Goal: Information Seeking & Learning: Understand process/instructions

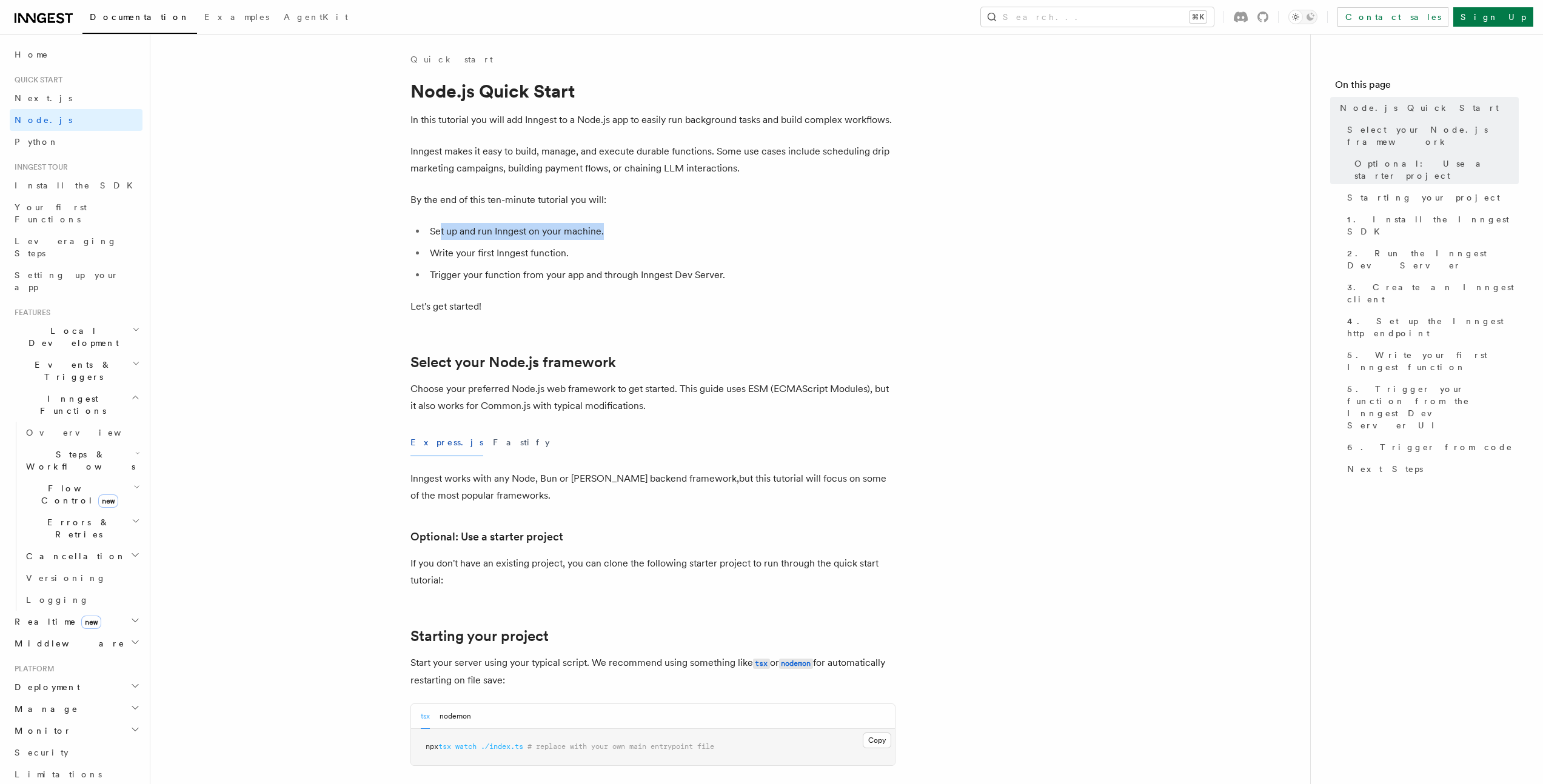
drag, startPoint x: 439, startPoint y: 230, endPoint x: 651, endPoint y: 232, distance: 212.0
click at [651, 232] on li "Set up and run Inngest on your machine." at bounding box center [661, 231] width 469 height 17
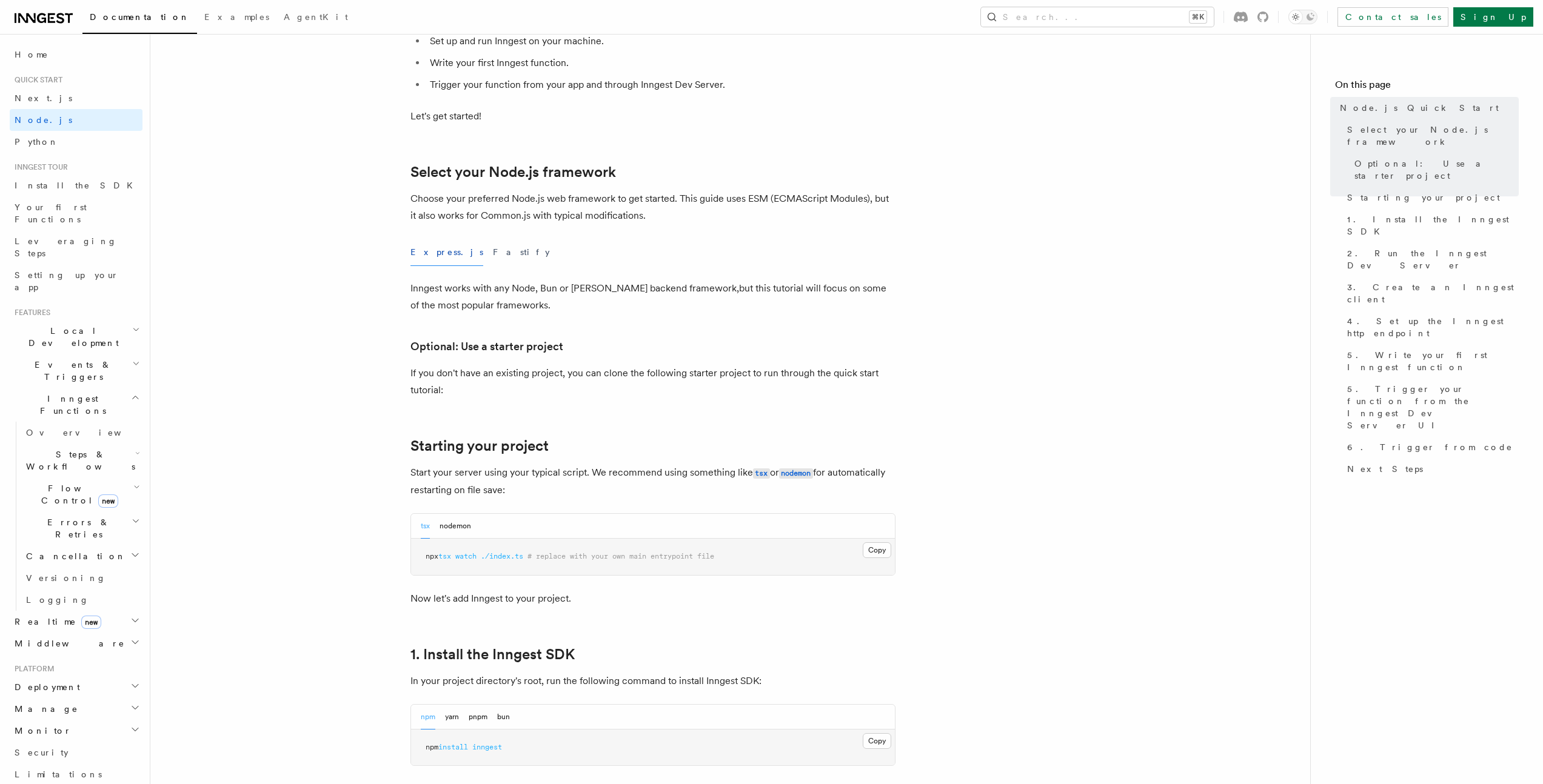
scroll to position [191, 0]
drag, startPoint x: 410, startPoint y: 292, endPoint x: 588, endPoint y: 307, distance: 178.6
click at [588, 307] on p "Inngest works with any Node, Bun or Deno backend framework,but this tutorial wi…" at bounding box center [653, 295] width 485 height 34
click at [493, 250] on button "Fastify" at bounding box center [521, 251] width 57 height 27
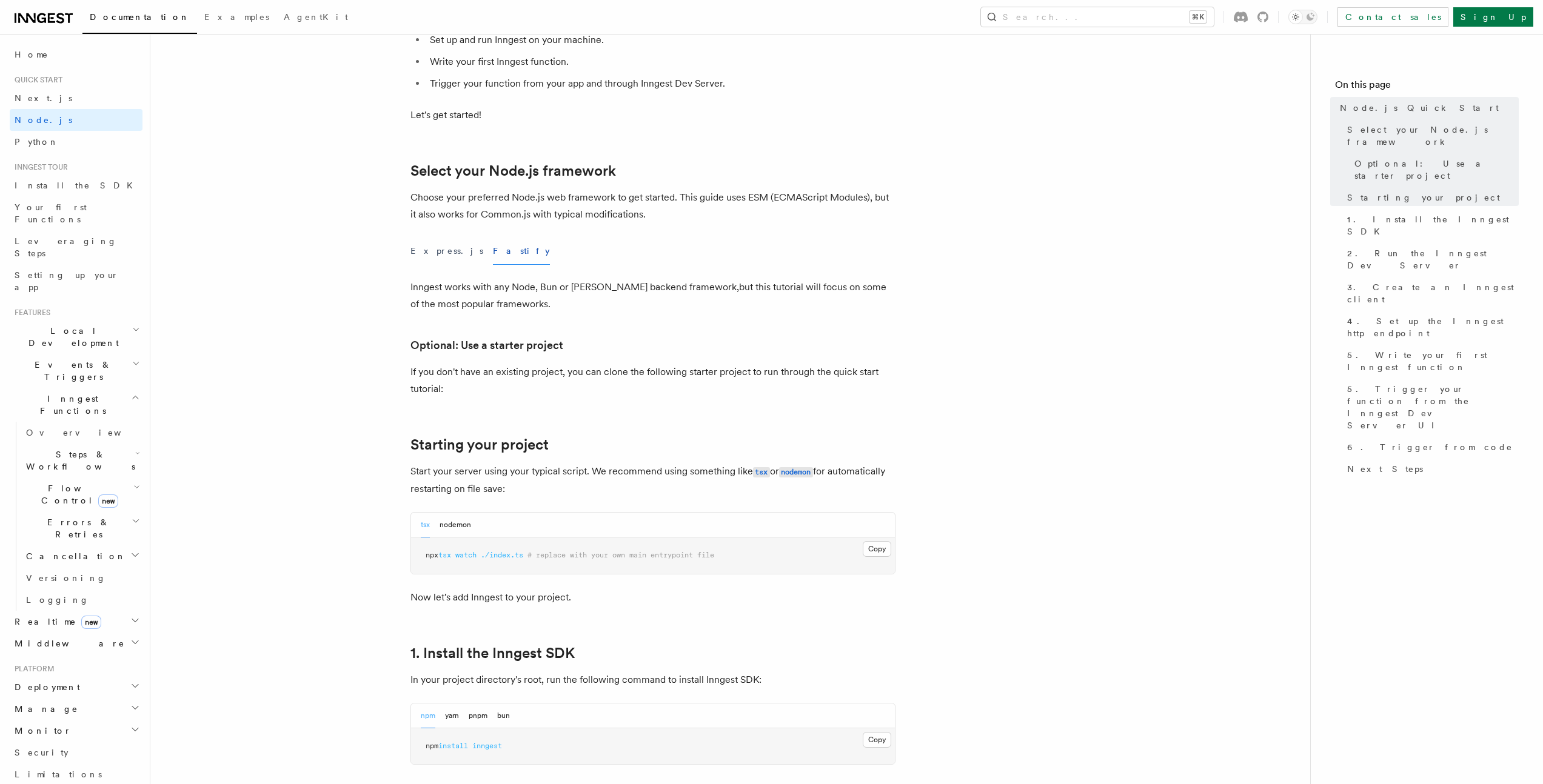
drag, startPoint x: 420, startPoint y: 374, endPoint x: 638, endPoint y: 391, distance: 218.7
click at [637, 391] on p "If you don't have an existing project, you can clone the following starter proj…" at bounding box center [653, 380] width 485 height 34
click at [645, 374] on p "If you don't have an existing project, you can clone the following starter proj…" at bounding box center [653, 380] width 485 height 34
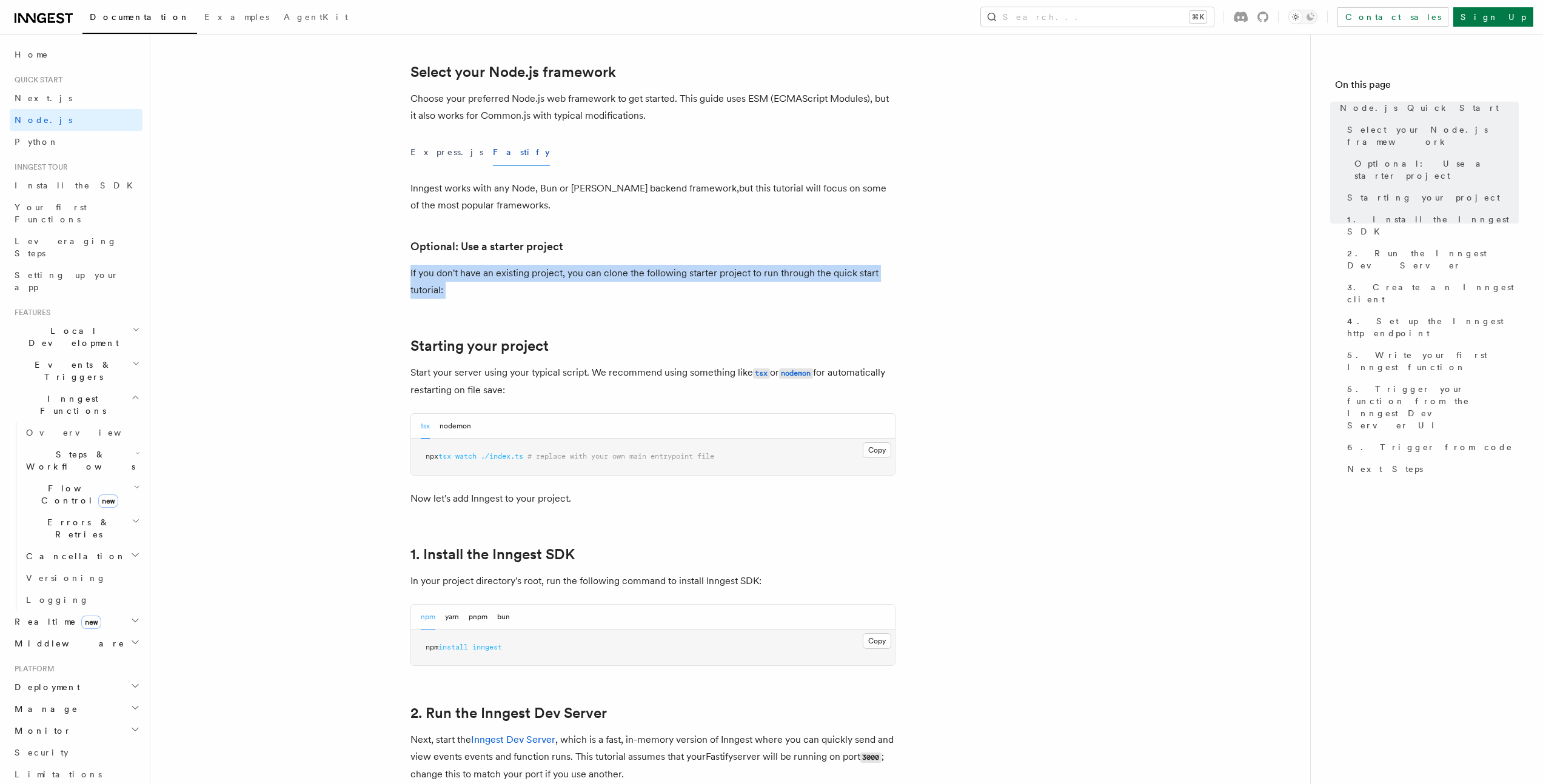
scroll to position [303, 0]
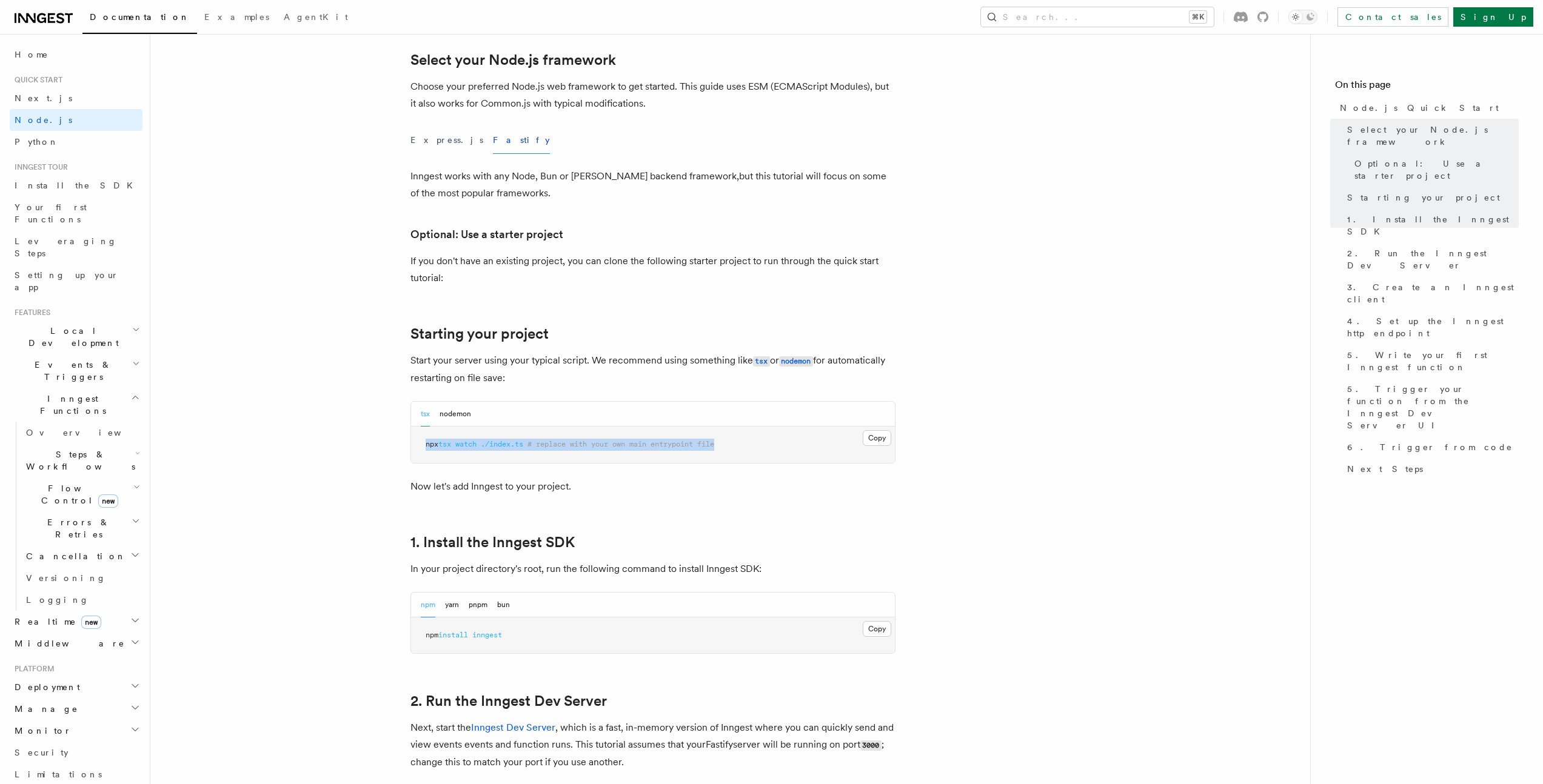
drag, startPoint x: 421, startPoint y: 442, endPoint x: 754, endPoint y: 445, distance: 333.0
click at [754, 445] on pre "npx tsx watch ./index.ts # replace with your own main entrypoint file" at bounding box center [653, 444] width 484 height 36
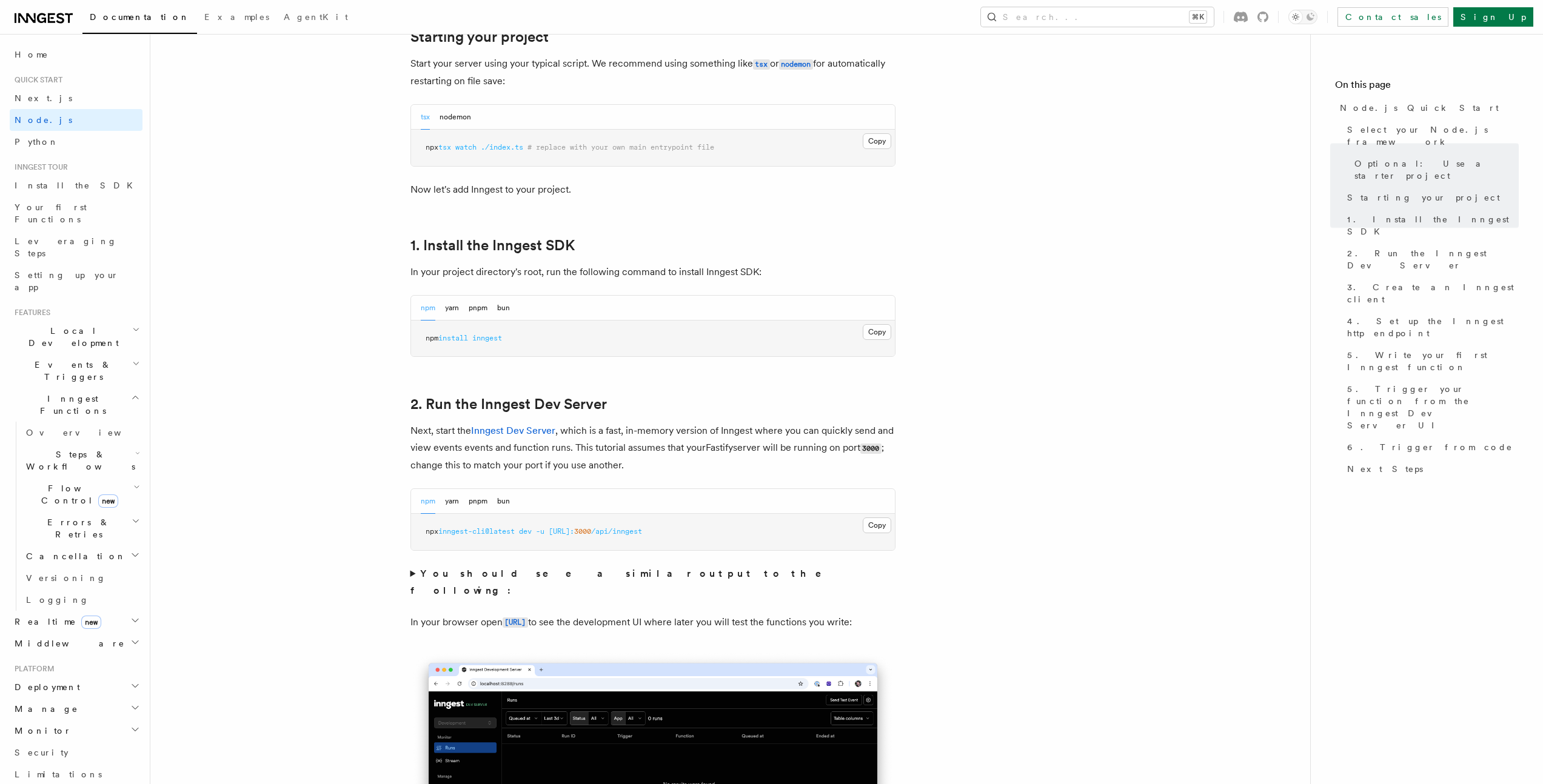
scroll to position [632, 0]
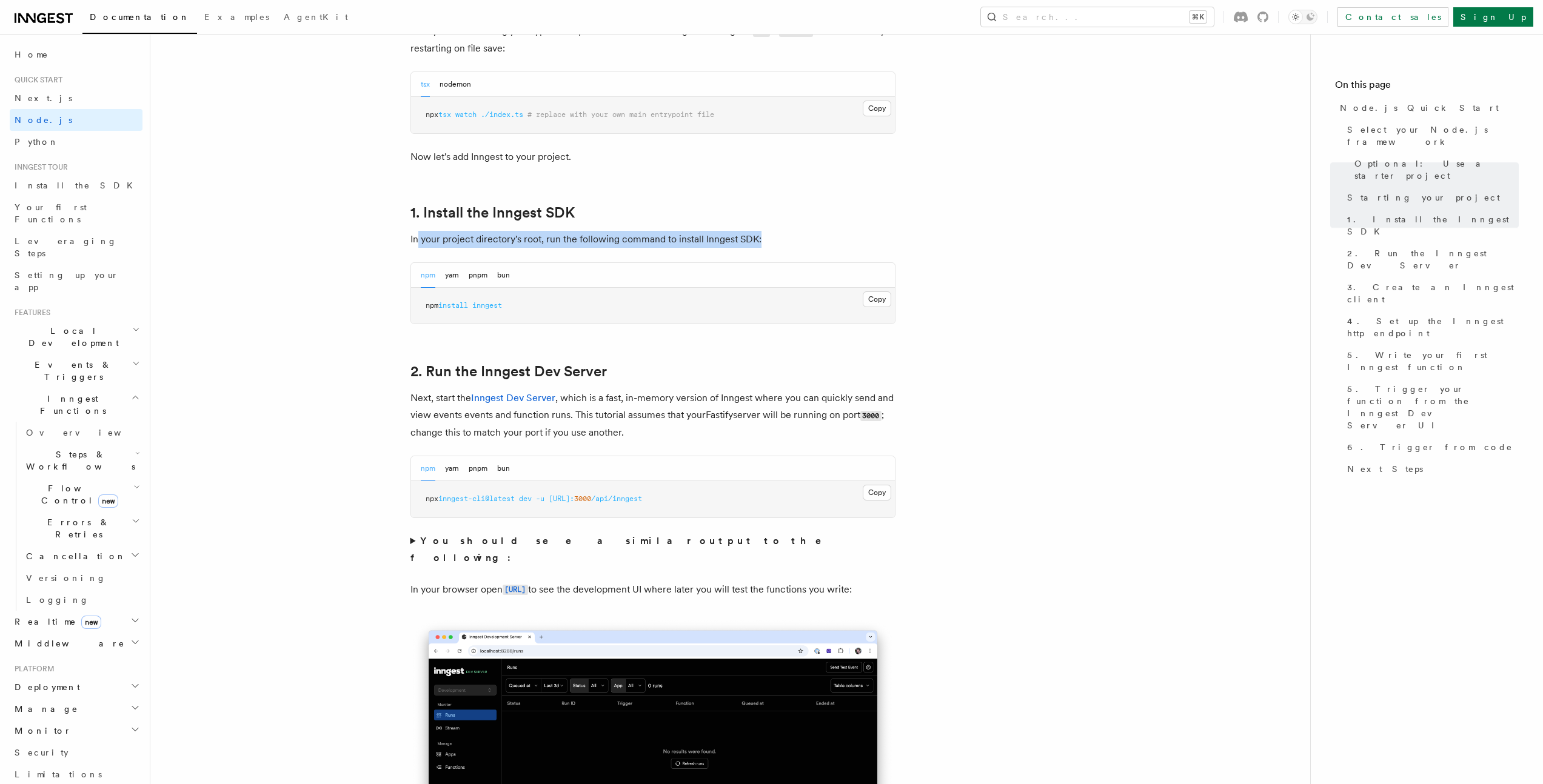
drag, startPoint x: 416, startPoint y: 236, endPoint x: 780, endPoint y: 233, distance: 364.0
click at [778, 233] on p "In your project directory's root, run the following command to install Inngest …" at bounding box center [653, 239] width 485 height 17
click at [780, 233] on p "In your project directory's root, run the following command to install Inngest …" at bounding box center [653, 239] width 485 height 17
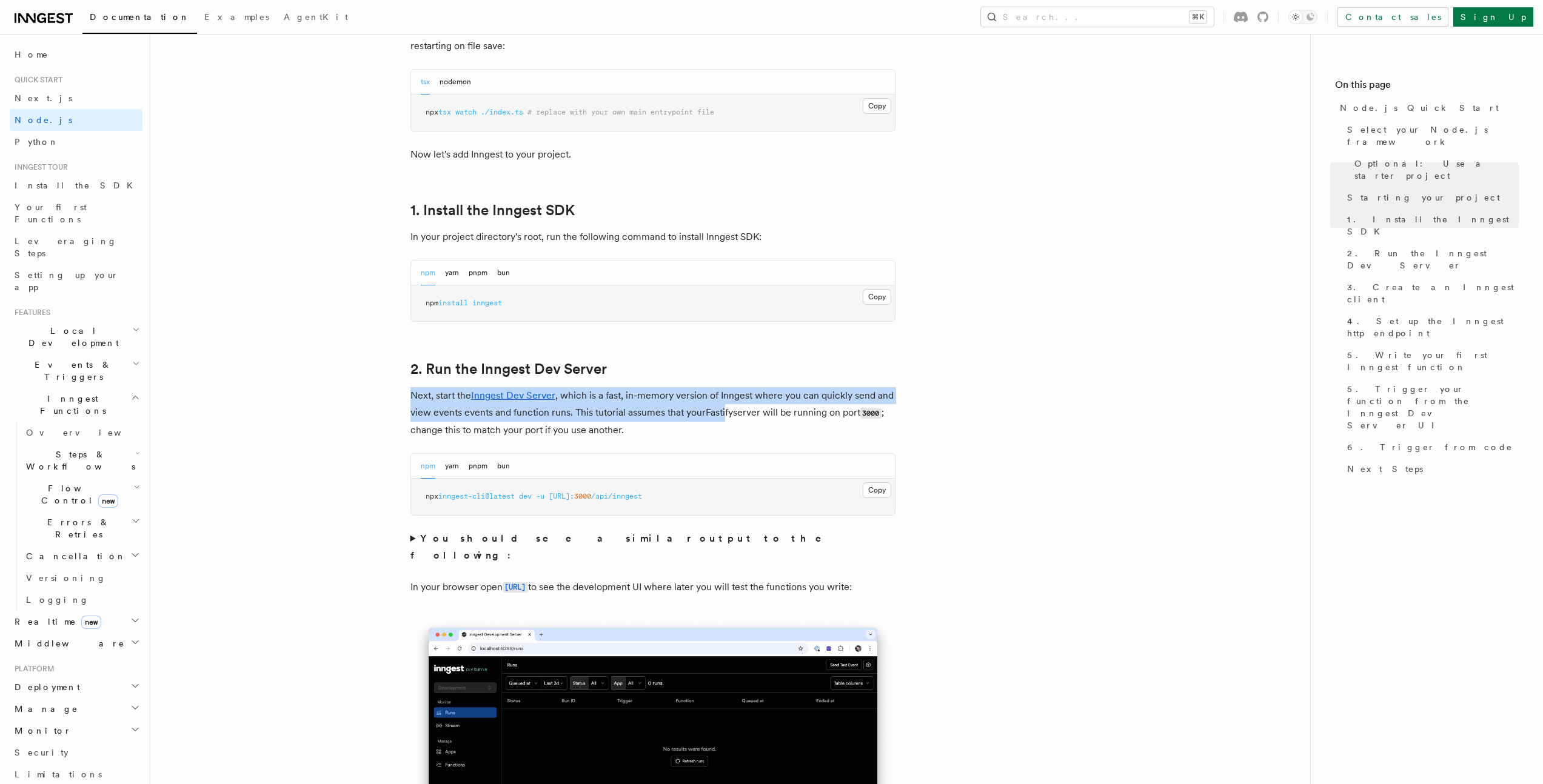
drag, startPoint x: 412, startPoint y: 392, endPoint x: 741, endPoint y: 419, distance: 330.1
click at [741, 419] on p "Next, start the Inngest Dev Server , which is a fast, in-memory version of Inng…" at bounding box center [653, 413] width 485 height 51
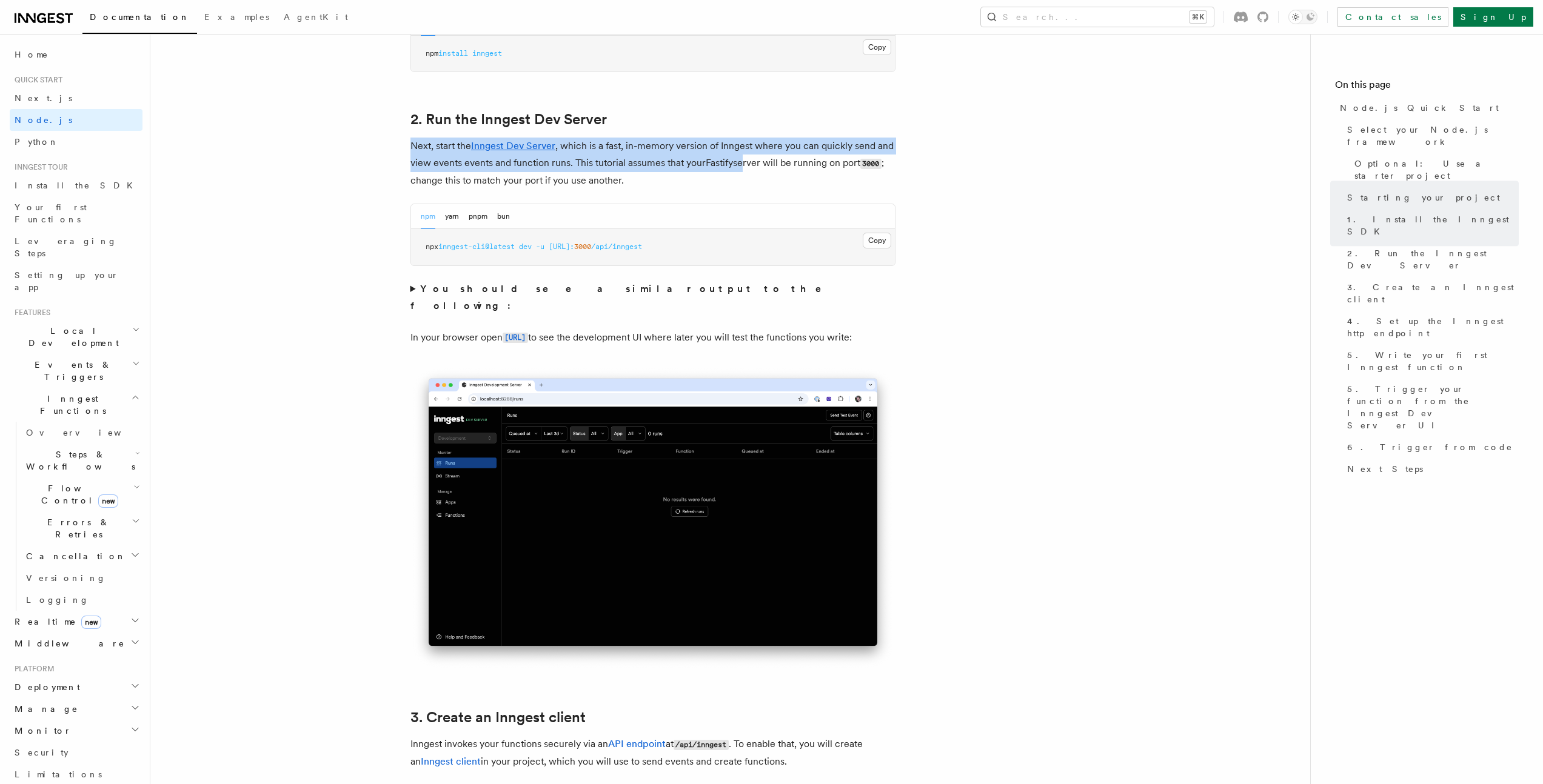
scroll to position [886, 0]
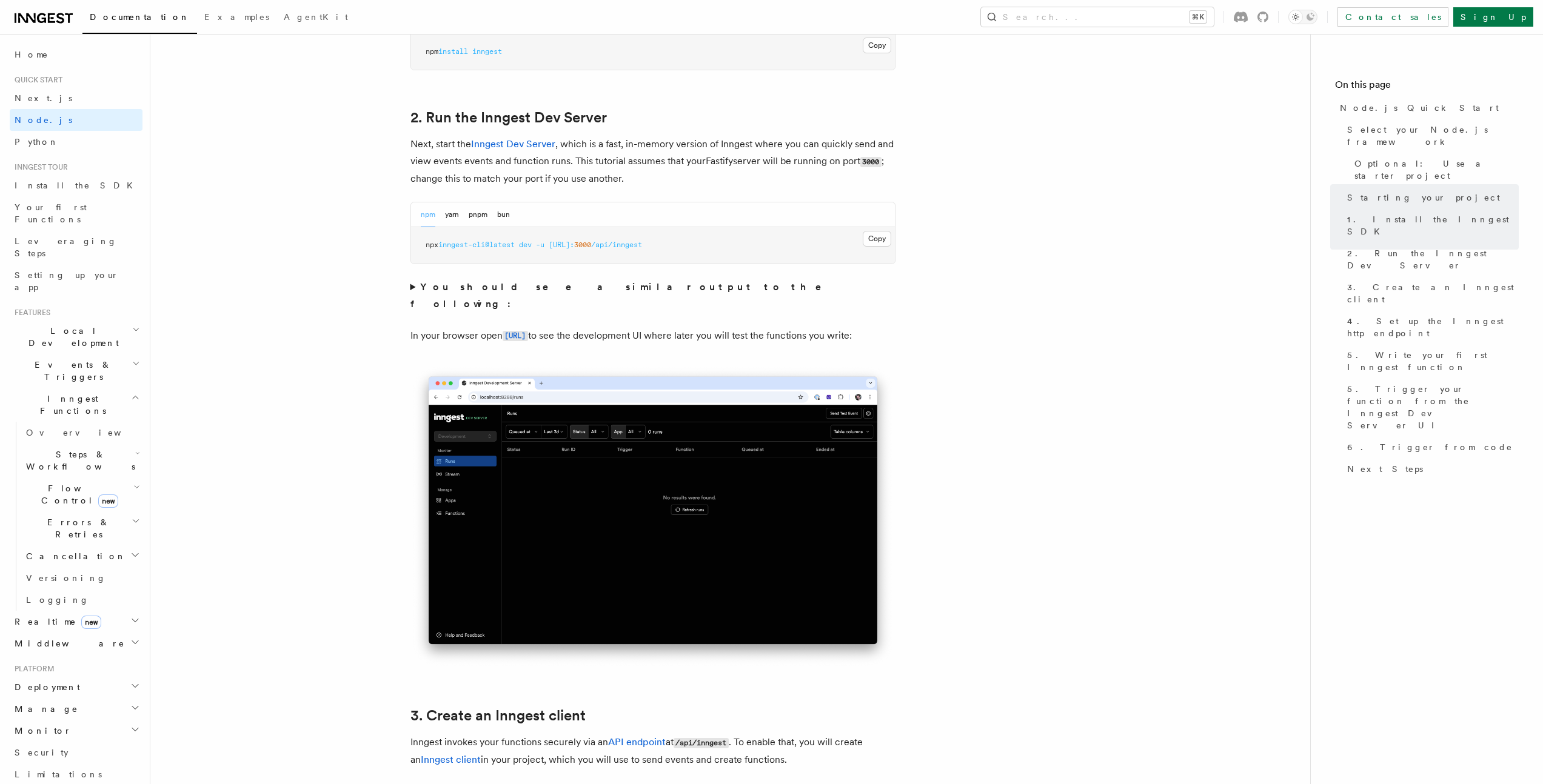
click at [417, 288] on summary "You should see a similar output to the following:" at bounding box center [653, 295] width 485 height 34
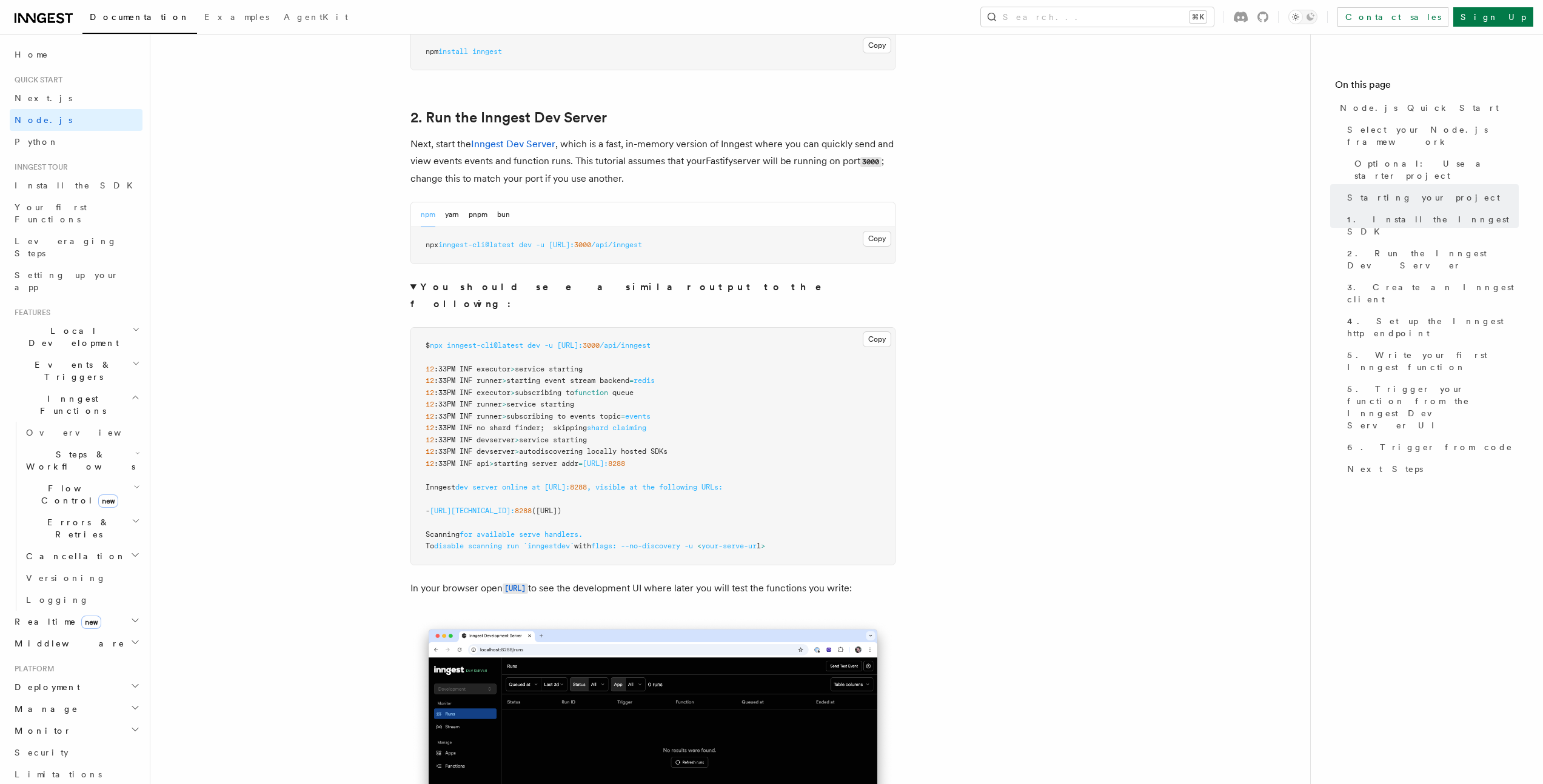
click at [417, 288] on summary "You should see a similar output to the following:" at bounding box center [653, 295] width 485 height 34
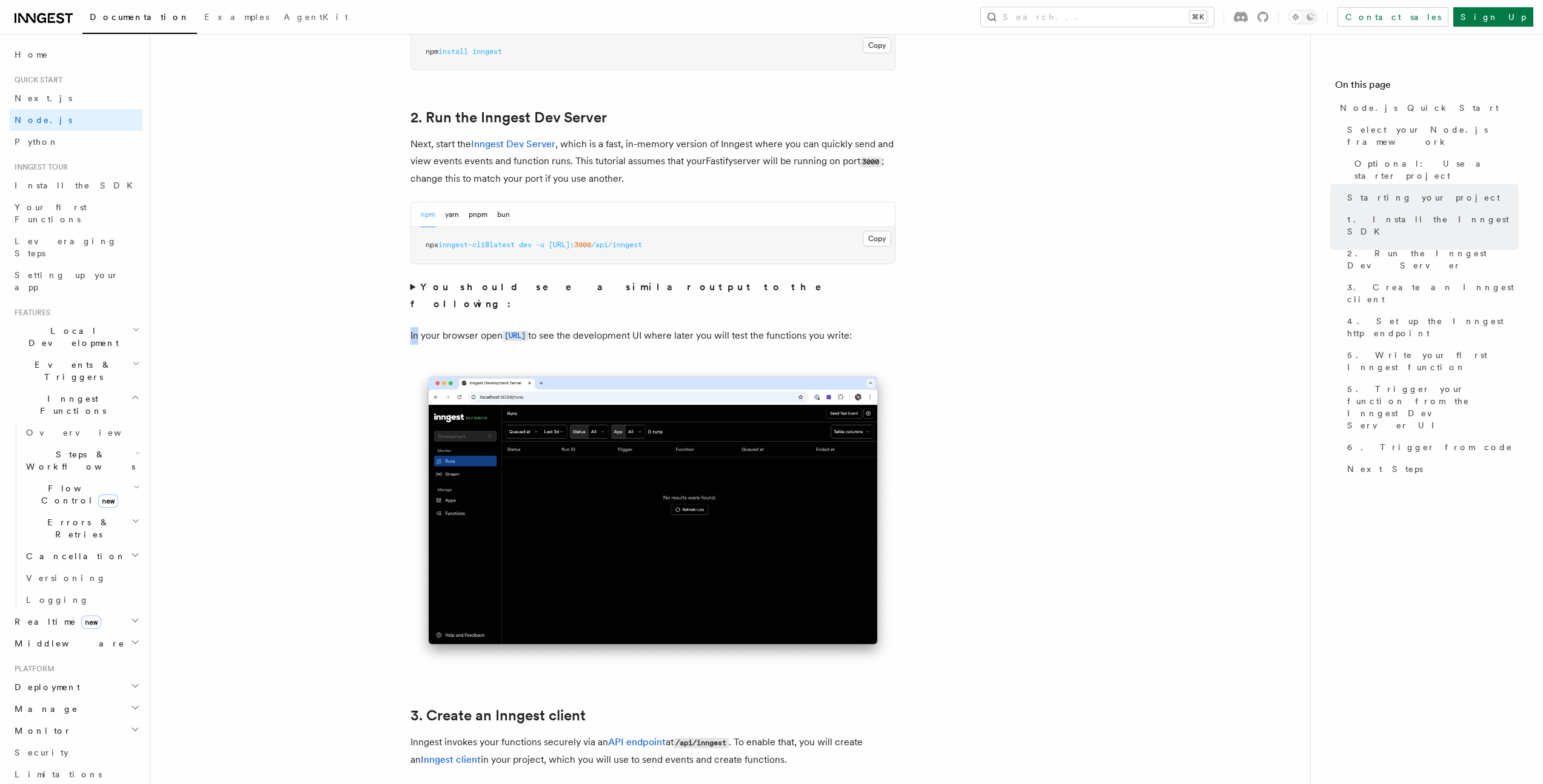
drag, startPoint x: 417, startPoint y: 319, endPoint x: 679, endPoint y: 346, distance: 263.4
drag, startPoint x: 680, startPoint y: 324, endPoint x: 820, endPoint y: 319, distance: 140.1
click at [820, 328] on p "In your browser open http://localhost:8288 to see the development UI where late…" at bounding box center [653, 336] width 485 height 17
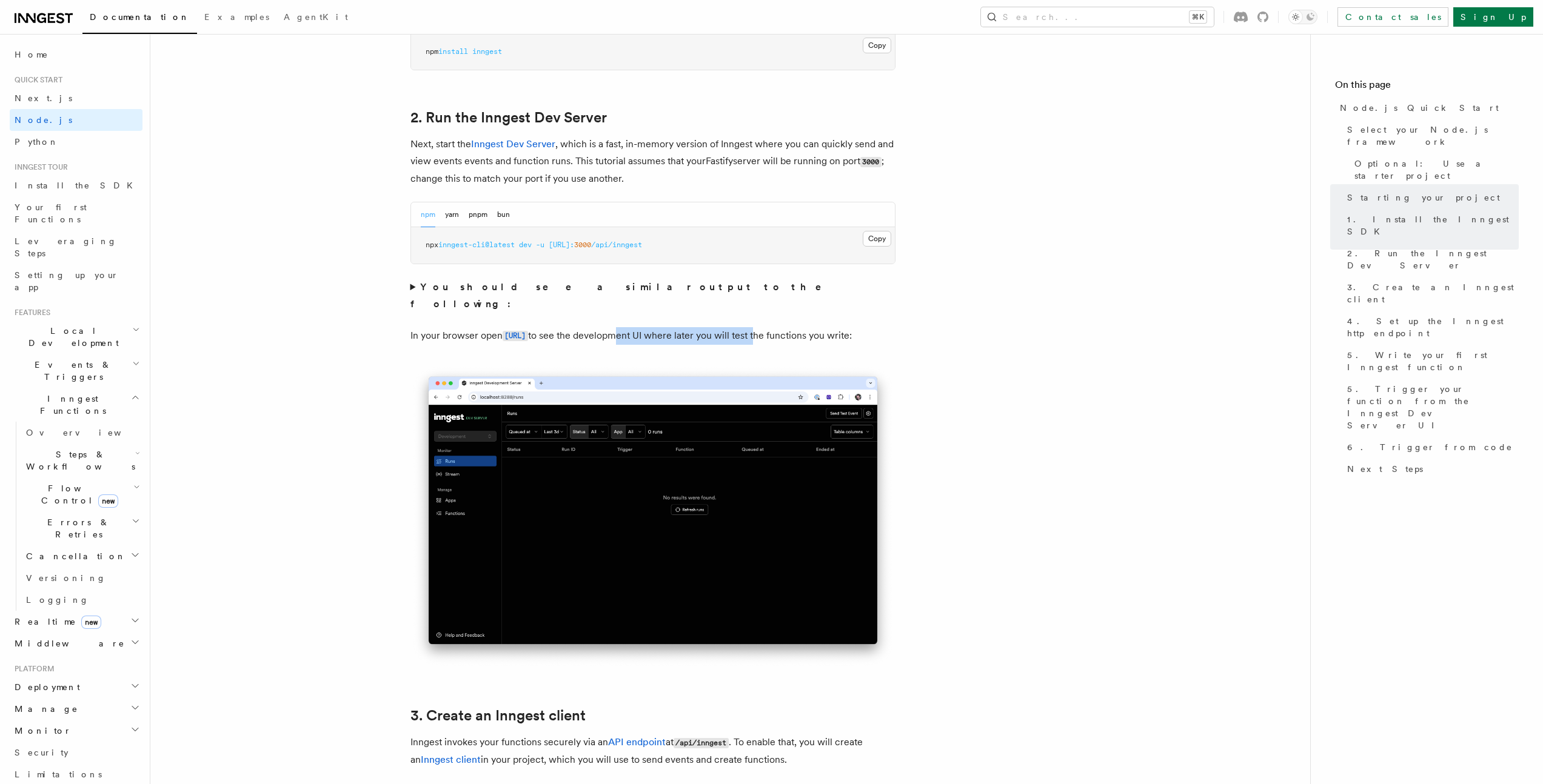
click at [820, 328] on p "In your browser open http://localhost:8288 to see the development UI where late…" at bounding box center [653, 336] width 485 height 17
click at [817, 328] on p "In your browser open http://localhost:8288 to see the development UI where late…" at bounding box center [653, 336] width 485 height 17
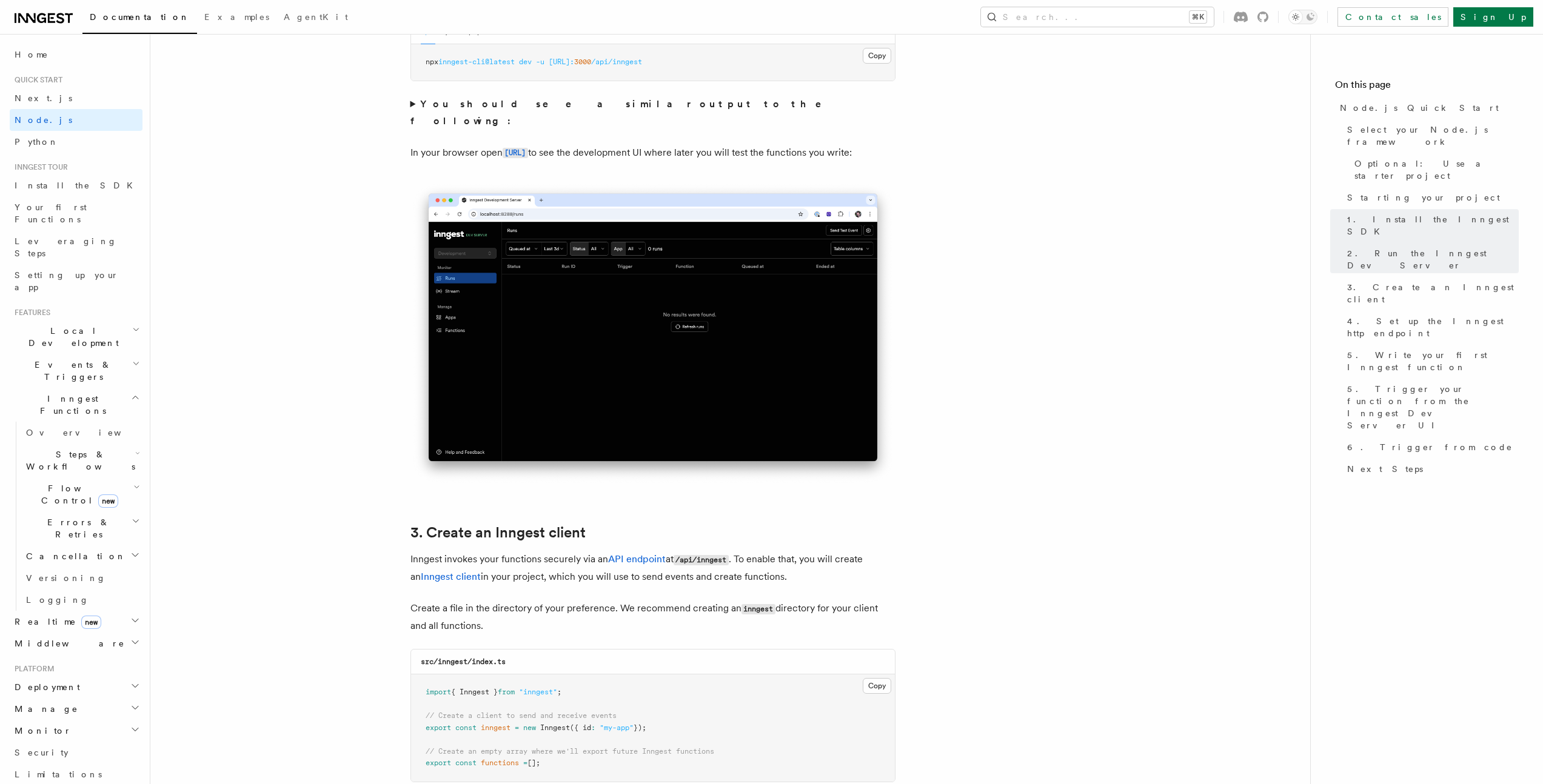
scroll to position [0, 0]
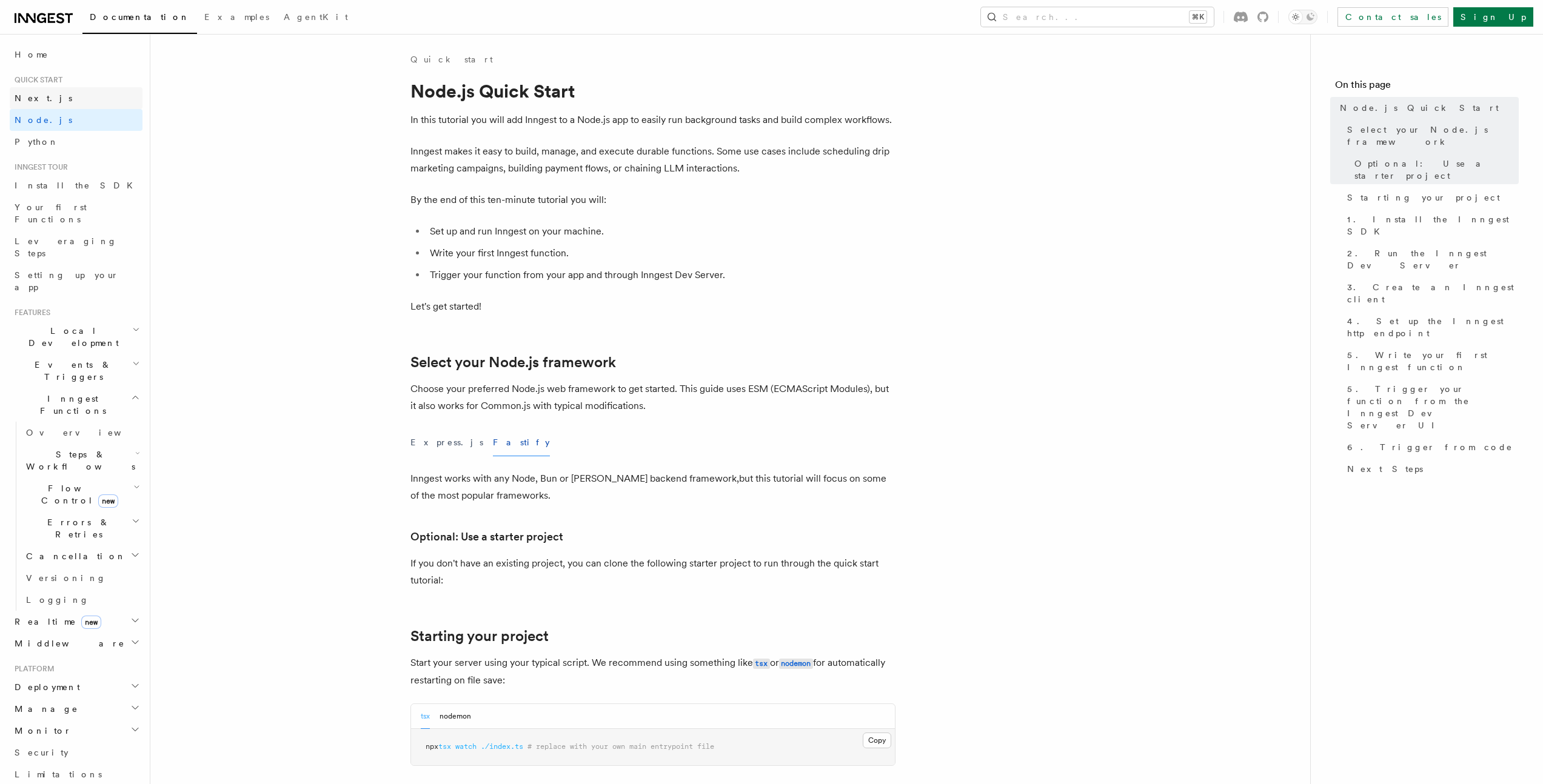
click at [51, 101] on link "Next.js" at bounding box center [76, 98] width 133 height 22
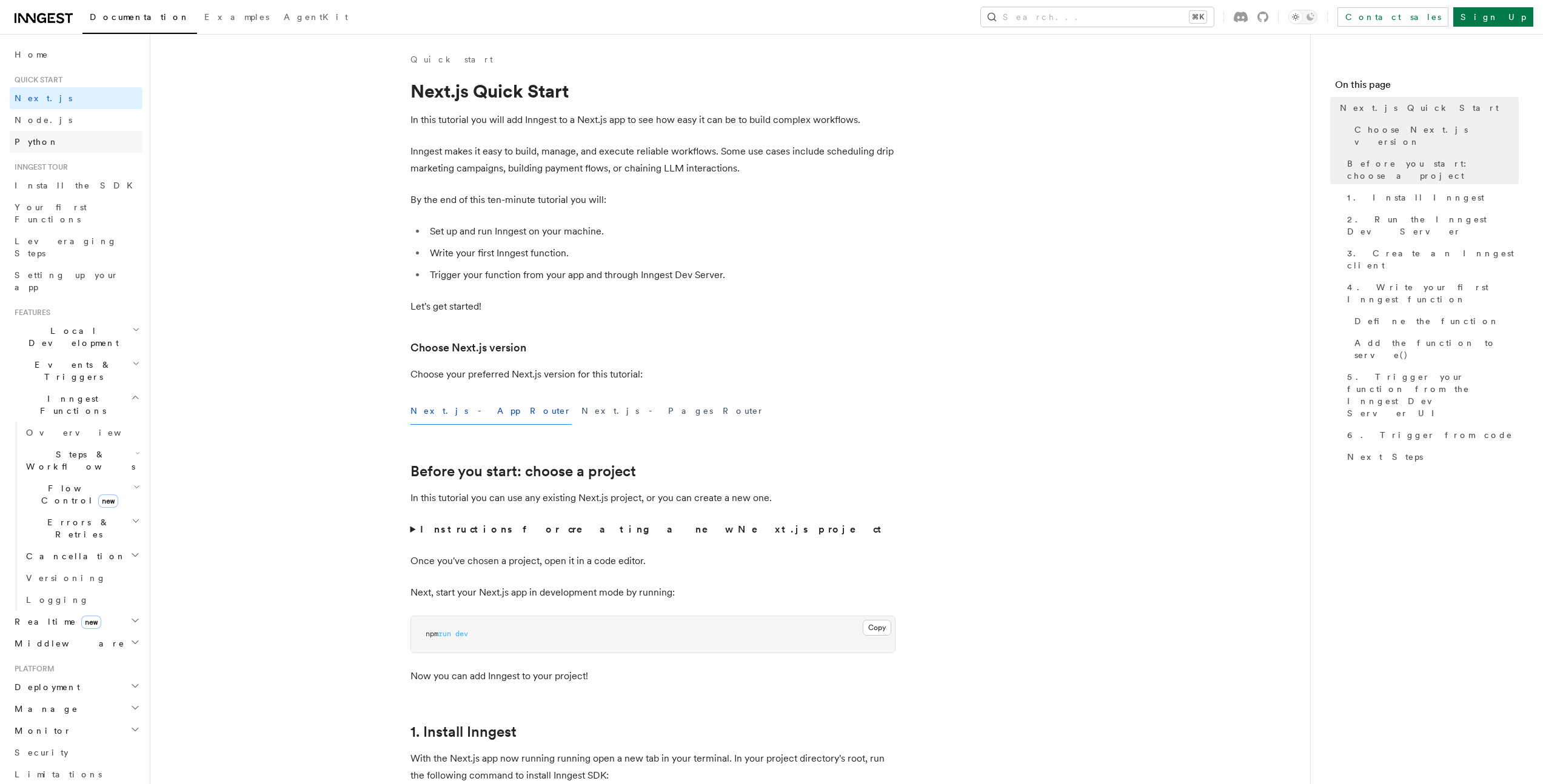
click at [54, 136] on link "Python" at bounding box center [76, 142] width 133 height 22
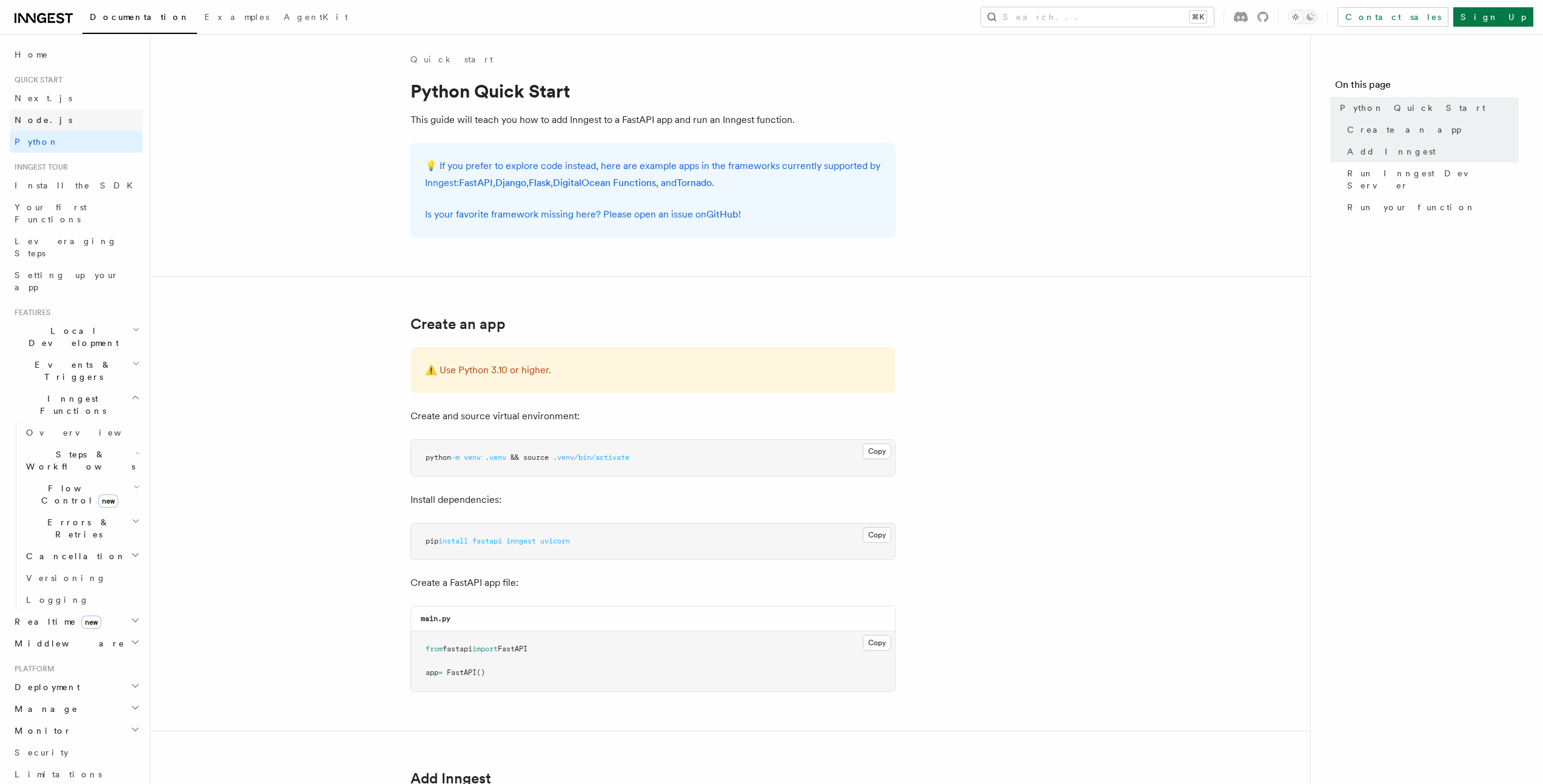
click at [57, 121] on link "Node.js" at bounding box center [76, 120] width 133 height 22
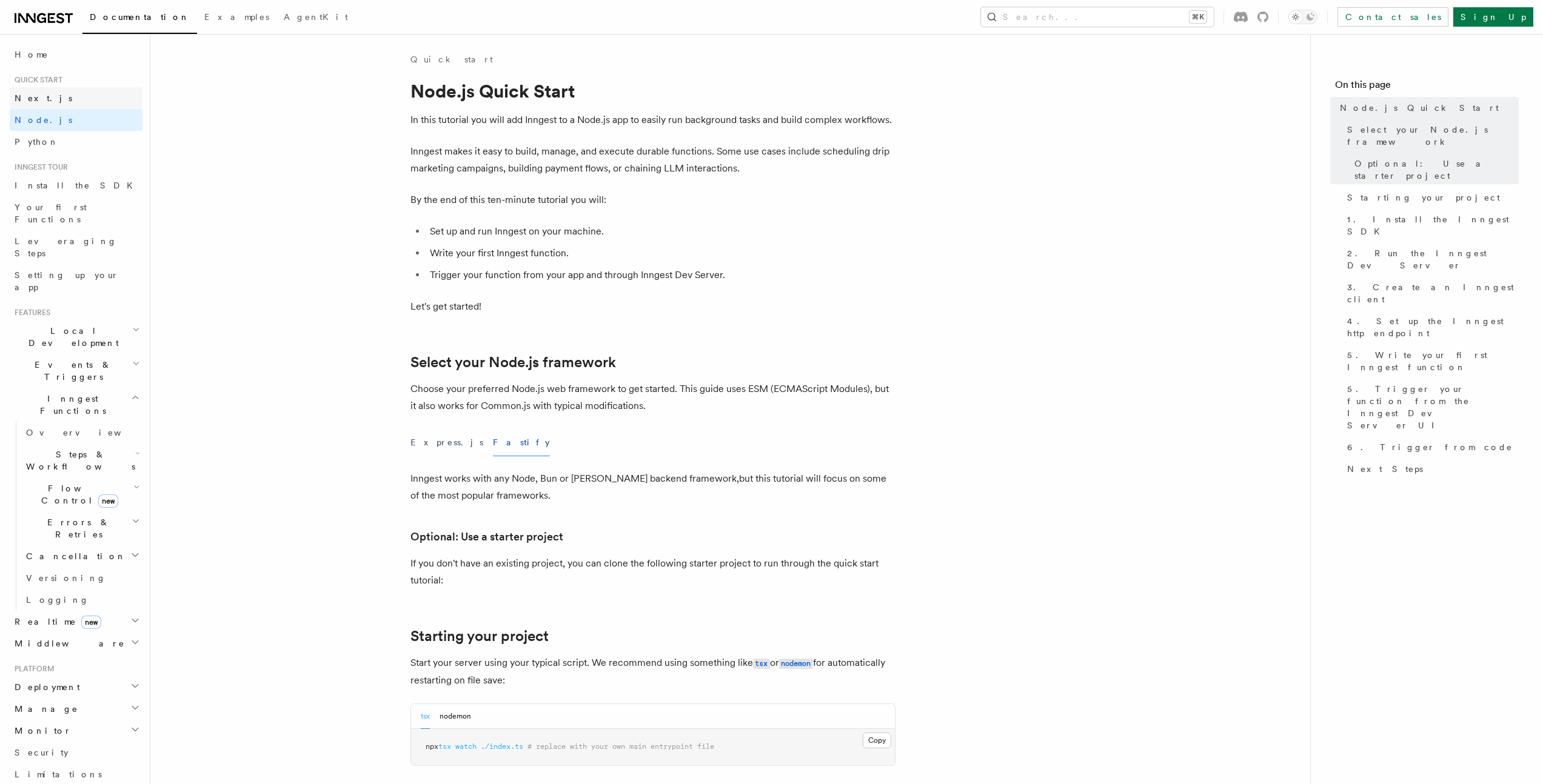
click at [58, 101] on link "Next.js" at bounding box center [76, 98] width 133 height 22
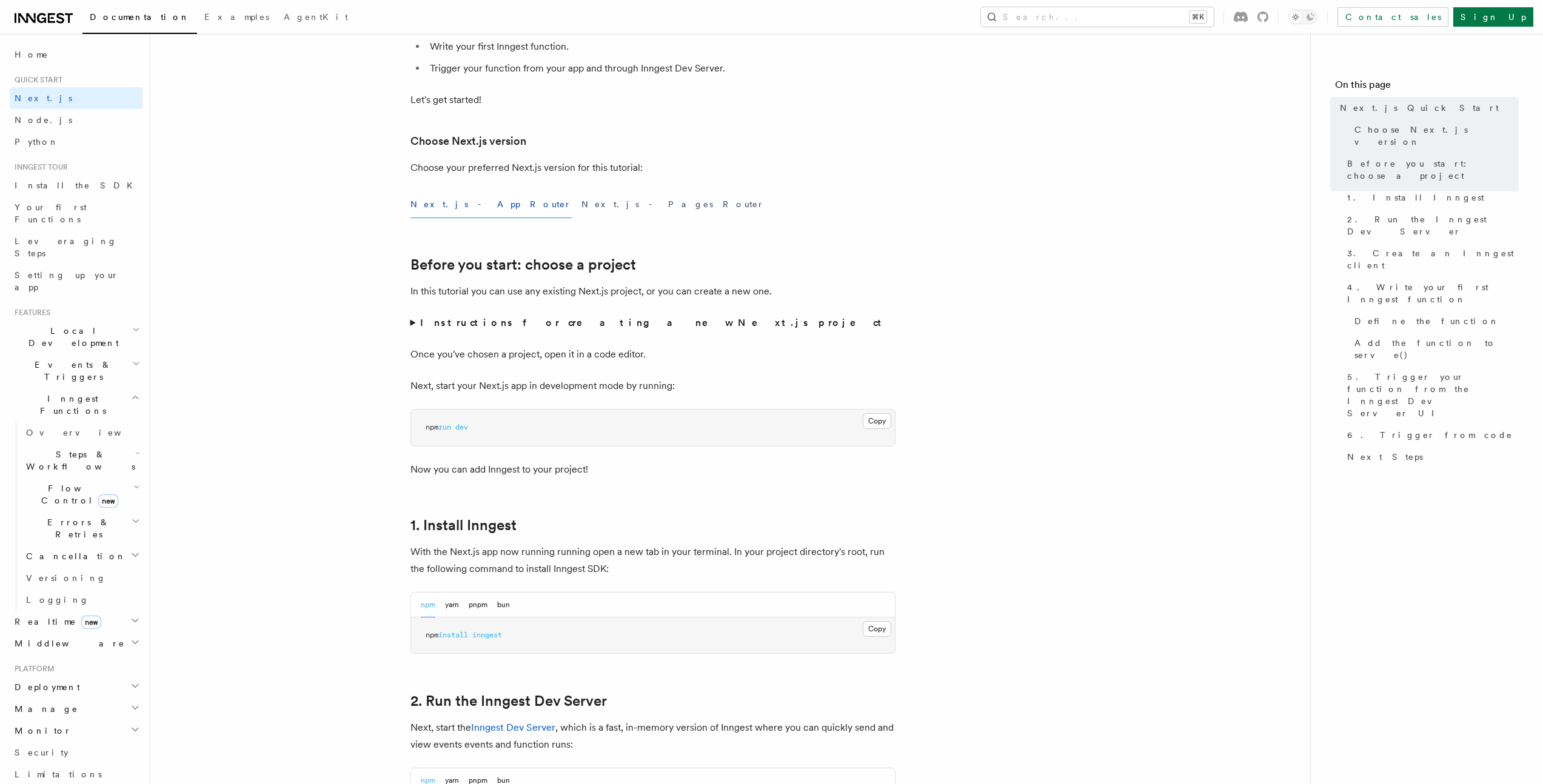
scroll to position [208, 0]
drag, startPoint x: 409, startPoint y: 293, endPoint x: 830, endPoint y: 293, distance: 421.0
click at [830, 293] on p "In this tutorial you can use any existing Next.js project, or you can create a …" at bounding box center [653, 290] width 485 height 17
click at [413, 324] on summary "Instructions for creating a new Next.js project" at bounding box center [653, 322] width 485 height 17
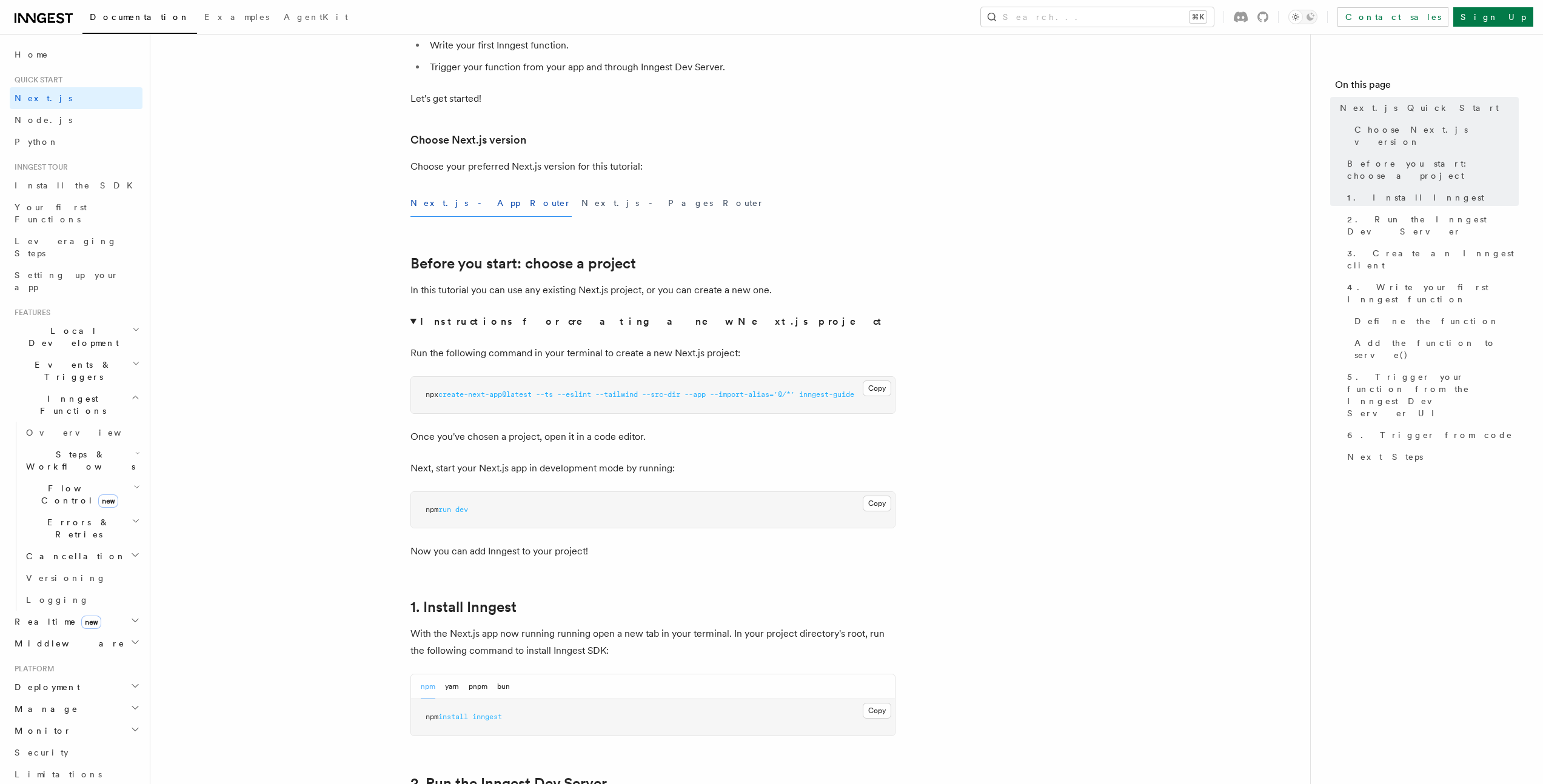
click at [413, 324] on summary "Instructions for creating a new Next.js project" at bounding box center [653, 322] width 485 height 17
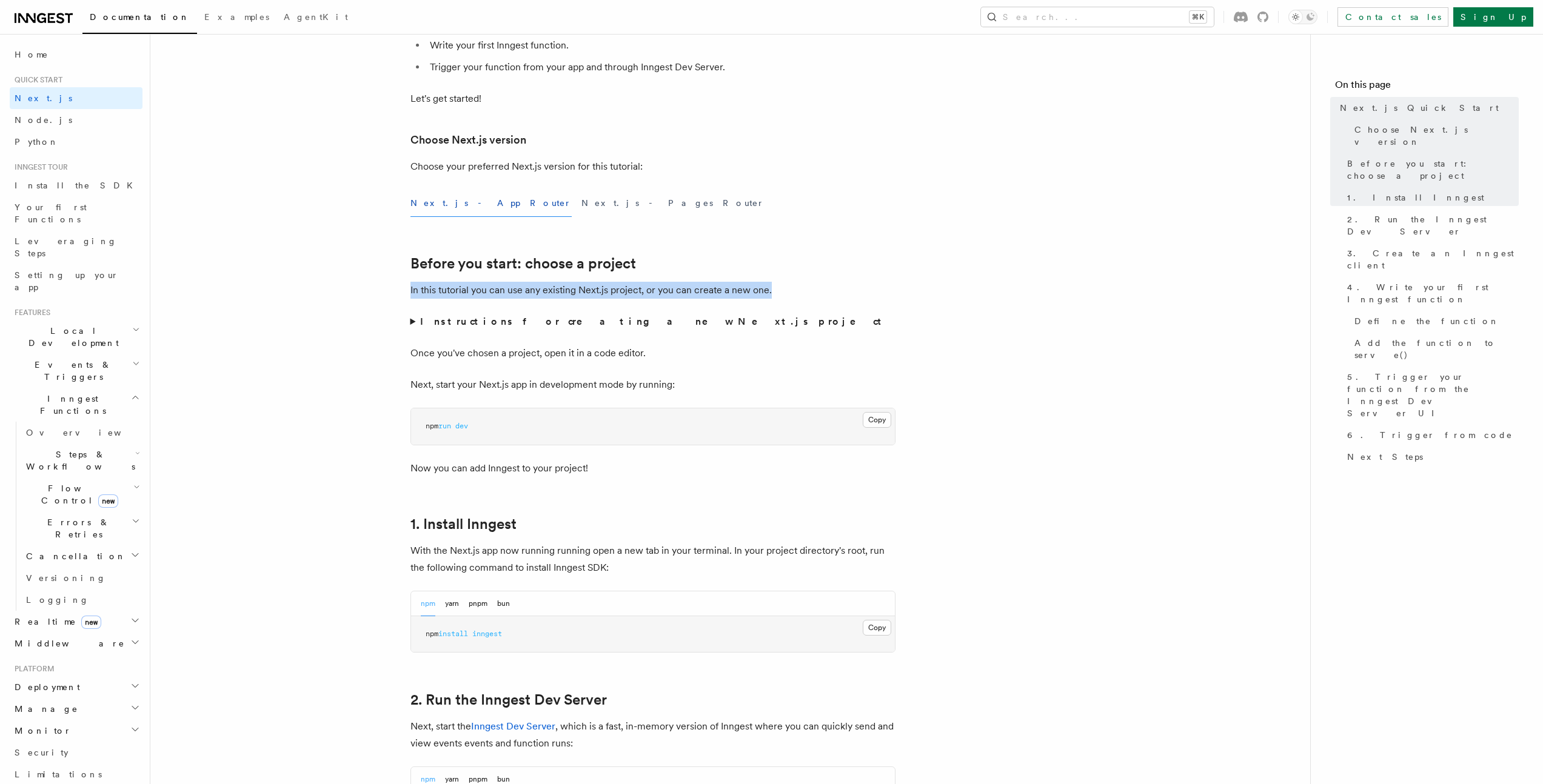
drag, startPoint x: 408, startPoint y: 297, endPoint x: 812, endPoint y: 295, distance: 404.0
click at [812, 295] on p "In this tutorial you can use any existing Next.js project, or you can create a …" at bounding box center [653, 290] width 485 height 17
click at [50, 187] on span "Install the SDK" at bounding box center [77, 185] width 126 height 10
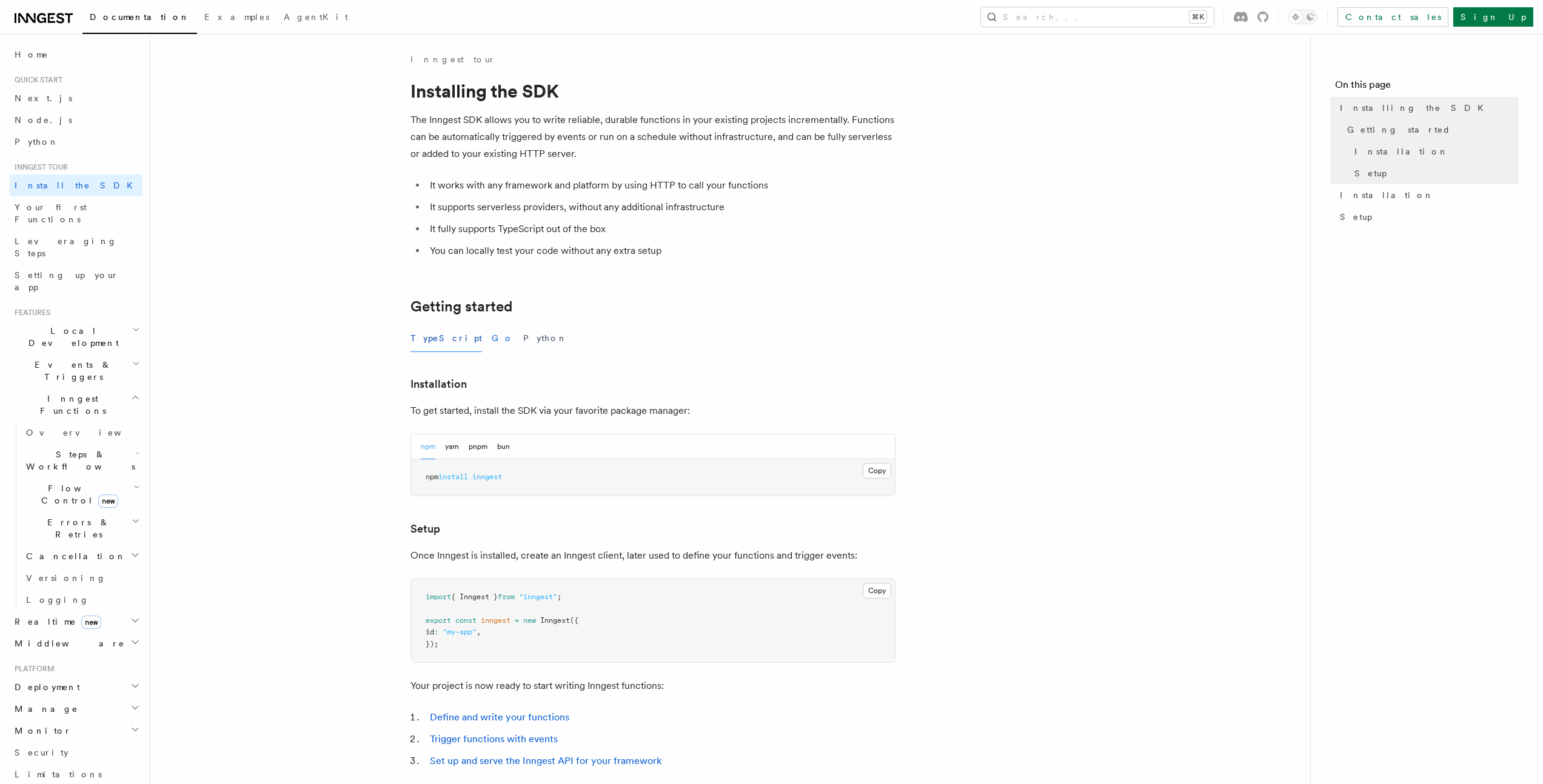
click at [492, 336] on button "Go" at bounding box center [503, 338] width 22 height 27
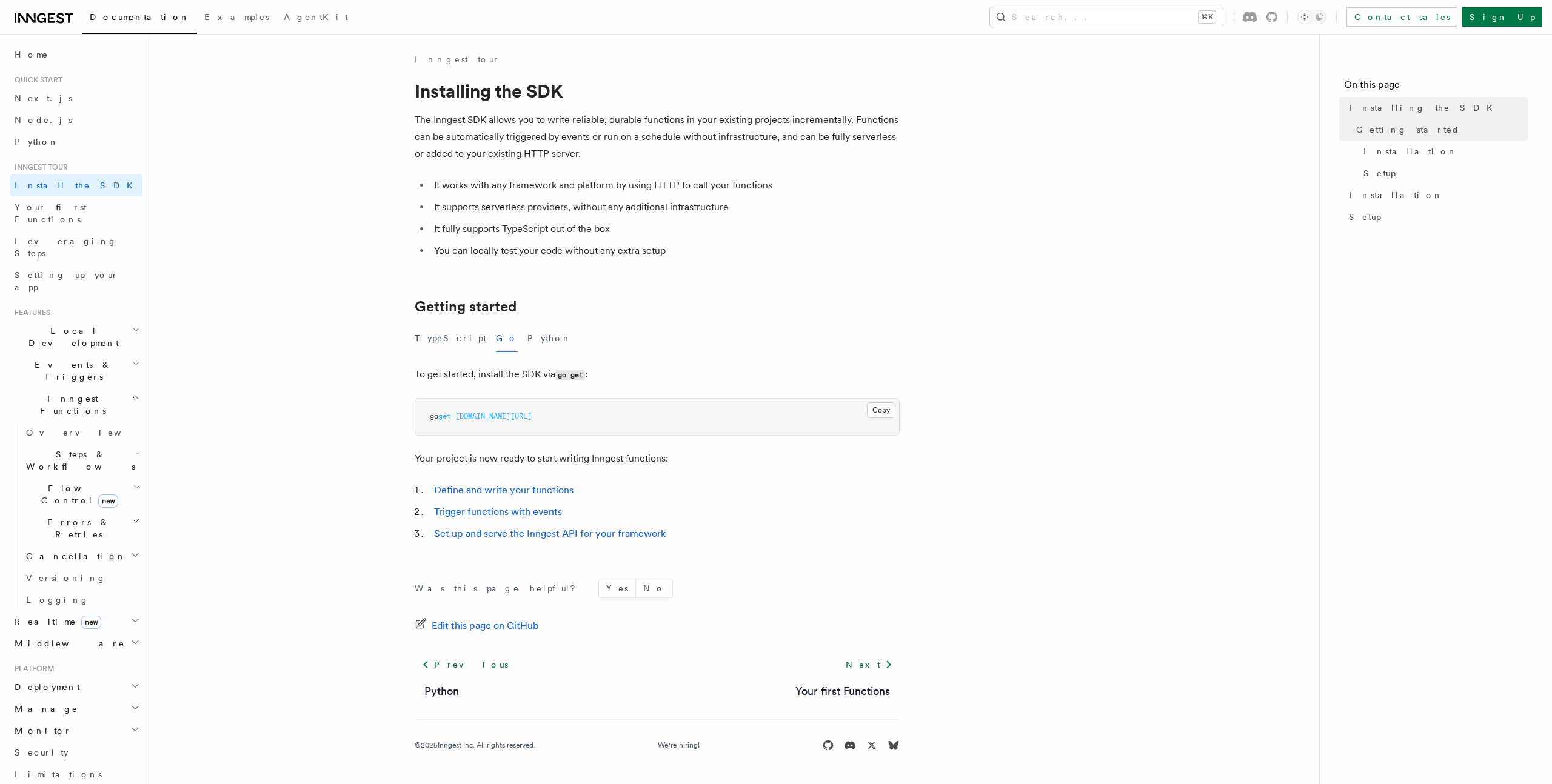
click at [514, 136] on p "The Inngest SDK allows you to write reliable, durable functions in your existin…" at bounding box center [657, 137] width 485 height 51
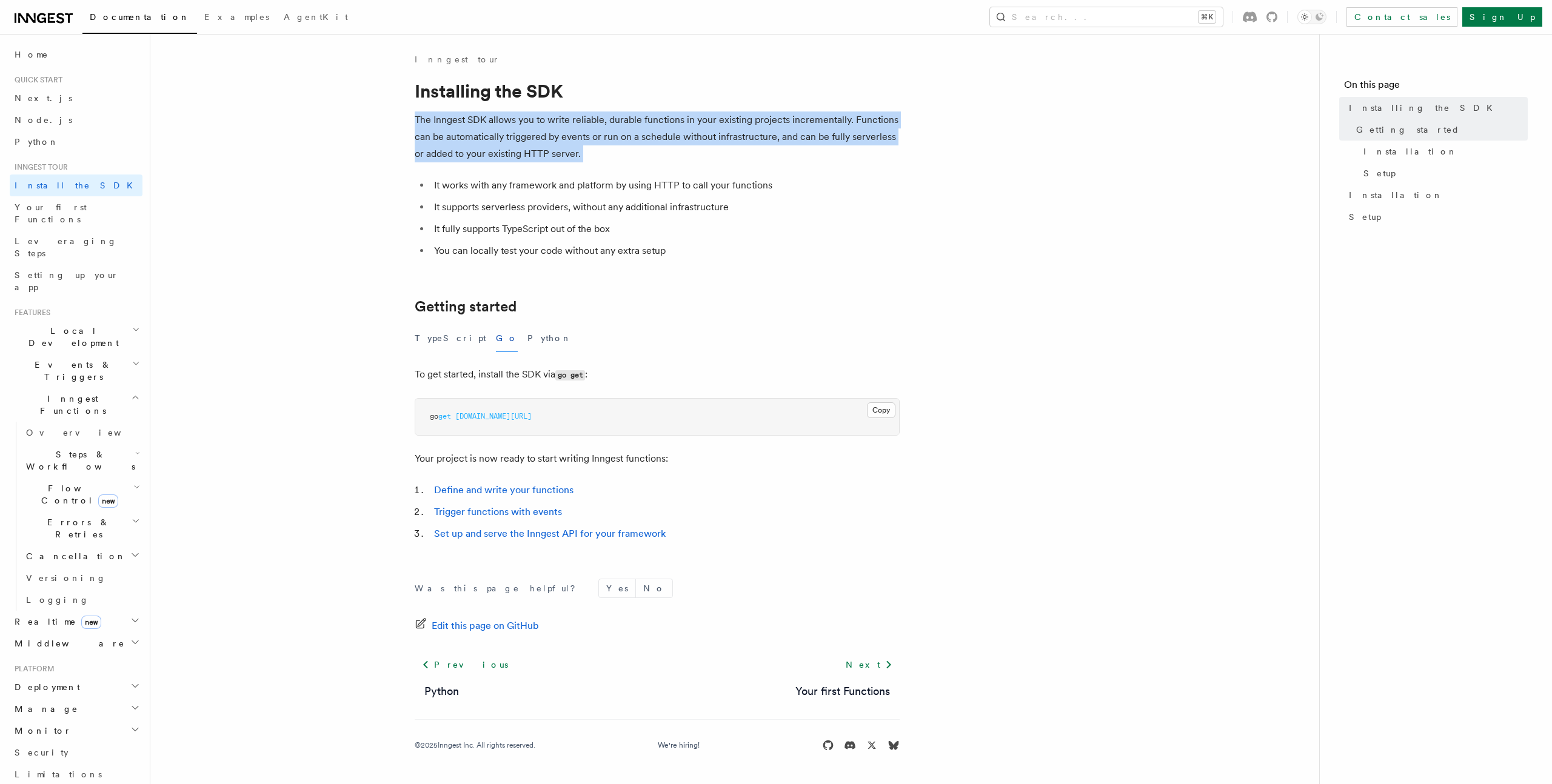
click at [514, 136] on p "The Inngest SDK allows you to write reliable, durable functions in your existin…" at bounding box center [657, 137] width 485 height 51
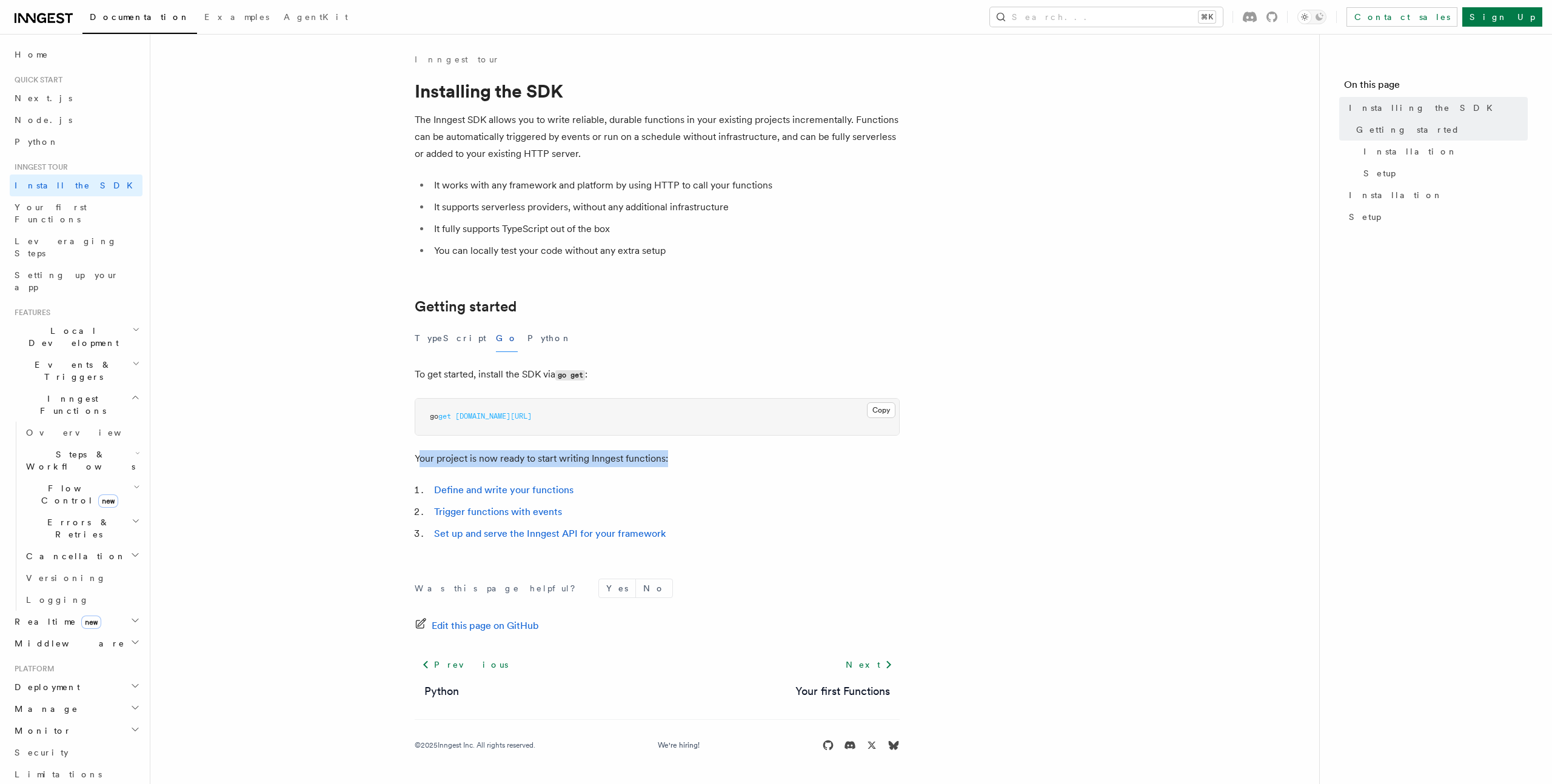
drag, startPoint x: 422, startPoint y: 462, endPoint x: 753, endPoint y: 457, distance: 331.0
click at [753, 457] on p "Your project is now ready to start writing Inngest functions:" at bounding box center [657, 459] width 485 height 17
click at [74, 215] on link "Your first Functions" at bounding box center [76, 213] width 133 height 34
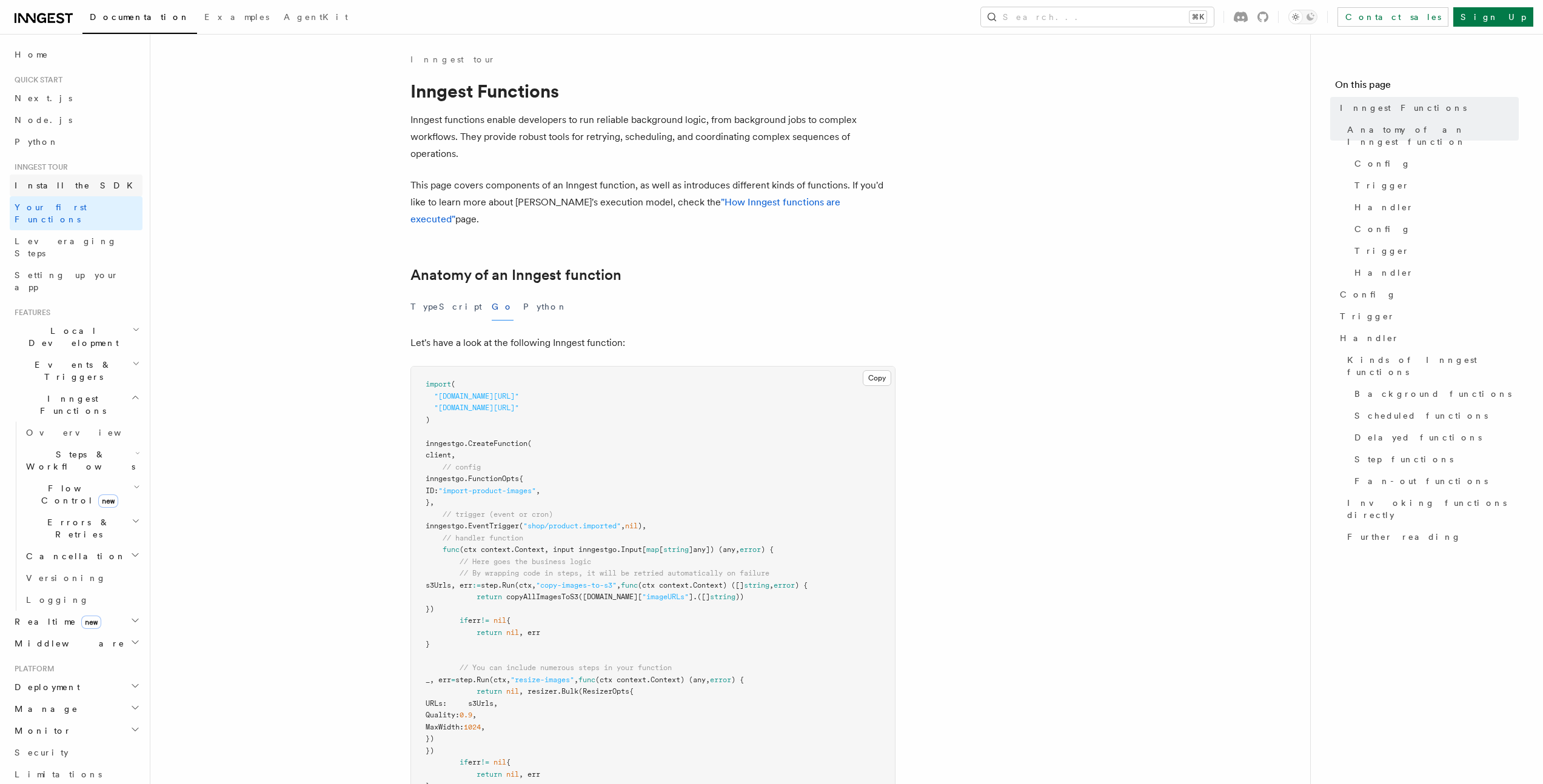
click at [88, 185] on link "Install the SDK" at bounding box center [76, 185] width 133 height 22
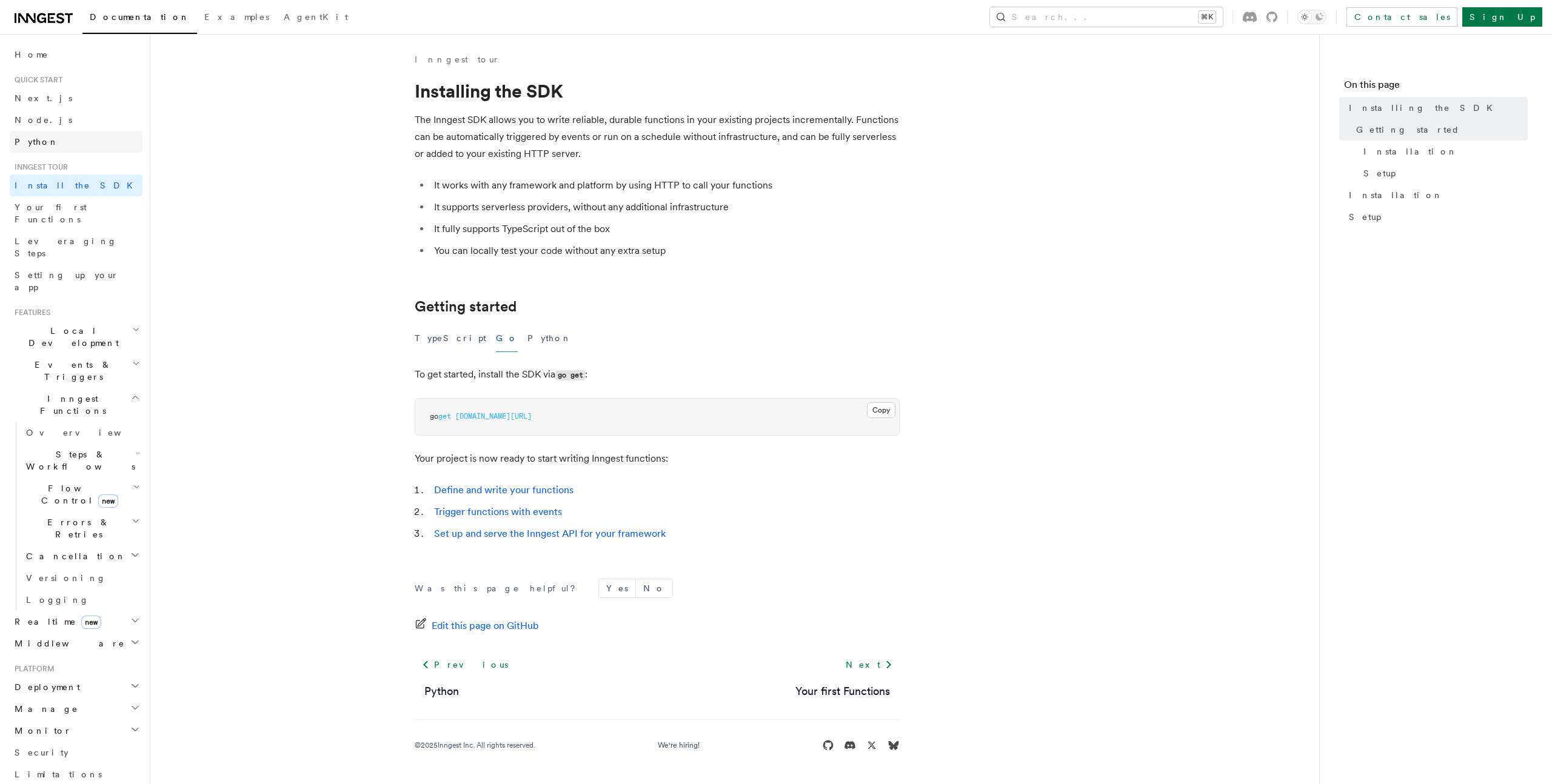
click at [70, 150] on link "Python" at bounding box center [76, 142] width 133 height 22
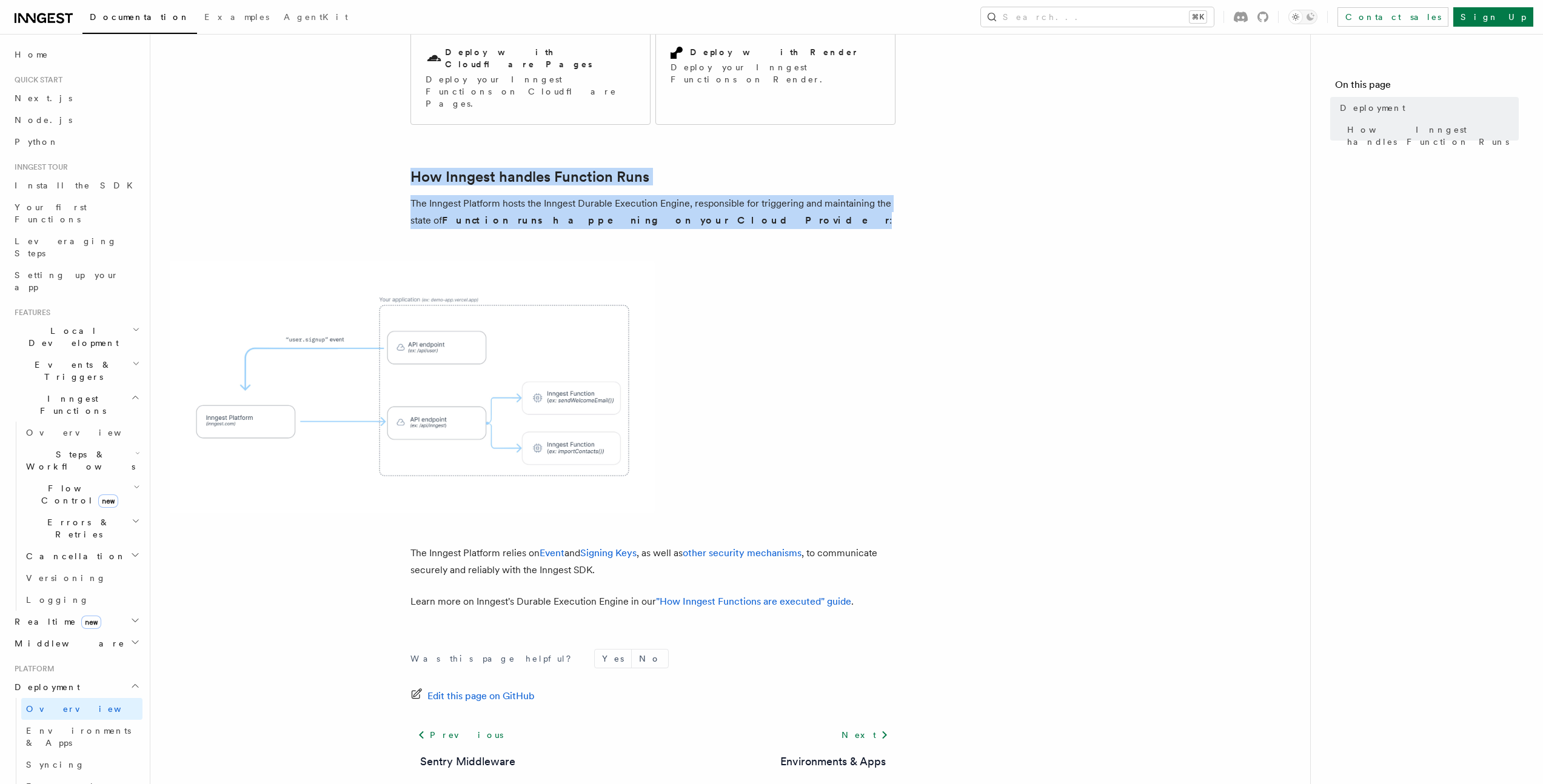
click at [185, 87] on article "Platform Deployment Moving to production requires deploying your Inngest Functi…" at bounding box center [730, 327] width 1121 height 1047
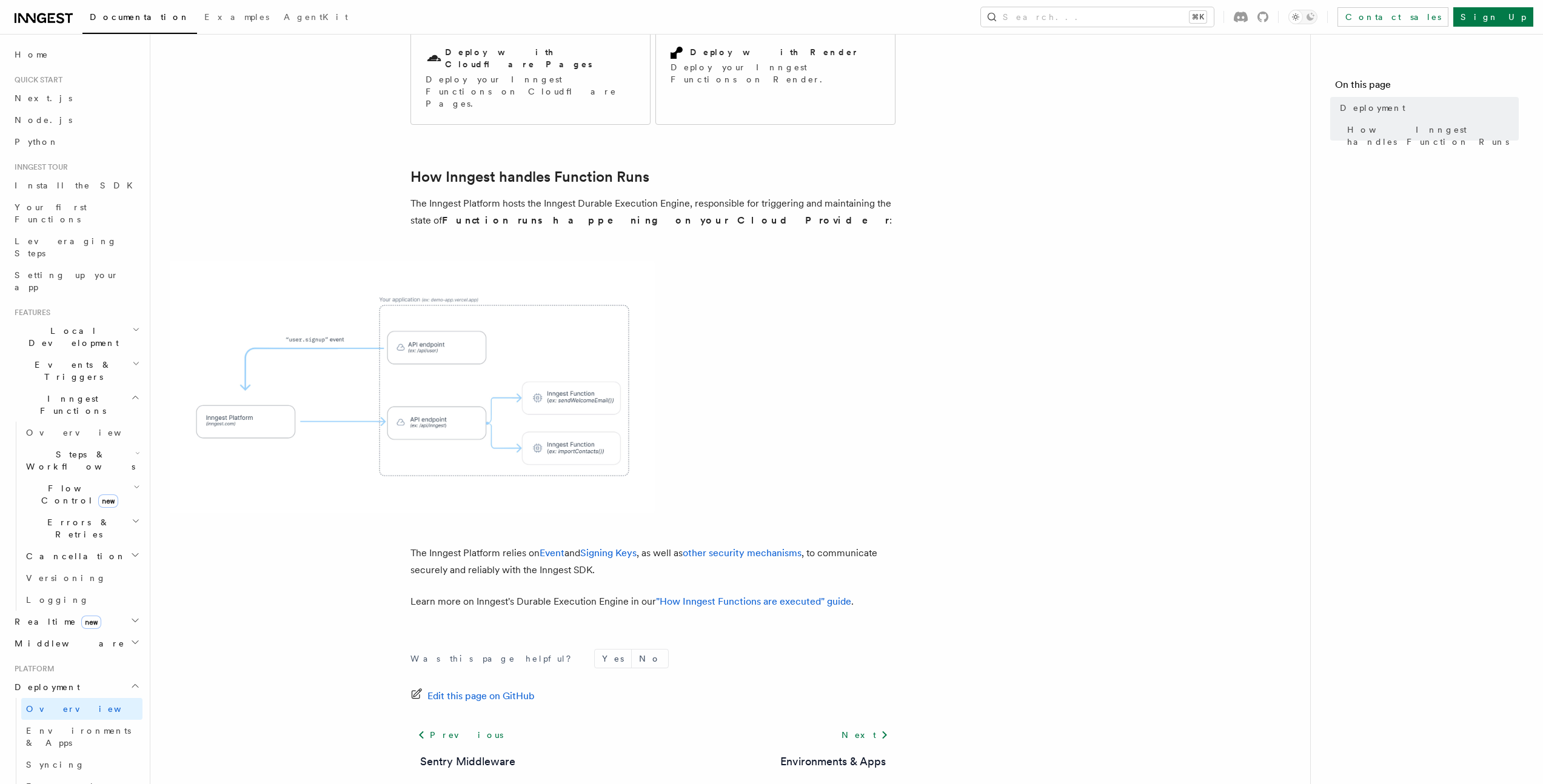
click at [60, 78] on span "Quick start" at bounding box center [36, 80] width 53 height 10
click at [52, 176] on link "Install the SDK" at bounding box center [76, 185] width 133 height 22
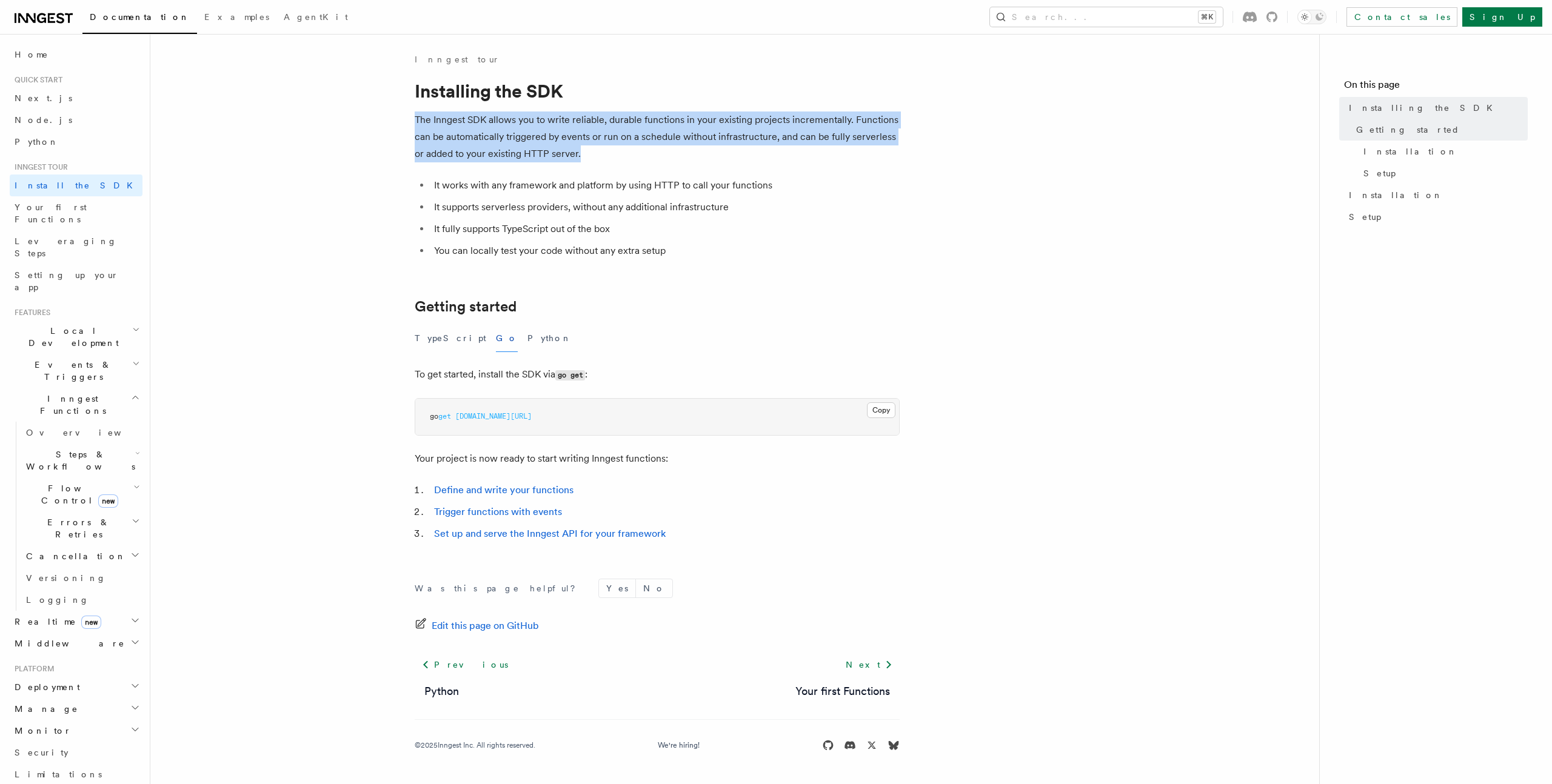
drag, startPoint x: 445, startPoint y: 120, endPoint x: 651, endPoint y: 151, distance: 208.3
click at [651, 151] on article "Inngest tour Installing the SDK The Inngest SDK allows you to write reliable, d…" at bounding box center [735, 417] width 1130 height 728
click at [651, 151] on p "The Inngest SDK allows you to write reliable, durable functions in your existin…" at bounding box center [657, 137] width 485 height 51
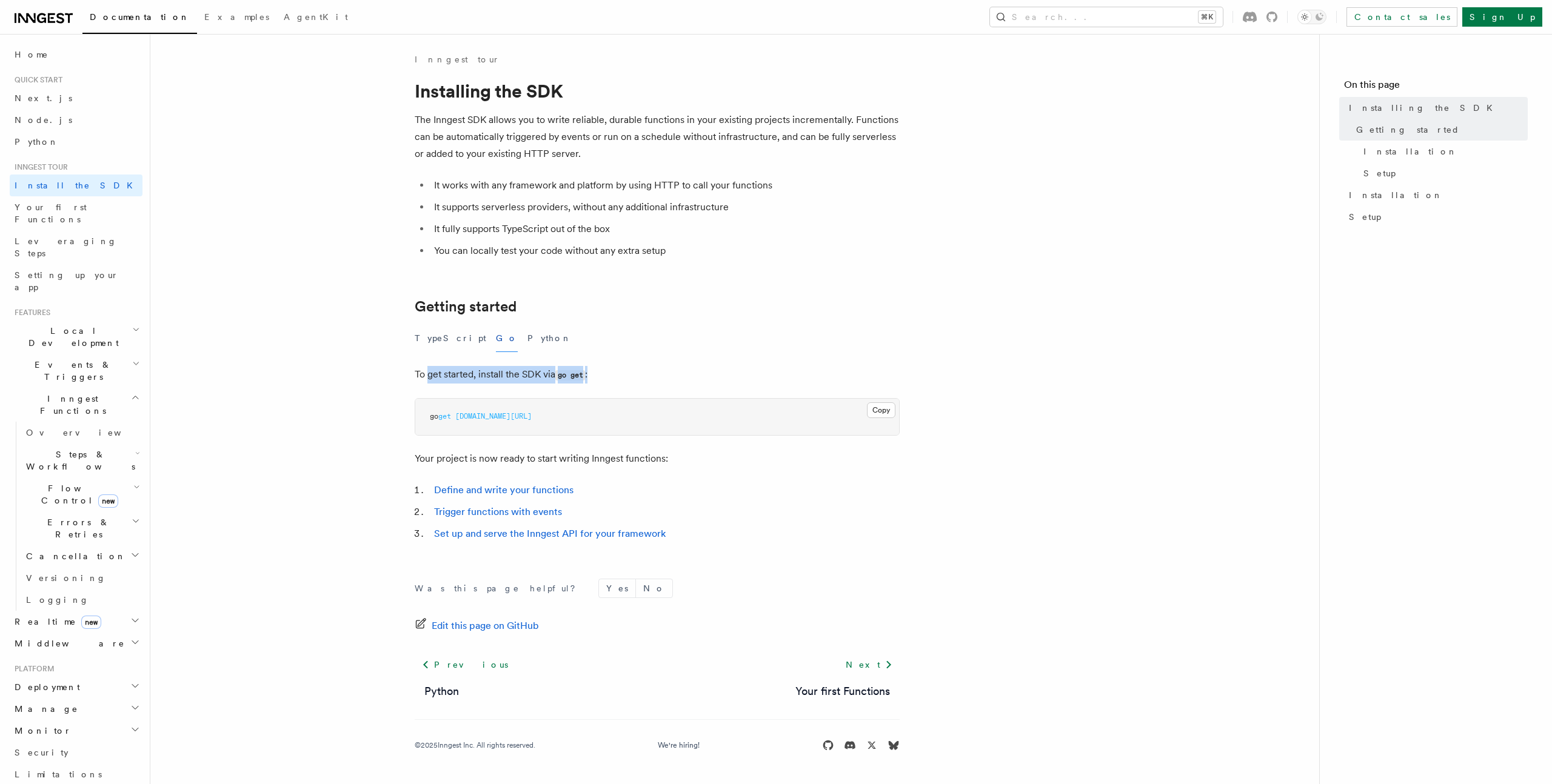
drag, startPoint x: 429, startPoint y: 374, endPoint x: 655, endPoint y: 377, distance: 226.0
click at [655, 377] on p "To get started, install the SDK via go get :" at bounding box center [657, 374] width 485 height 17
click at [880, 409] on button "Copy Copied" at bounding box center [881, 410] width 29 height 16
drag, startPoint x: 413, startPoint y: 366, endPoint x: 672, endPoint y: 375, distance: 259.2
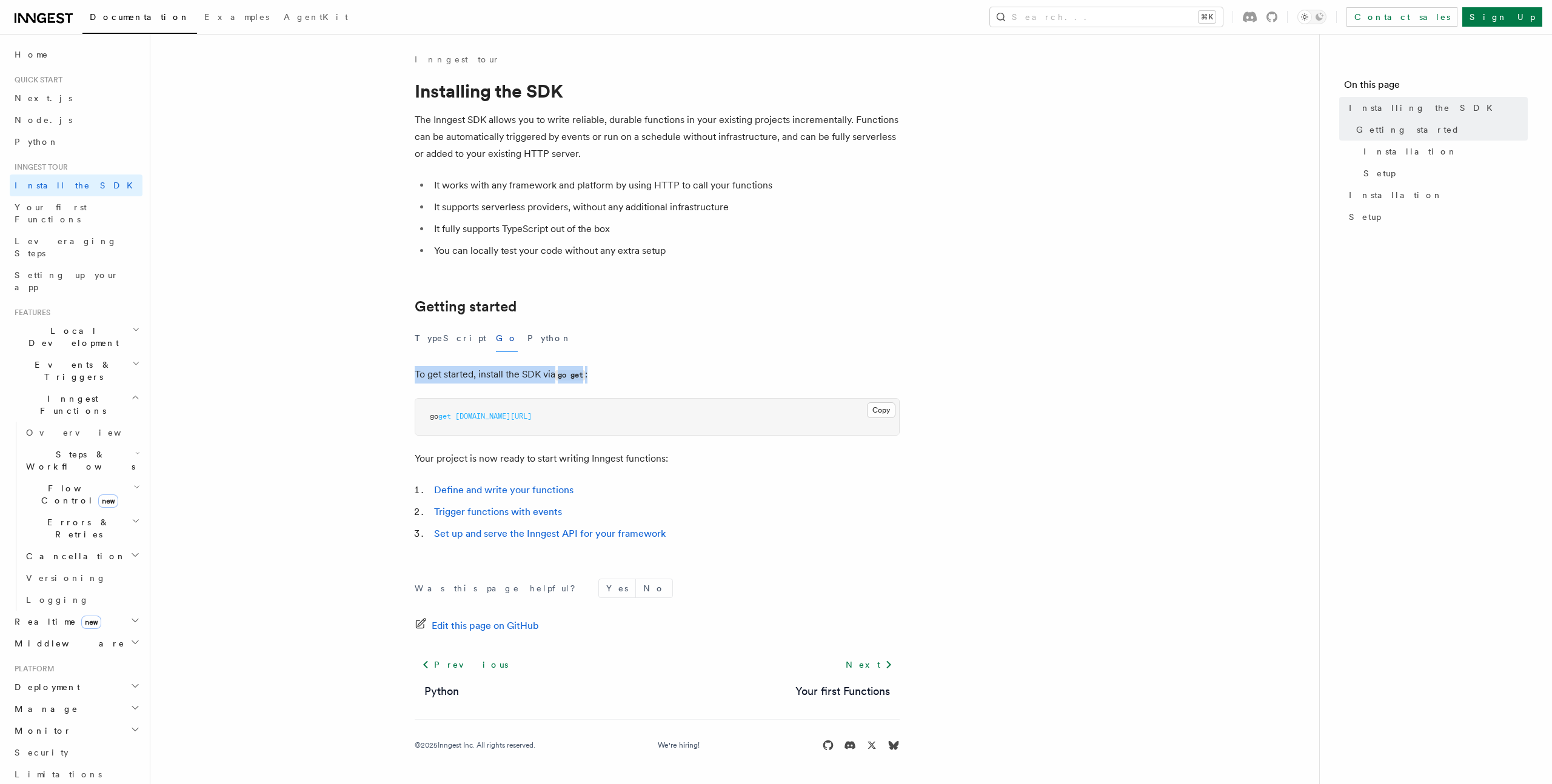
click at [672, 375] on article "Inngest tour Installing the SDK The Inngest SDK allows you to write reliable, d…" at bounding box center [735, 417] width 1130 height 728
click at [672, 375] on p "To get started, install the SDK via go get :" at bounding box center [657, 374] width 485 height 17
click at [878, 416] on button "Copy Copied" at bounding box center [881, 410] width 29 height 16
click at [75, 210] on span "Your first Functions" at bounding box center [50, 213] width 72 height 22
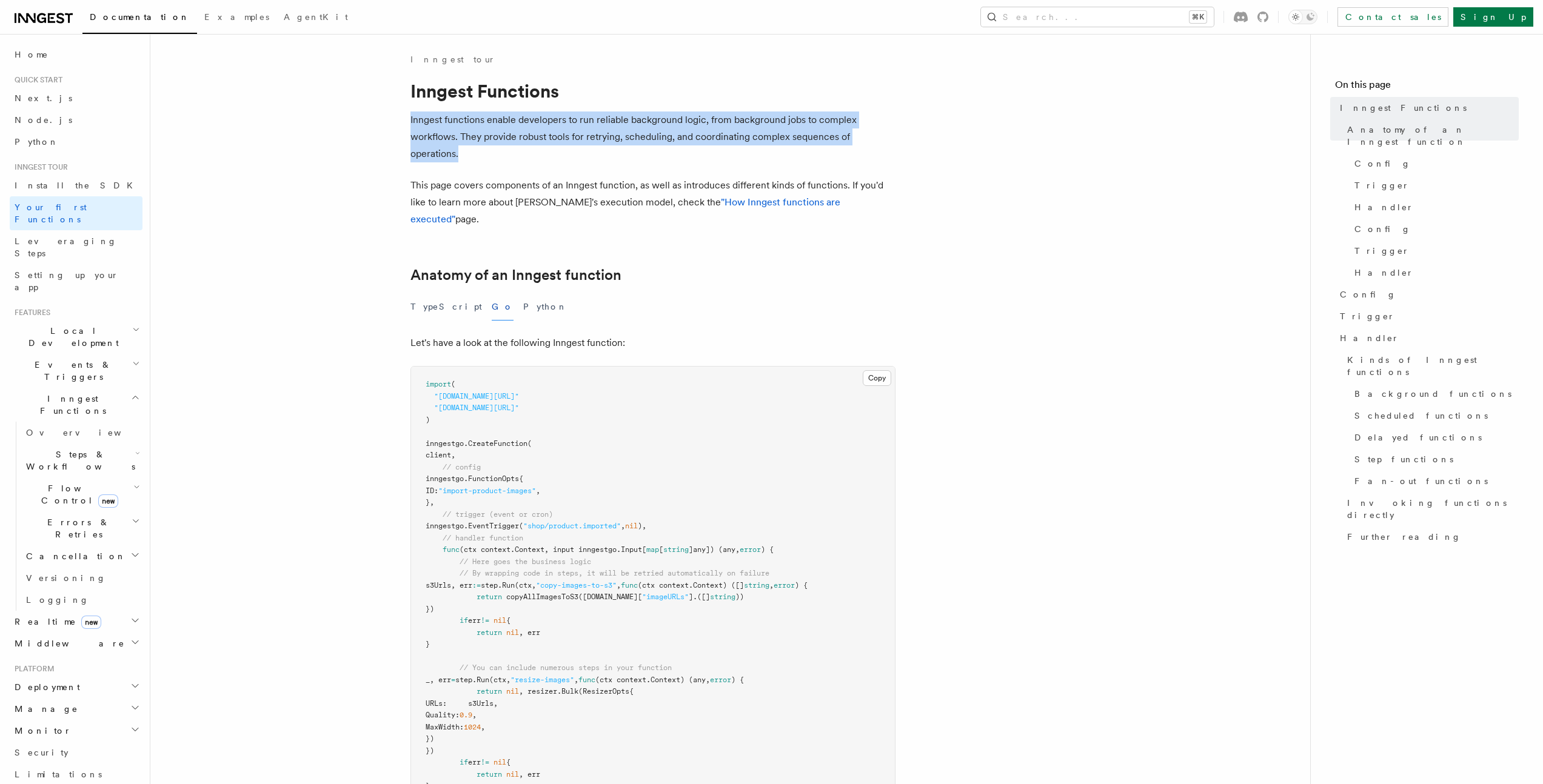
drag, startPoint x: 396, startPoint y: 123, endPoint x: 592, endPoint y: 151, distance: 198.0
click at [592, 151] on p "Inngest functions enable developers to run reliable background logic, from back…" at bounding box center [653, 137] width 485 height 51
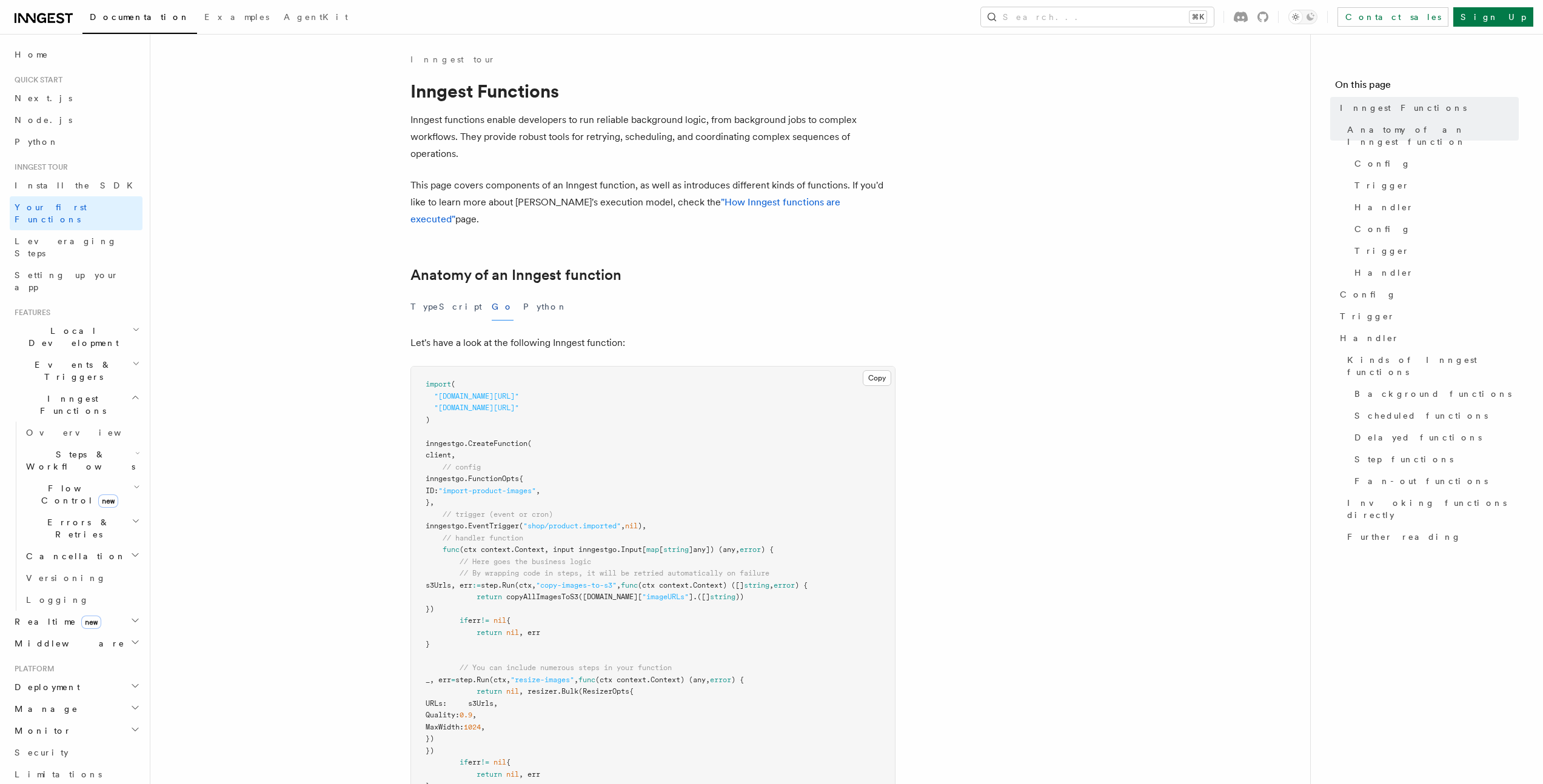
click at [592, 151] on p "Inngest functions enable developers to run reliable background logic, from back…" at bounding box center [653, 137] width 485 height 51
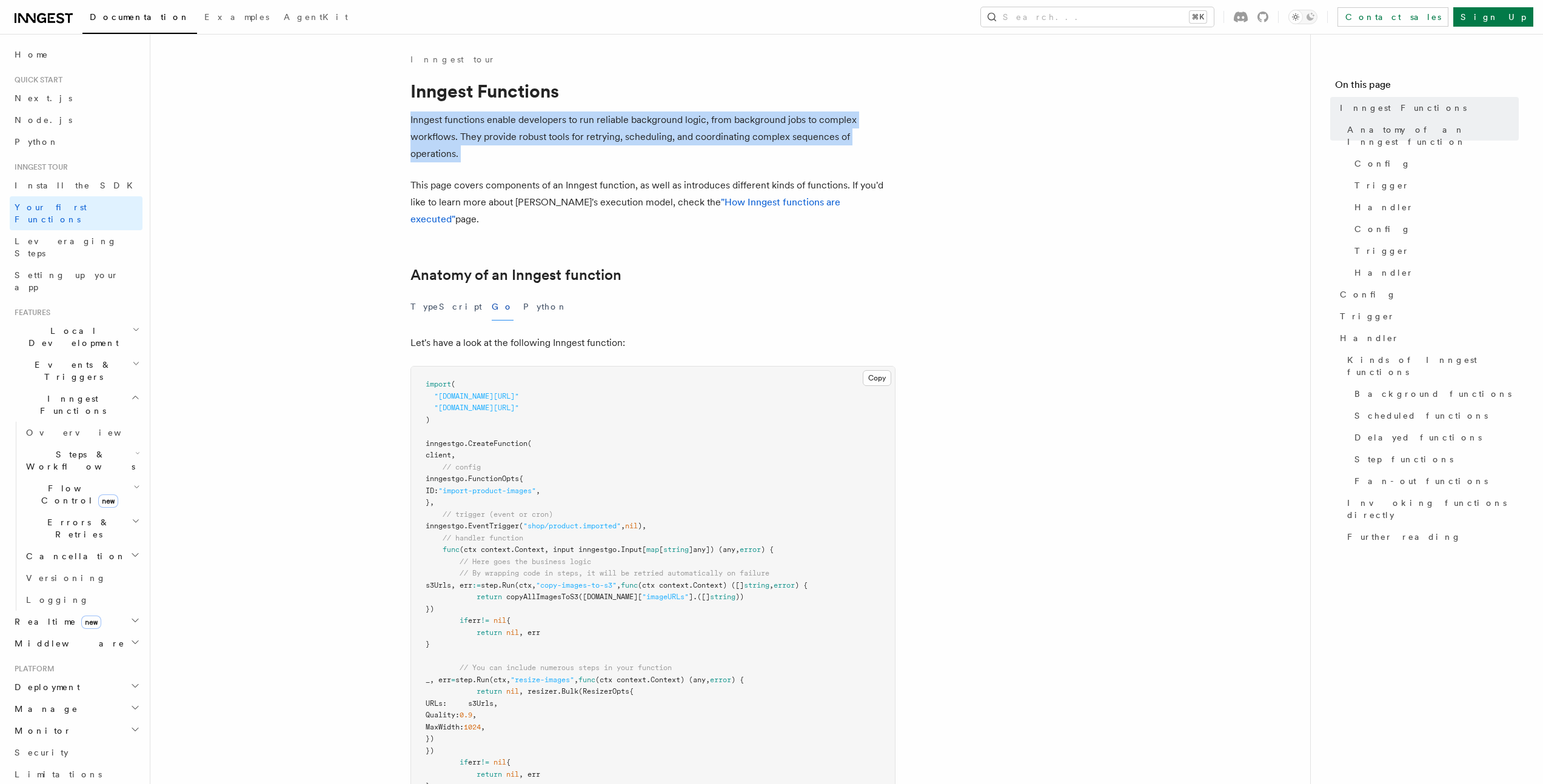
click at [592, 151] on p "Inngest functions enable developers to run reliable background logic, from back…" at bounding box center [653, 137] width 485 height 51
click at [495, 151] on p "Inngest functions enable developers to run reliable background logic, from back…" at bounding box center [653, 137] width 485 height 51
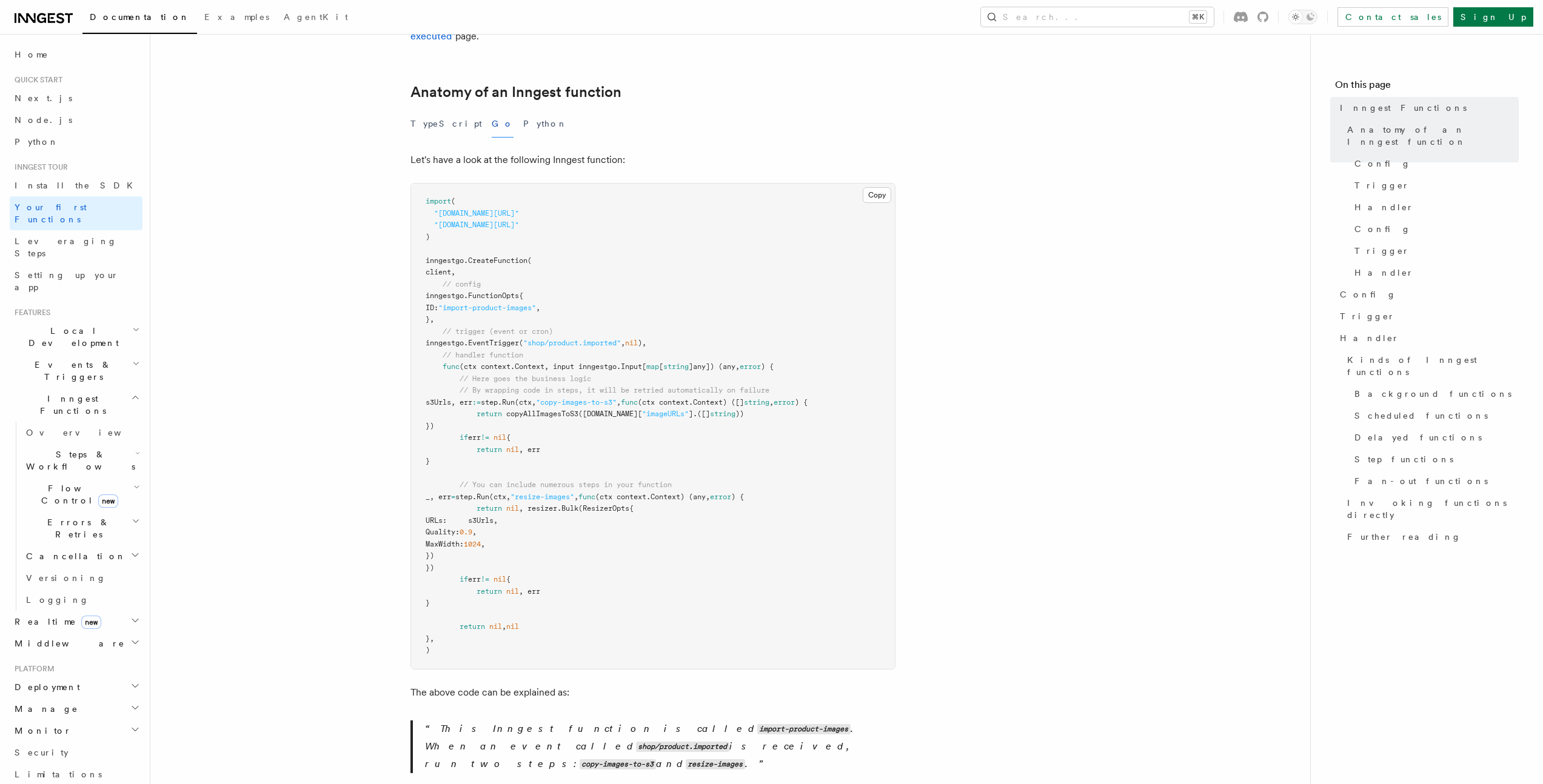
scroll to position [184, 0]
drag, startPoint x: 423, startPoint y: 243, endPoint x: 588, endPoint y: 245, distance: 165.0
click at [588, 245] on pre "import ( "github.com/inngest/inngestgo" "github.com/inngest/inngestgo/step" ) i…" at bounding box center [653, 426] width 484 height 486
click at [514, 256] on span "CreateFunction" at bounding box center [497, 260] width 60 height 8
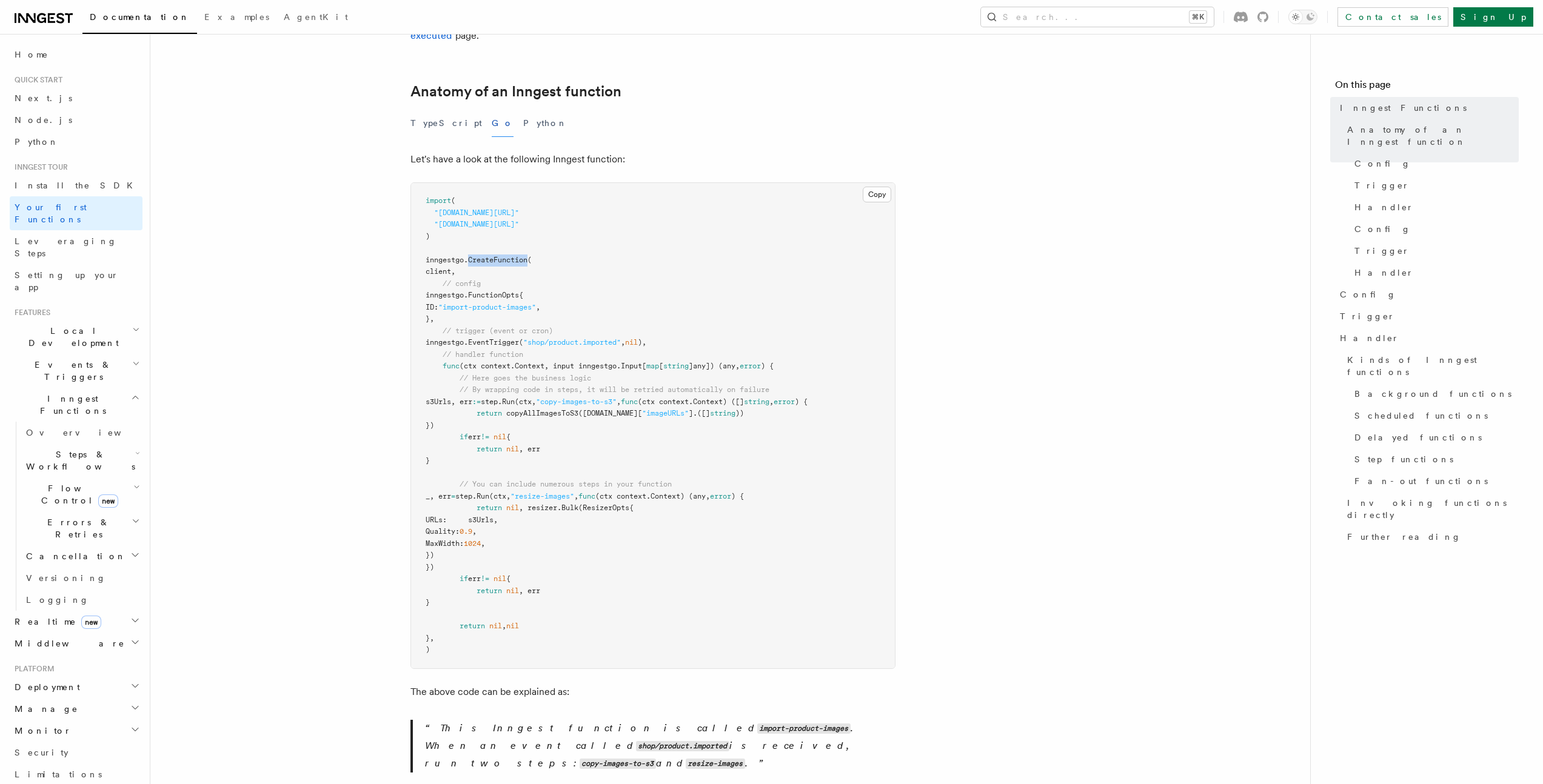
click at [514, 256] on span "CreateFunction" at bounding box center [497, 260] width 60 height 8
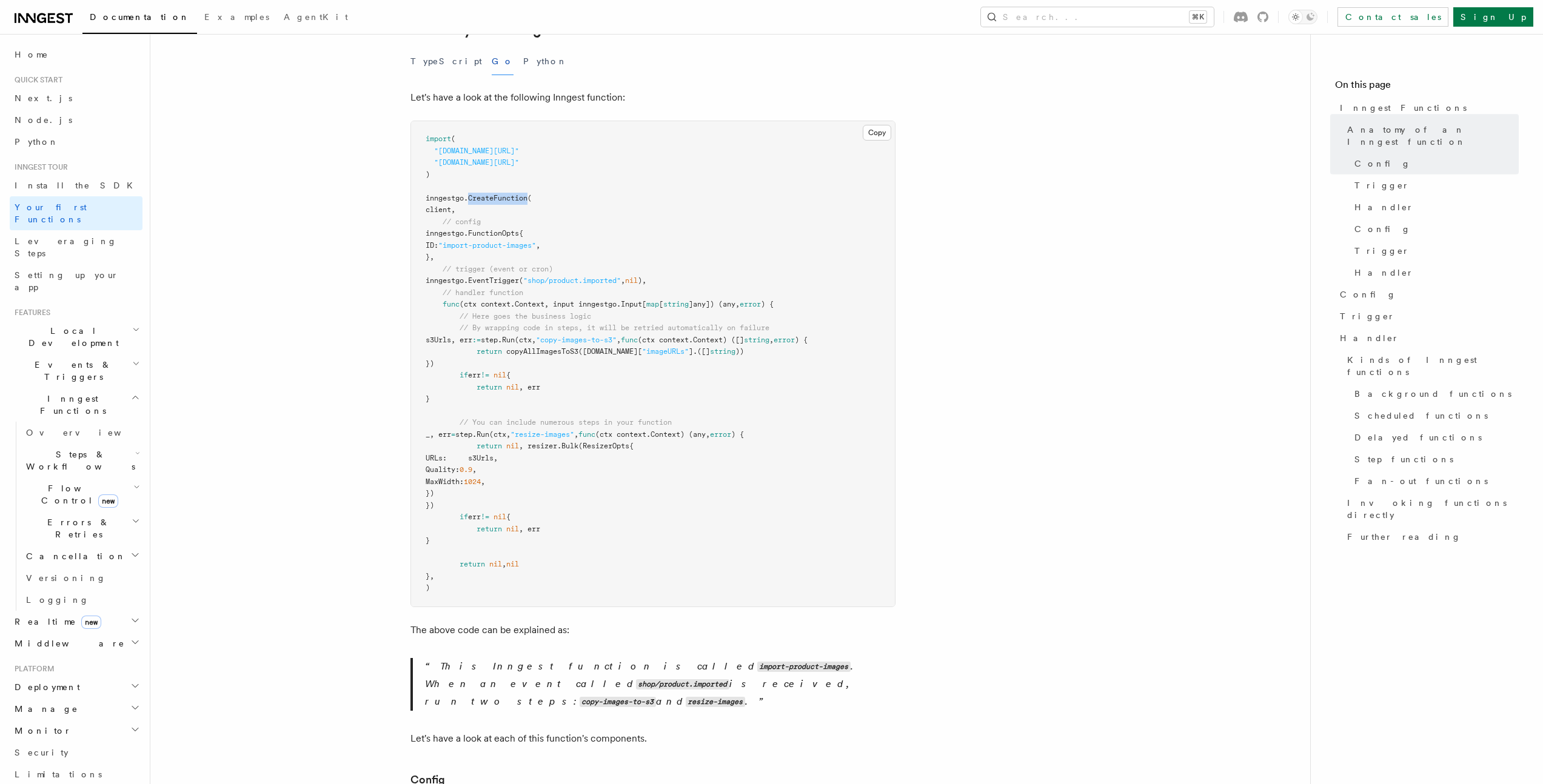
scroll to position [0, 0]
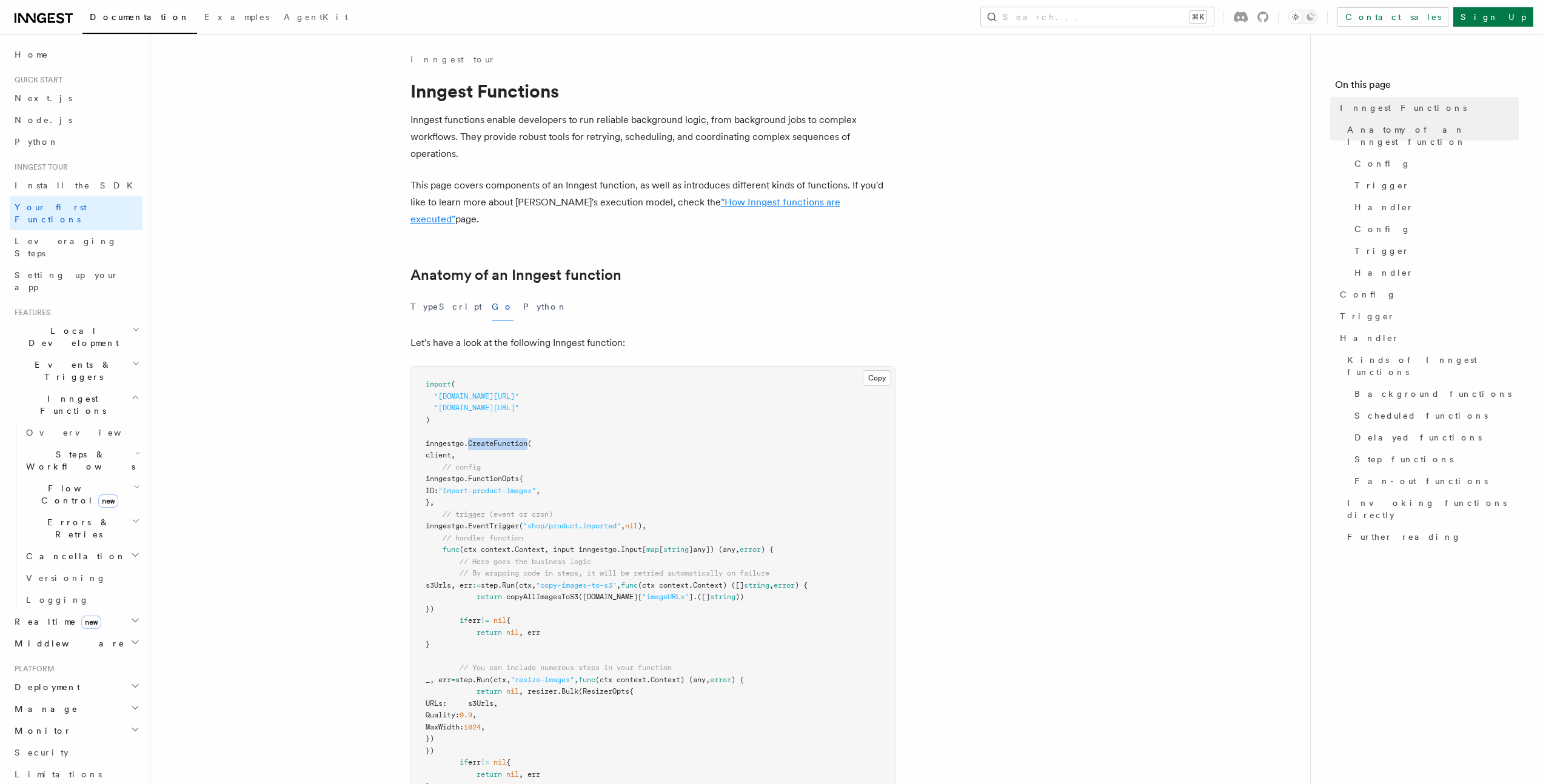
click at [746, 206] on link ""How Inngest functions are executed"" at bounding box center [625, 211] width 429 height 29
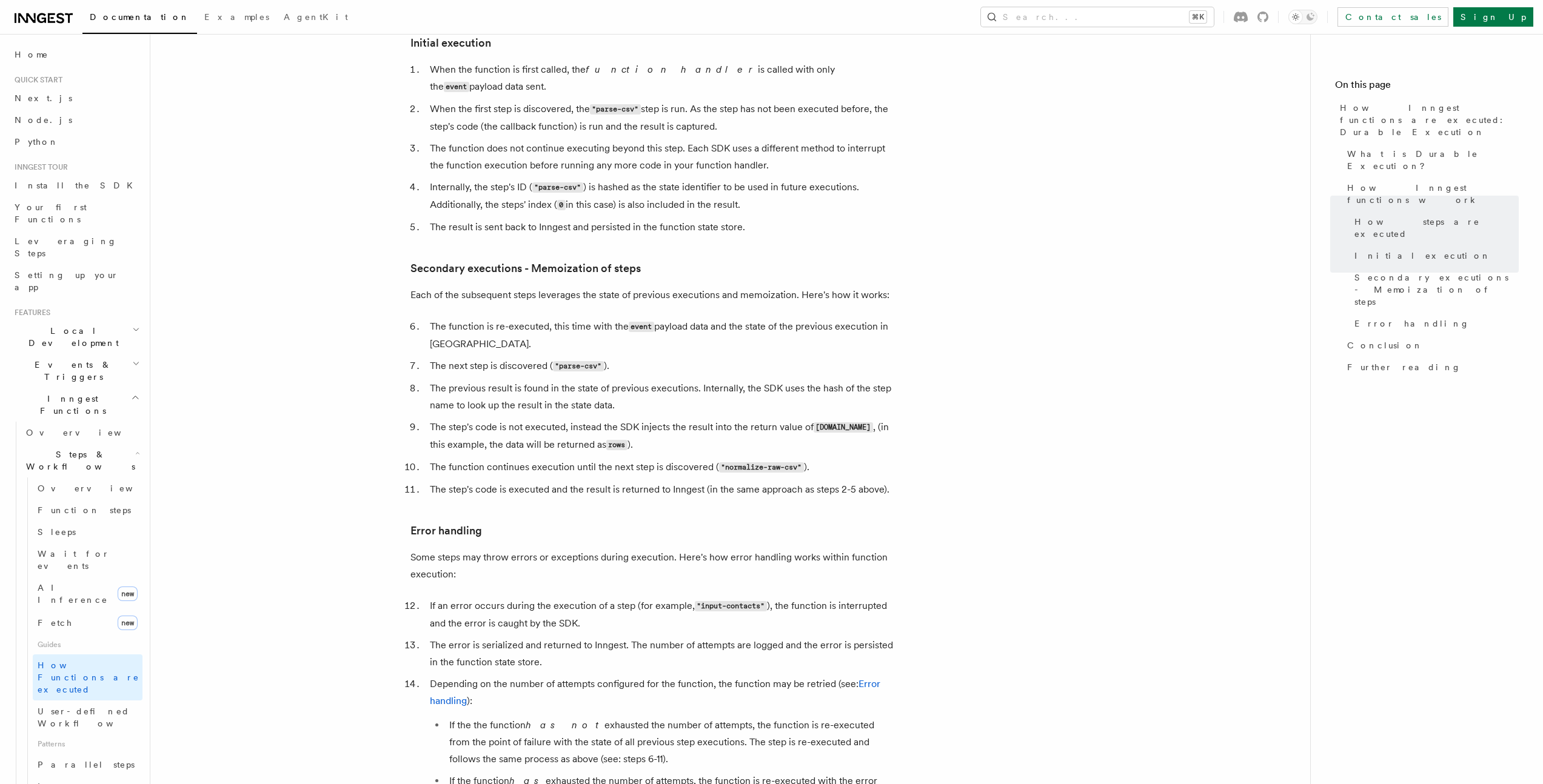
scroll to position [2086, 0]
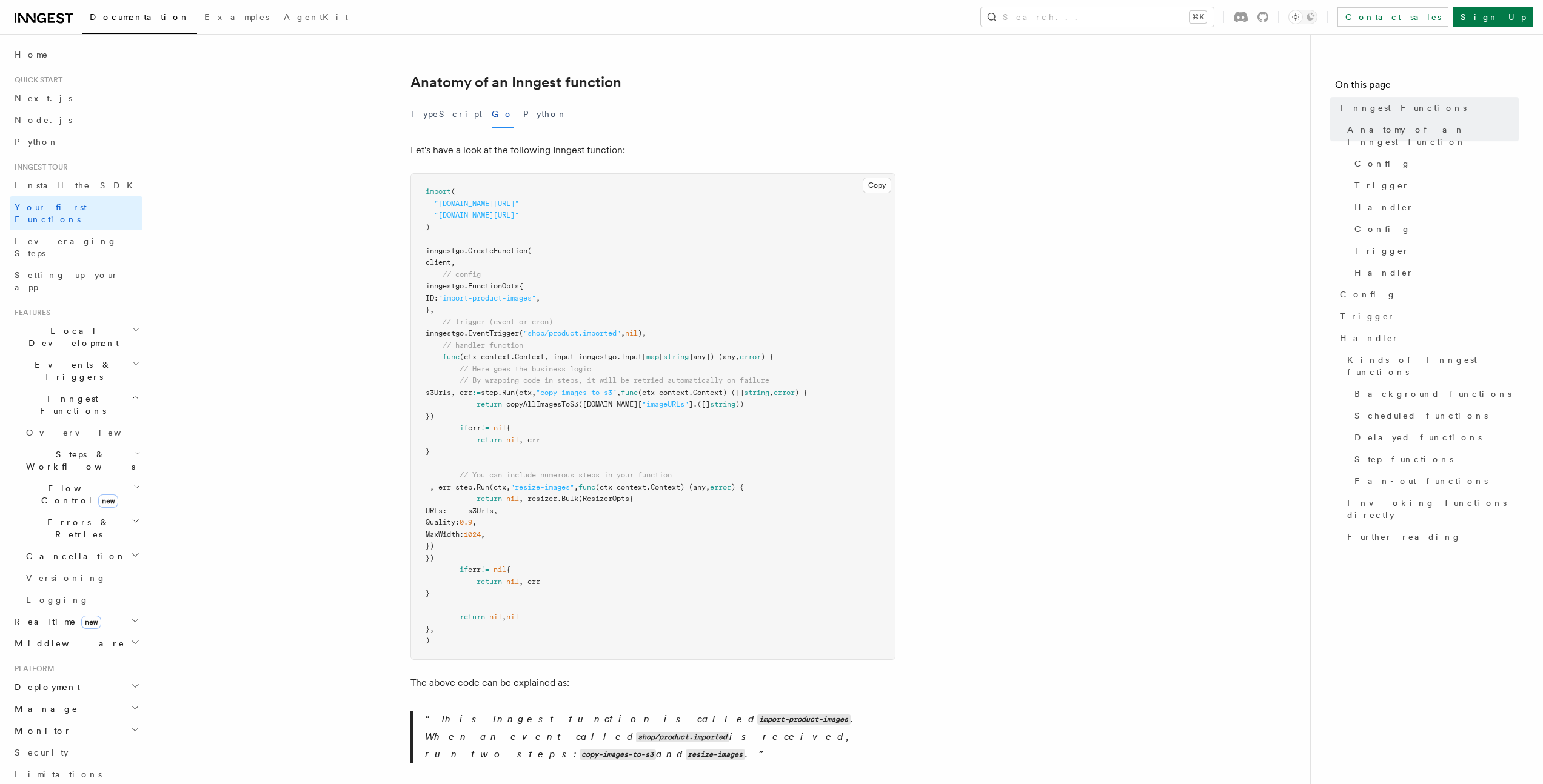
scroll to position [228, 0]
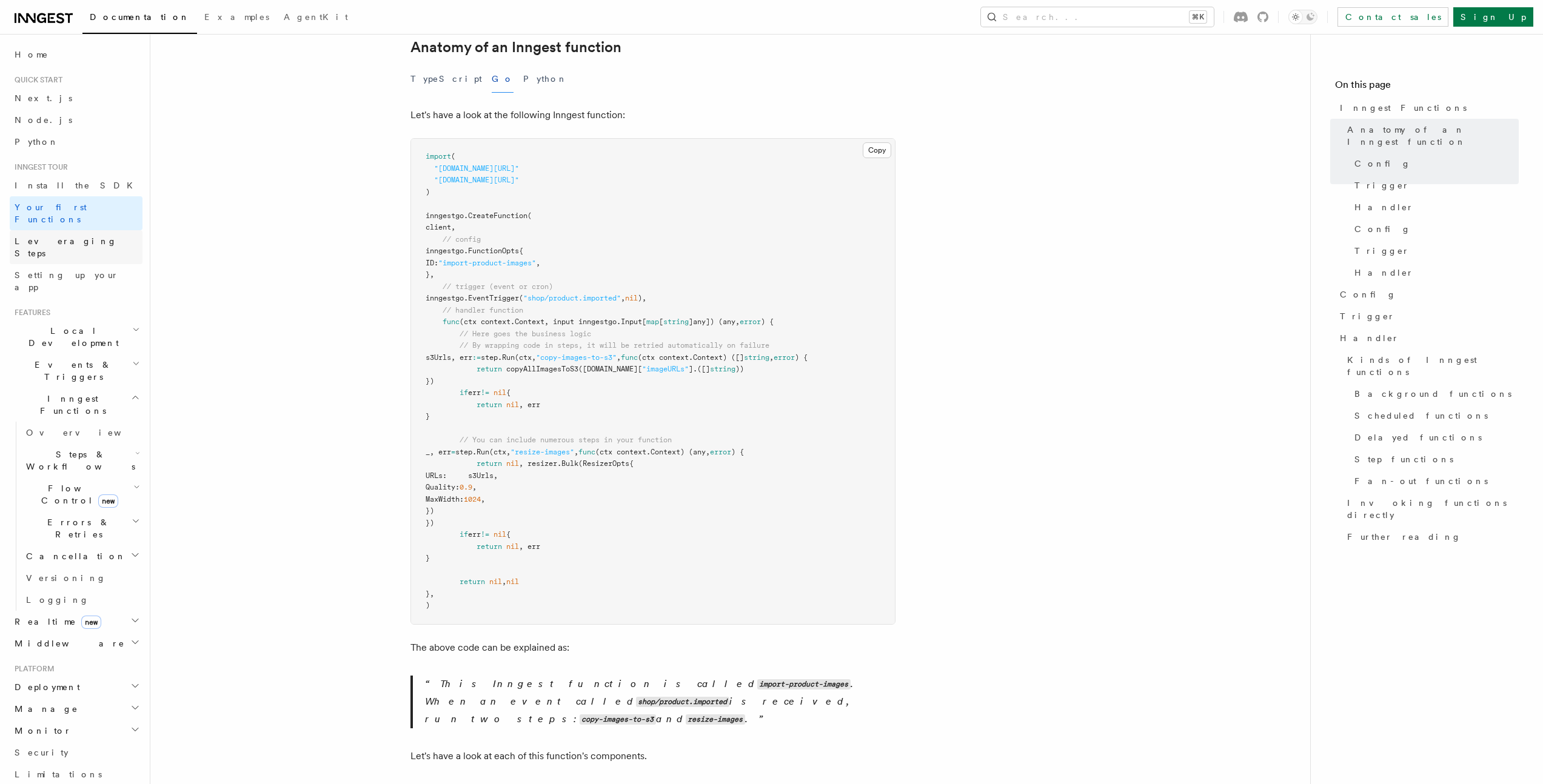
click at [37, 236] on span "Leveraging Steps" at bounding box center [66, 247] width 102 height 22
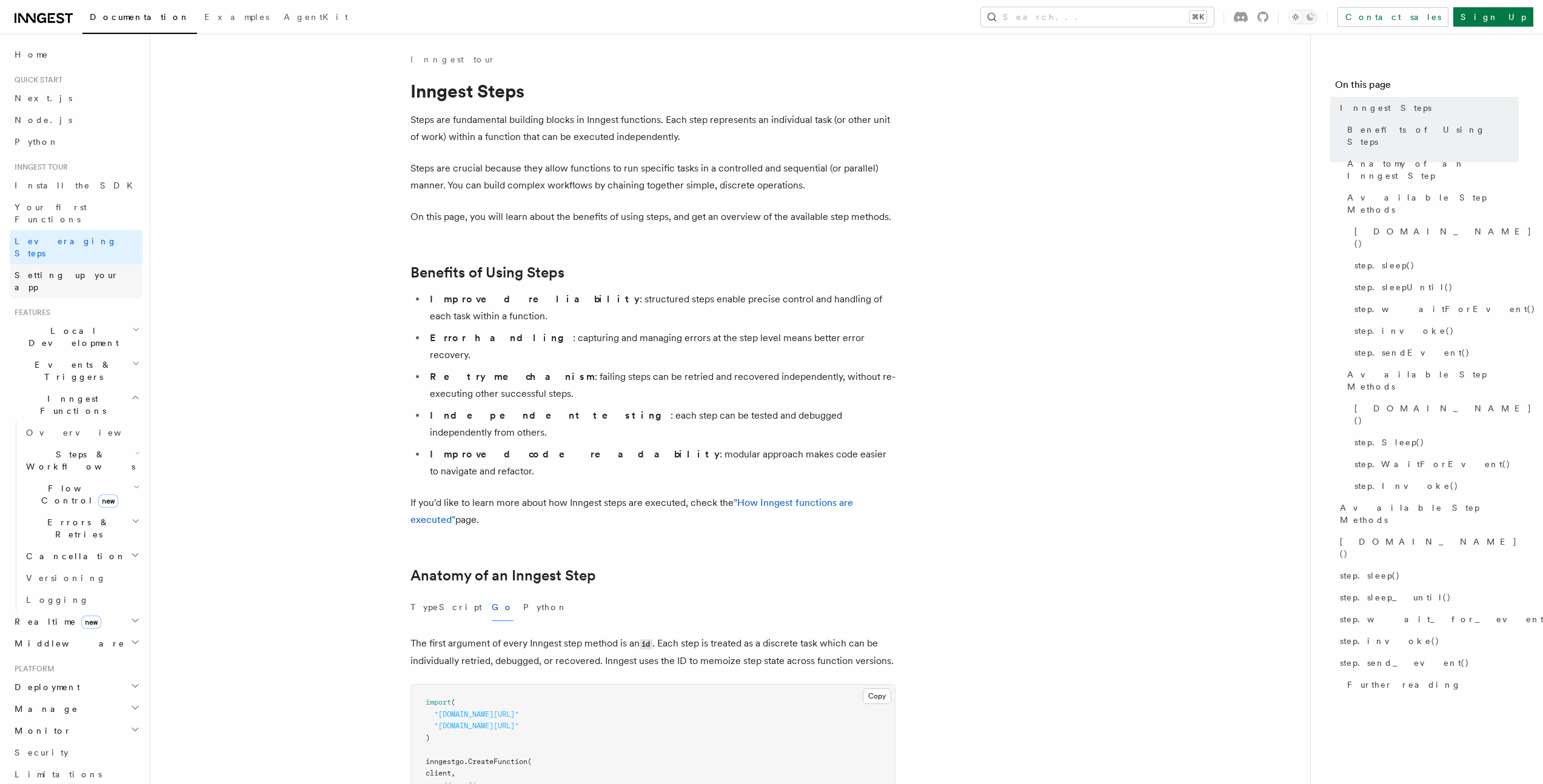
click at [53, 264] on link "Setting up your app" at bounding box center [76, 281] width 133 height 34
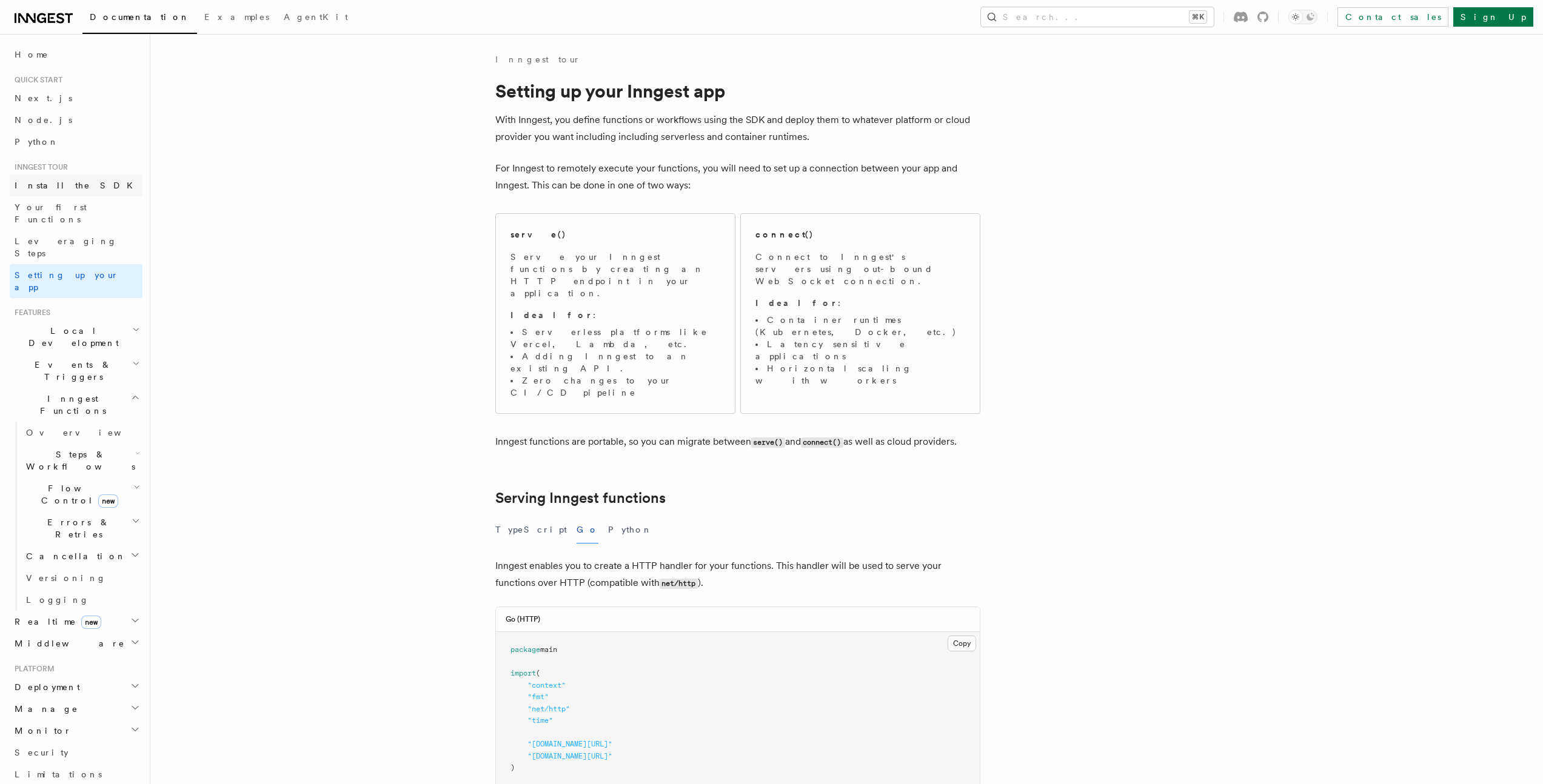
click at [66, 191] on span "Install the SDK" at bounding box center [77, 185] width 126 height 12
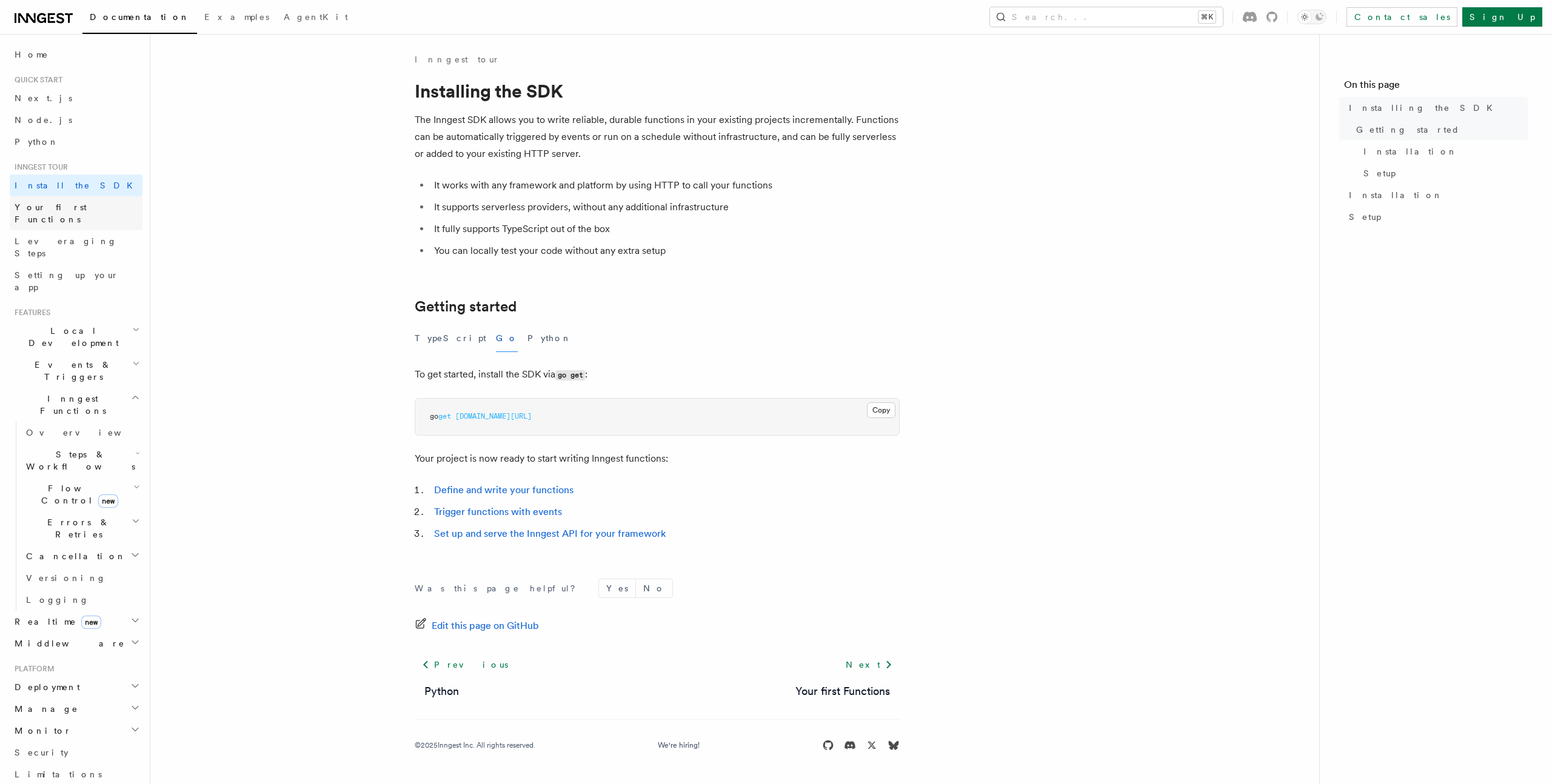
click at [63, 205] on span "Your first Functions" at bounding box center [50, 213] width 72 height 22
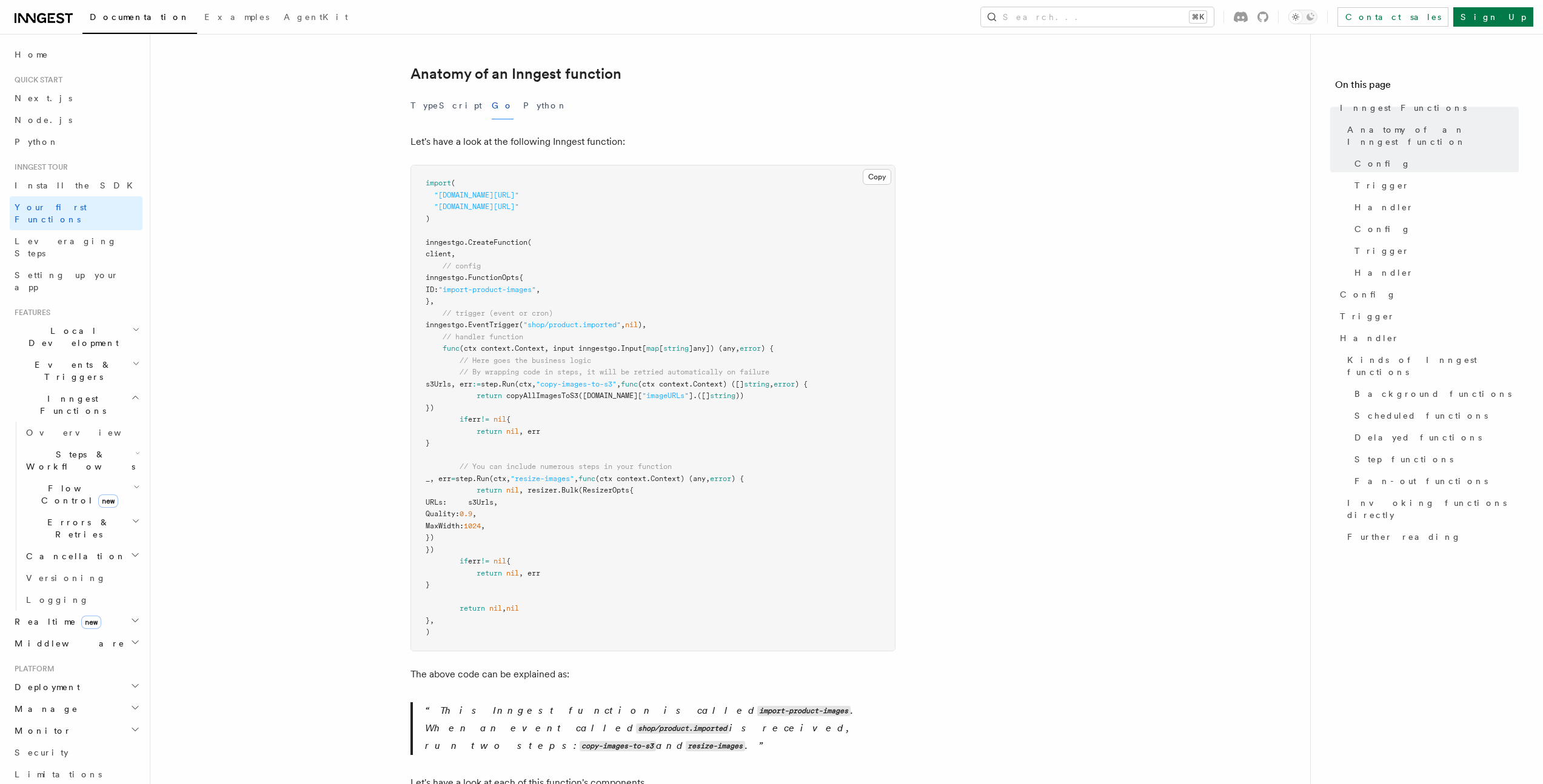
scroll to position [239, 0]
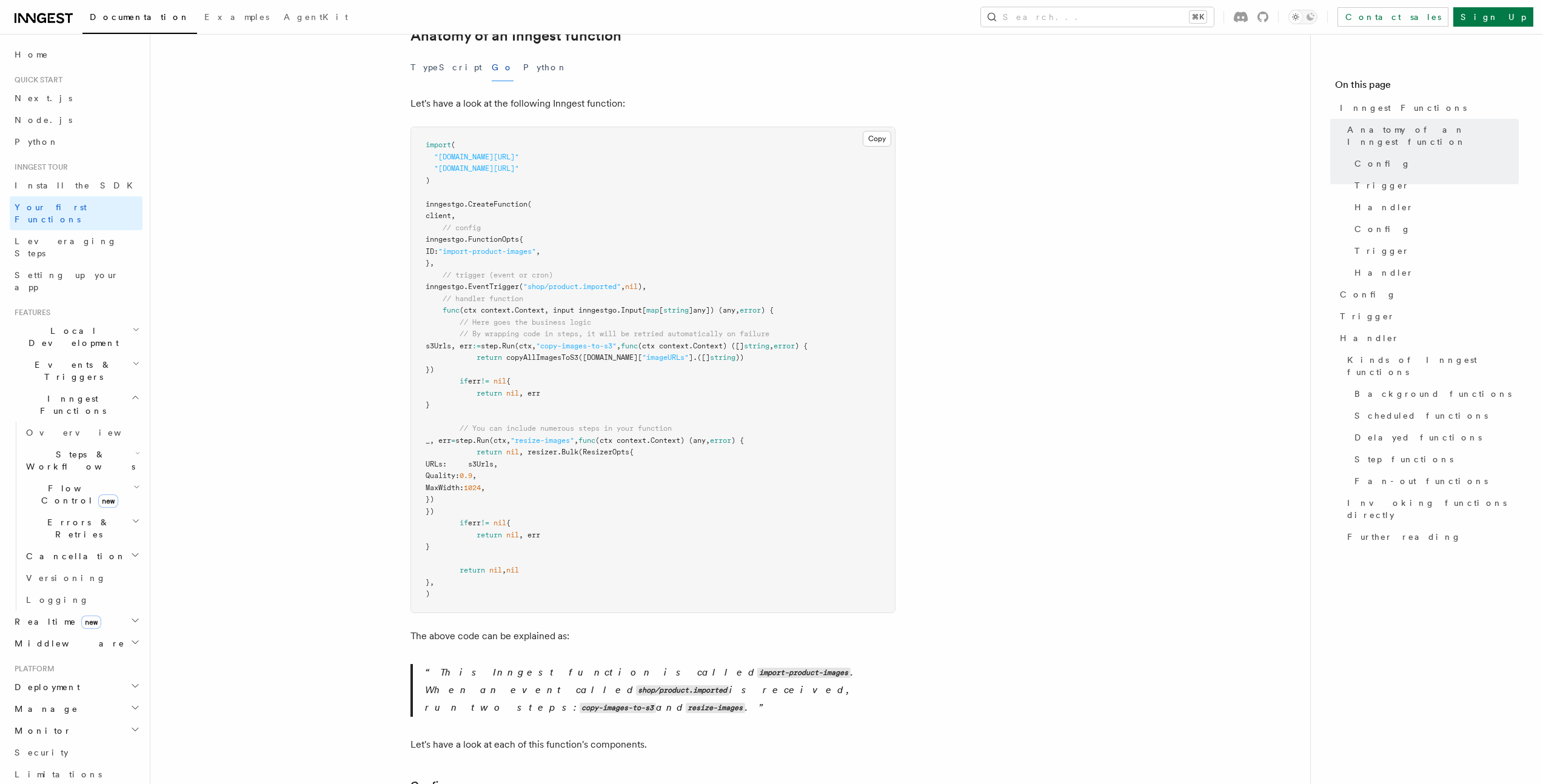
click at [509, 200] on span "CreateFunction" at bounding box center [497, 204] width 60 height 8
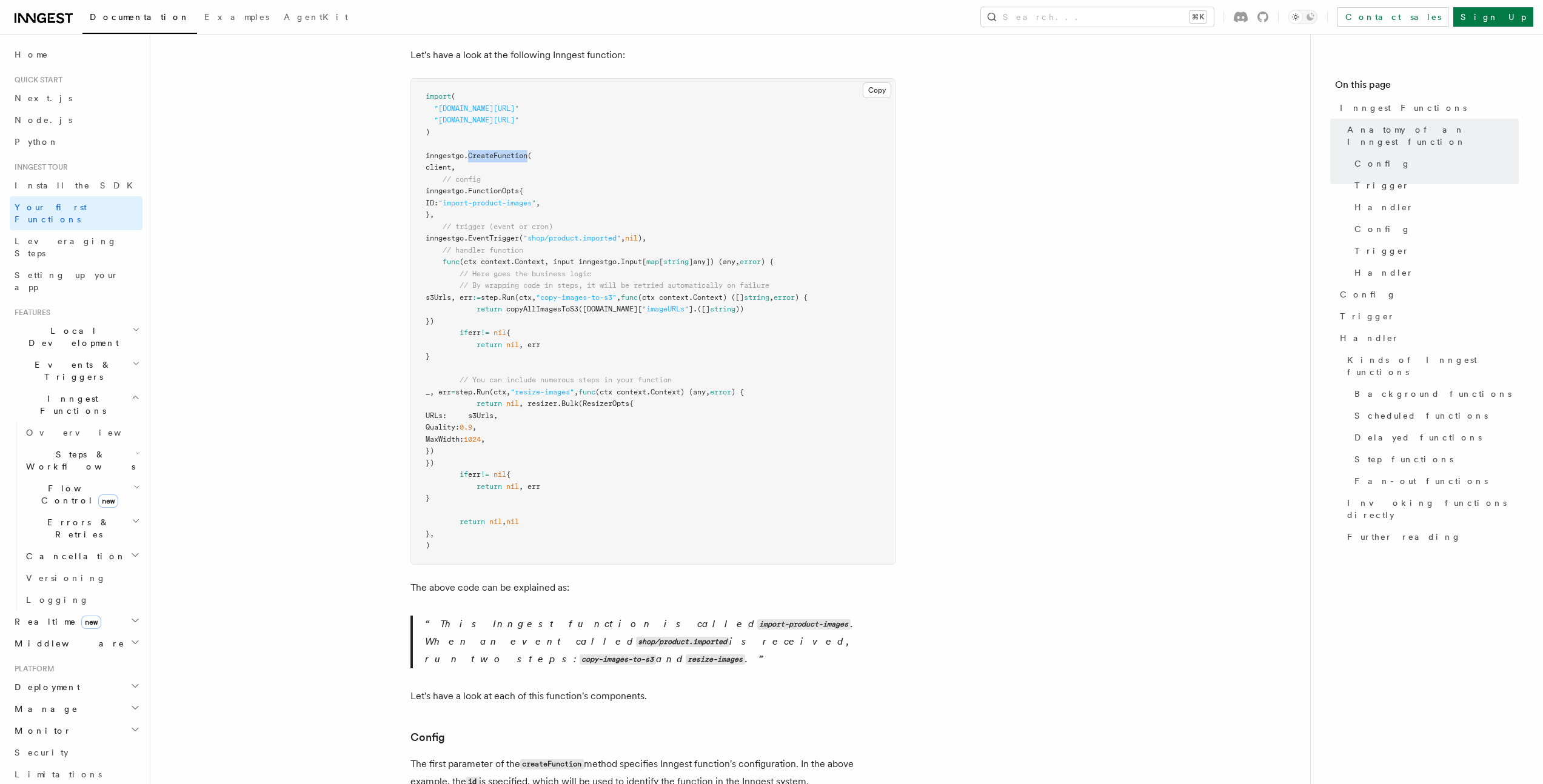
scroll to position [271, 0]
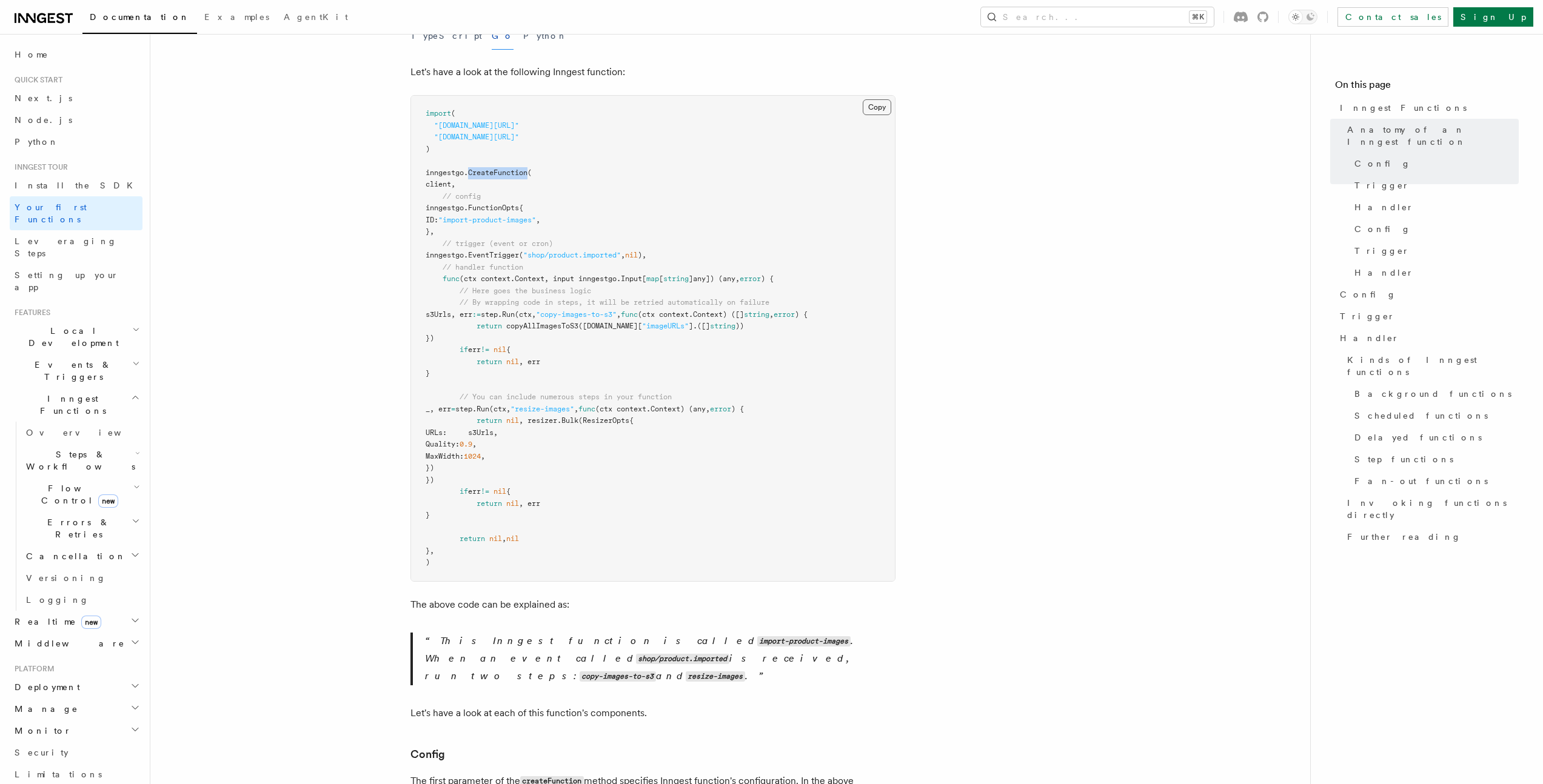
click at [875, 99] on button "Copy Copied" at bounding box center [877, 107] width 29 height 16
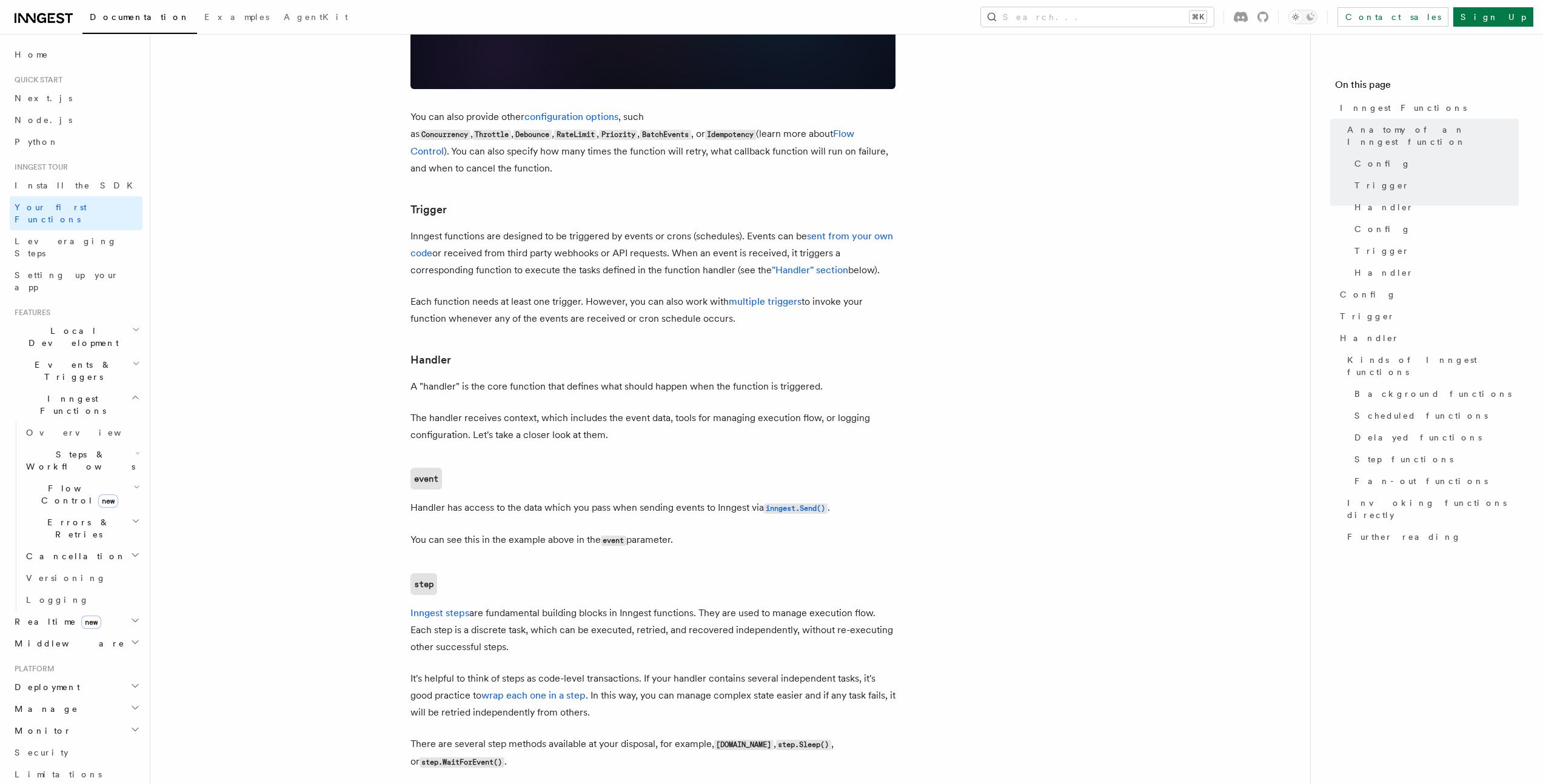
scroll to position [1589, 0]
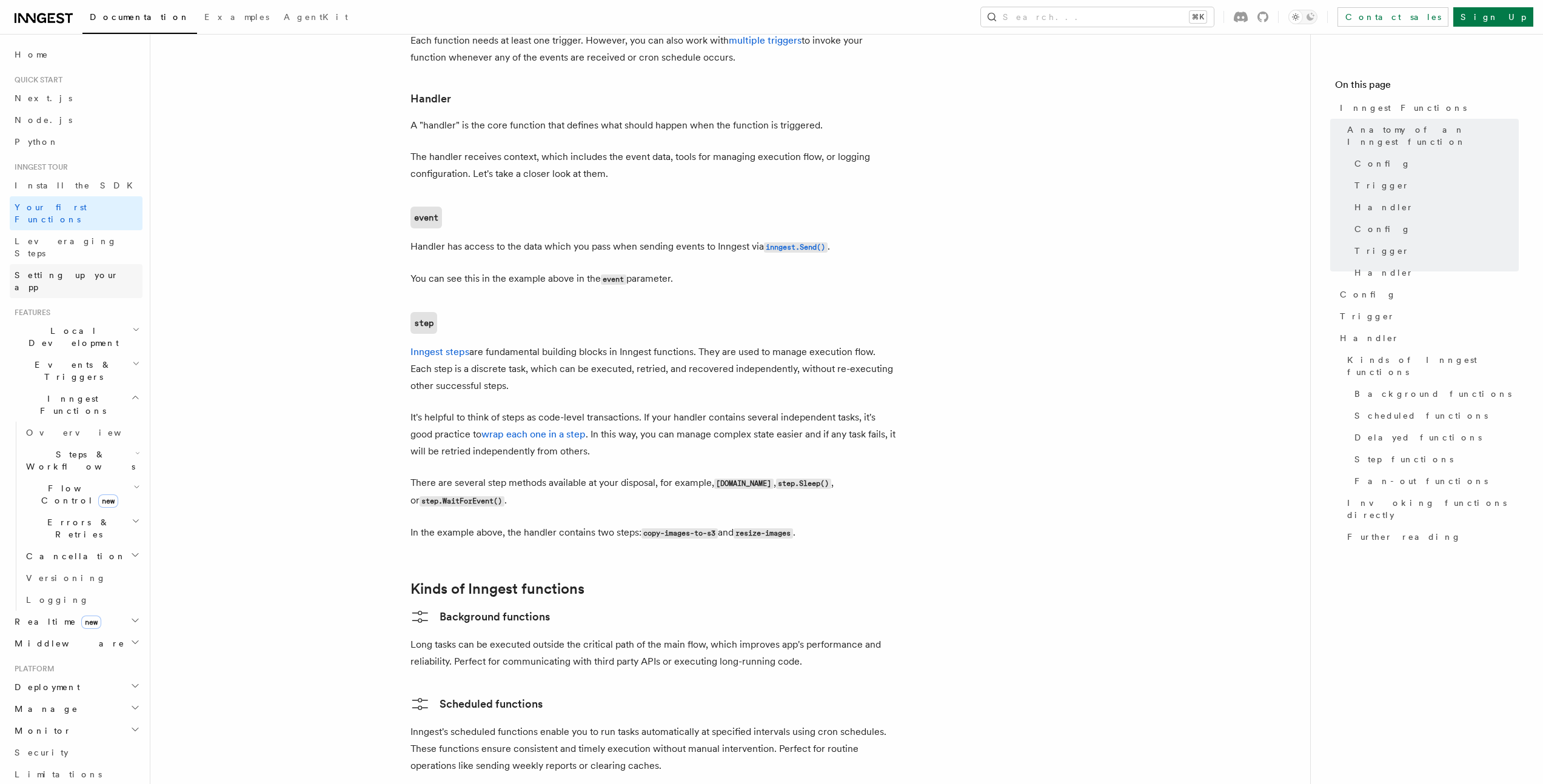
click at [75, 264] on link "Setting up your app" at bounding box center [76, 281] width 133 height 34
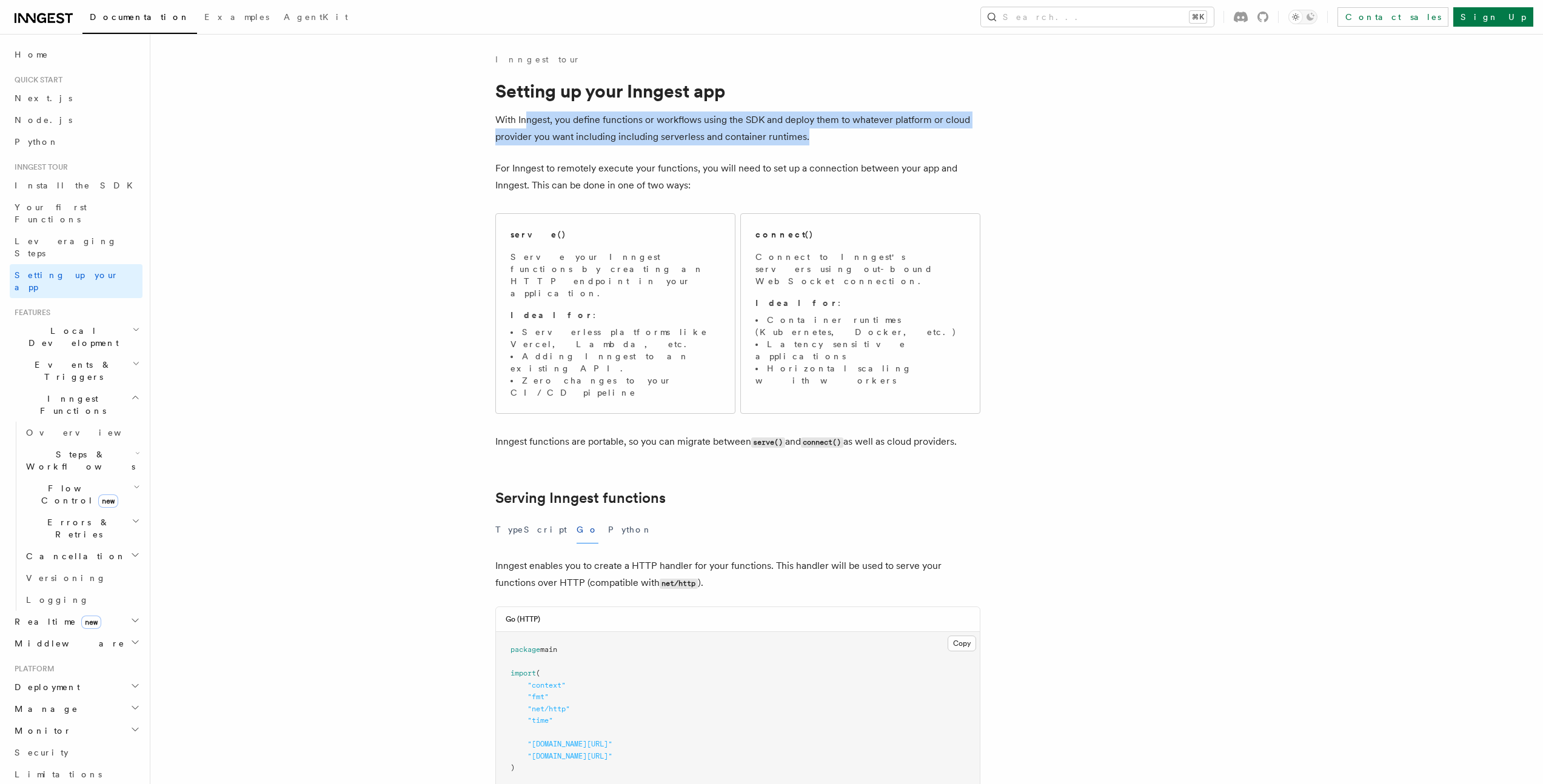
drag, startPoint x: 524, startPoint y: 120, endPoint x: 833, endPoint y: 136, distance: 309.4
click at [833, 136] on p "With Inngest, you define functions or workflows using the SDK and deploy them t…" at bounding box center [738, 128] width 485 height 34
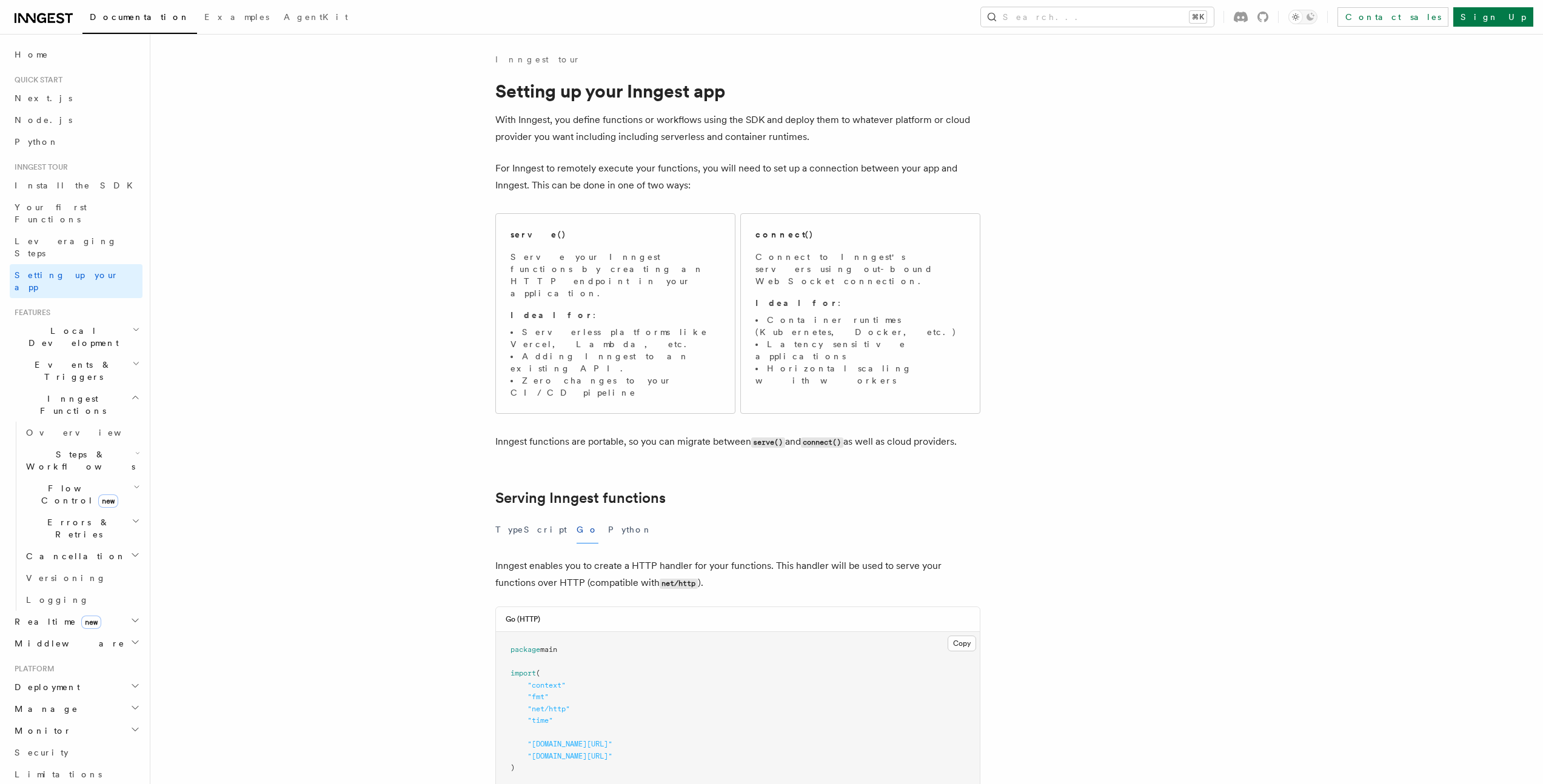
click at [833, 136] on p "With Inngest, you define functions or workflows using the SDK and deploy them t…" at bounding box center [738, 128] width 485 height 34
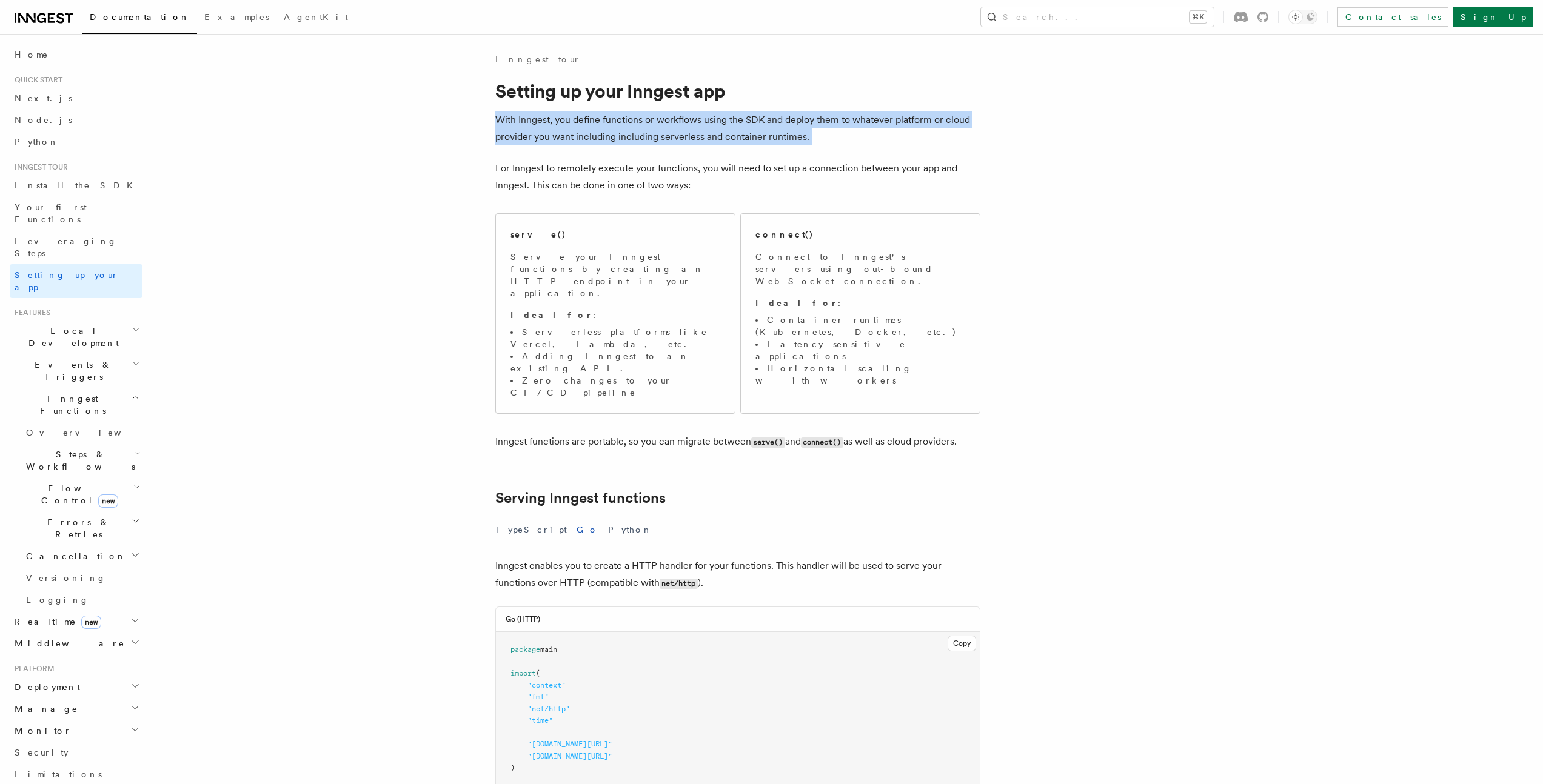
click at [833, 136] on p "With Inngest, you define functions or workflows using the SDK and deploy them t…" at bounding box center [738, 128] width 485 height 34
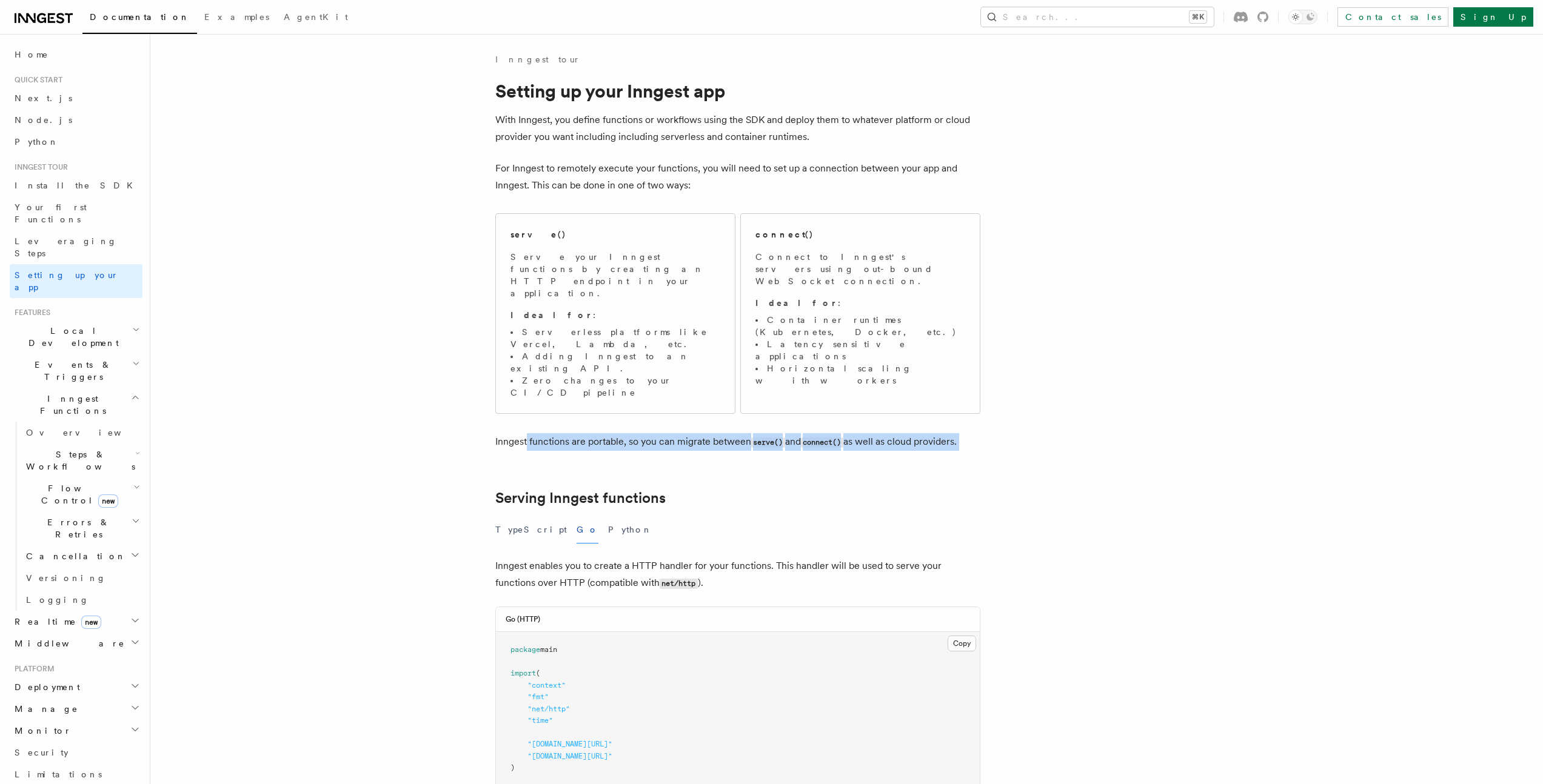
drag, startPoint x: 526, startPoint y: 382, endPoint x: 988, endPoint y: 395, distance: 462.2
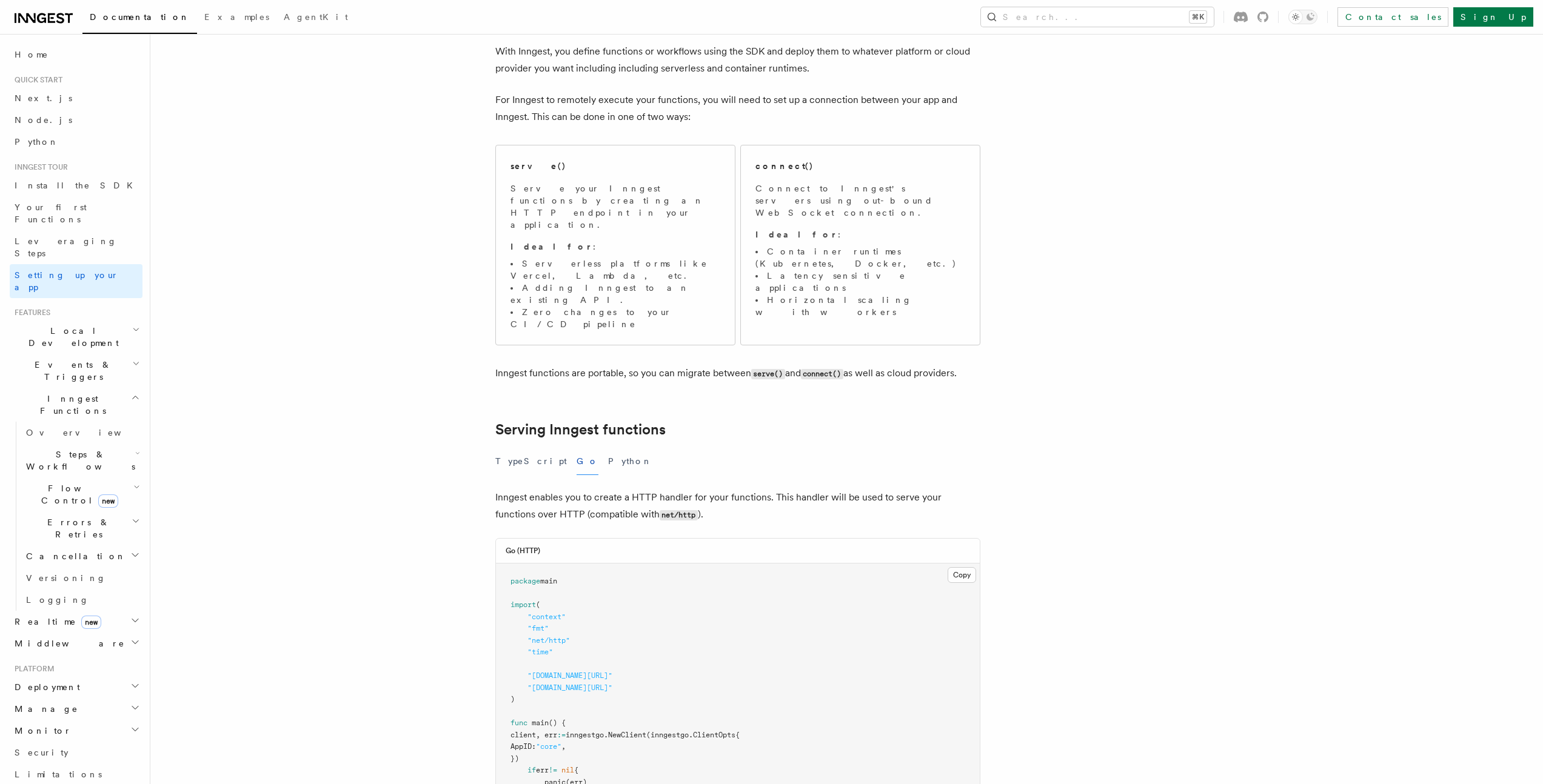
scroll to position [79, 0]
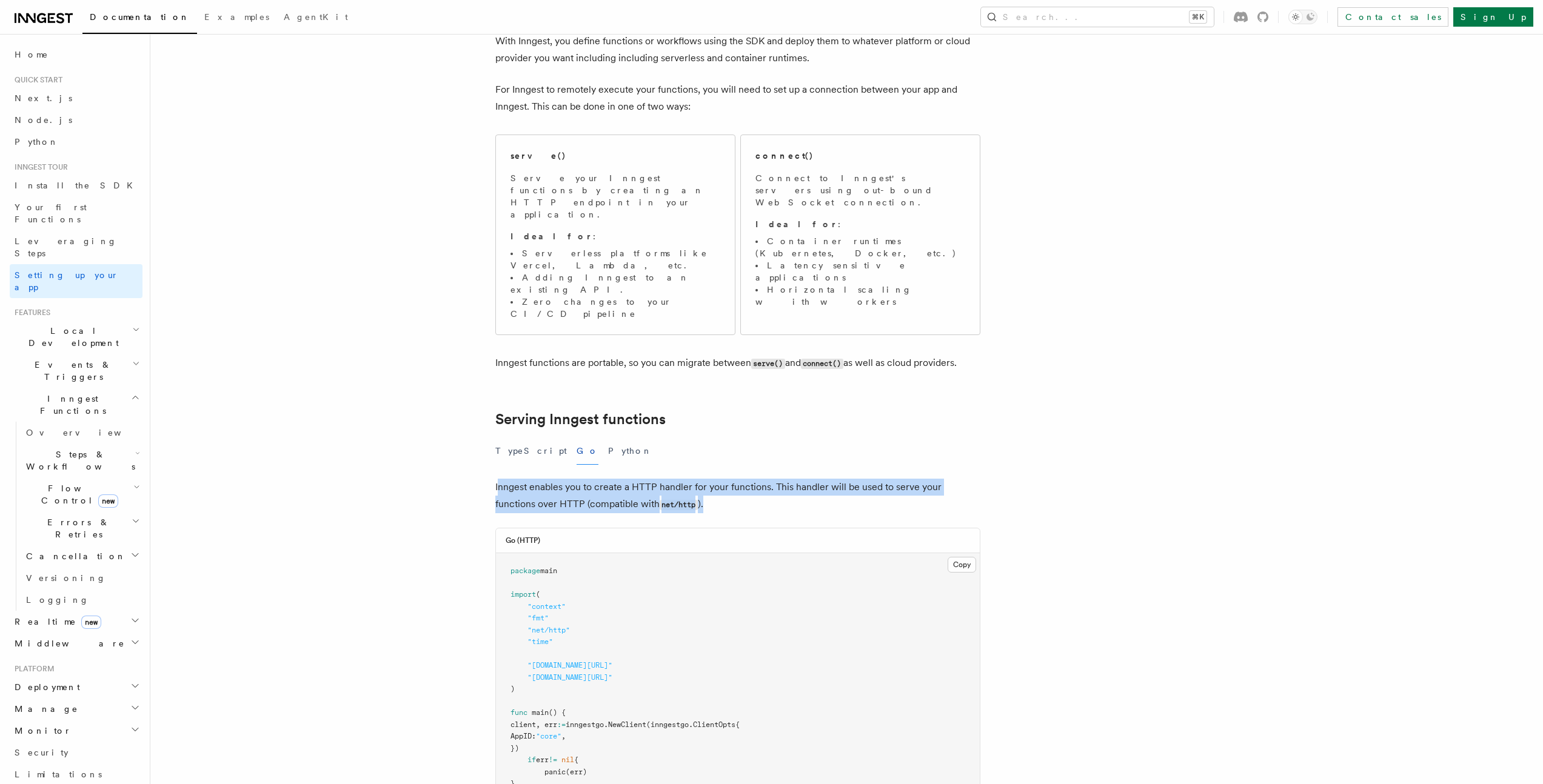
drag, startPoint x: 497, startPoint y: 427, endPoint x: 768, endPoint y: 446, distance: 271.7
click at [768, 479] on p "Inngest enables you to create a HTTP handler for your functions. This handler w…" at bounding box center [738, 496] width 485 height 35
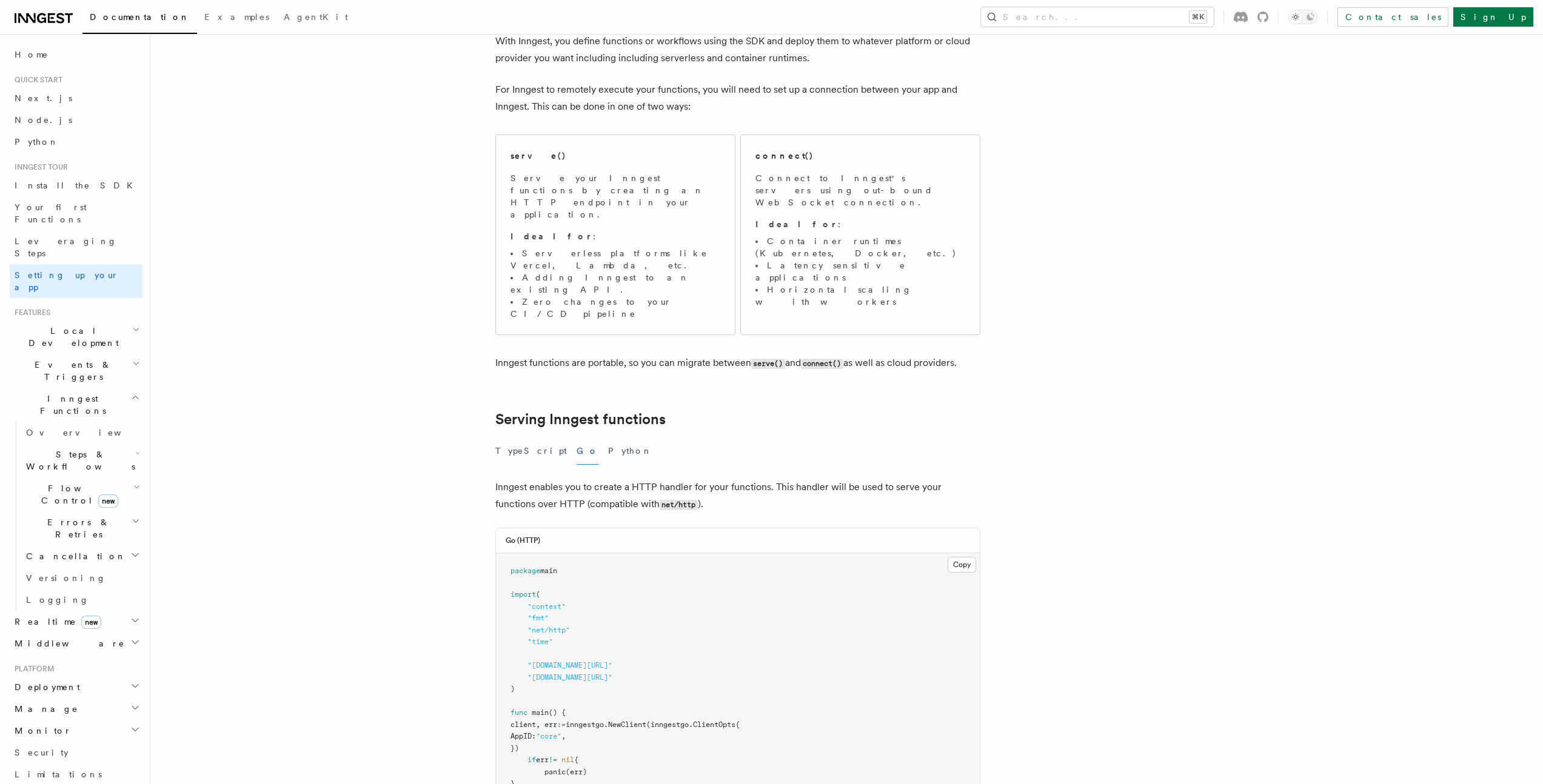
click at [768, 479] on p "Inngest enables you to create a HTTP handler for your functions. This handler w…" at bounding box center [738, 496] width 485 height 35
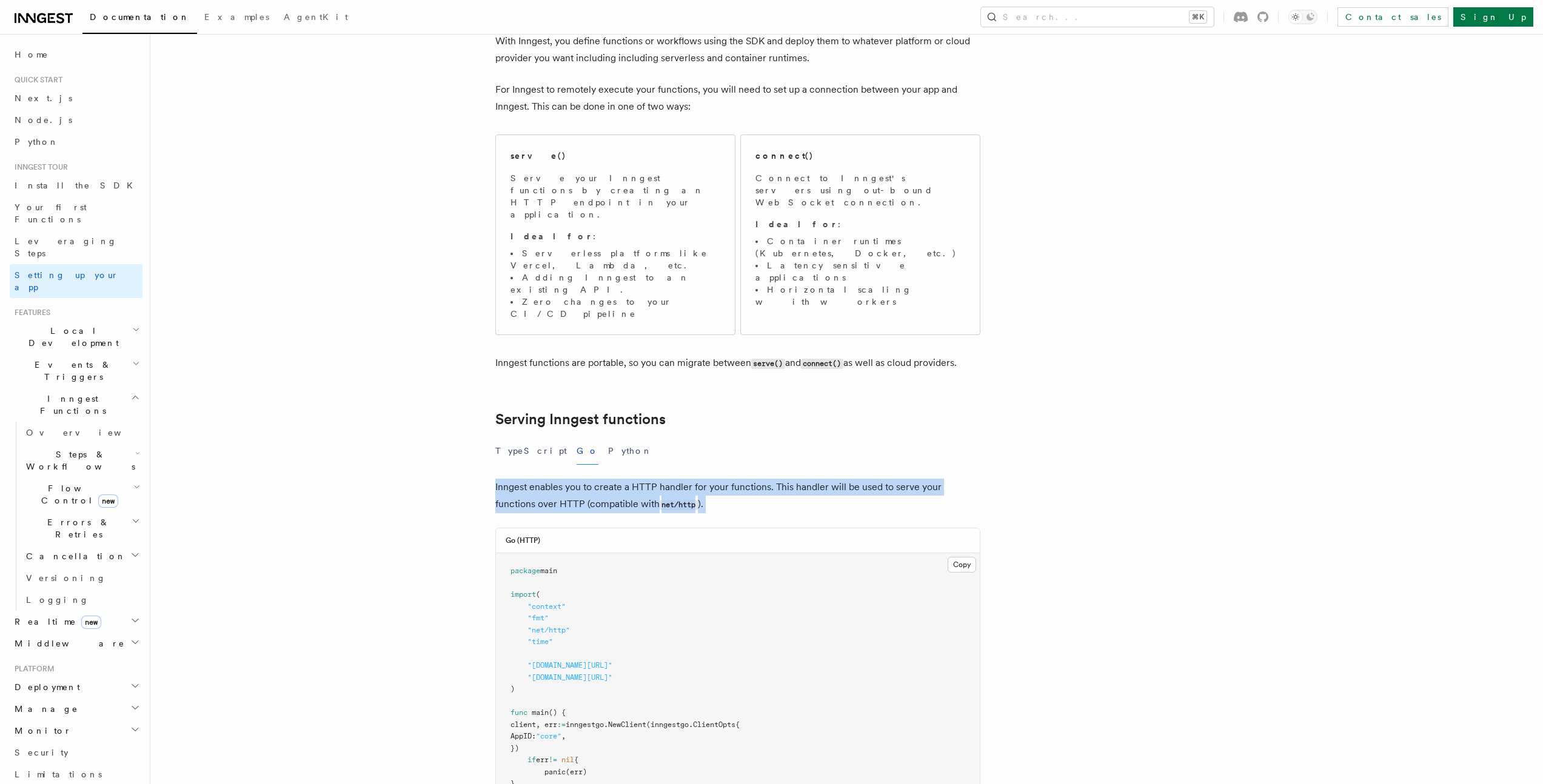
click at [768, 479] on p "Inngest enables you to create a HTTP handler for your functions. This handler w…" at bounding box center [738, 496] width 485 height 35
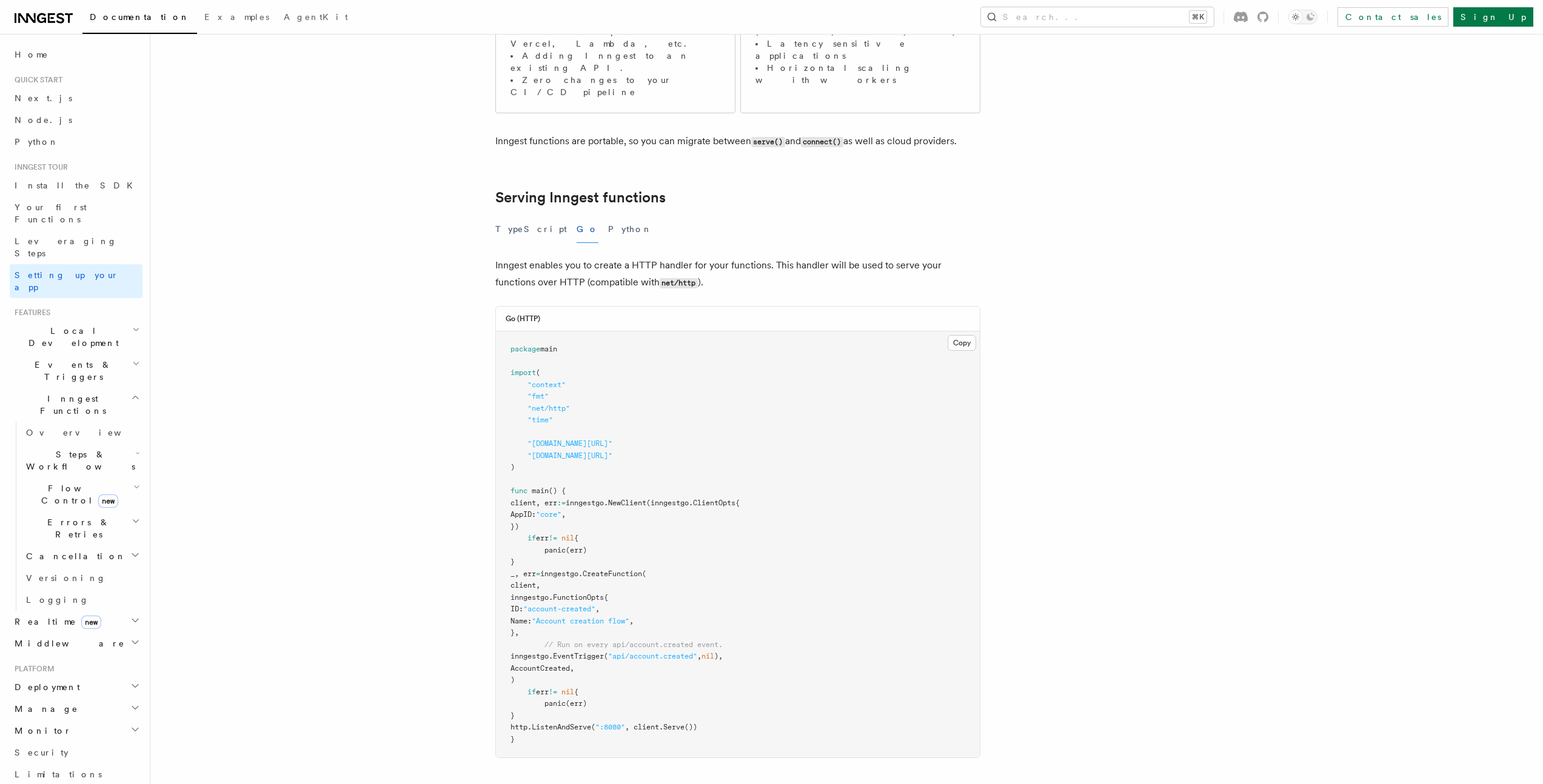
click at [740, 499] on span "(inngestgo.ClientOpts{" at bounding box center [693, 502] width 93 height 8
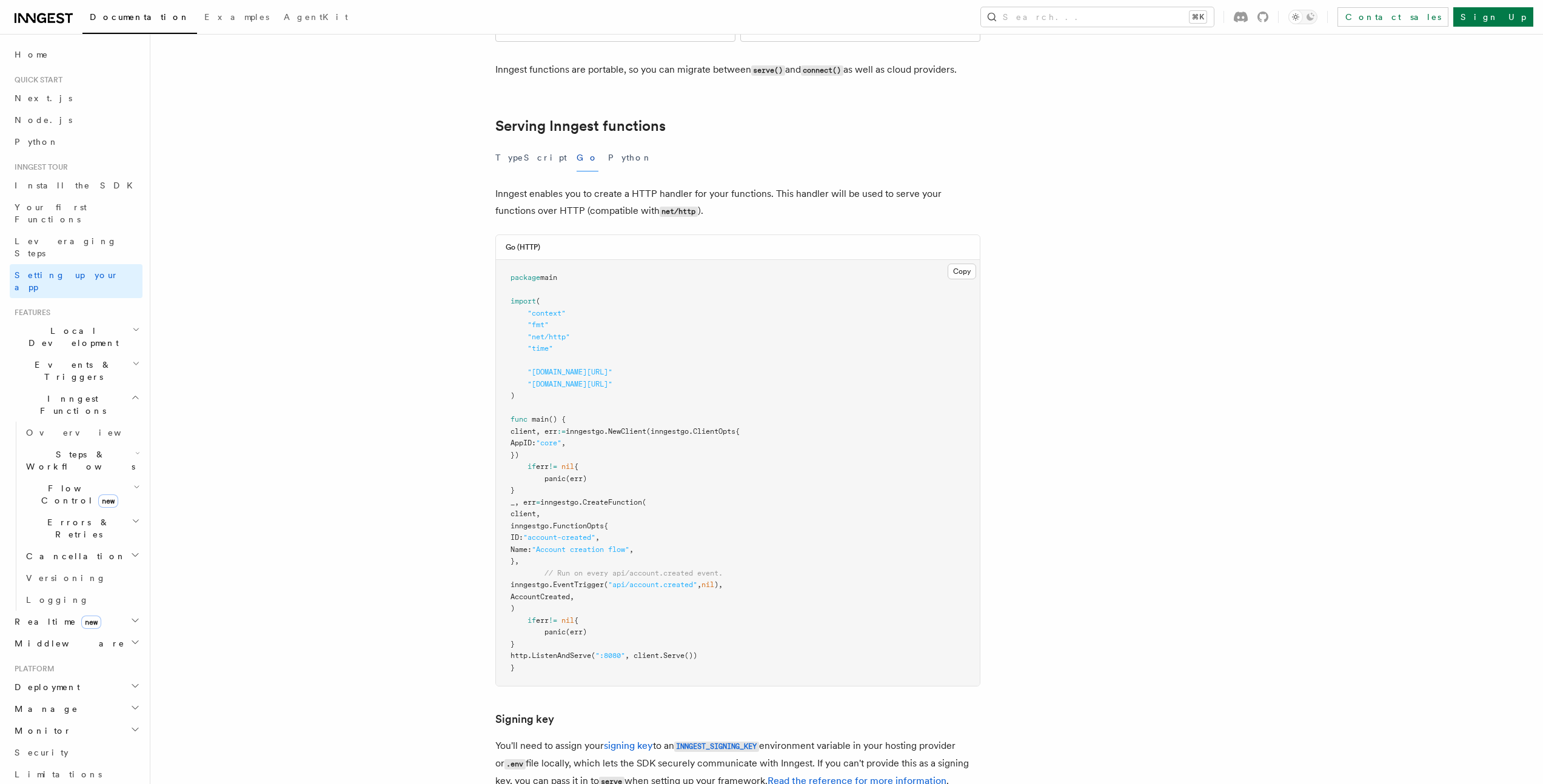
scroll to position [392, 0]
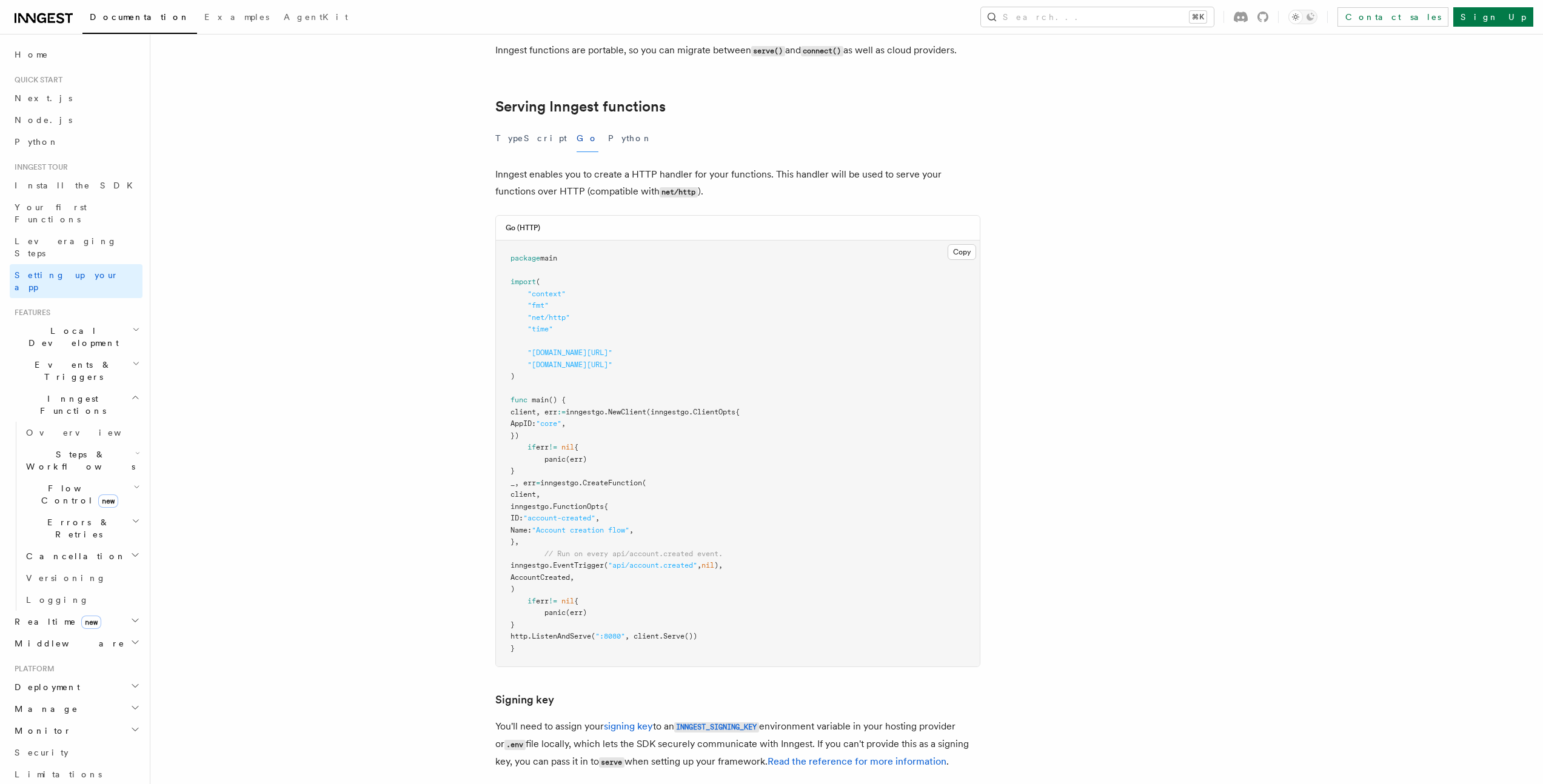
drag, startPoint x: 509, startPoint y: 356, endPoint x: 632, endPoint y: 407, distance: 133.2
click at [632, 407] on pre "package main import ( "context" "fmt" "net/http" "time" "github.com/inngest/inn…" at bounding box center [738, 453] width 484 height 426
copy code "client, err := inngestgo. NewClient (inngestgo.ClientOpts{ AppID: "core" , }) i…"
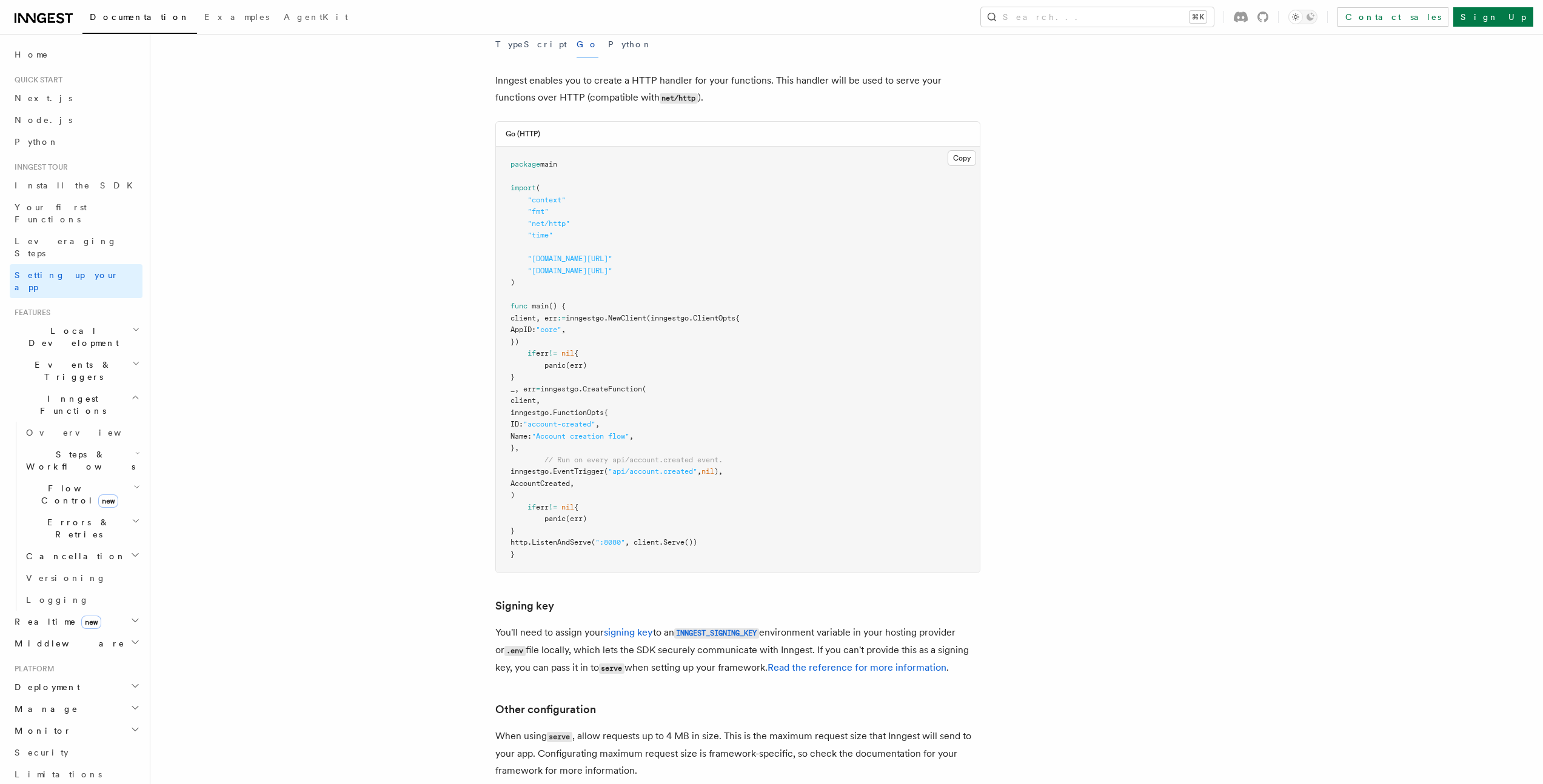
scroll to position [486, 0]
click at [574, 349] on span "nil" at bounding box center [567, 352] width 13 height 8
click at [625, 334] on pre "package main import ( "context" "fmt" "net/http" "time" "github.com/inngest/inn…" at bounding box center [738, 359] width 484 height 426
click at [574, 479] on span "AccountCreated," at bounding box center [542, 483] width 63 height 8
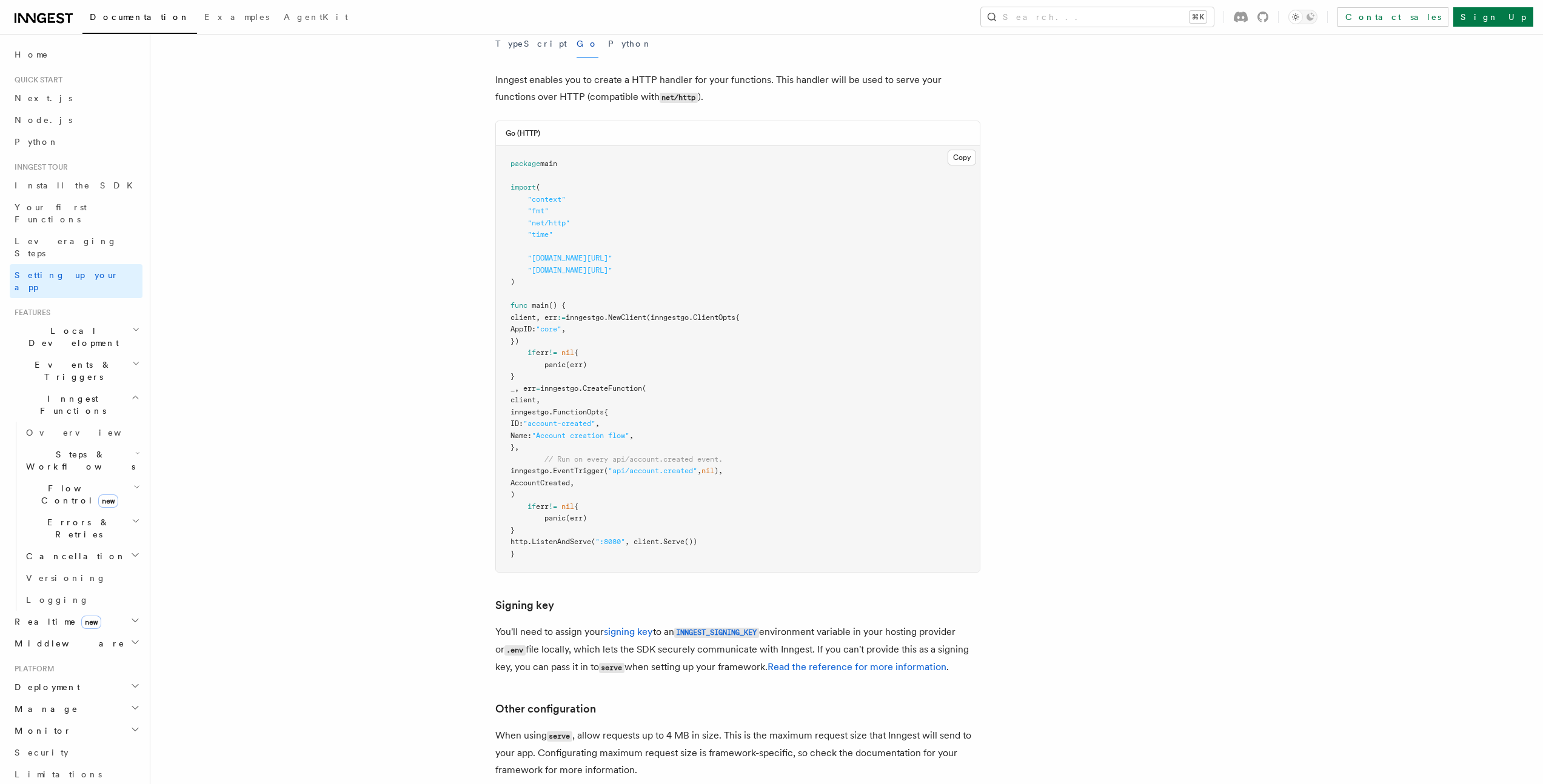
click at [574, 479] on span "AccountCreated," at bounding box center [542, 483] width 63 height 8
click at [539, 313] on span "client, err" at bounding box center [533, 317] width 47 height 8
copy span "client"
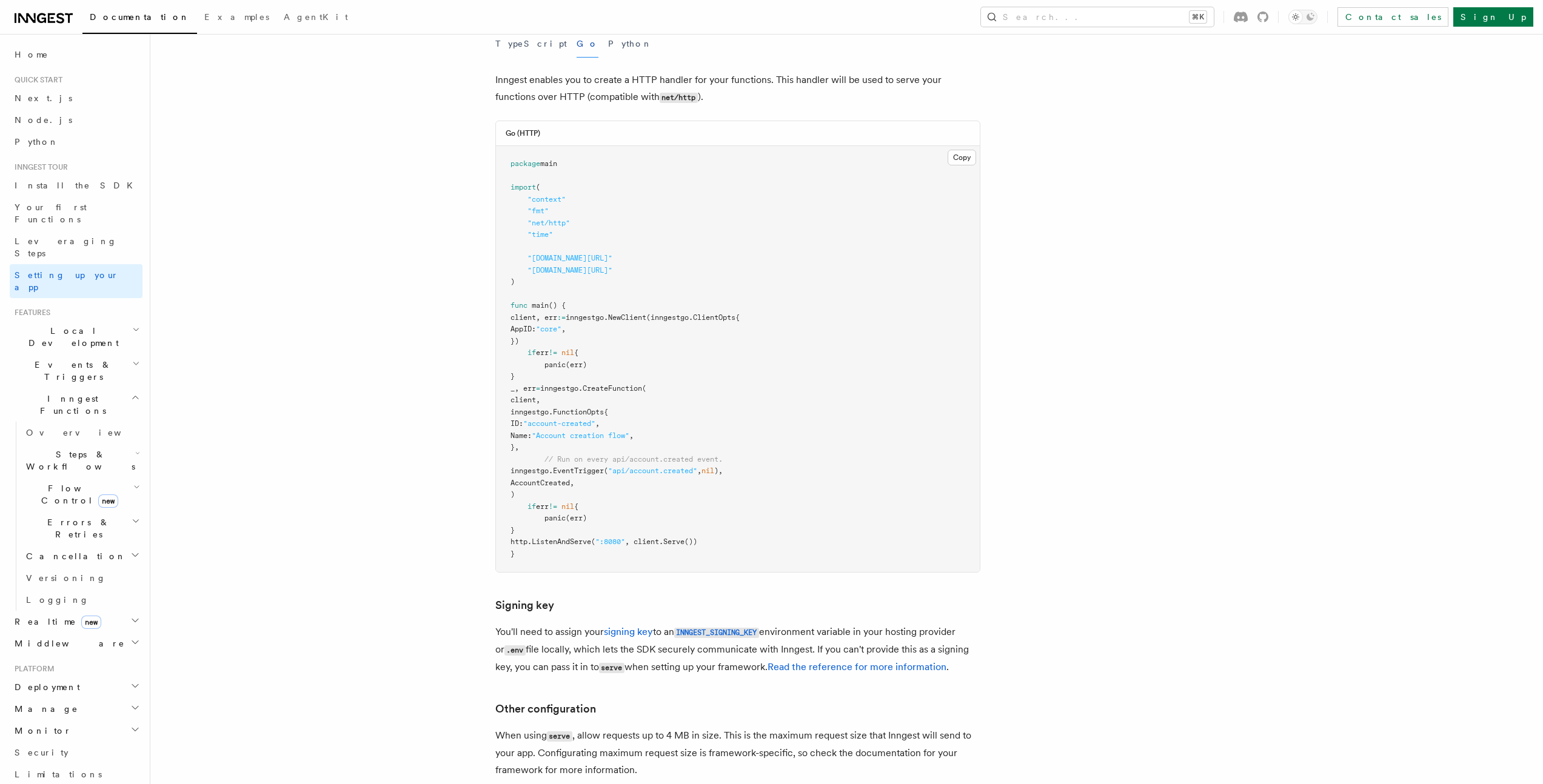
click at [557, 313] on span "client, err" at bounding box center [533, 317] width 47 height 8
click at [635, 384] on span "CreateFunction" at bounding box center [612, 388] width 60 height 8
drag, startPoint x: 530, startPoint y: 481, endPoint x: 785, endPoint y: 482, distance: 255.0
click at [785, 482] on pre "package main import ( "context" "fmt" "net/http" "time" "github.com/inngest/inn…" at bounding box center [738, 359] width 484 height 426
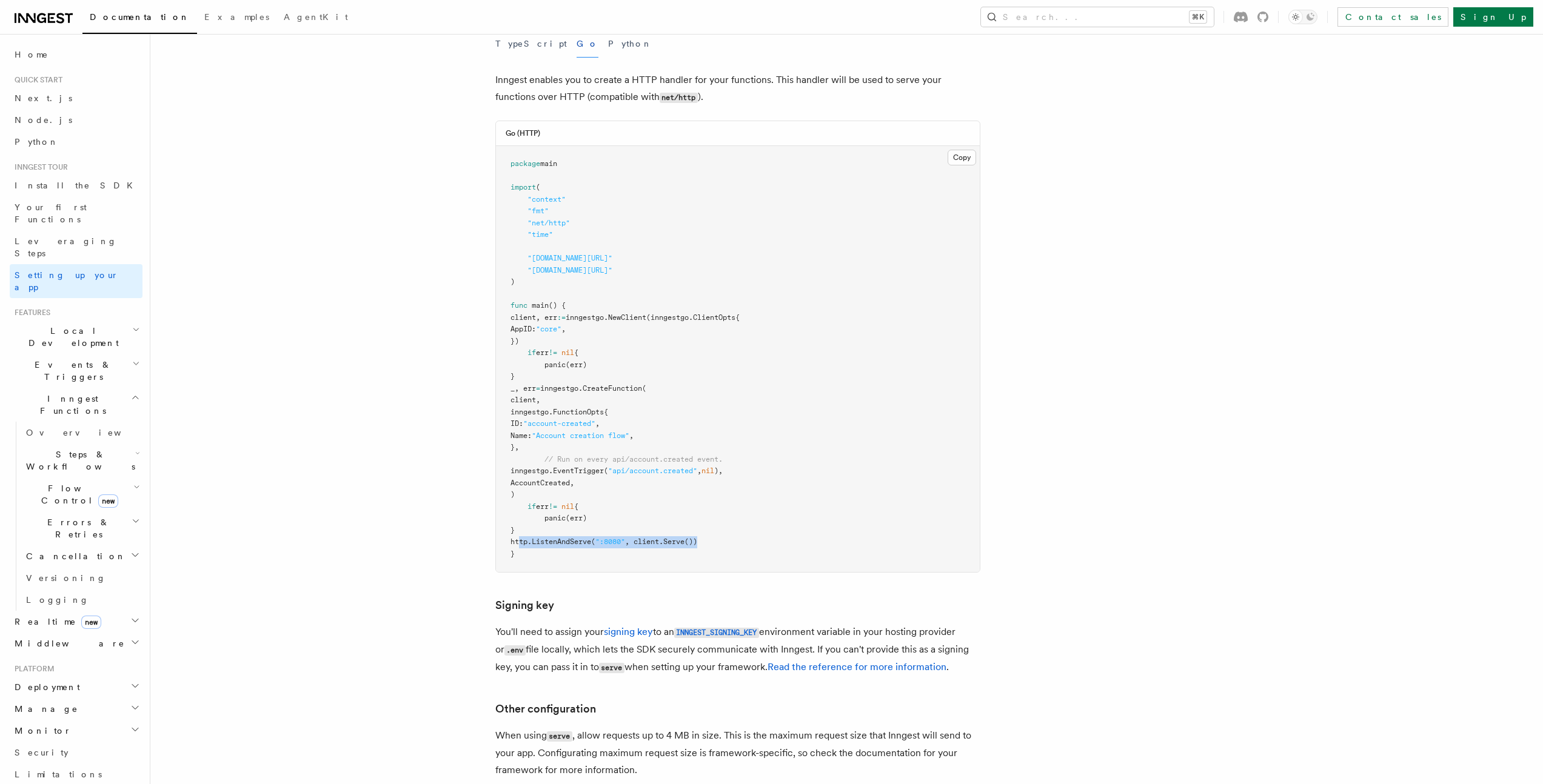
click at [785, 482] on pre "package main import ( "context" "fmt" "net/http" "time" "github.com/inngest/inn…" at bounding box center [738, 359] width 484 height 426
click at [625, 538] on span "":8080"" at bounding box center [610, 541] width 29 height 8
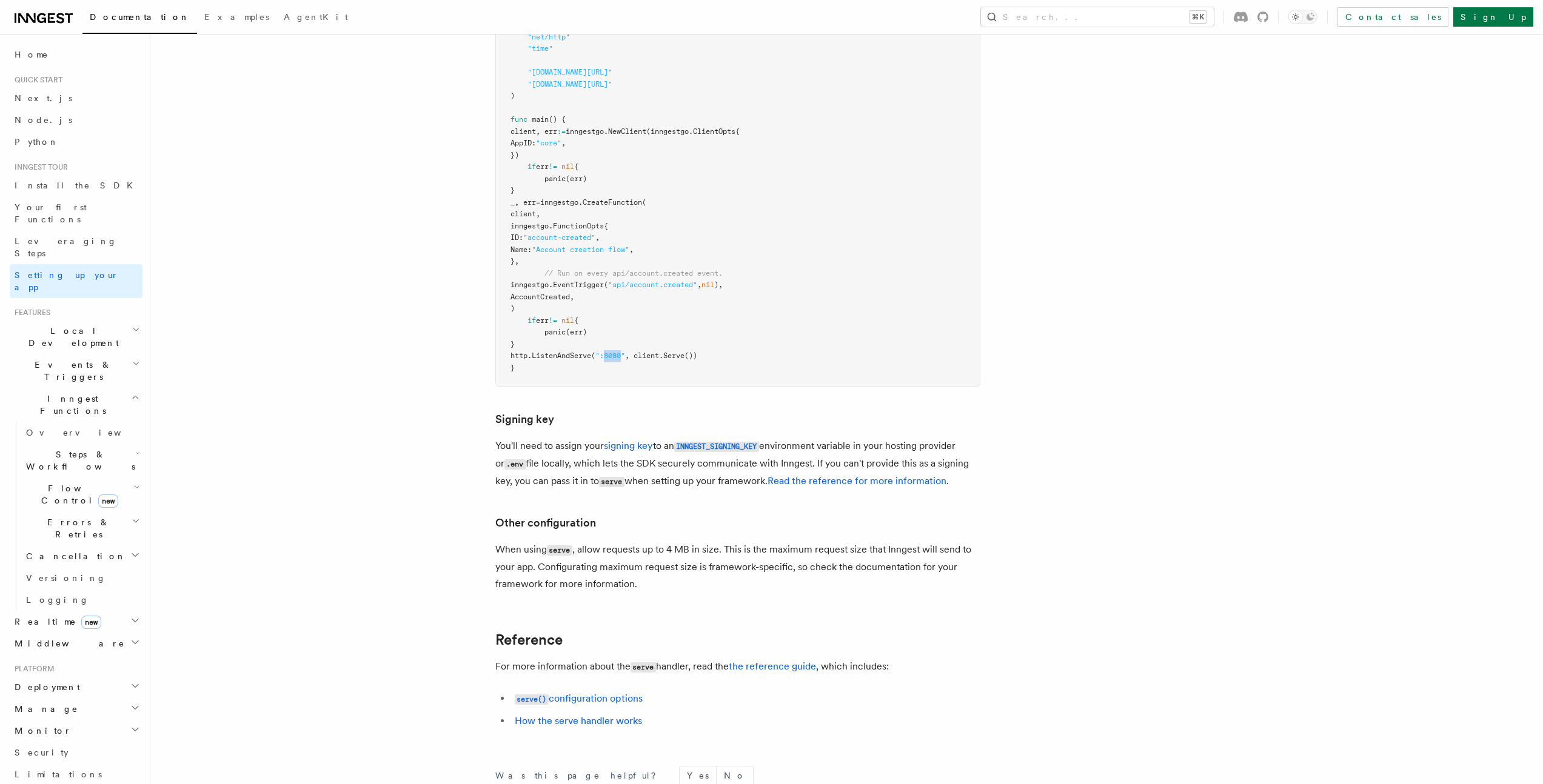
scroll to position [709, 0]
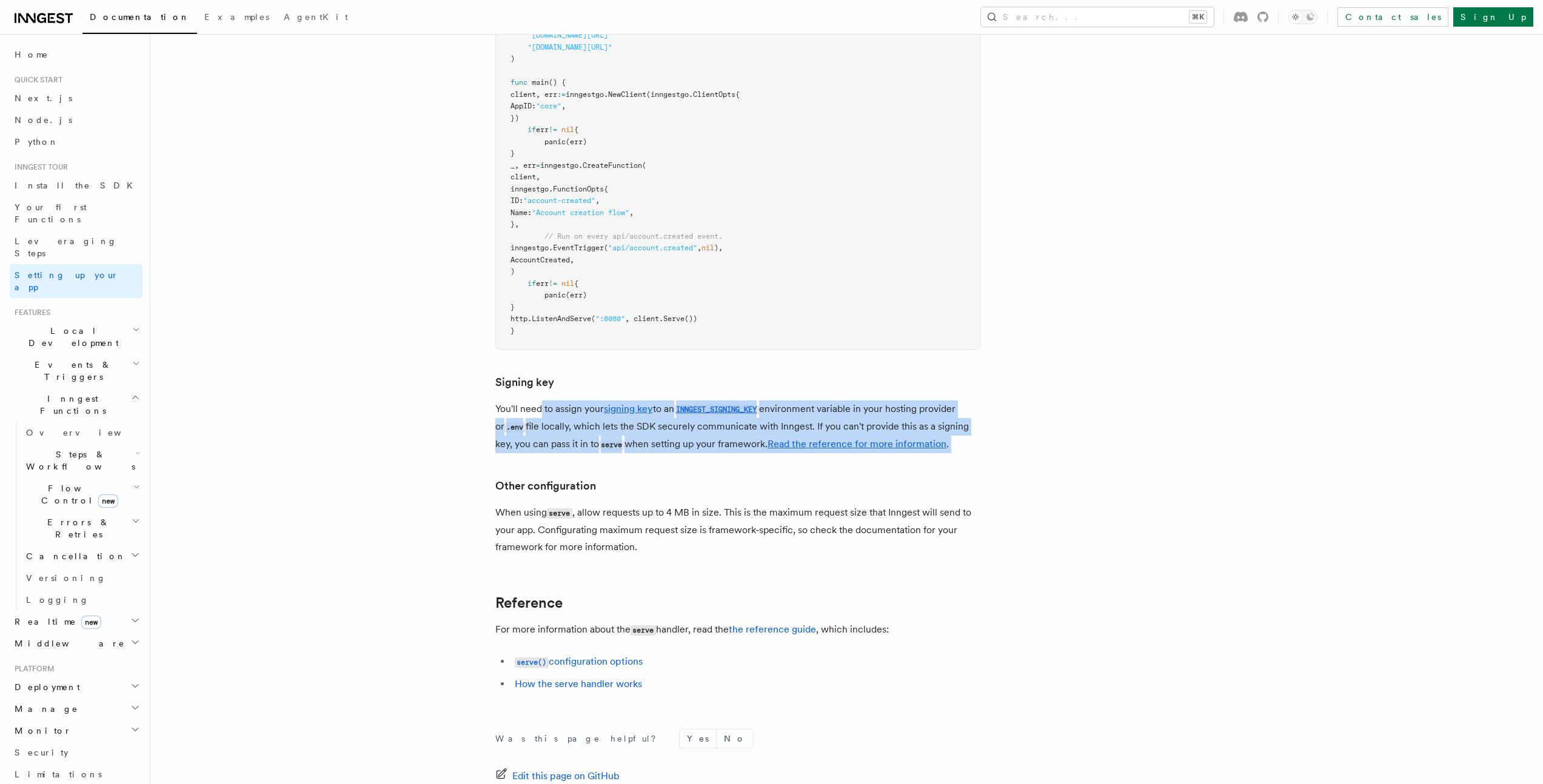
drag, startPoint x: 541, startPoint y: 347, endPoint x: 1062, endPoint y: 392, distance: 522.9
click at [1062, 392] on article "Inngest tour Setting up your Inngest app With Inngest, you define functions or …" at bounding box center [814, 135] width 1291 height 1582
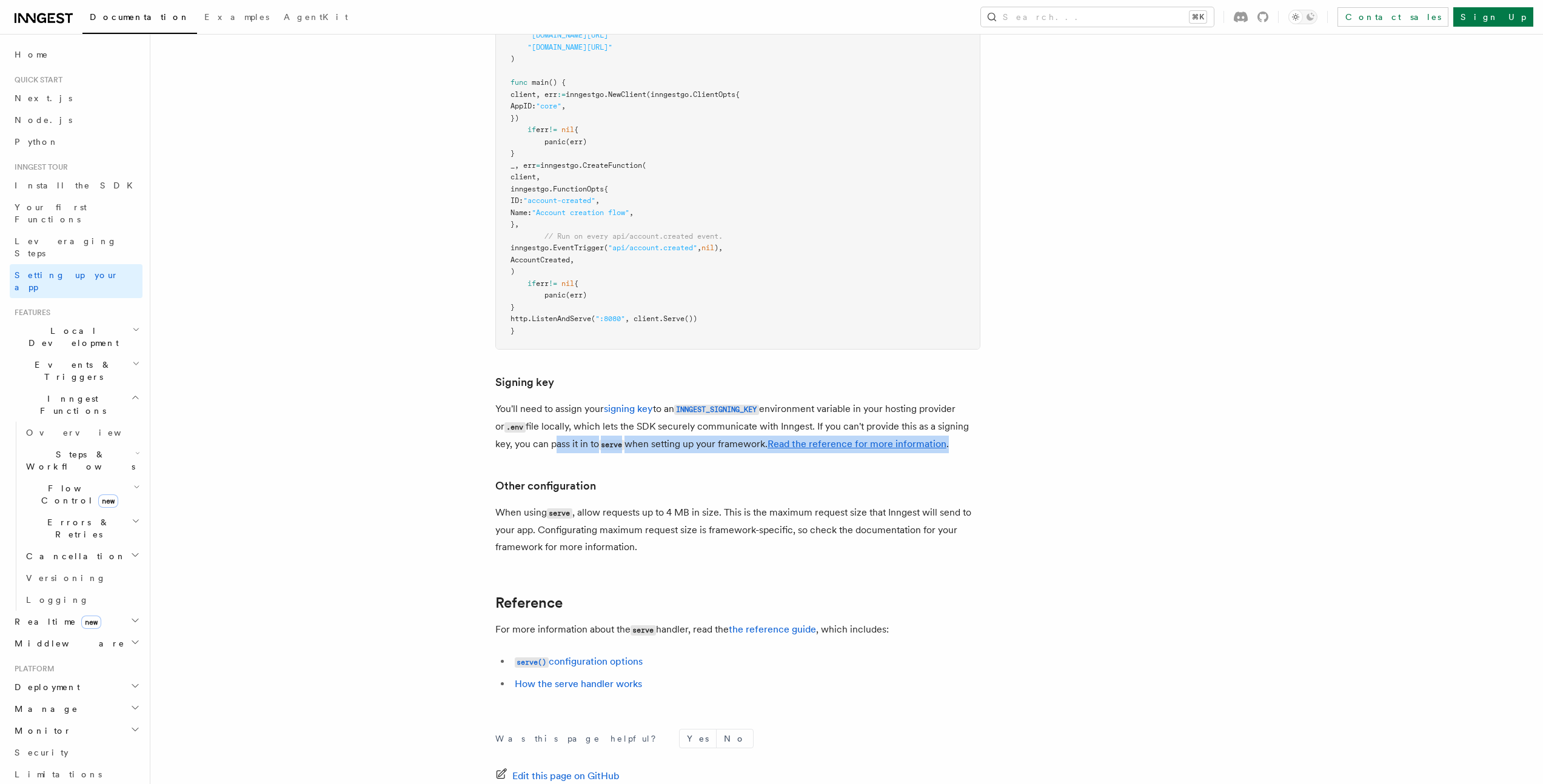
drag, startPoint x: 533, startPoint y: 383, endPoint x: 1014, endPoint y: 386, distance: 481.0
click at [1014, 386] on article "Inngest tour Setting up your Inngest app With Inngest, you define functions or …" at bounding box center [814, 135] width 1291 height 1582
click at [699, 404] on code "INNGEST_SIGNING_KEY" at bounding box center [717, 410] width 85 height 11
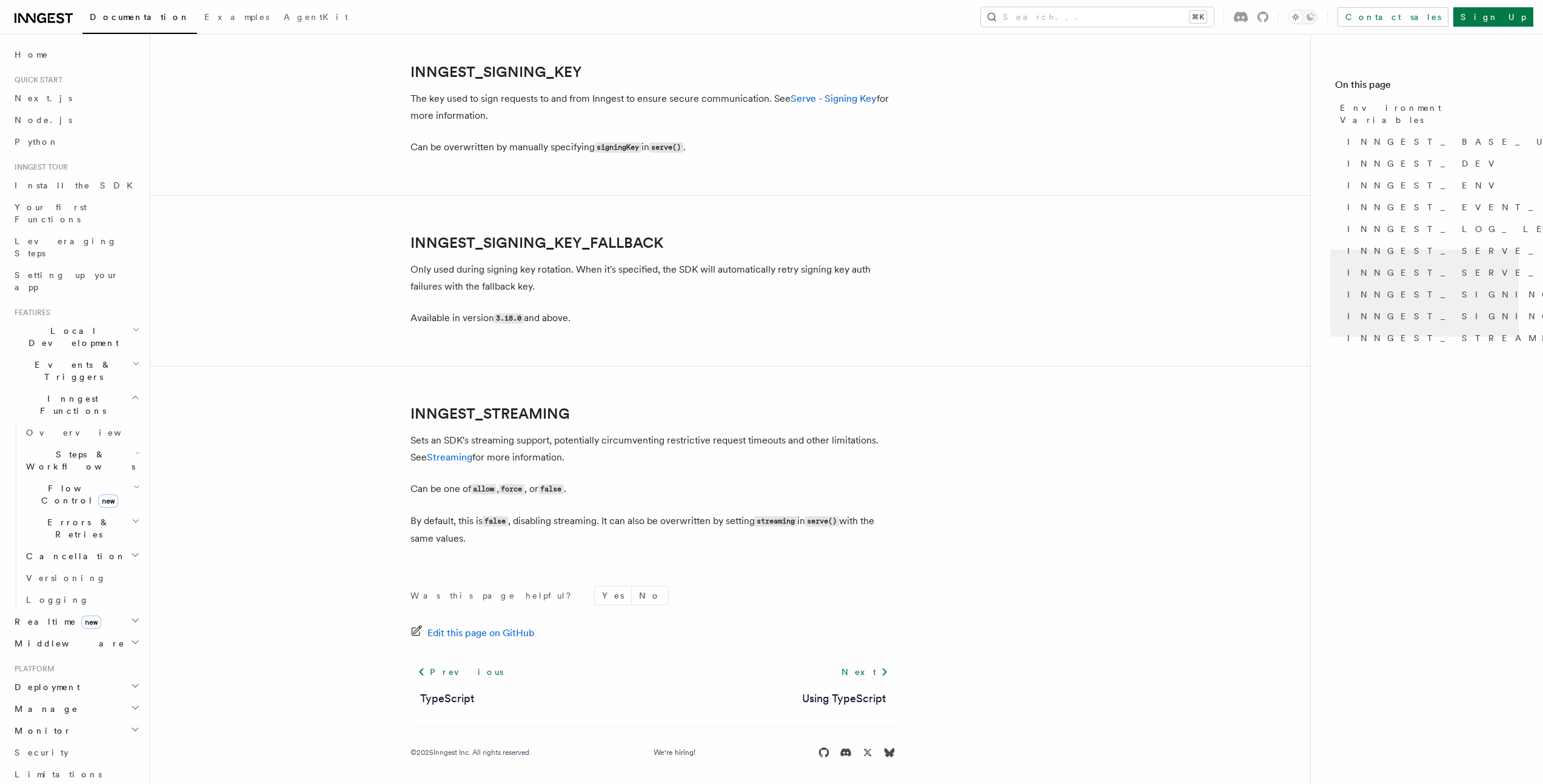
scroll to position [2127, 0]
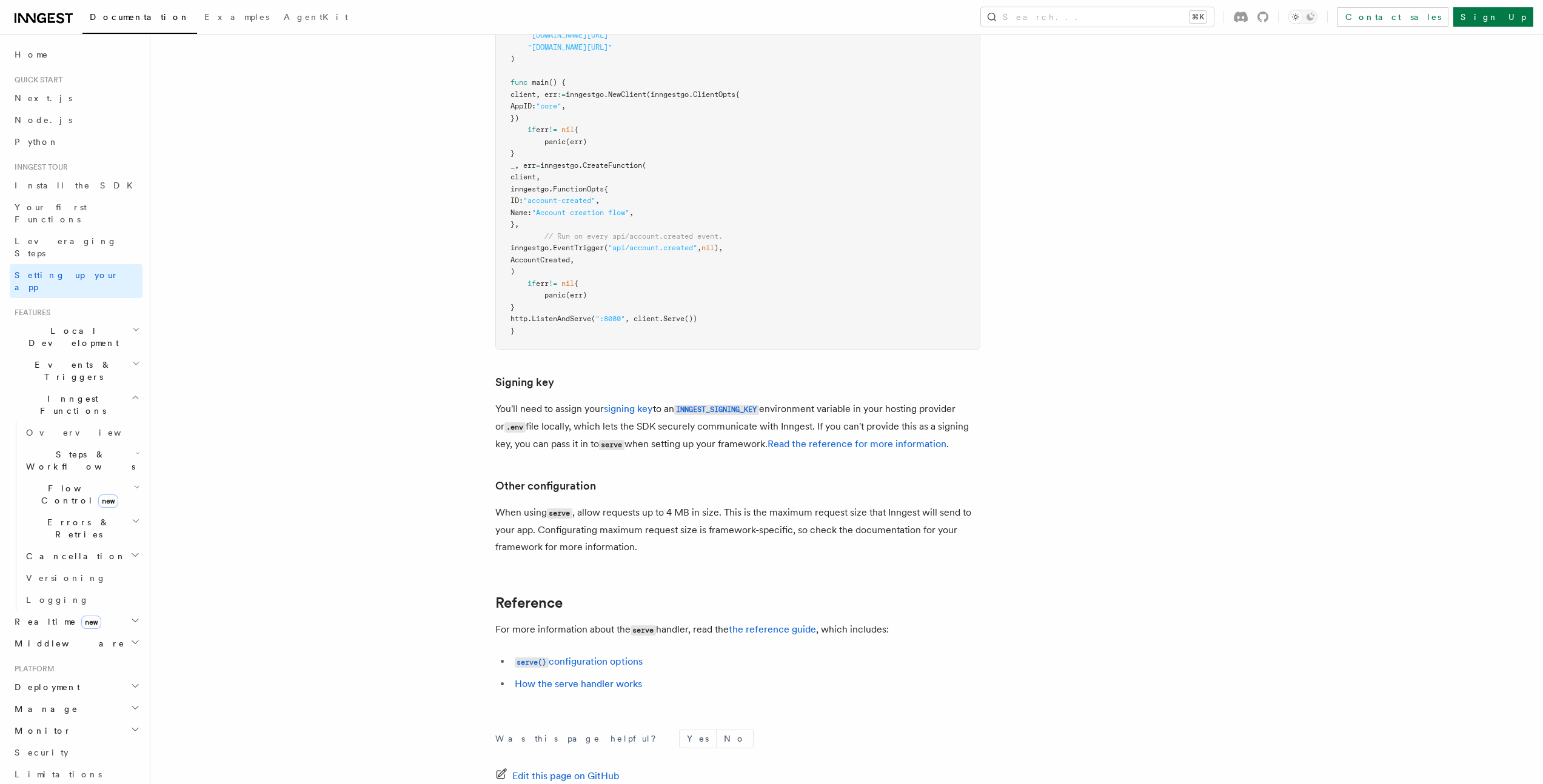
click at [597, 401] on p "You'll need to assign your signing key to an INNGEST_SIGNING_KEY environment va…" at bounding box center [738, 427] width 485 height 53
drag, startPoint x: 665, startPoint y: 383, endPoint x: 1062, endPoint y: 395, distance: 397.2
click at [1062, 395] on article "Inngest tour Setting up your Inngest app With Inngest, you define functions or …" at bounding box center [814, 135] width 1291 height 1582
click at [599, 440] on code "serve" at bounding box center [612, 445] width 26 height 11
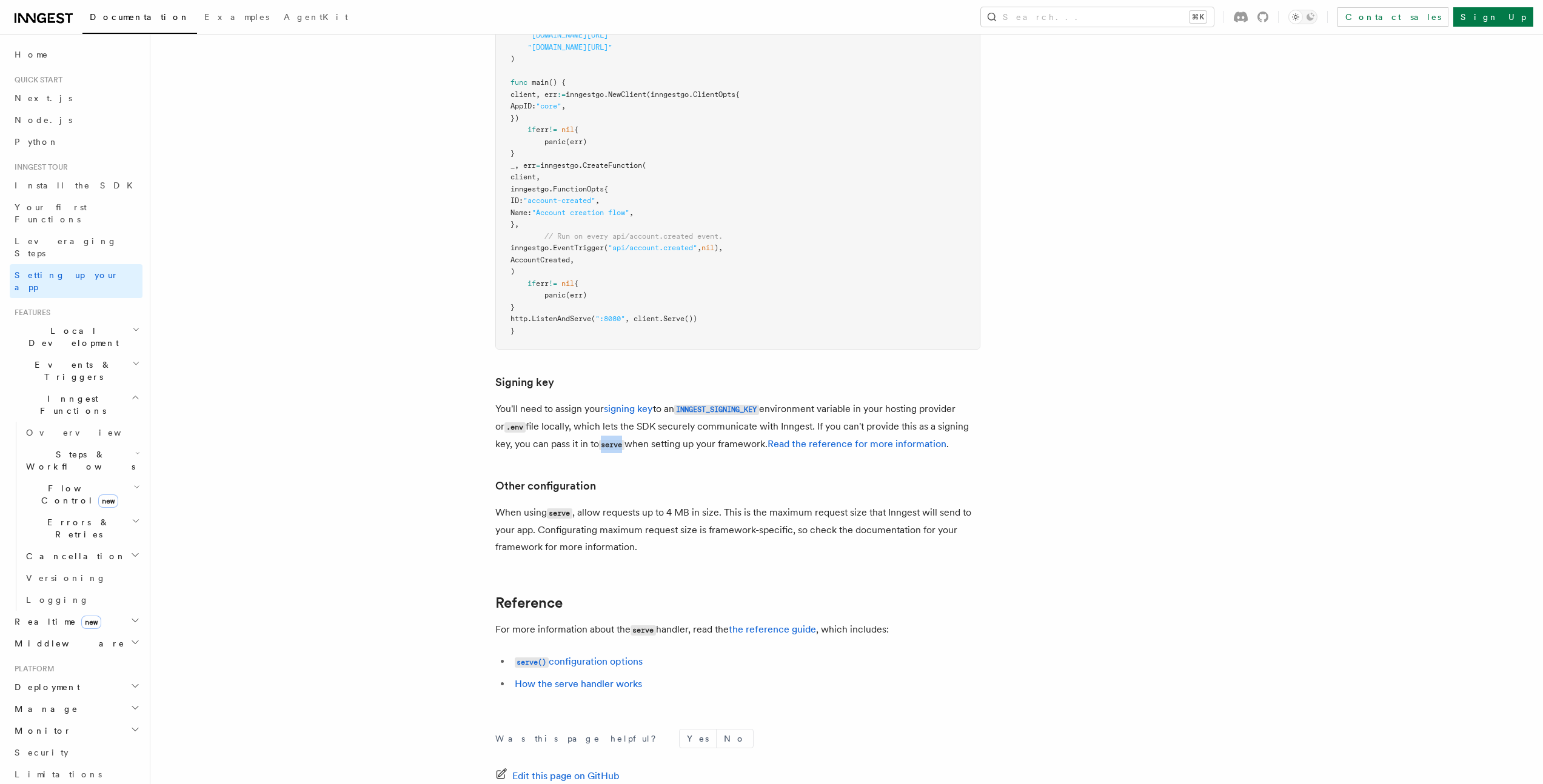
click at [599, 440] on code "serve" at bounding box center [612, 445] width 26 height 11
click at [805, 438] on link "Read the reference for more information" at bounding box center [857, 444] width 179 height 11
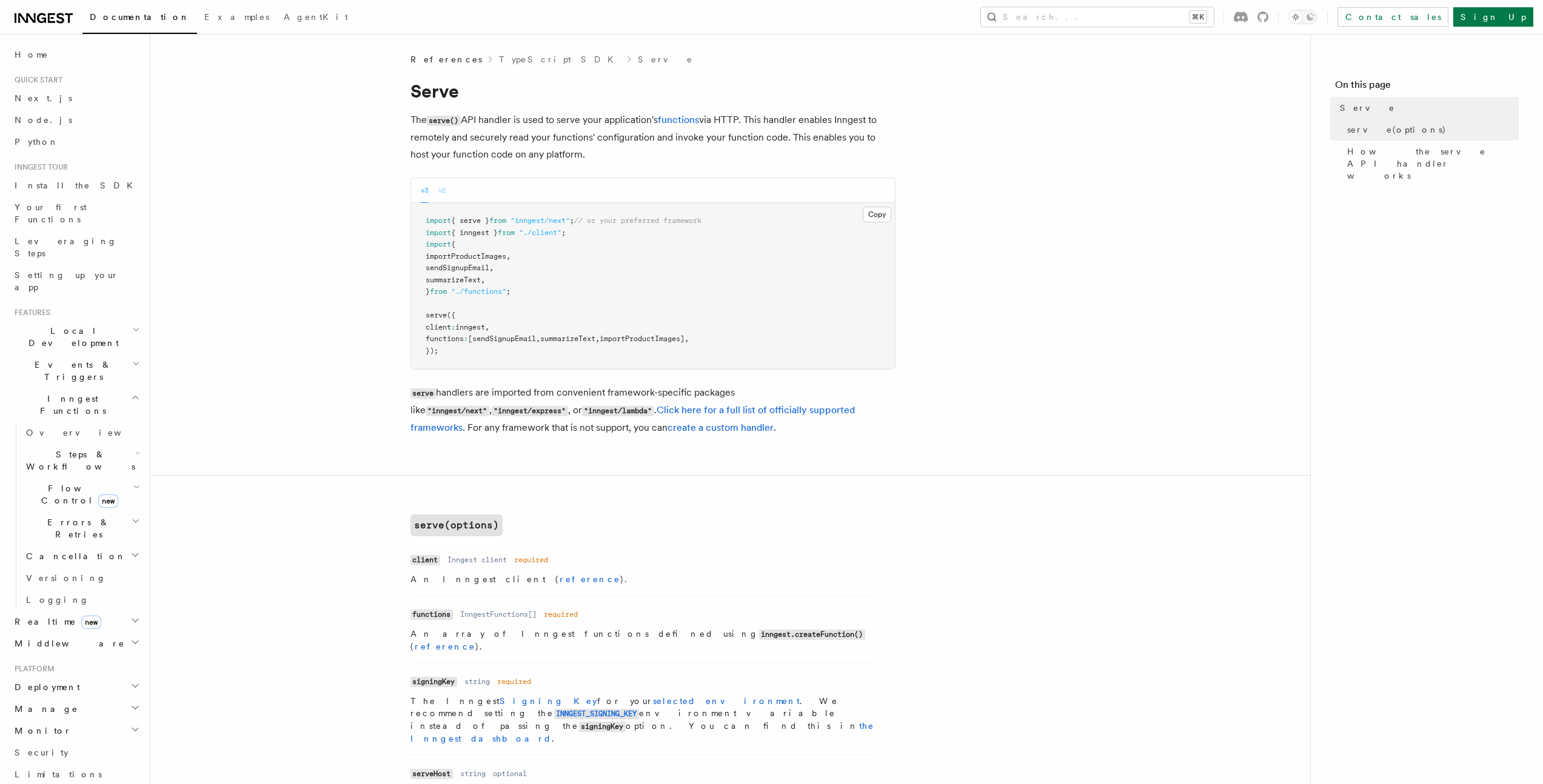
click at [443, 194] on button "v2" at bounding box center [442, 191] width 8 height 25
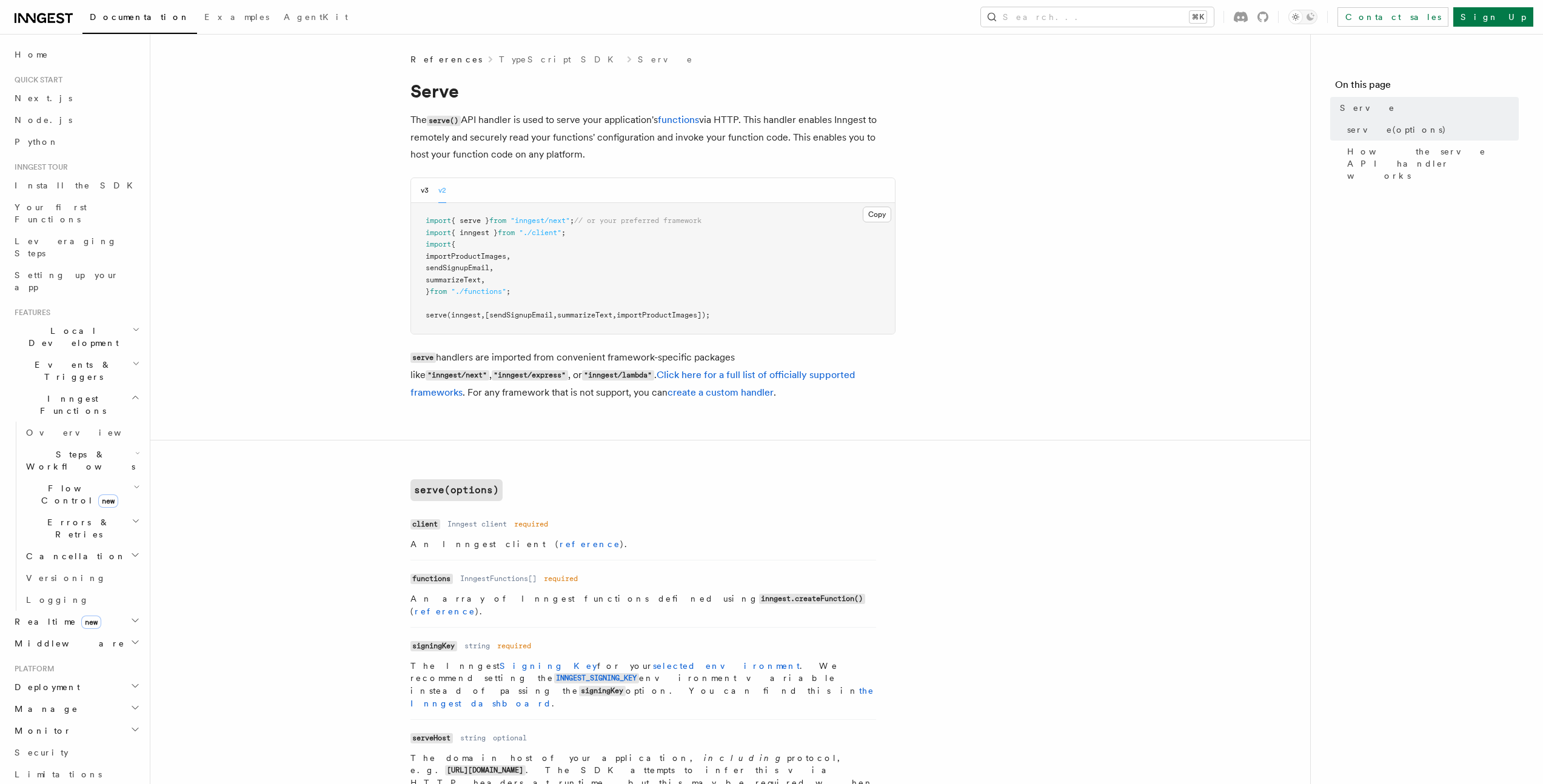
click at [429, 194] on div "v3 v2" at bounding box center [433, 191] width 26 height 25
click at [501, 61] on link "TypeScript SDK" at bounding box center [560, 59] width 122 height 12
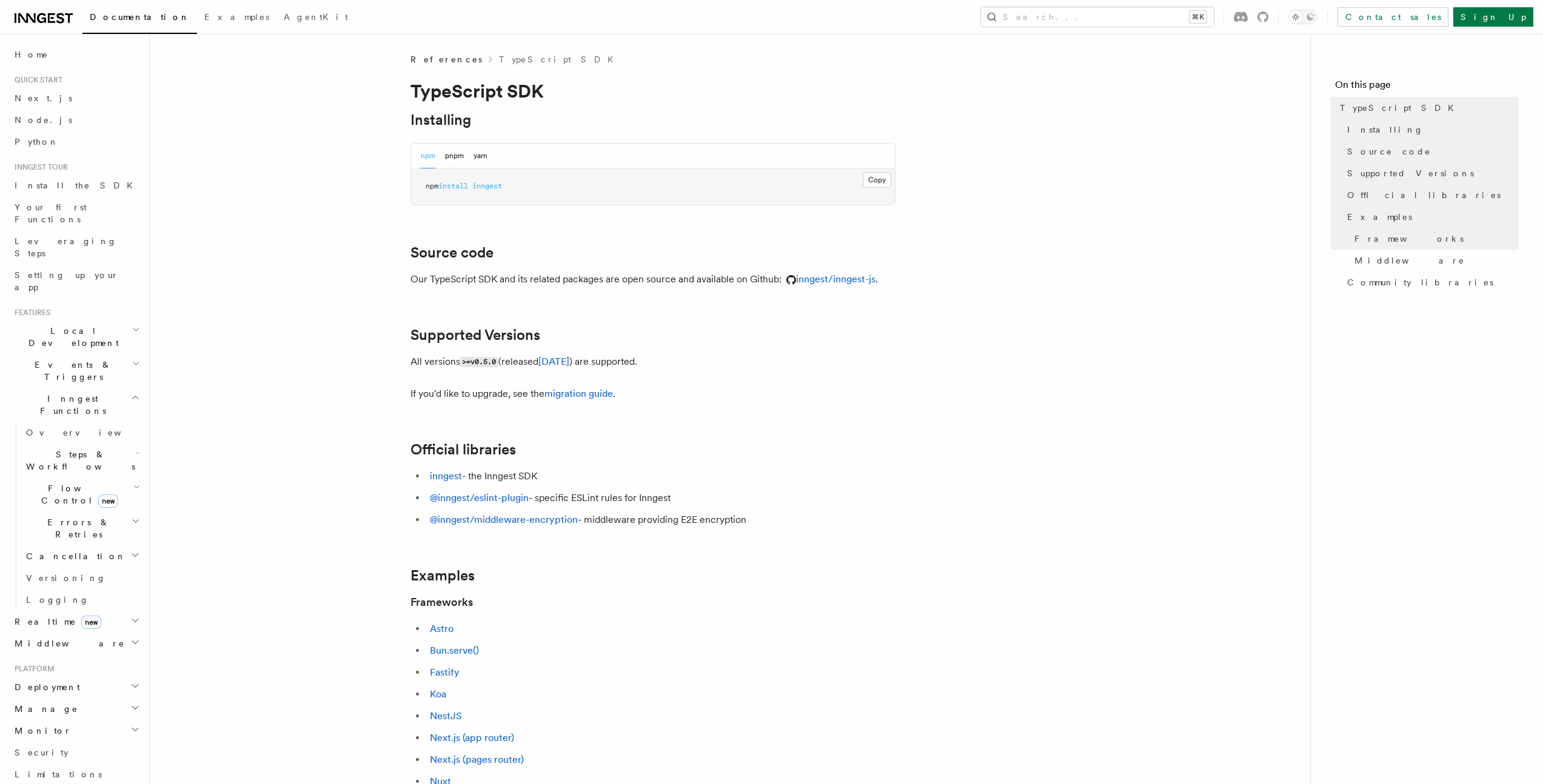
click at [448, 60] on span "References" at bounding box center [446, 59] width 72 height 12
click at [131, 280] on icon "button" at bounding box center [136, 285] width 9 height 10
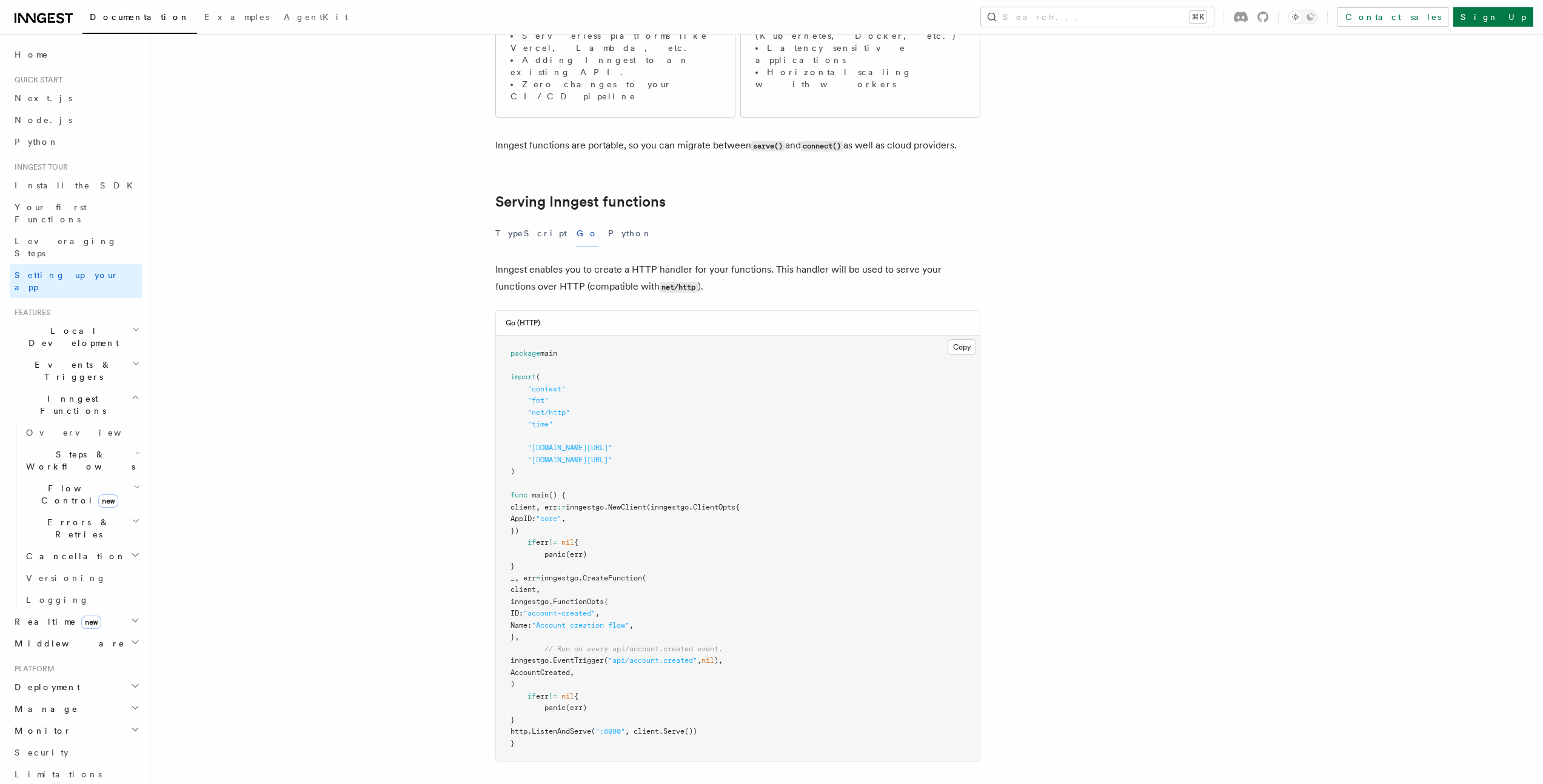
scroll to position [576, 0]
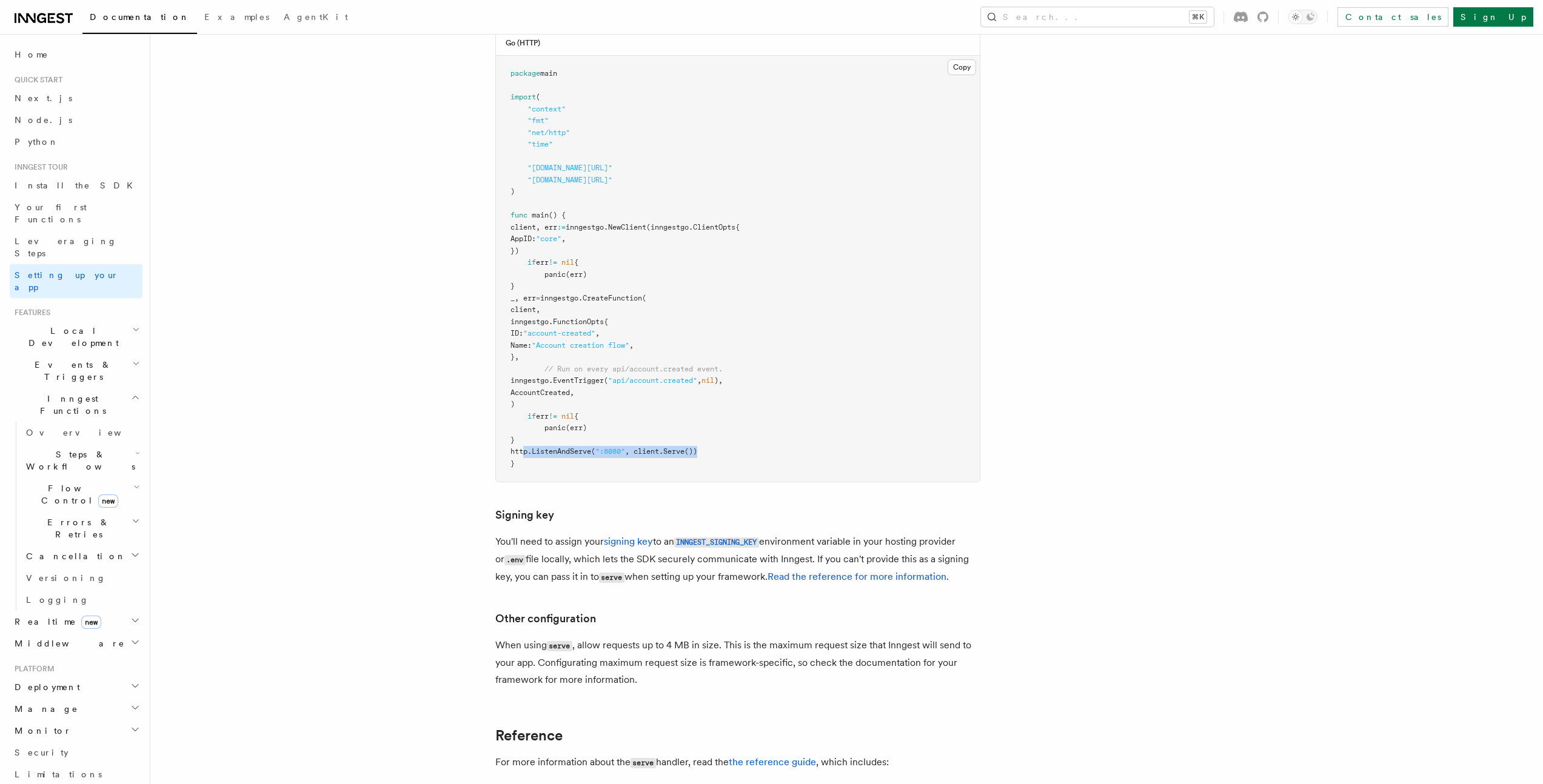
drag, startPoint x: 538, startPoint y: 386, endPoint x: 766, endPoint y: 389, distance: 228.0
click at [766, 389] on pre "package main import ( "context" "fmt" "net/http" "time" "[DOMAIN_NAME][URL]" "[…" at bounding box center [738, 269] width 484 height 426
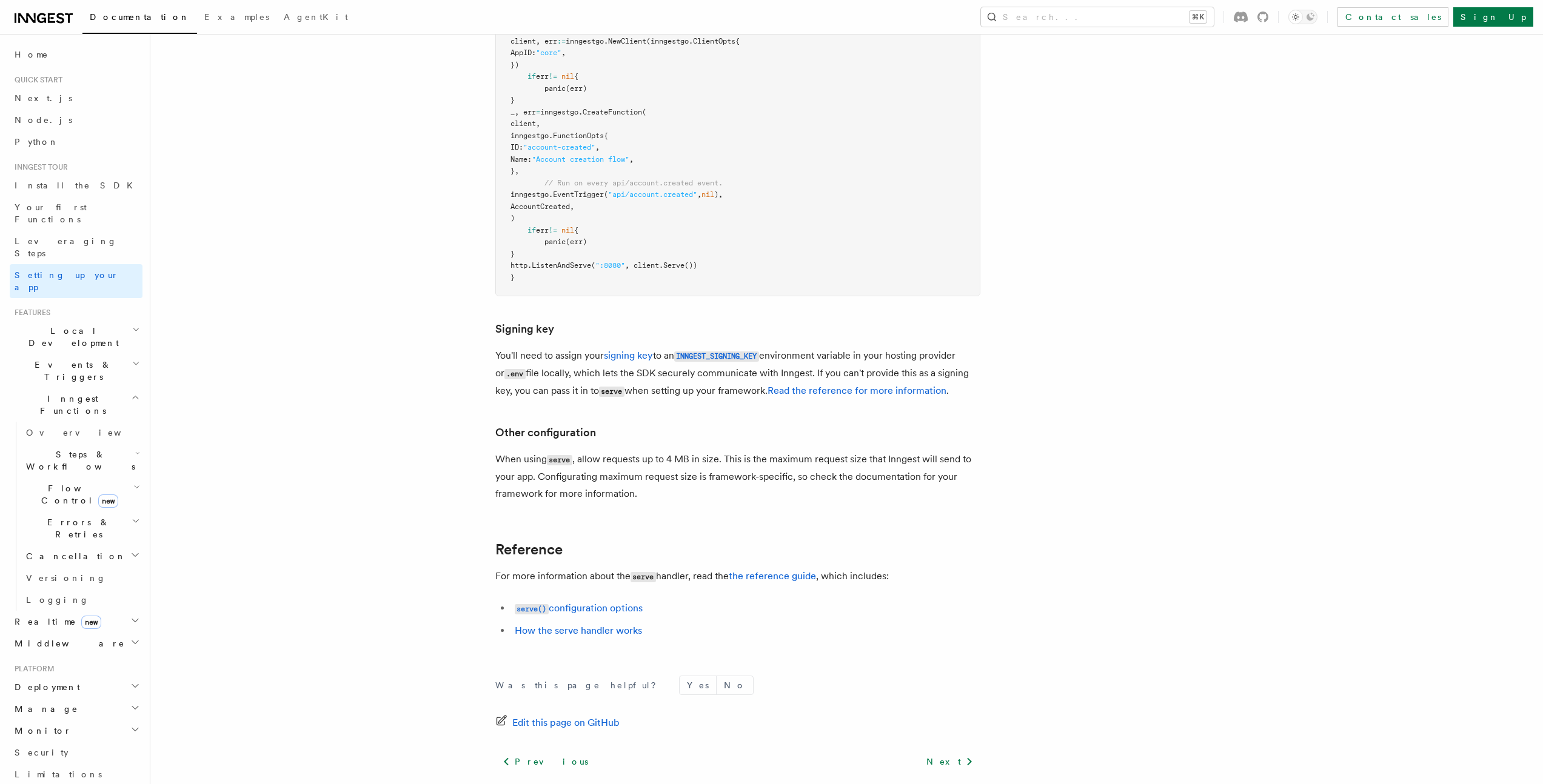
scroll to position [764, 0]
click at [585, 600] on link "serve() configuration options" at bounding box center [579, 606] width 128 height 11
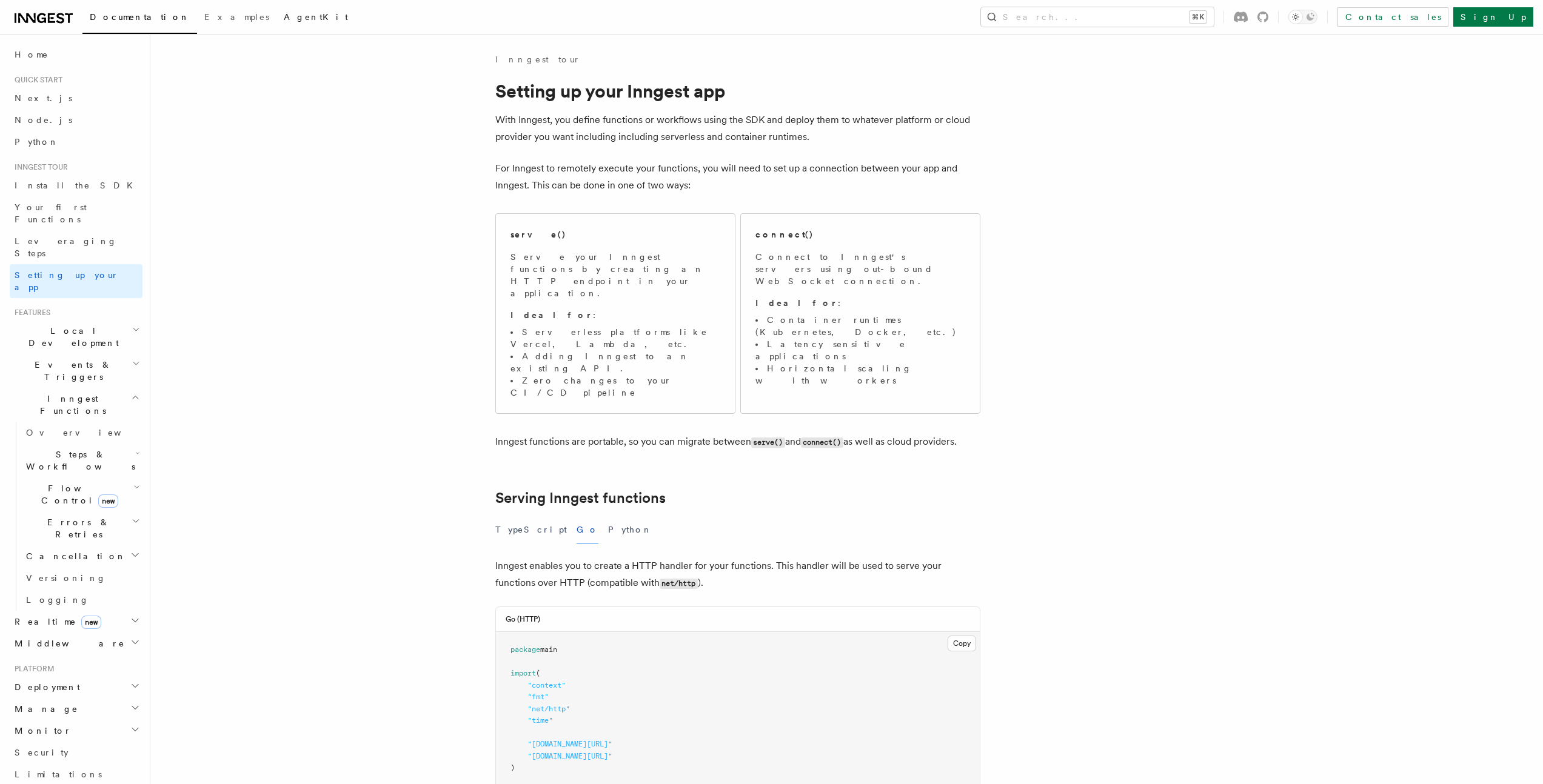
scroll to position [764, 0]
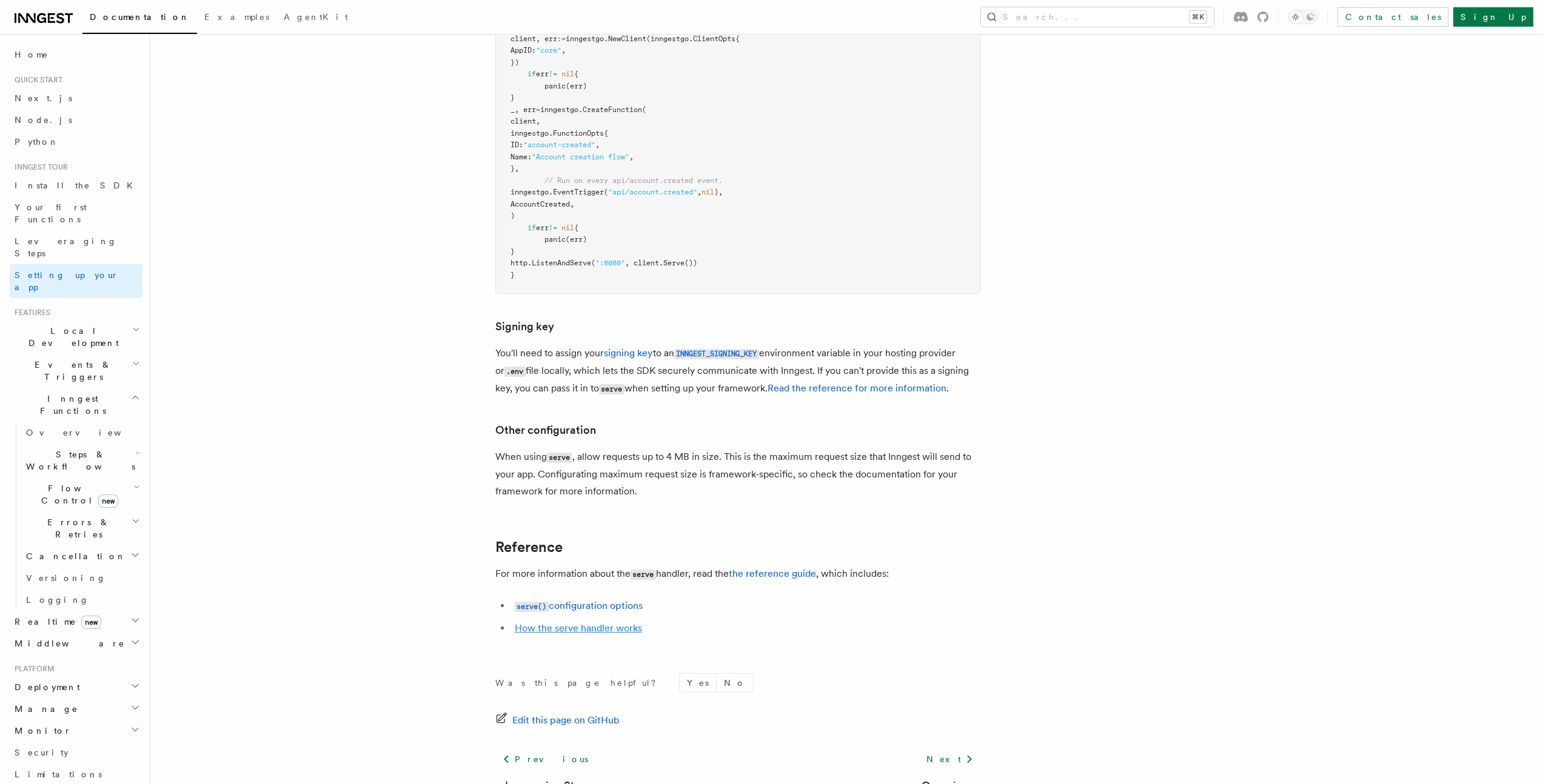
click at [619, 622] on link "How the serve handler works" at bounding box center [578, 627] width 127 height 11
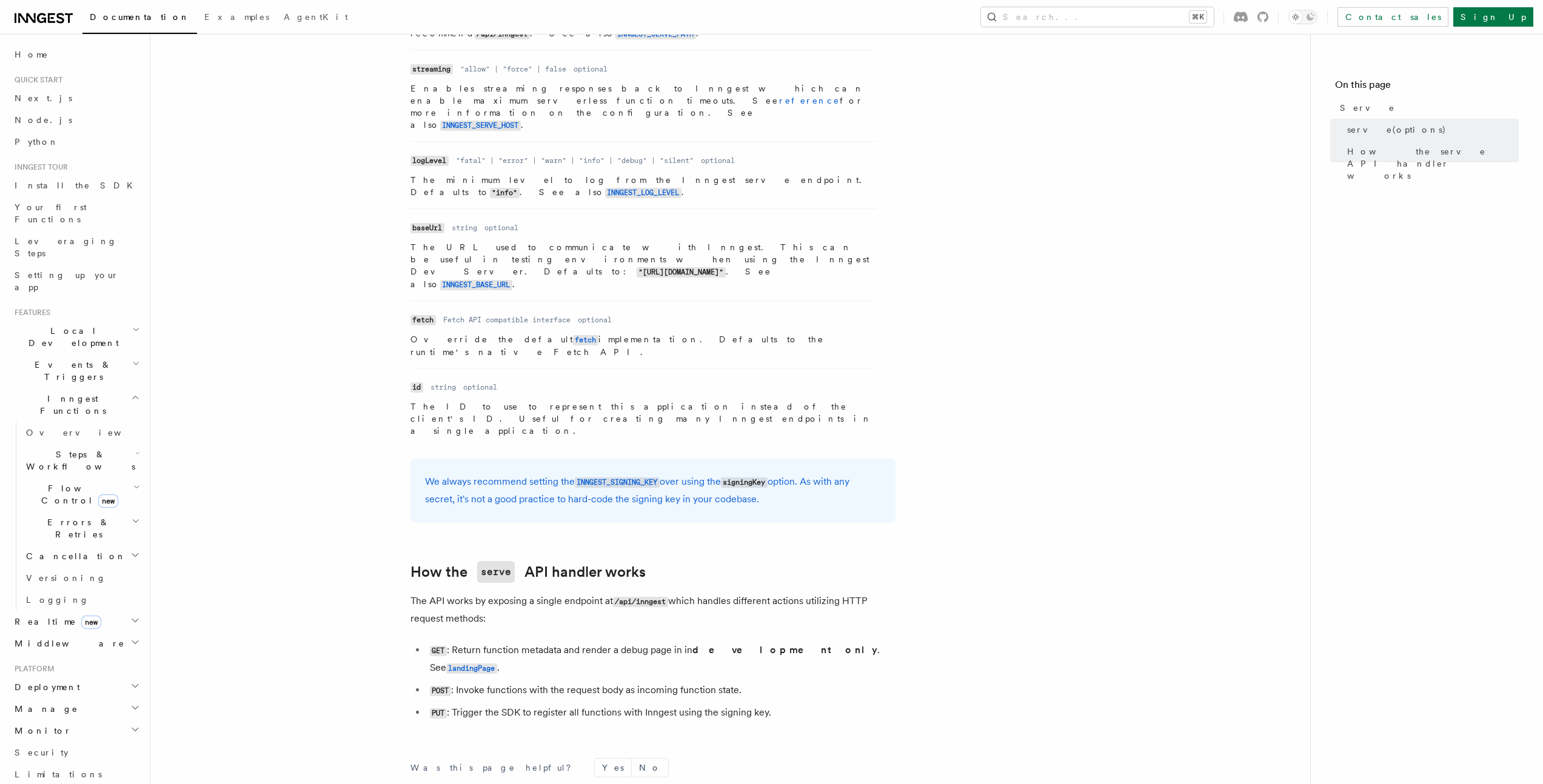
scroll to position [886, 0]
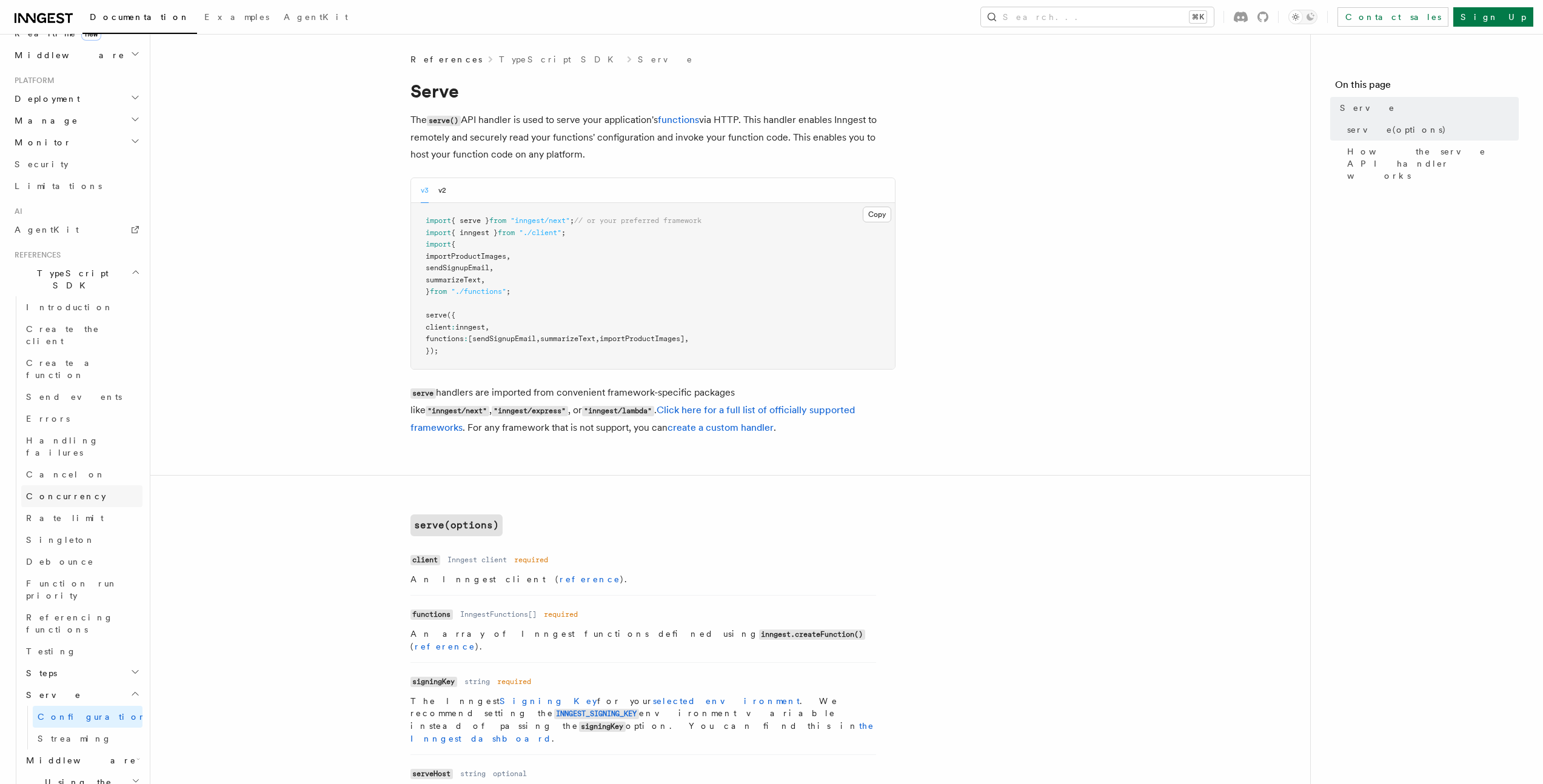
scroll to position [622, 0]
click at [653, 405] on link "Click here for a full list of officially supported frameworks" at bounding box center [633, 419] width 445 height 29
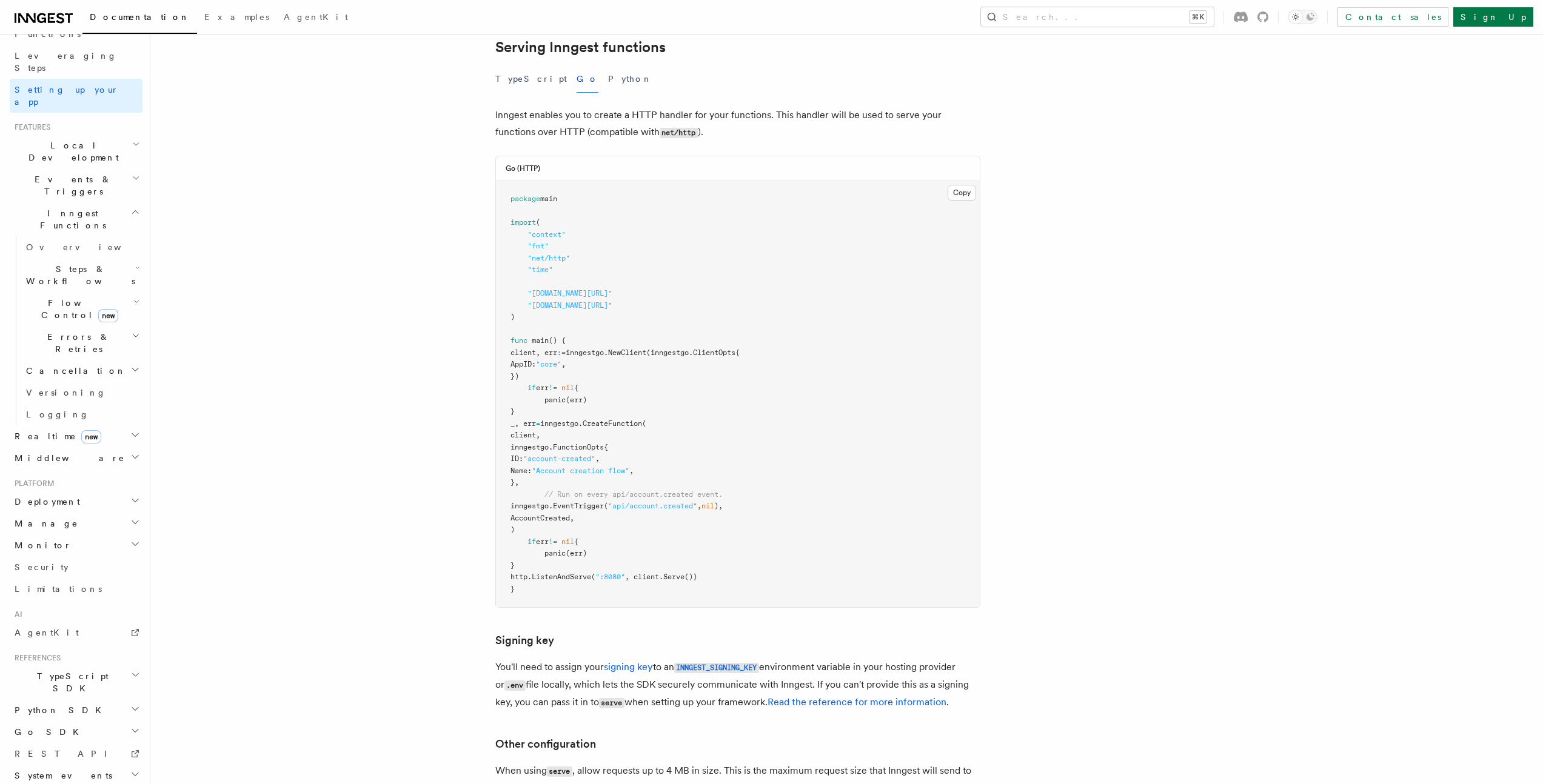
scroll to position [449, 0]
click at [750, 665] on code "INNGEST_SIGNING_KEY" at bounding box center [717, 670] width 85 height 11
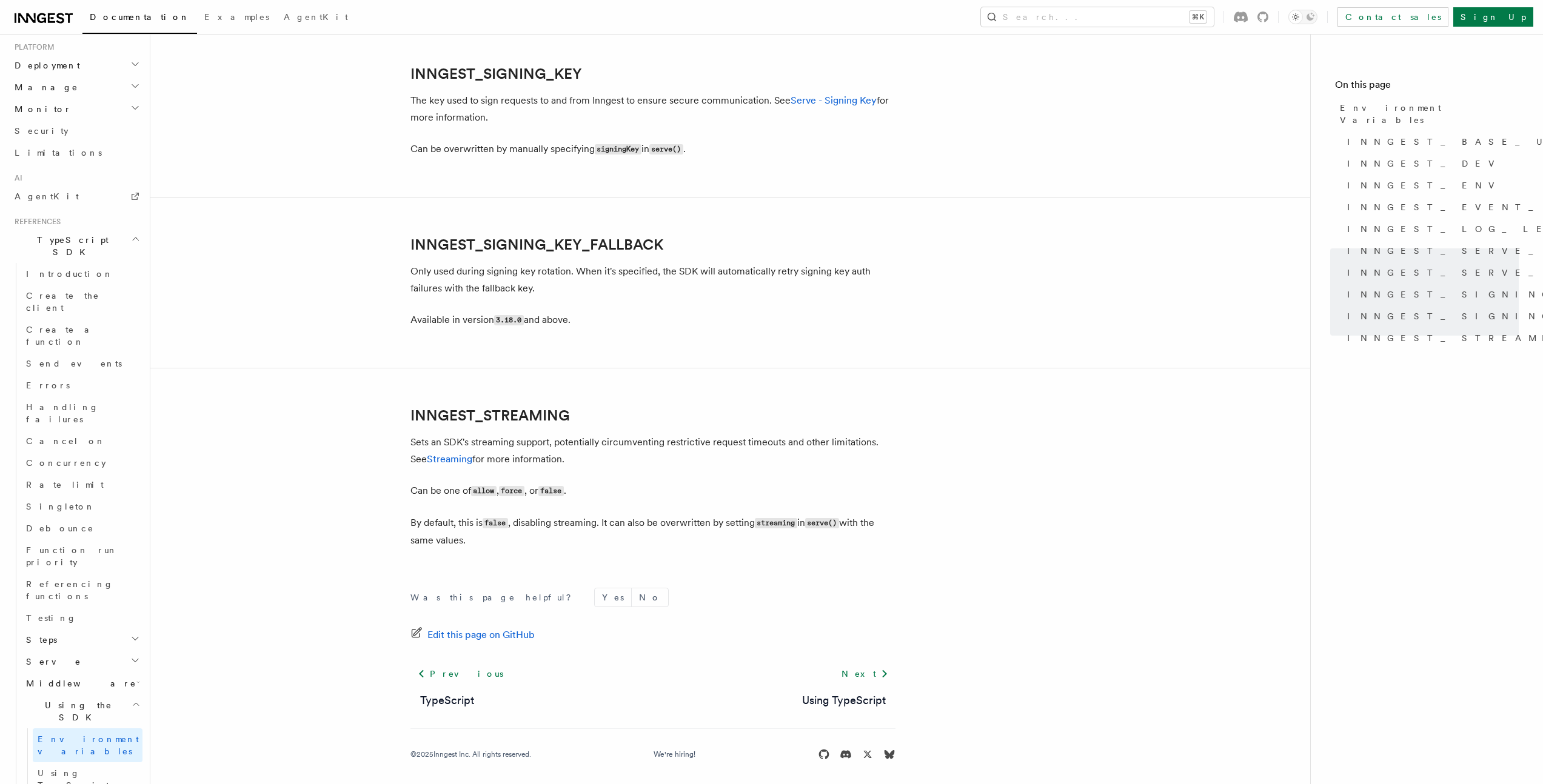
scroll to position [2127, 0]
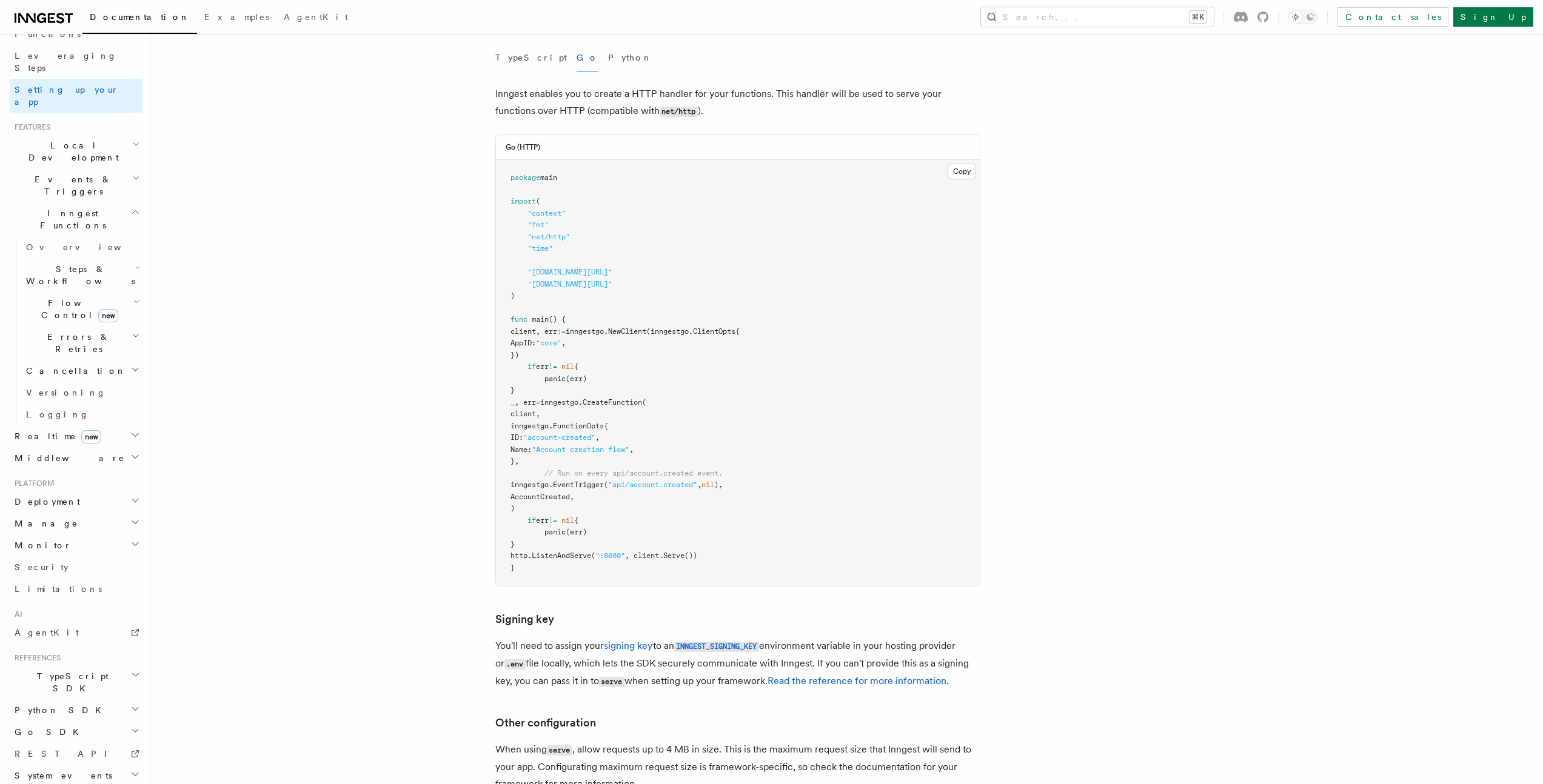
scroll to position [620, 0]
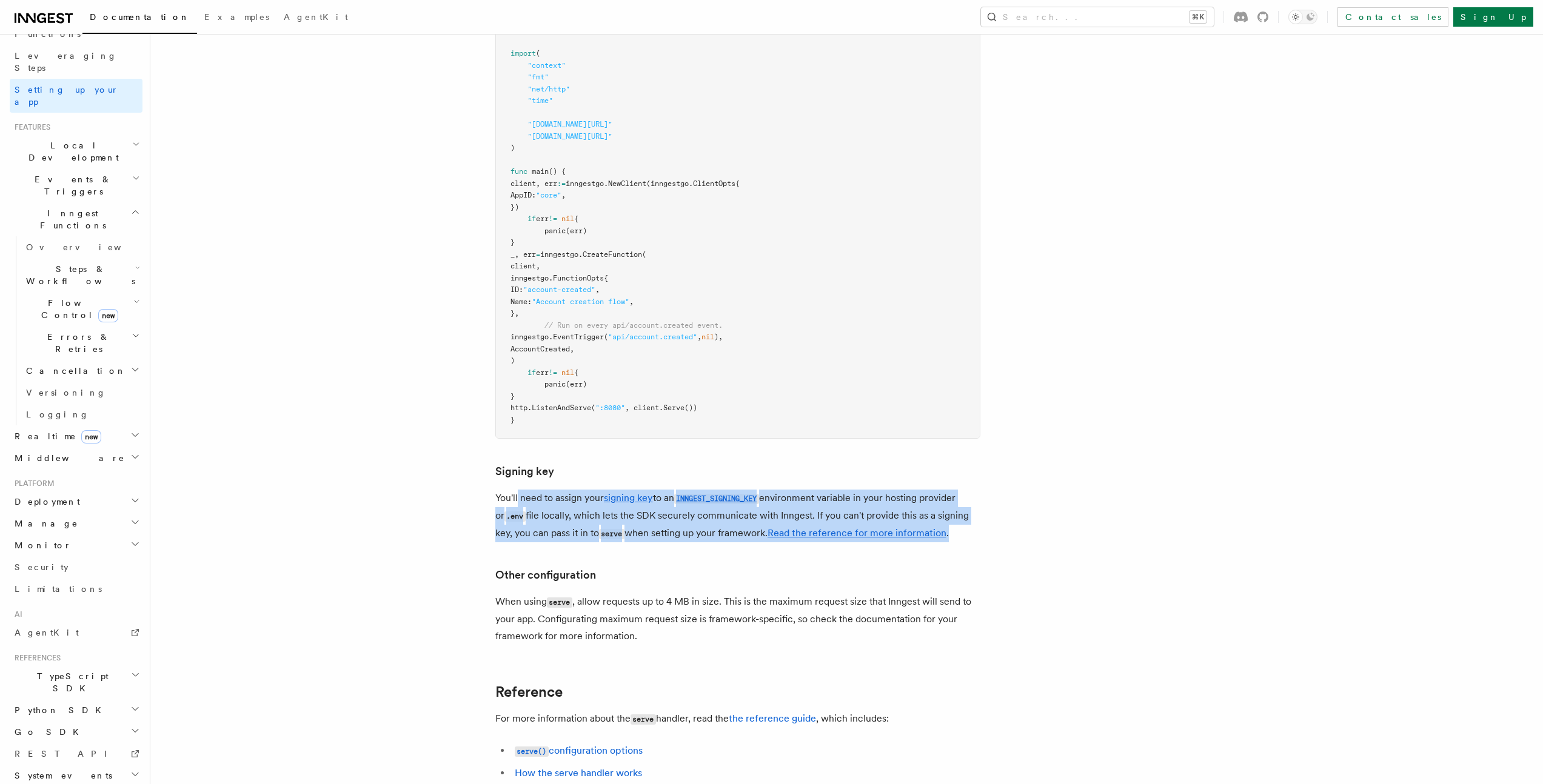
drag, startPoint x: 517, startPoint y: 439, endPoint x: 970, endPoint y: 476, distance: 454.5
click at [970, 490] on p "You'll need to assign your signing key to an INNGEST_SIGNING_KEY environment va…" at bounding box center [738, 516] width 485 height 53
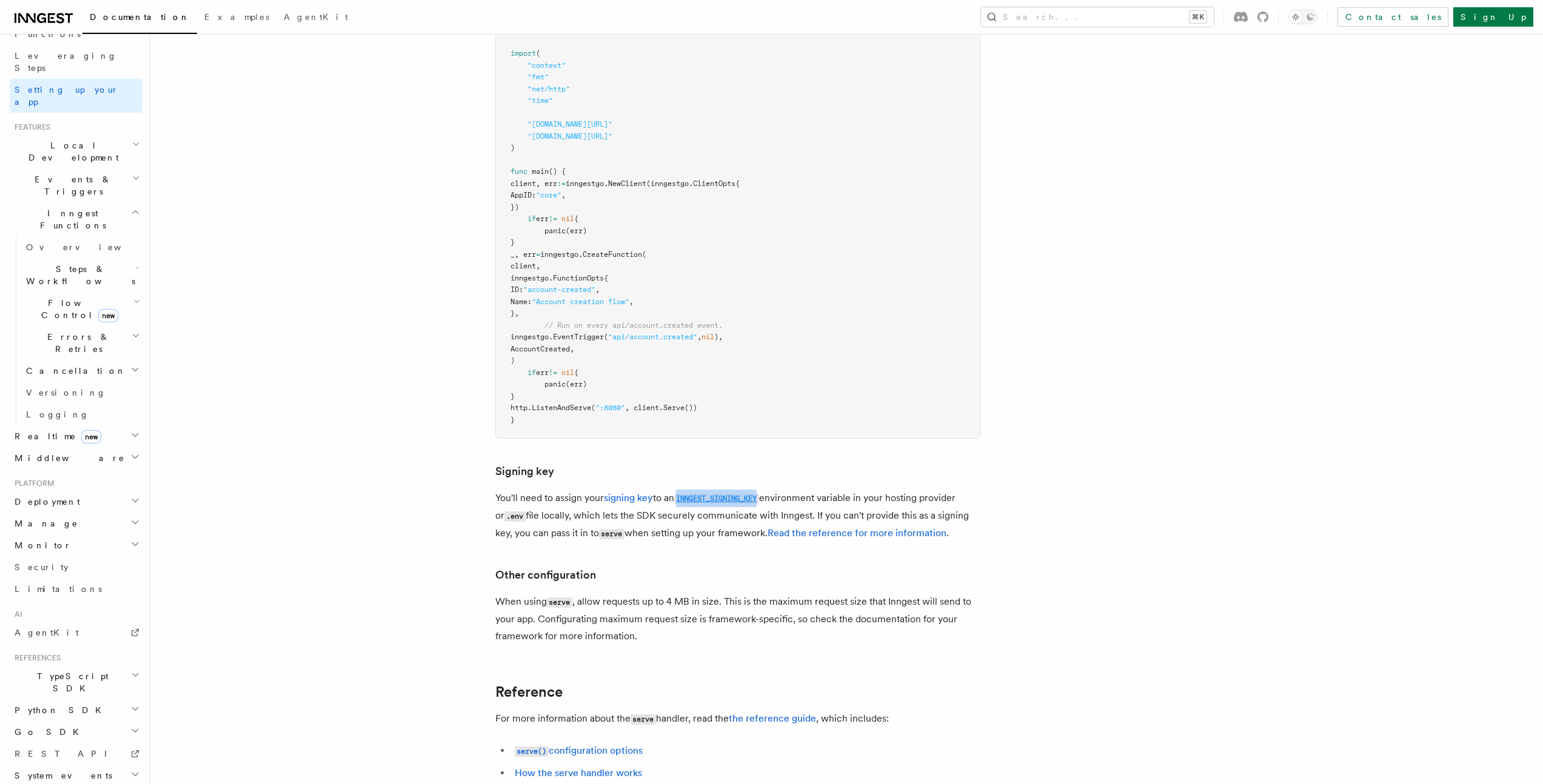
drag, startPoint x: 768, startPoint y: 439, endPoint x: 683, endPoint y: 438, distance: 85.0
click at [683, 490] on p "You'll need to assign your signing key to an INNGEST_SIGNING_KEY environment va…" at bounding box center [738, 516] width 485 height 53
copy code "INNGEST_SIGNING_KEY"
click at [695, 484] on article "Inngest tour Setting up your Inngest app With Inngest, you define functions or …" at bounding box center [814, 224] width 1291 height 1582
drag, startPoint x: 768, startPoint y: 437, endPoint x: 683, endPoint y: 436, distance: 85.0
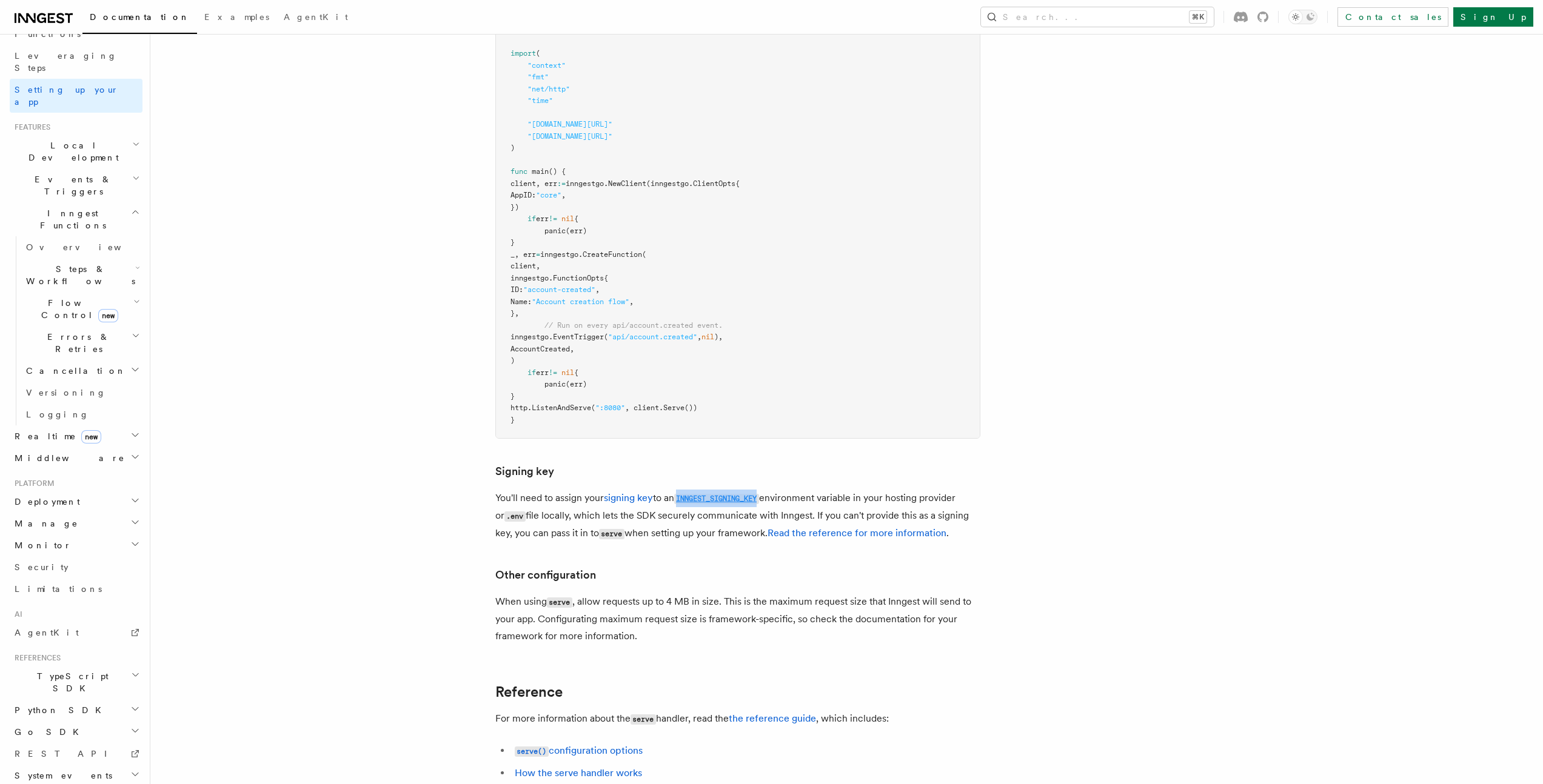
click at [683, 490] on p "You'll need to assign your signing key to an INNGEST_SIGNING_KEY environment va…" at bounding box center [738, 516] width 485 height 53
copy code "INNGEST_SIGNING_KEY"
click at [73, 85] on span "Setting up your app" at bounding box center [66, 96] width 104 height 22
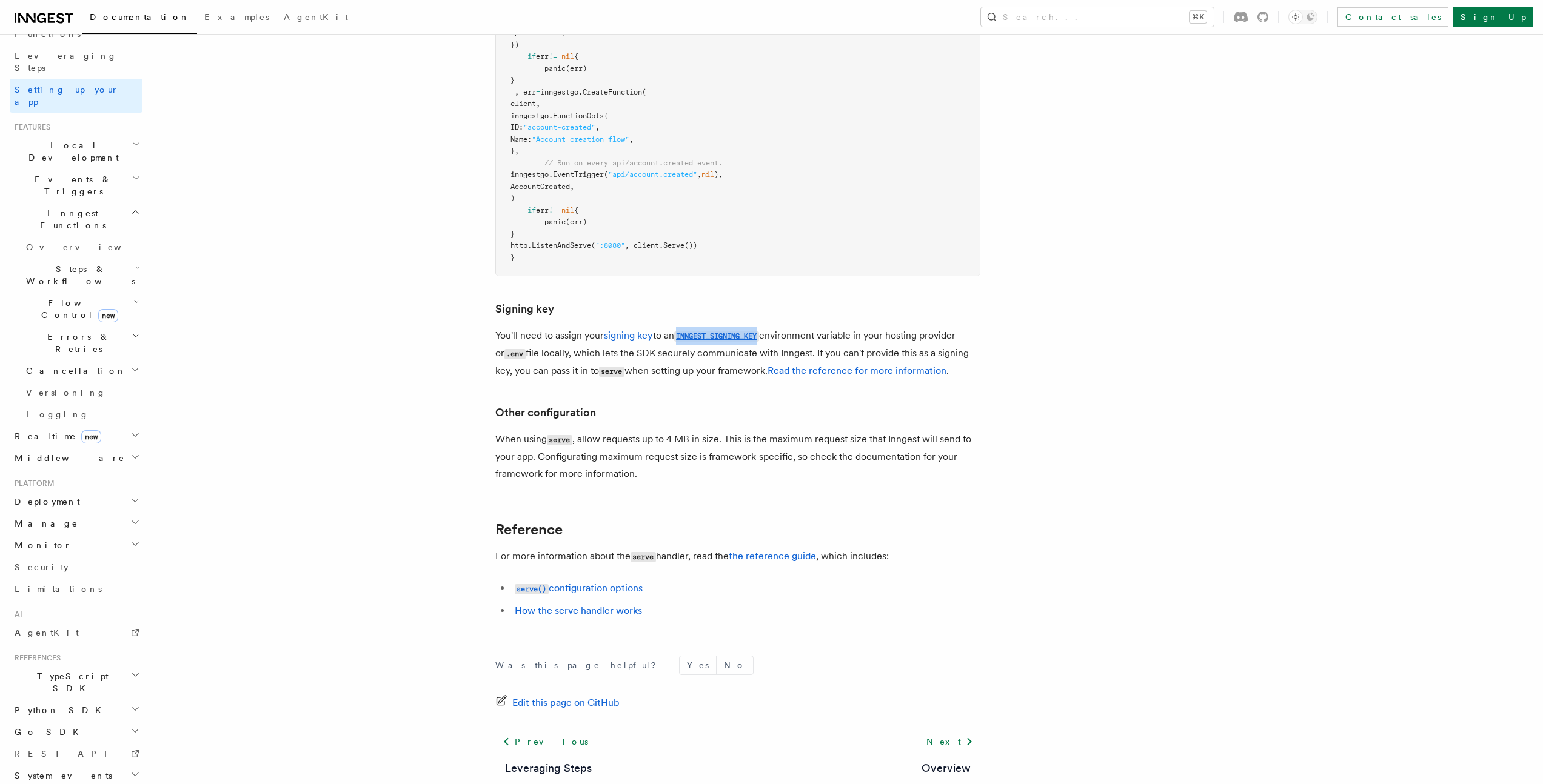
scroll to position [790, 0]
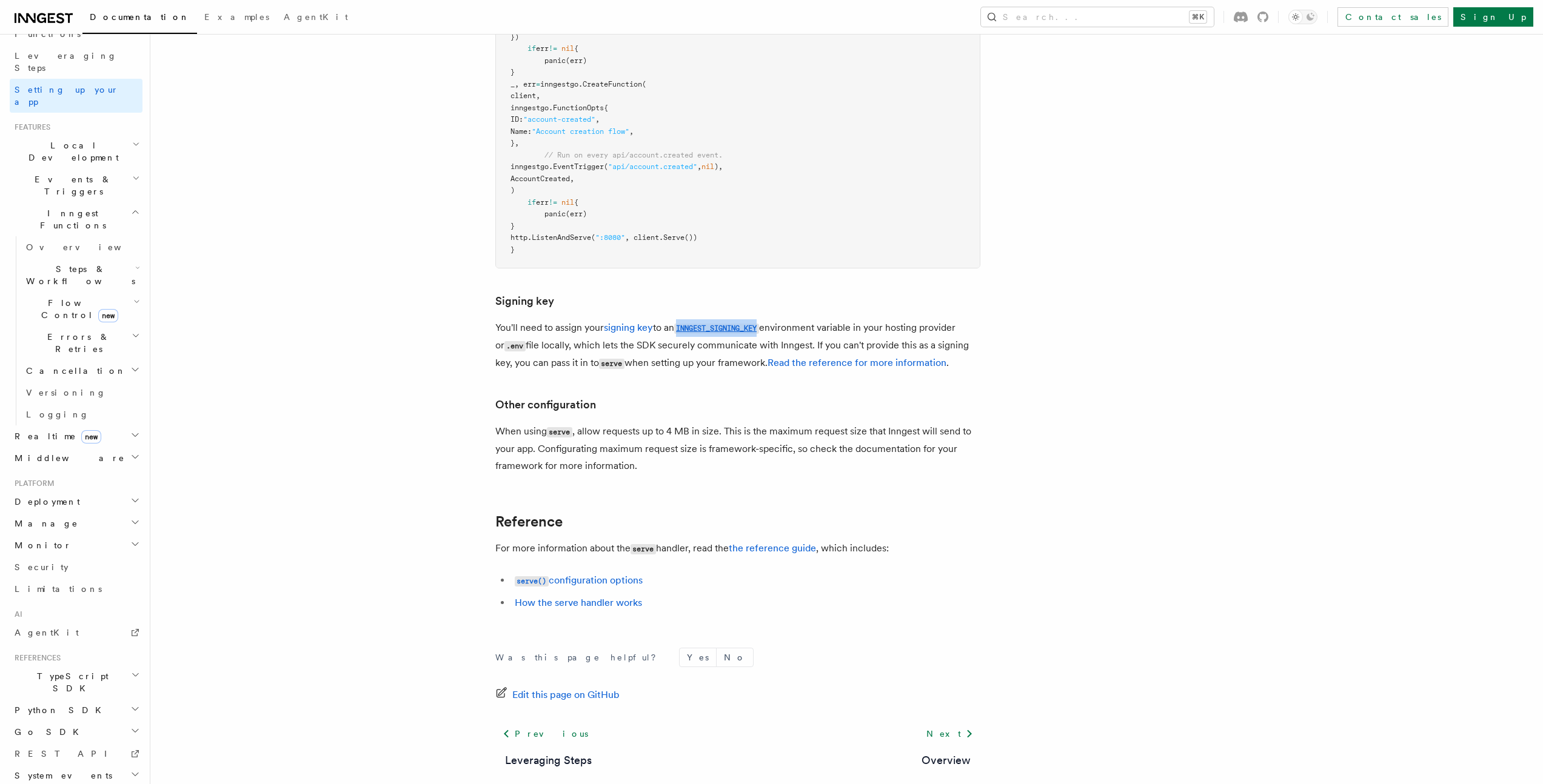
click at [66, 139] on span "Local Development" at bounding box center [71, 151] width 123 height 24
click at [63, 175] on span "Overview" at bounding box center [89, 179] width 125 height 10
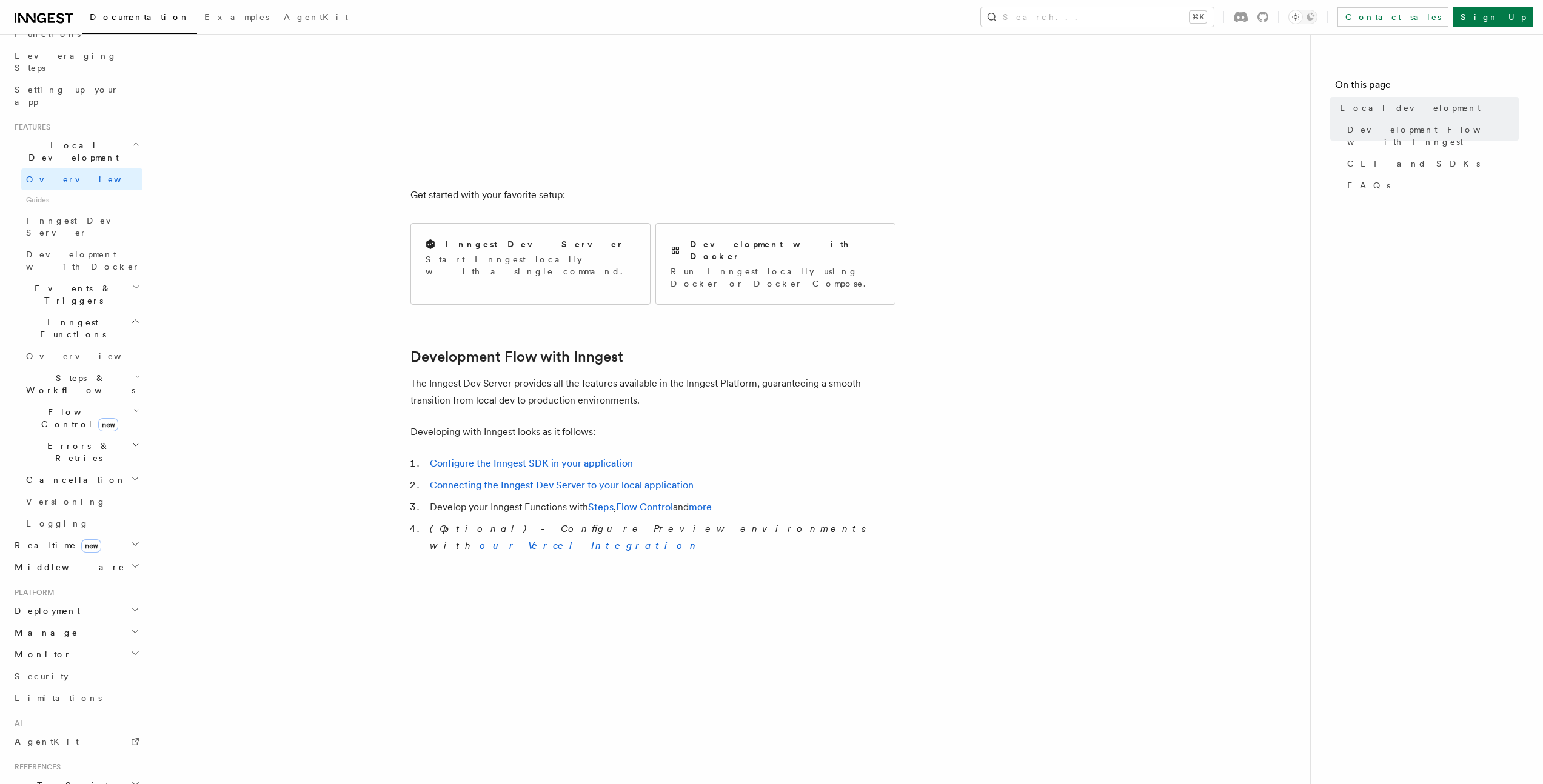
scroll to position [337, 0]
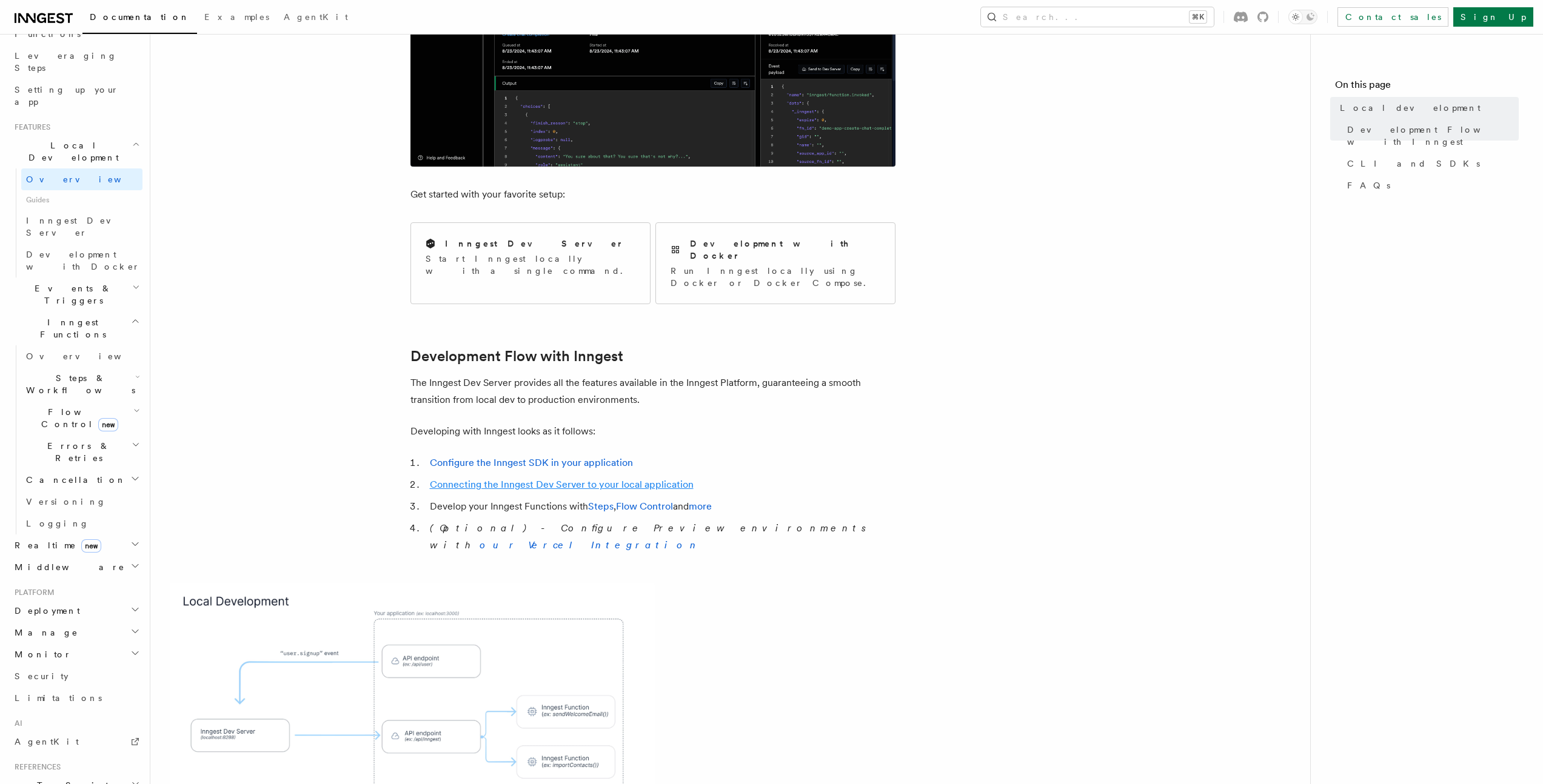
click at [499, 479] on link "Connecting the Inngest Dev Server to your local application" at bounding box center [561, 484] width 264 height 11
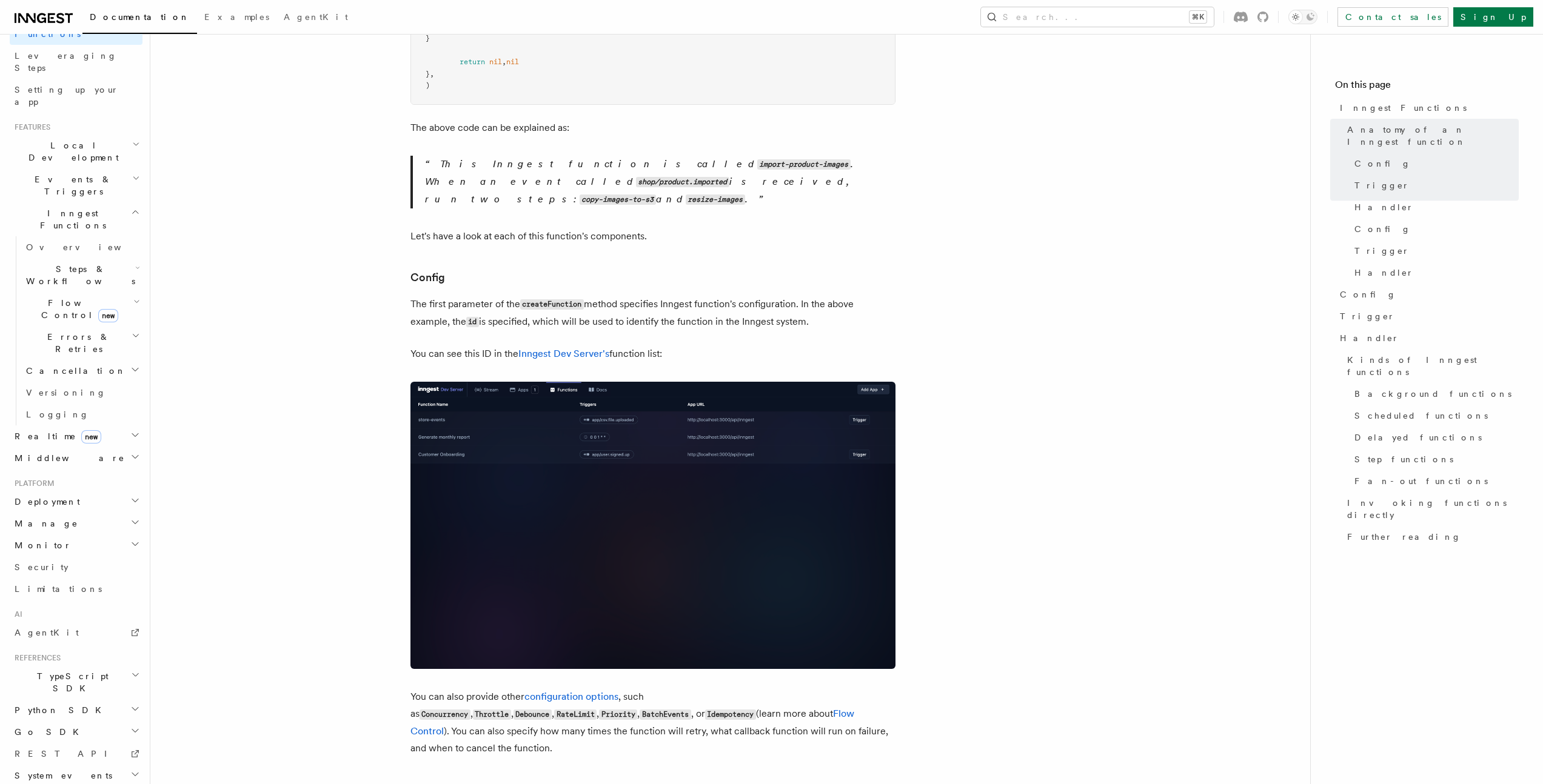
scroll to position [749, 0]
drag, startPoint x: 425, startPoint y: 318, endPoint x: 746, endPoint y: 325, distance: 321.1
click at [746, 345] on p "You can see this ID in the Inngest Dev Server's function list:" at bounding box center [653, 353] width 485 height 17
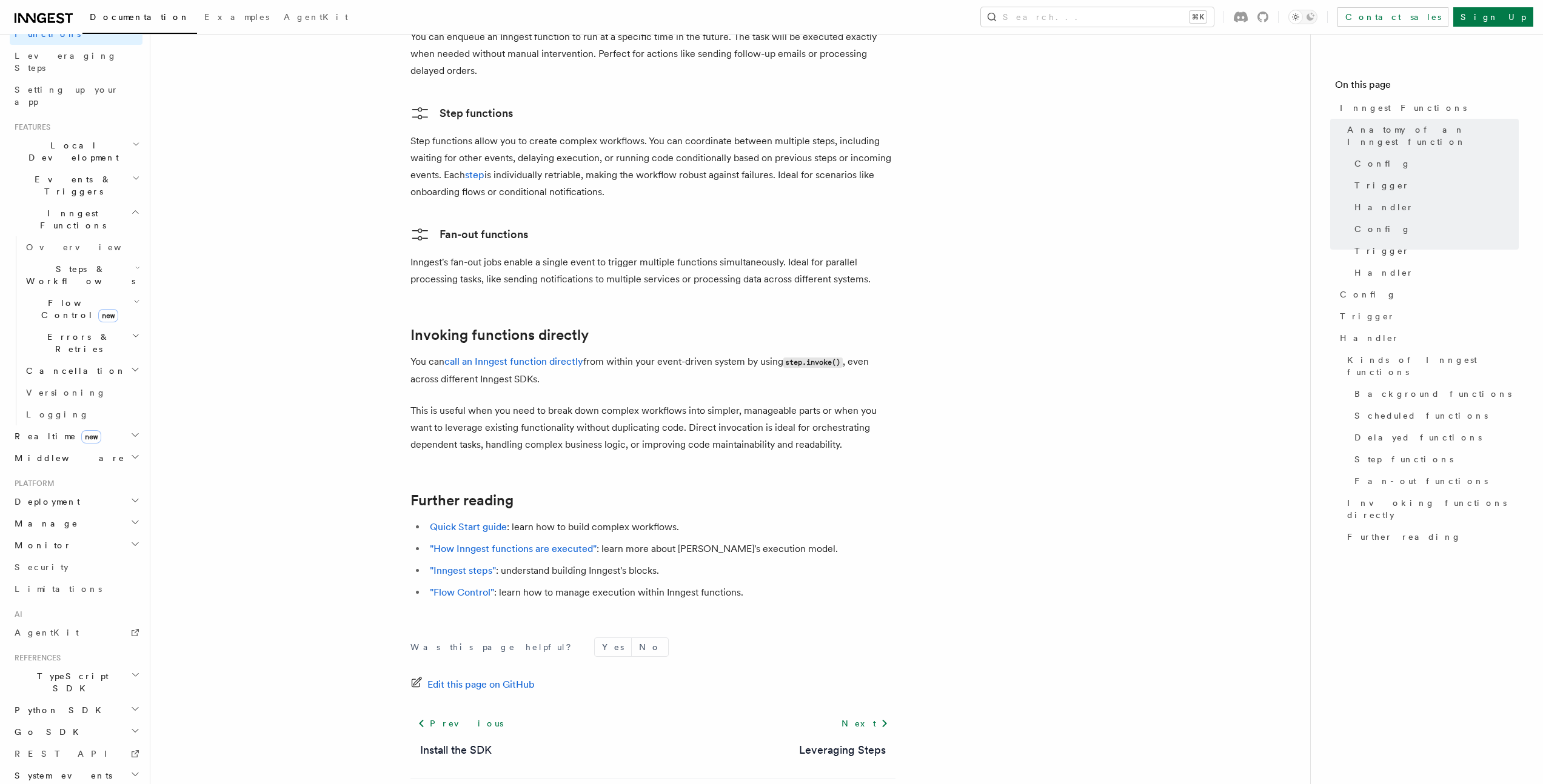
scroll to position [0, 0]
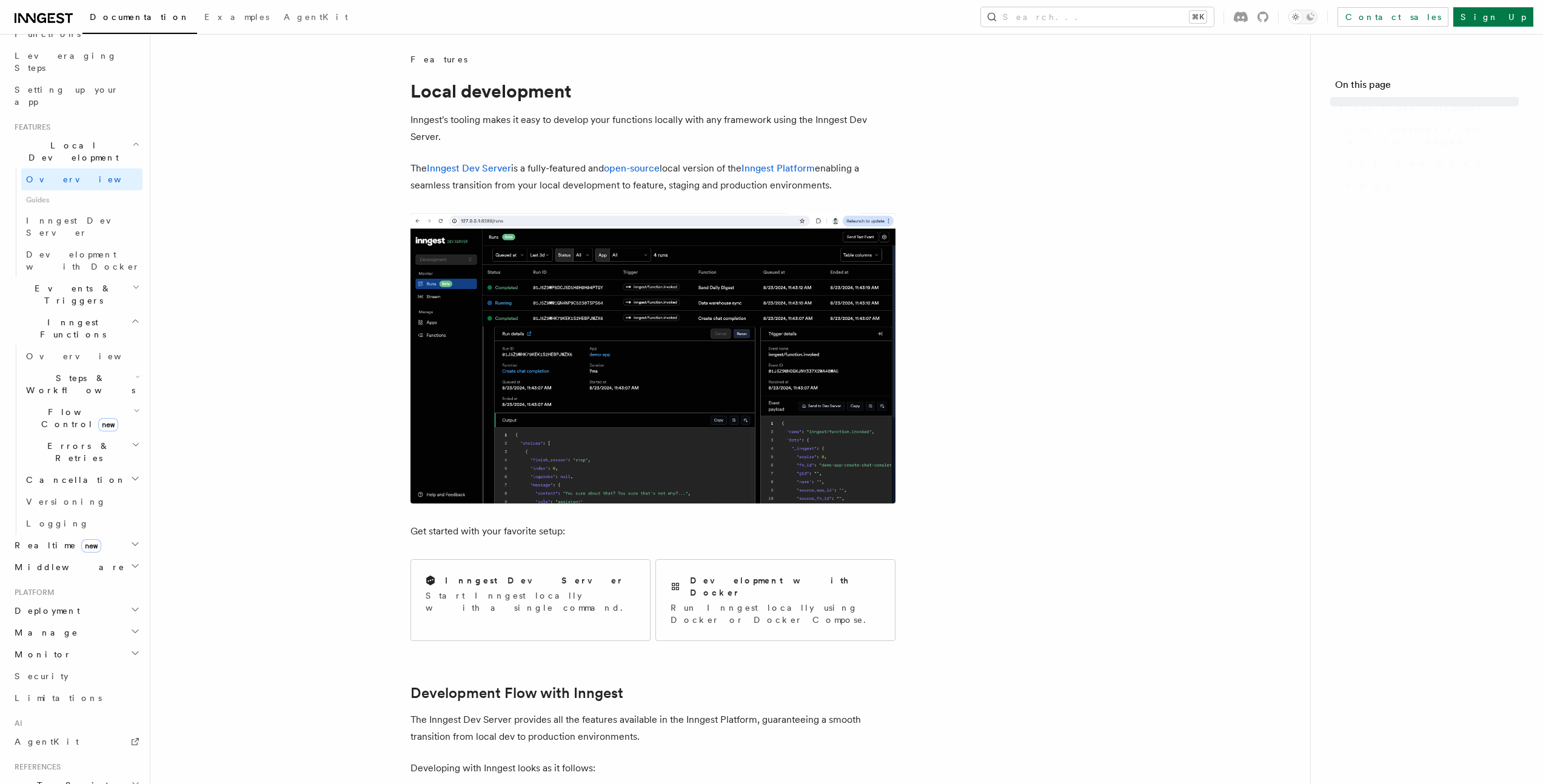
scroll to position [337, 0]
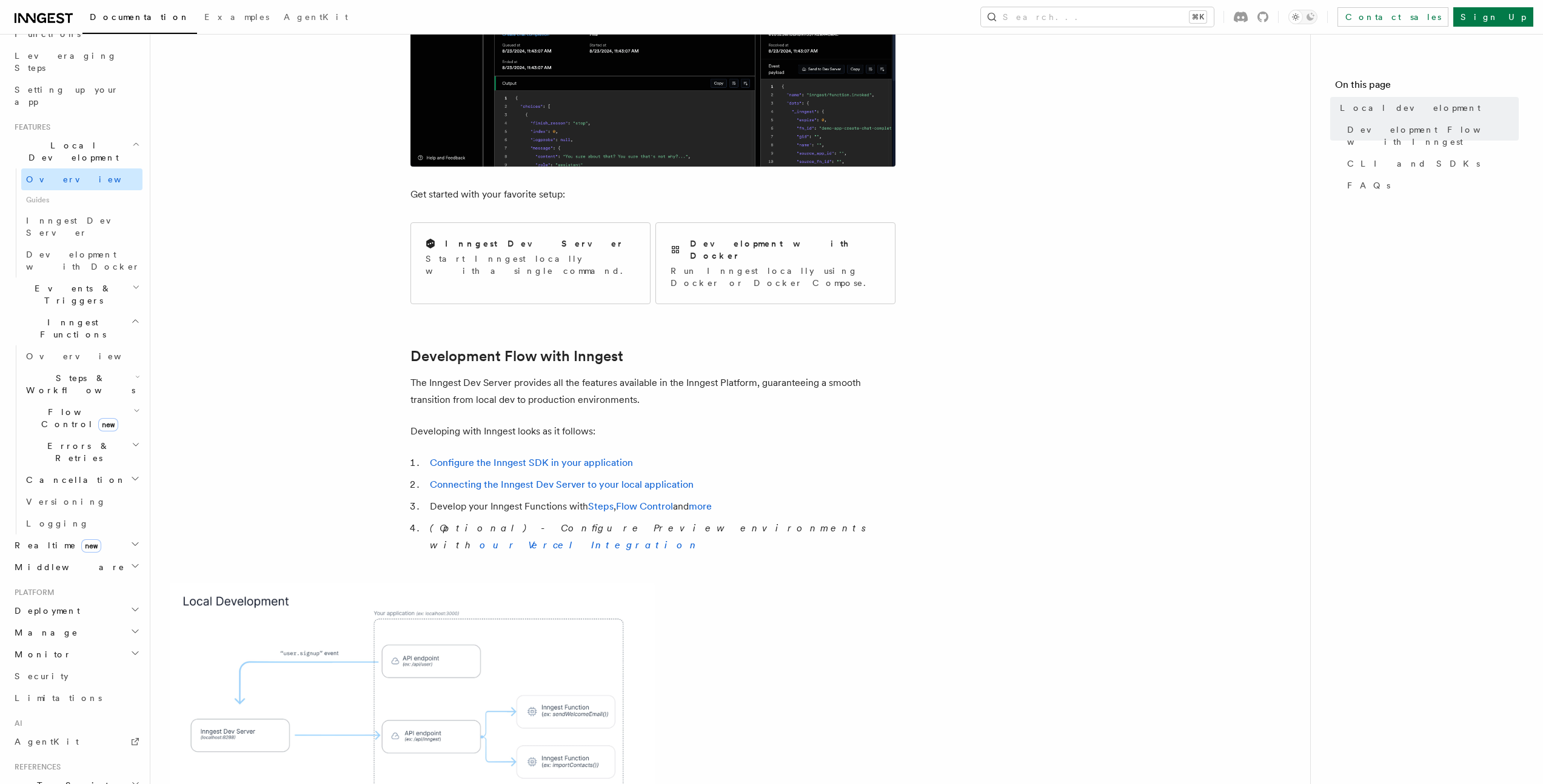
click at [64, 169] on link "Overview" at bounding box center [81, 179] width 121 height 22
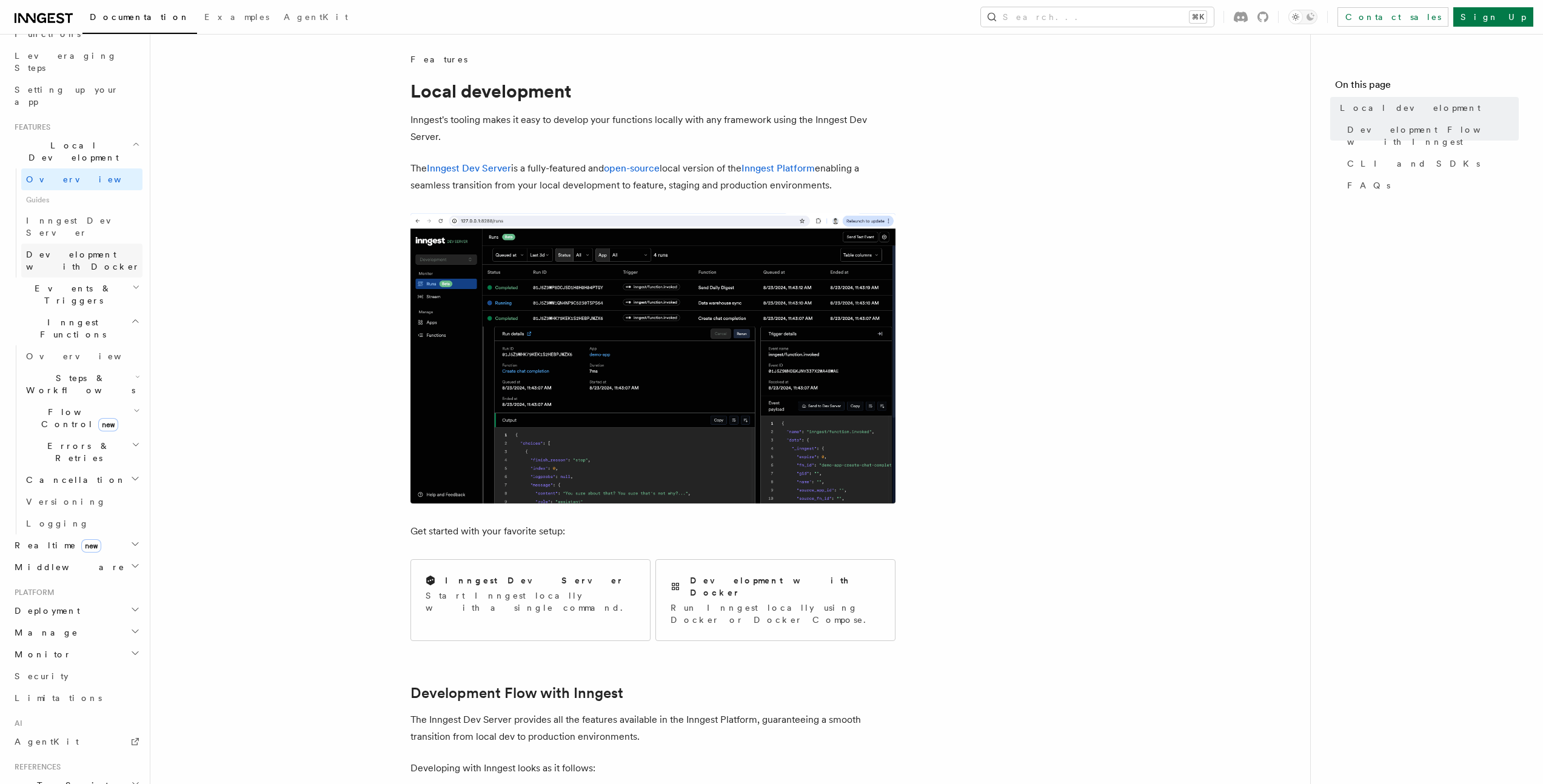
click at [62, 250] on span "Development with Docker" at bounding box center [83, 261] width 114 height 22
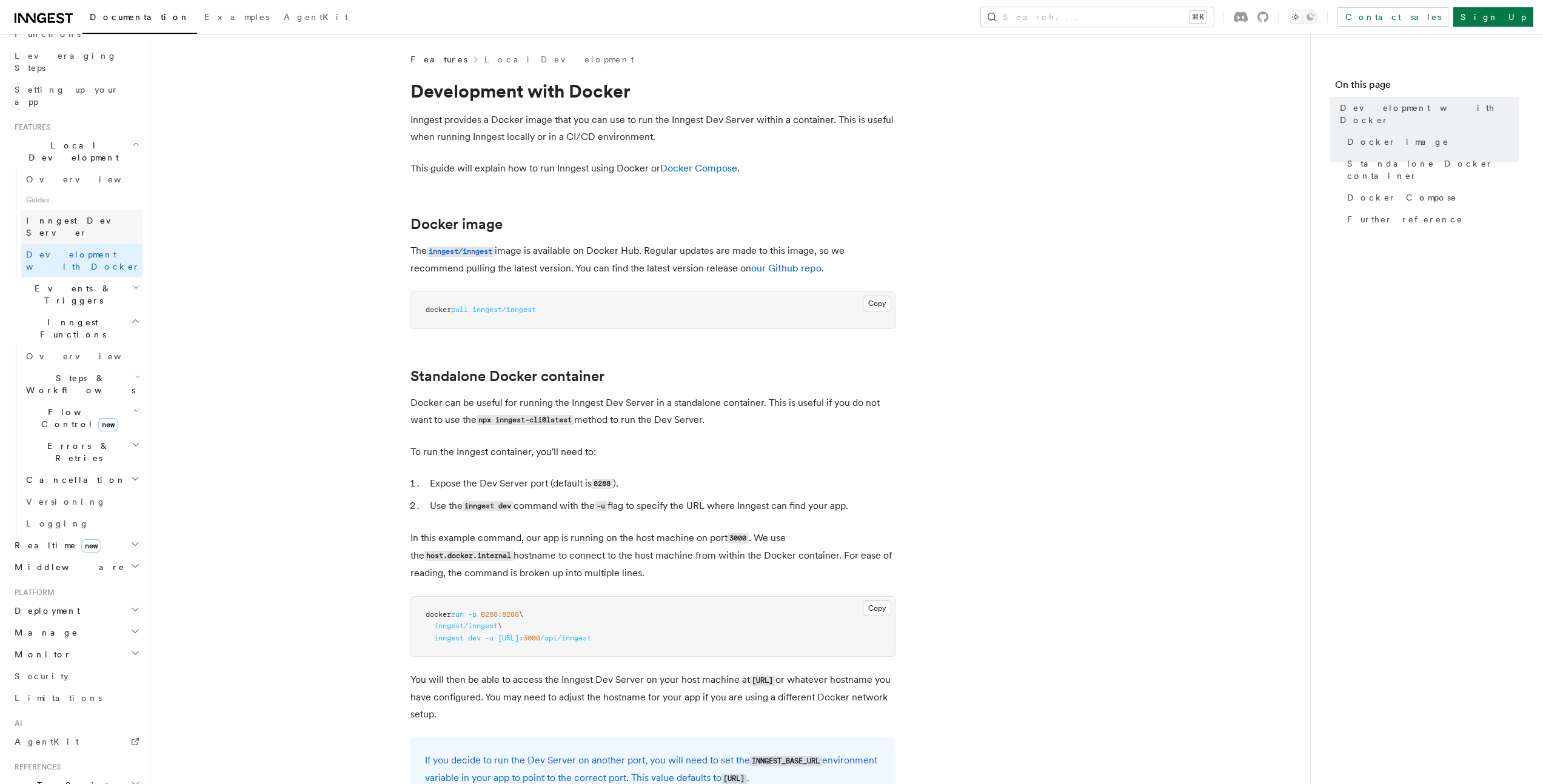
click at [66, 215] on span "Inngest Dev Server" at bounding box center [78, 226] width 104 height 22
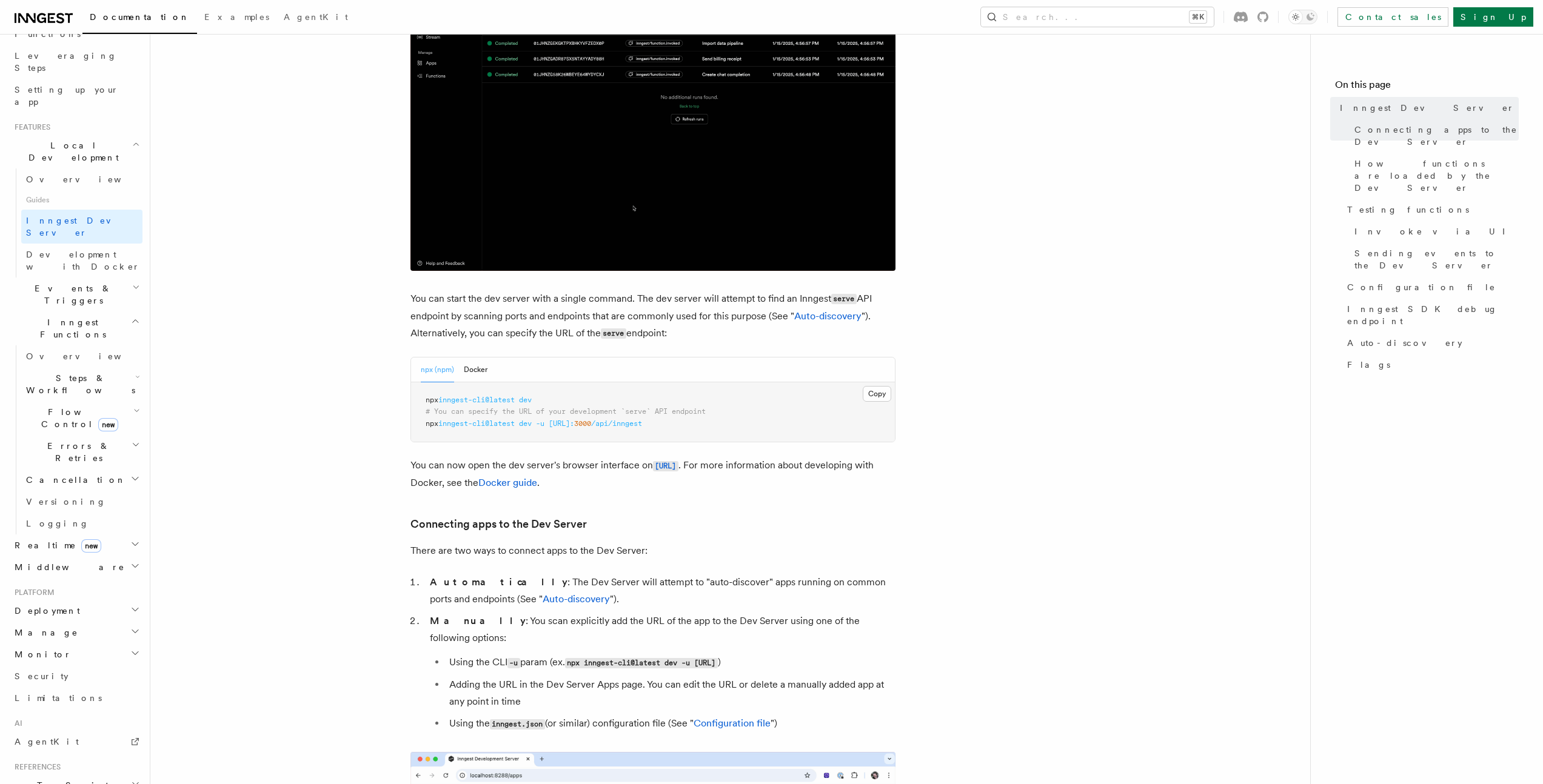
scroll to position [285, 0]
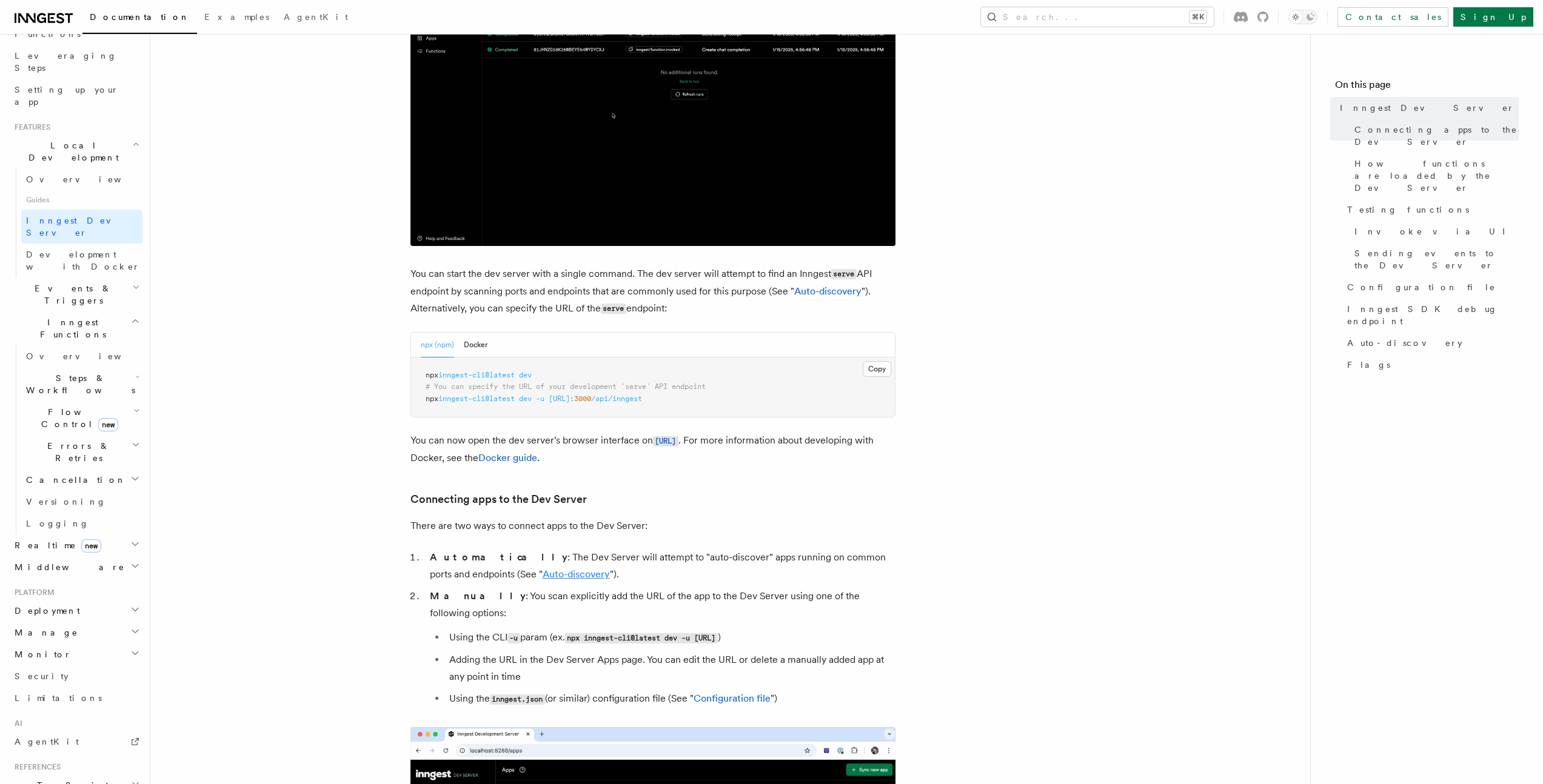
click at [566, 573] on link "Auto-discovery" at bounding box center [576, 574] width 67 height 11
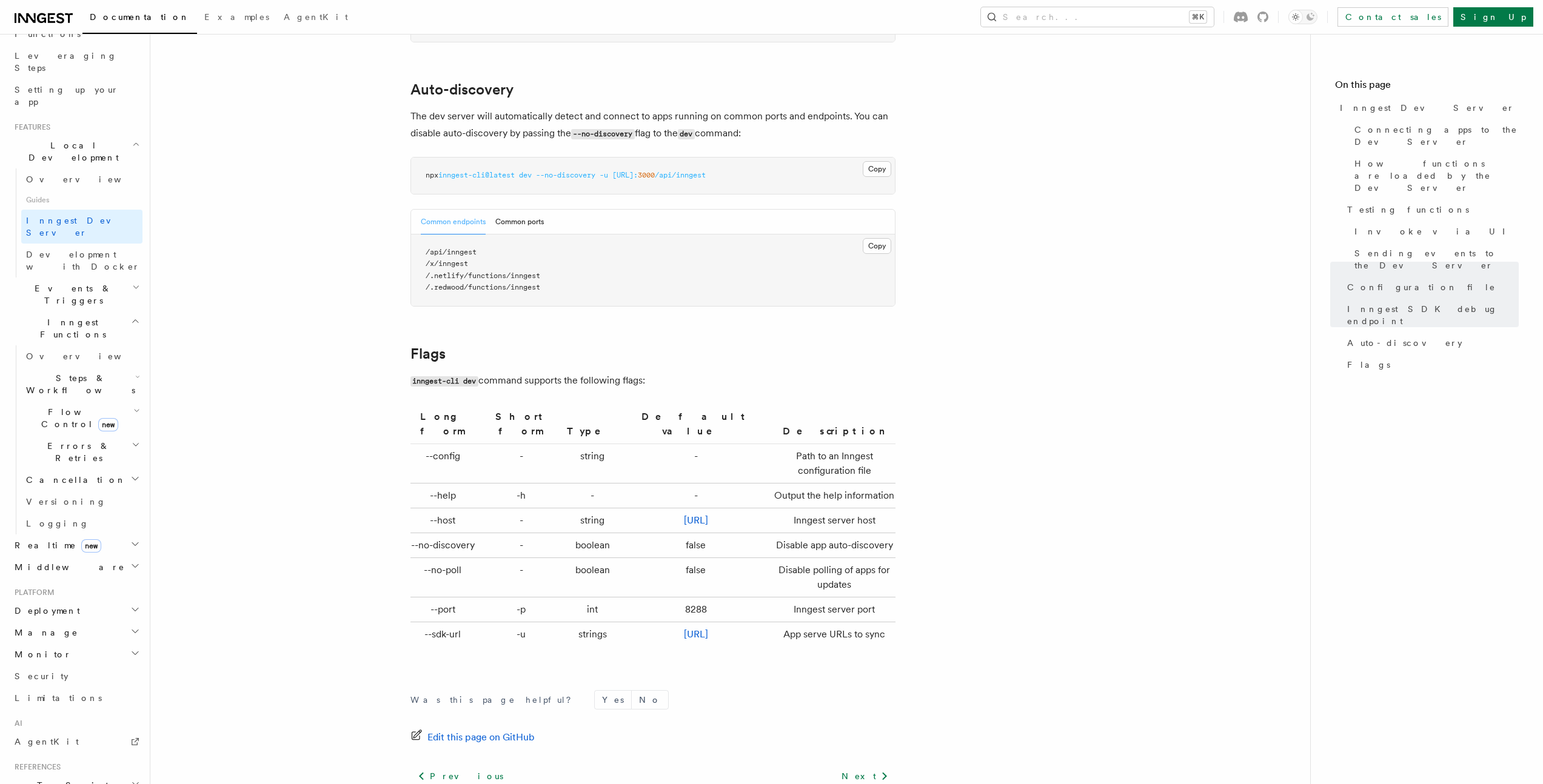
scroll to position [3758, 0]
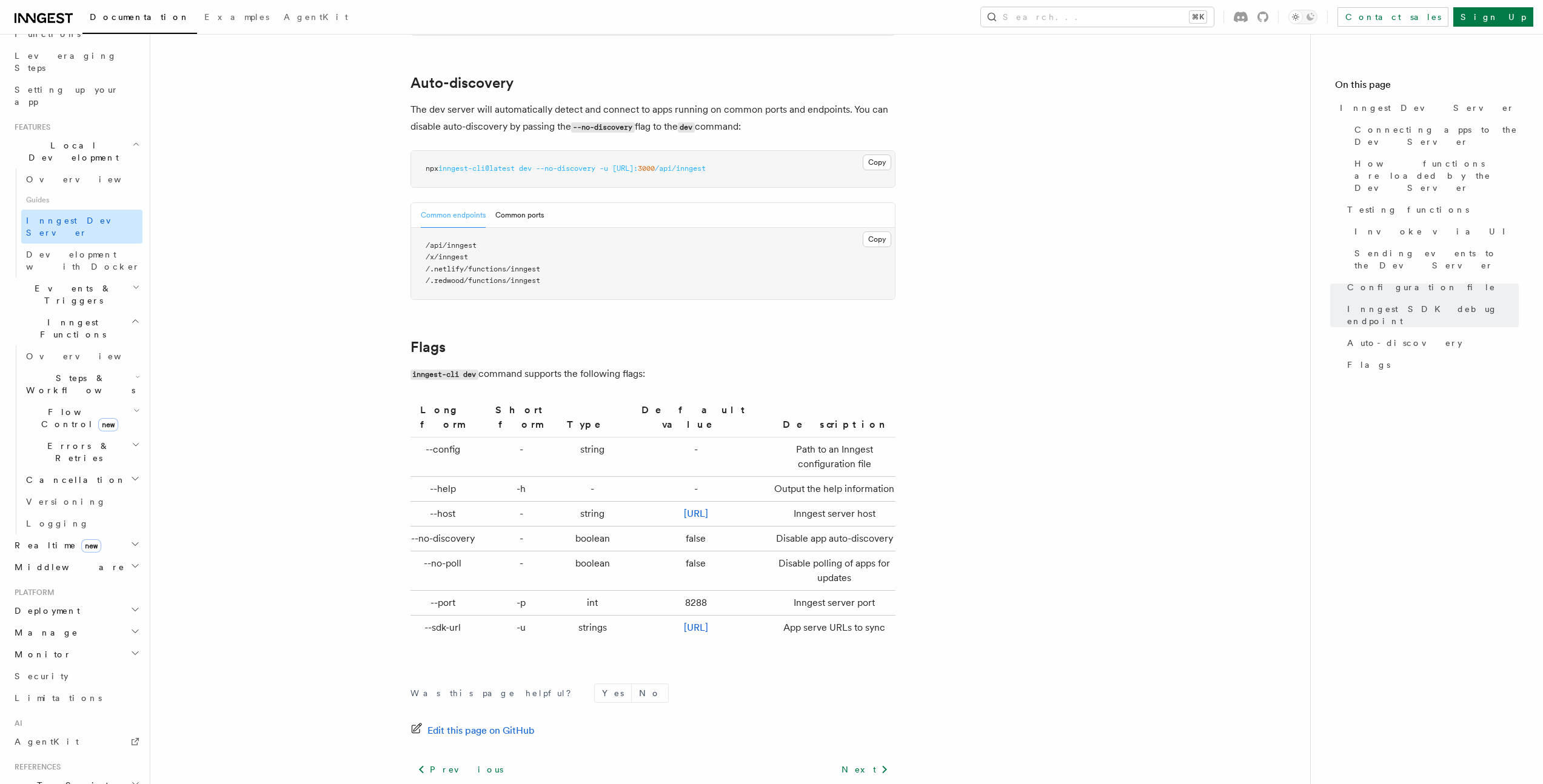
click at [53, 215] on span "Inngest Dev Server" at bounding box center [78, 226] width 104 height 22
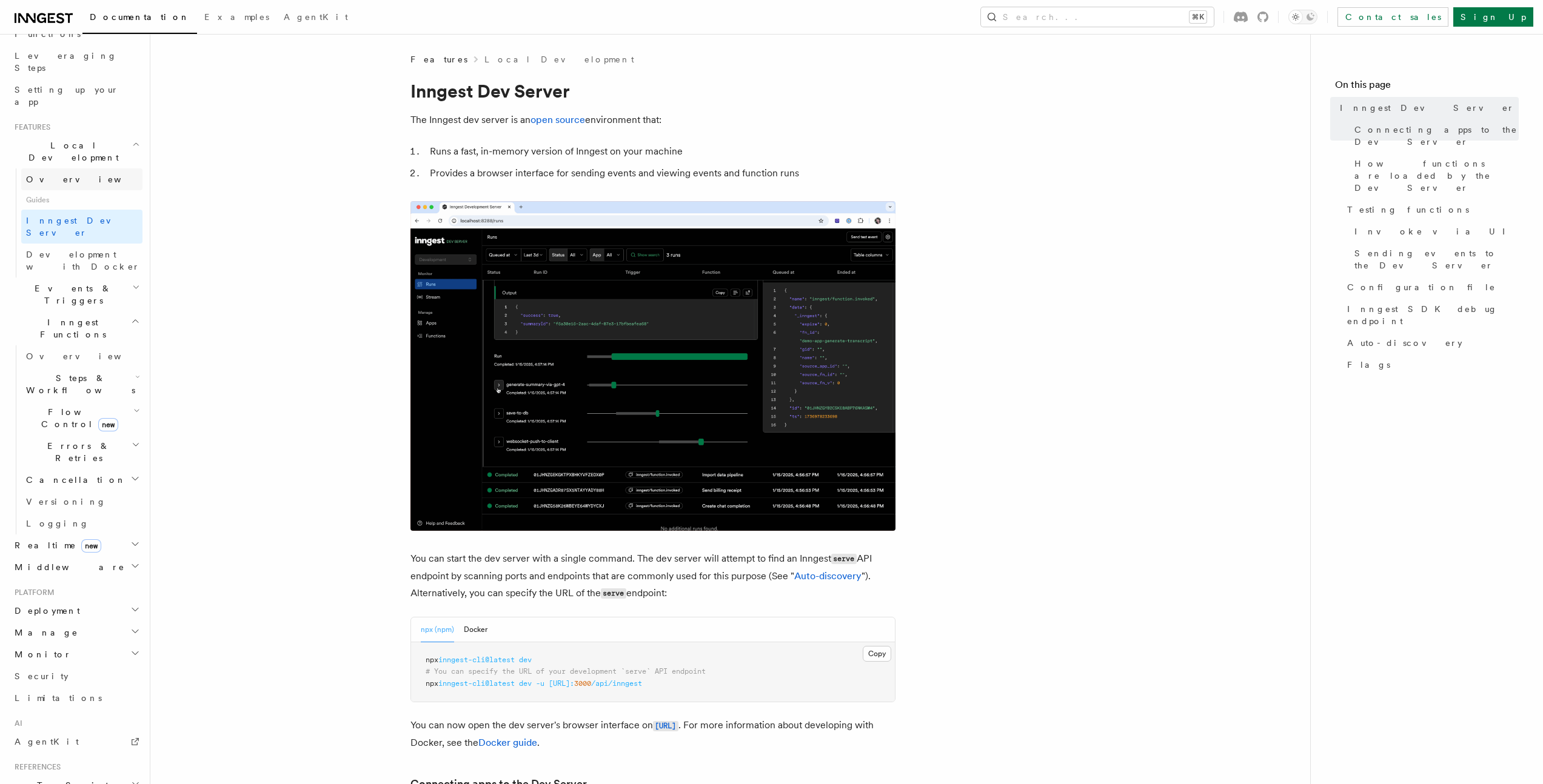
click at [60, 175] on span "Overview" at bounding box center [89, 179] width 125 height 10
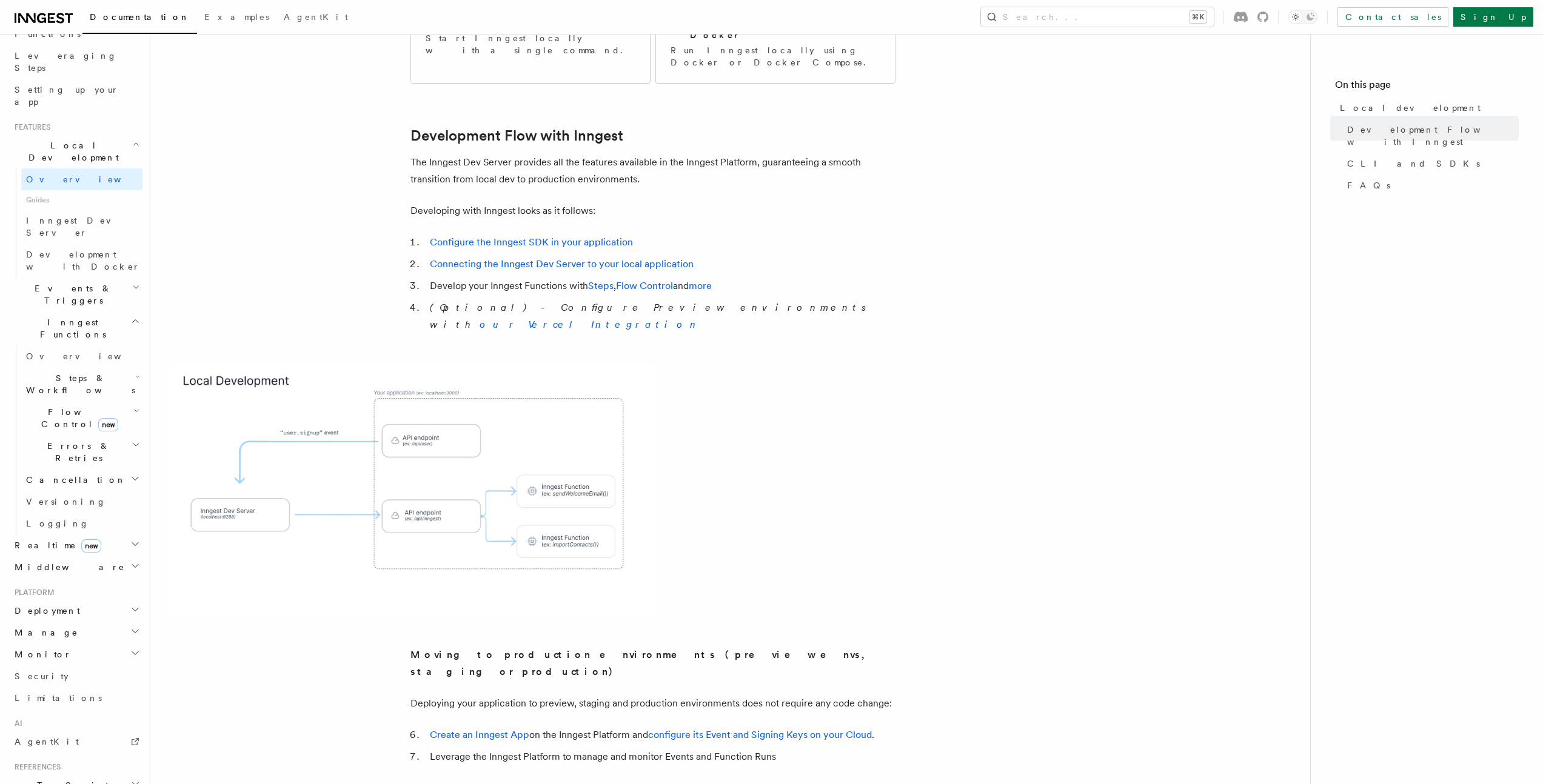
scroll to position [514, 0]
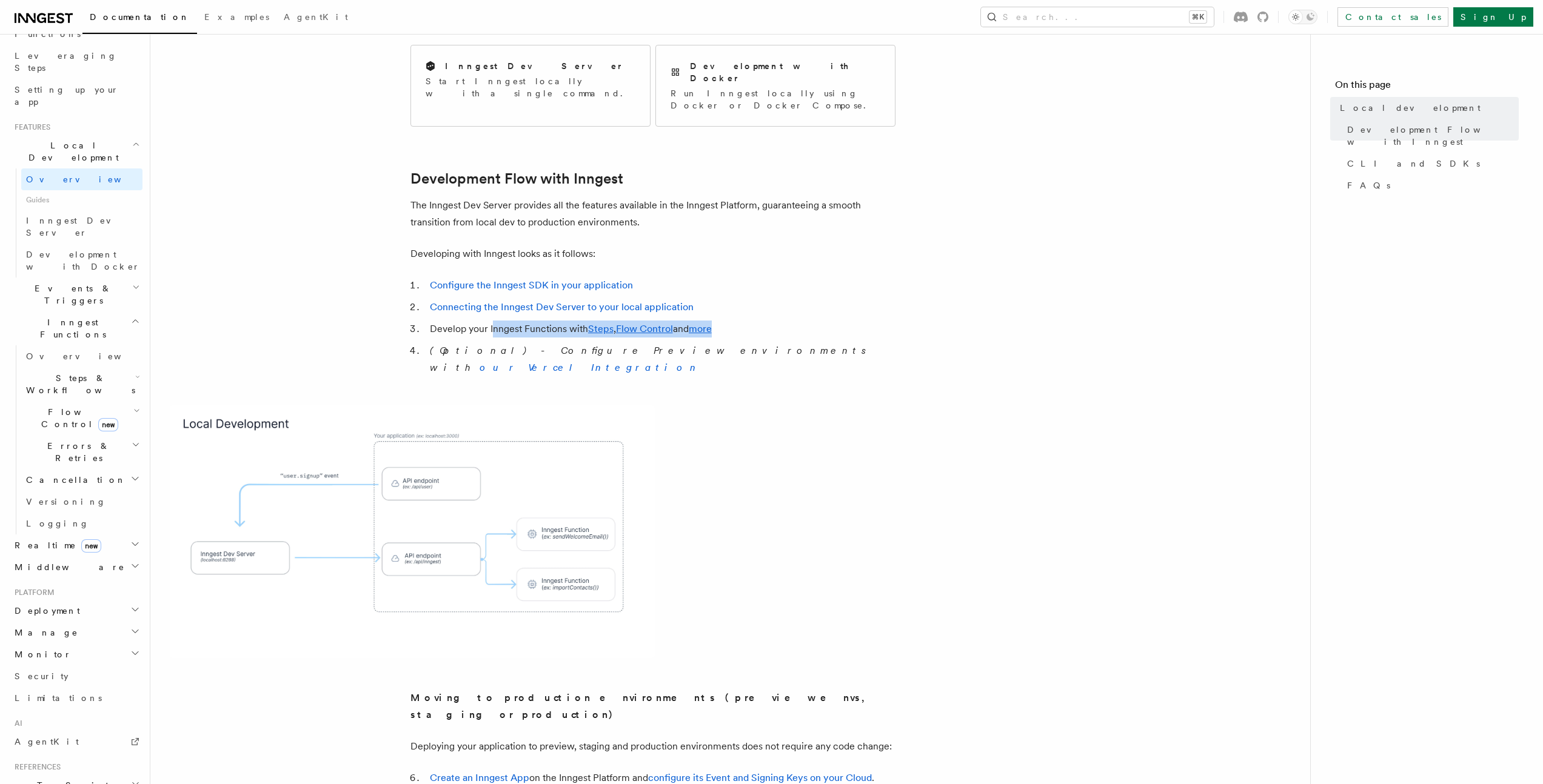
drag, startPoint x: 490, startPoint y: 306, endPoint x: 780, endPoint y: 312, distance: 290.1
click at [780, 321] on li "Develop your Inngest Functions with Steps , Flow Control and more" at bounding box center [661, 329] width 469 height 17
click at [481, 279] on link "Configure the Inngest SDK in your application" at bounding box center [531, 285] width 203 height 11
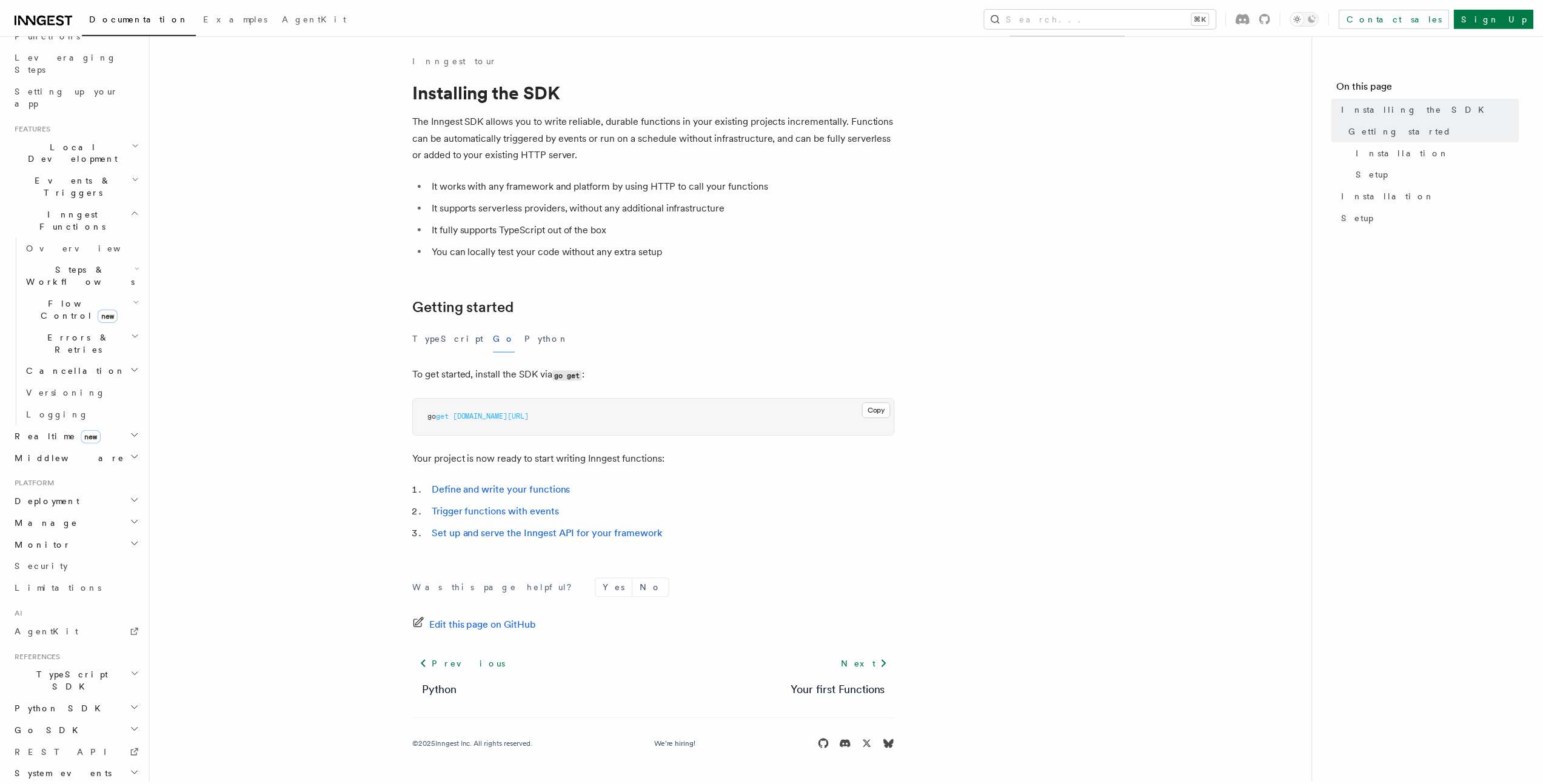
scroll to position [514, 0]
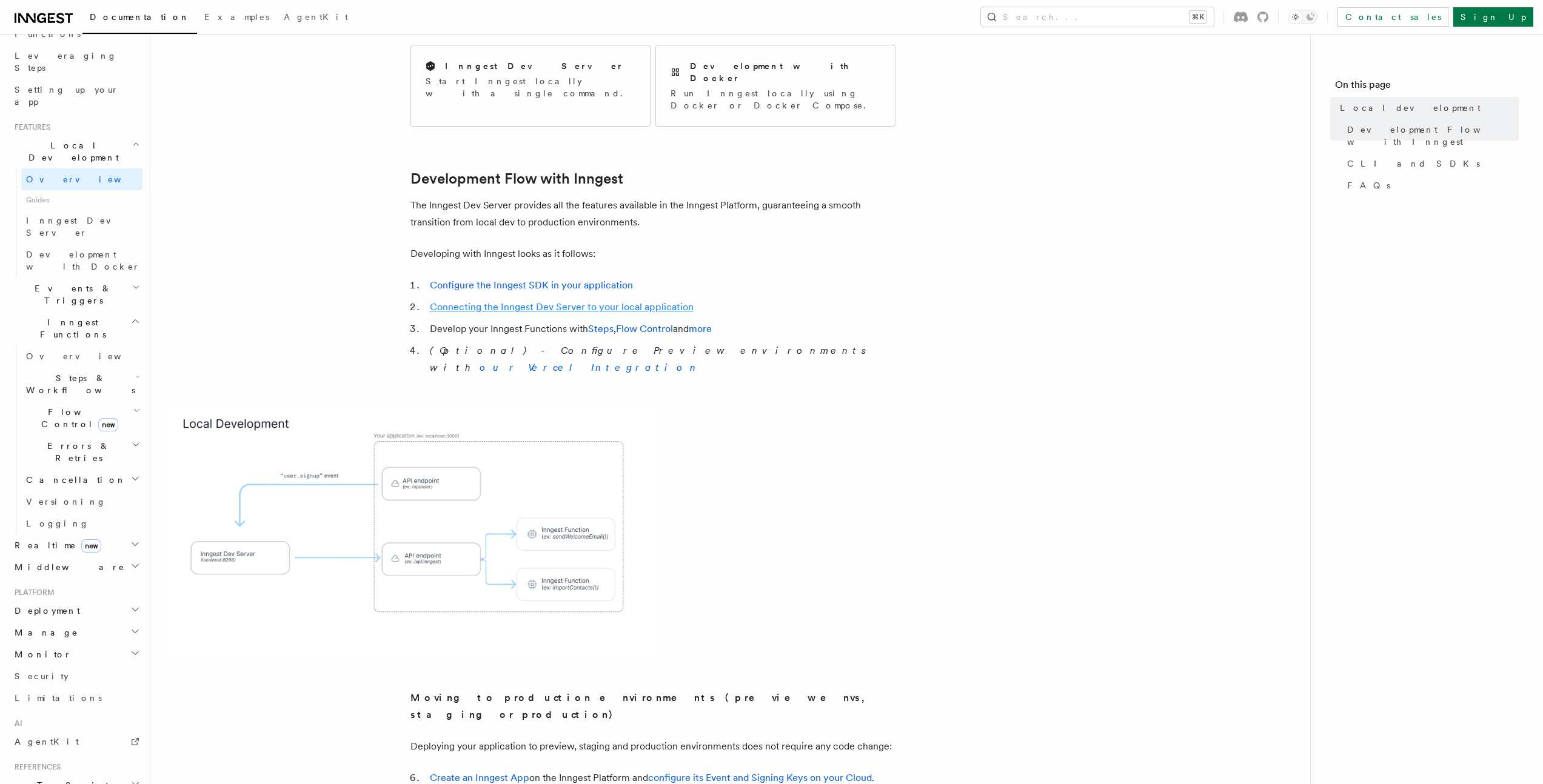
click at [529, 301] on link "Connecting the Inngest Dev Server to your local application" at bounding box center [561, 307] width 264 height 11
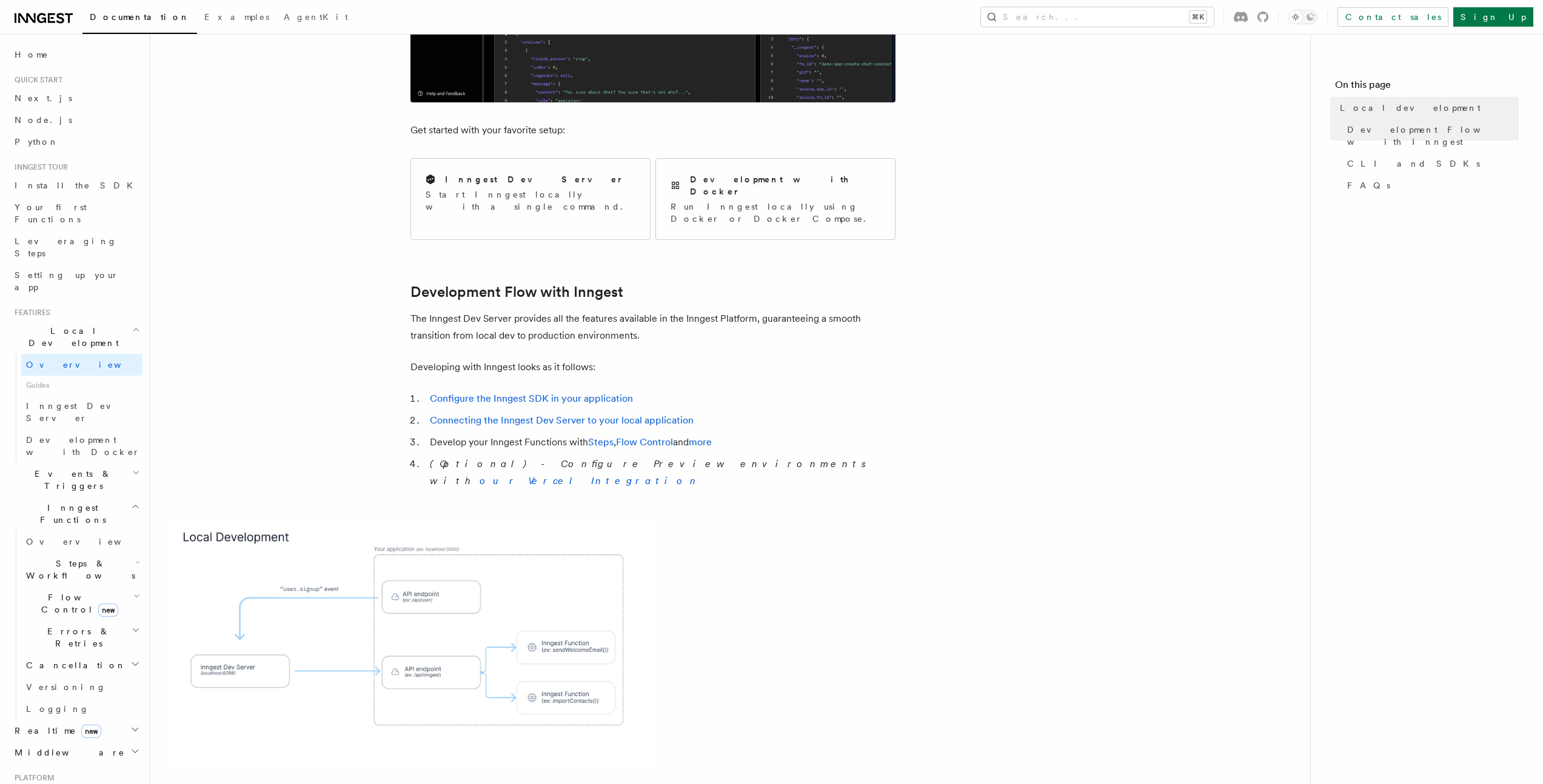
scroll to position [364, 0]
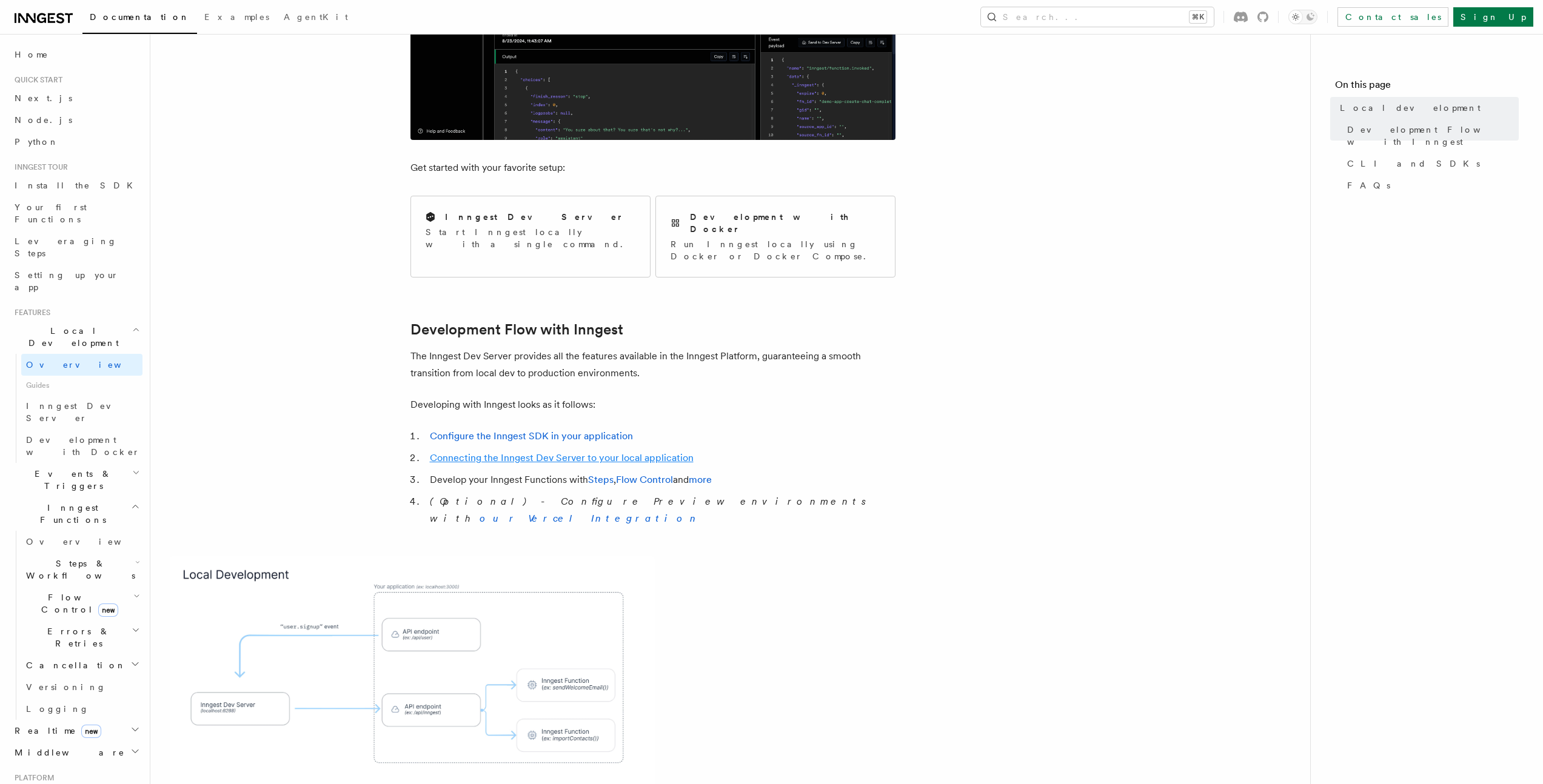
click at [610, 452] on link "Connecting the Inngest Dev Server to your local application" at bounding box center [561, 457] width 264 height 11
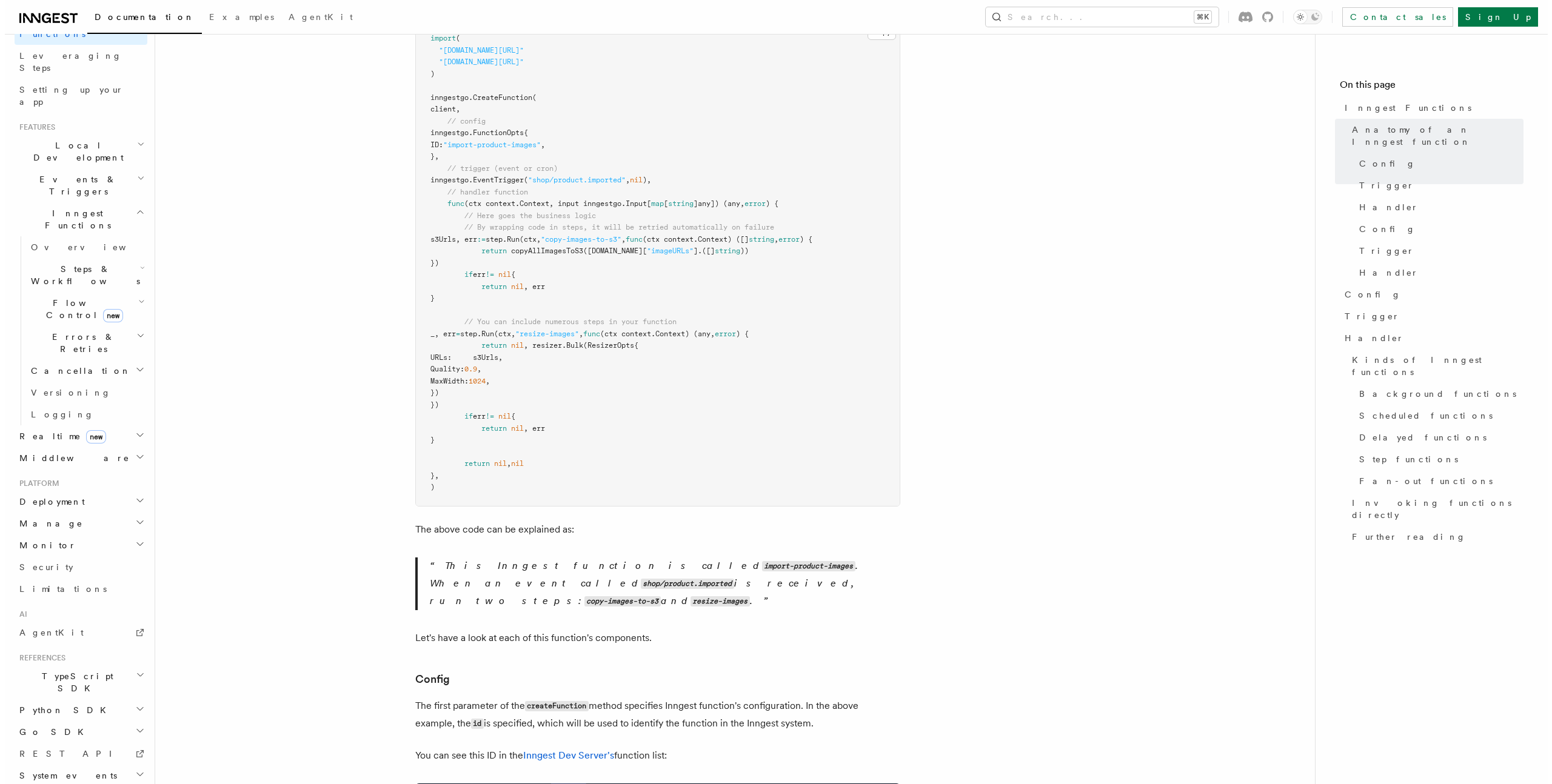
scroll to position [2325, 0]
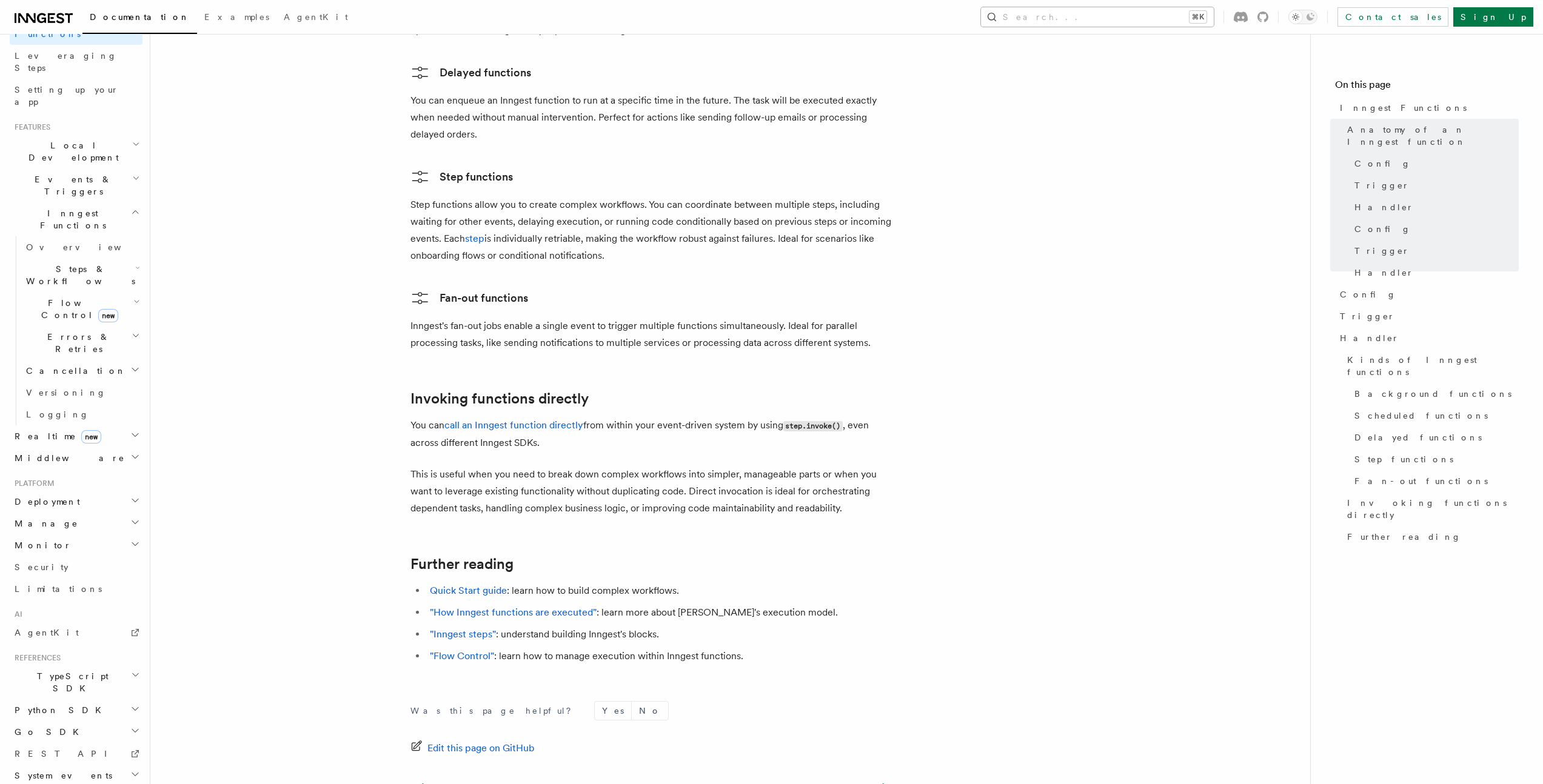
click at [1165, 11] on button "Search... ⌘K" at bounding box center [1097, 17] width 233 height 20
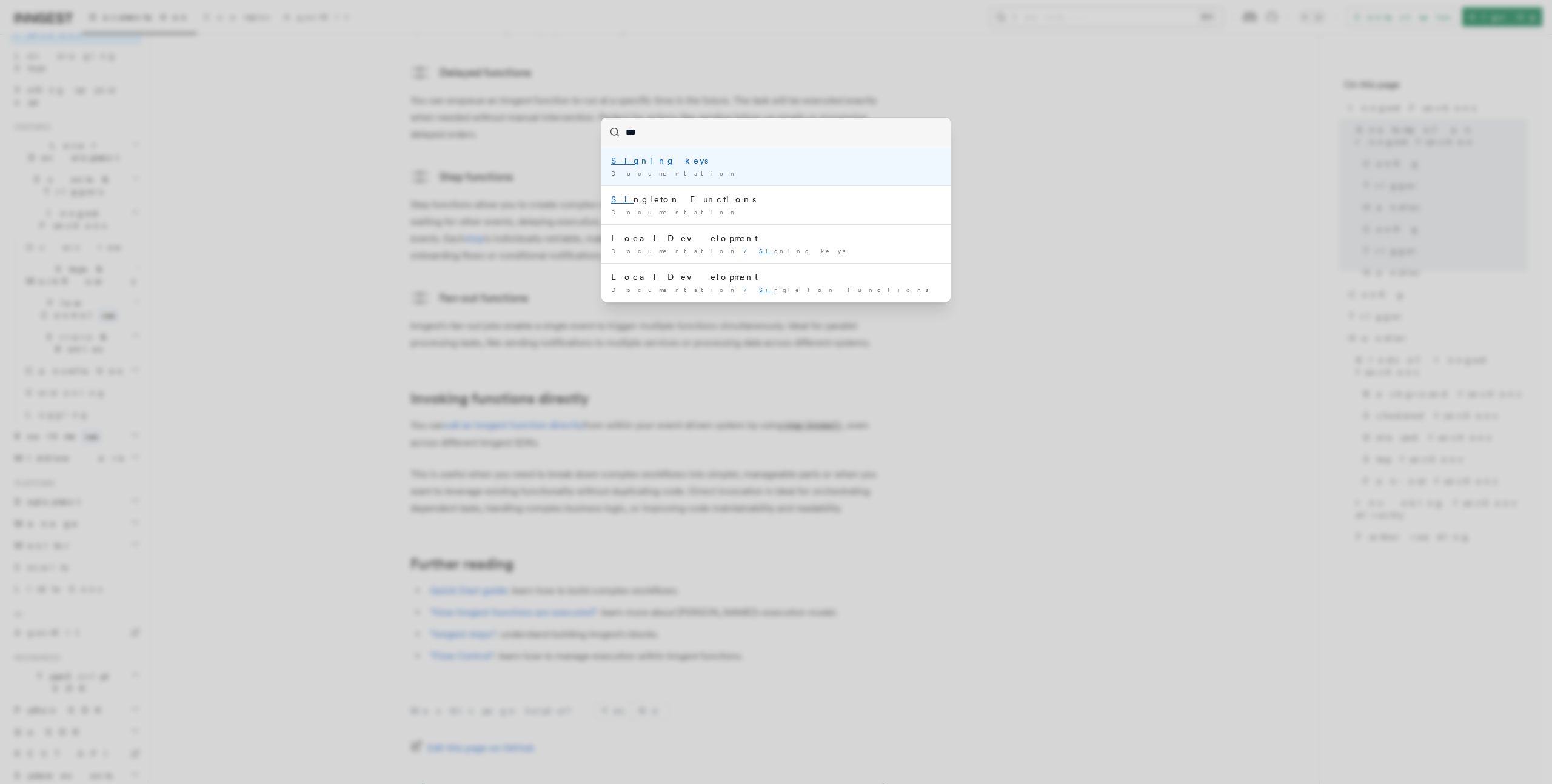
type input "****"
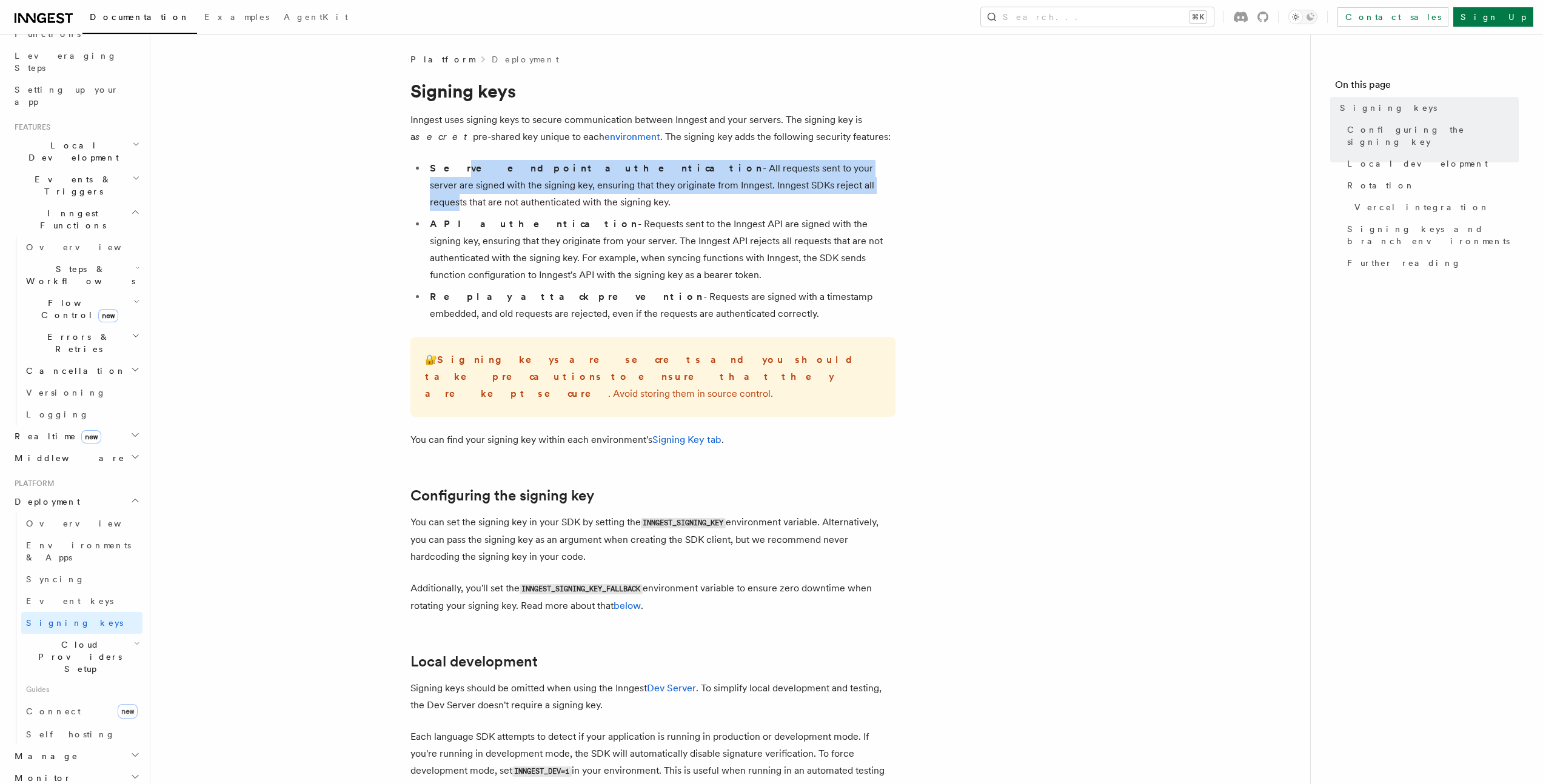
drag, startPoint x: 445, startPoint y: 163, endPoint x: 690, endPoint y: 191, distance: 246.6
click at [690, 191] on li "Serve endpoint authentication - All requests sent to your server are signed wit…" at bounding box center [661, 185] width 469 height 51
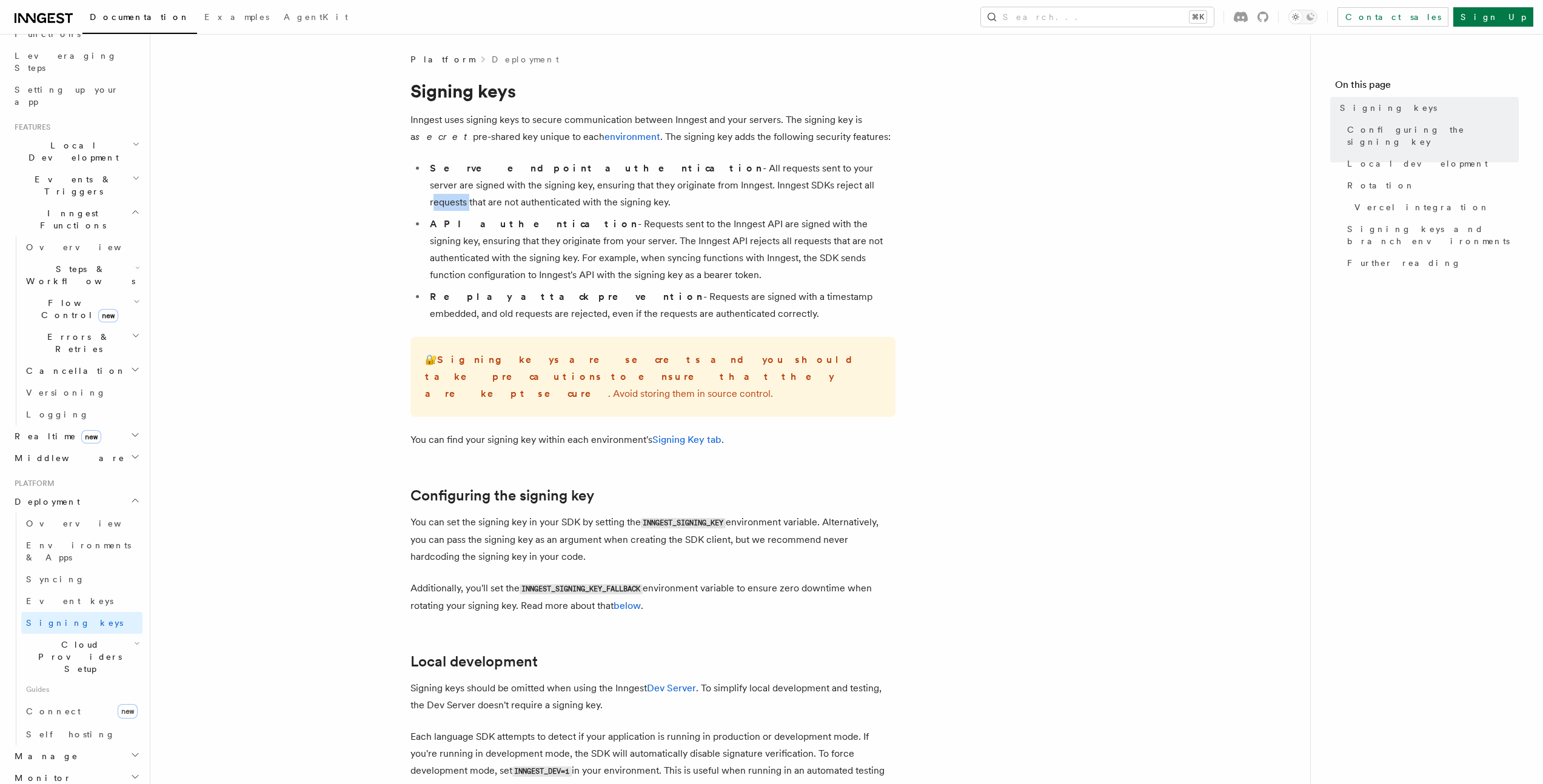
click at [690, 191] on li "Serve endpoint authentication - All requests sent to your server are signed wit…" at bounding box center [661, 185] width 469 height 51
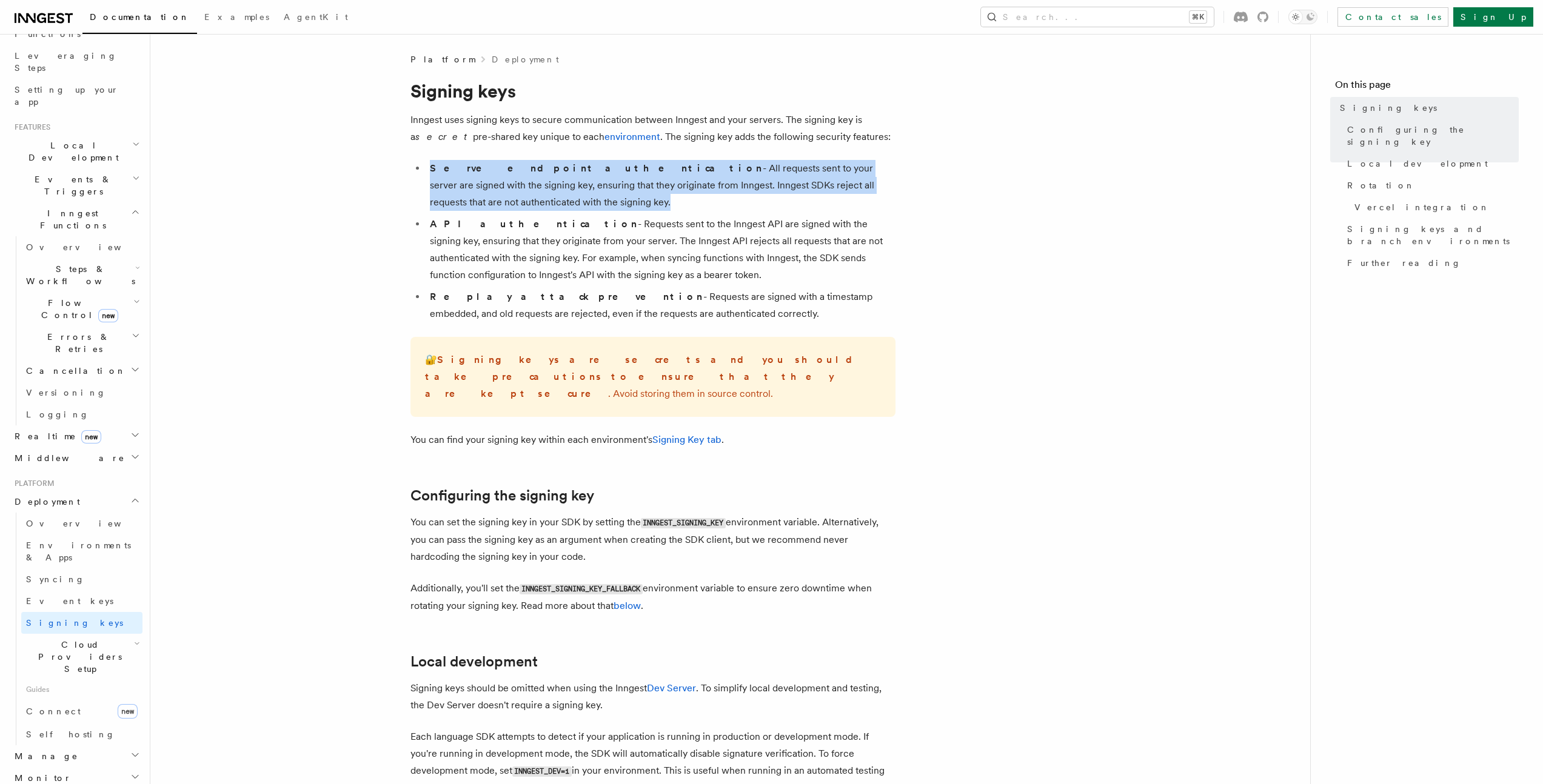
click at [690, 191] on li "Serve endpoint authentication - All requests sent to your server are signed wit…" at bounding box center [661, 185] width 469 height 51
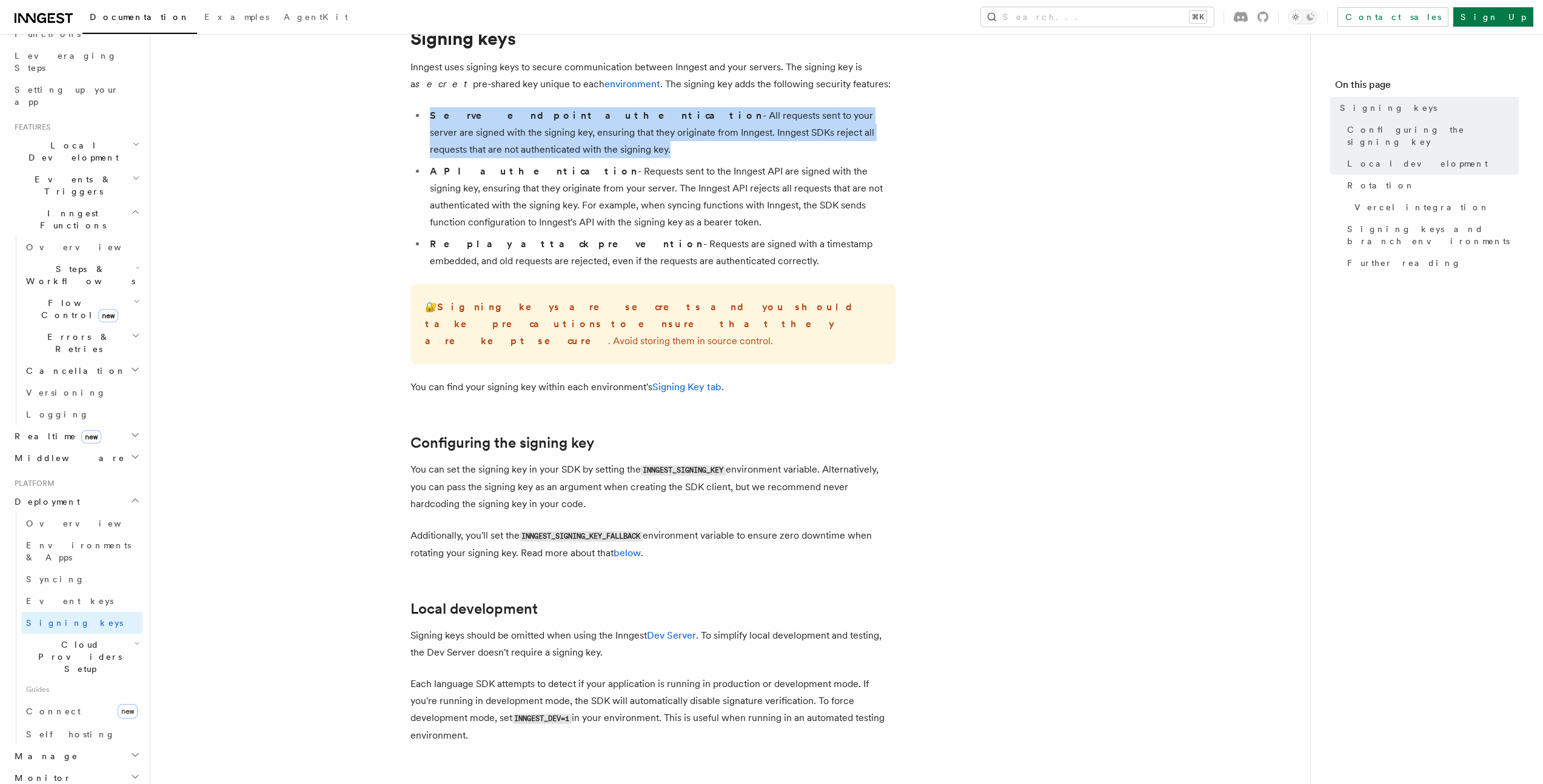
scroll to position [211, 0]
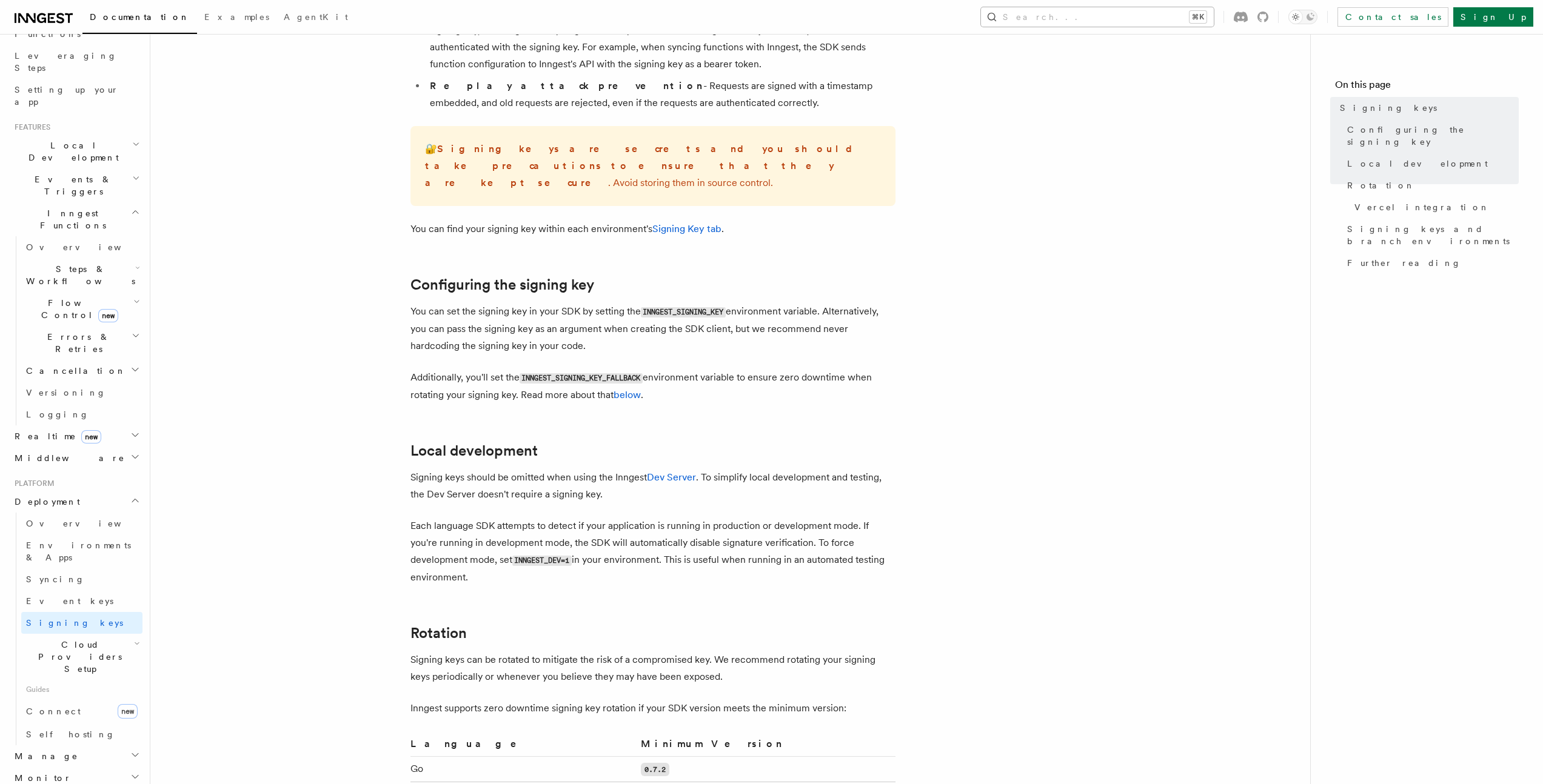
click at [1187, 18] on button "Search... ⌘K" at bounding box center [1097, 17] width 233 height 20
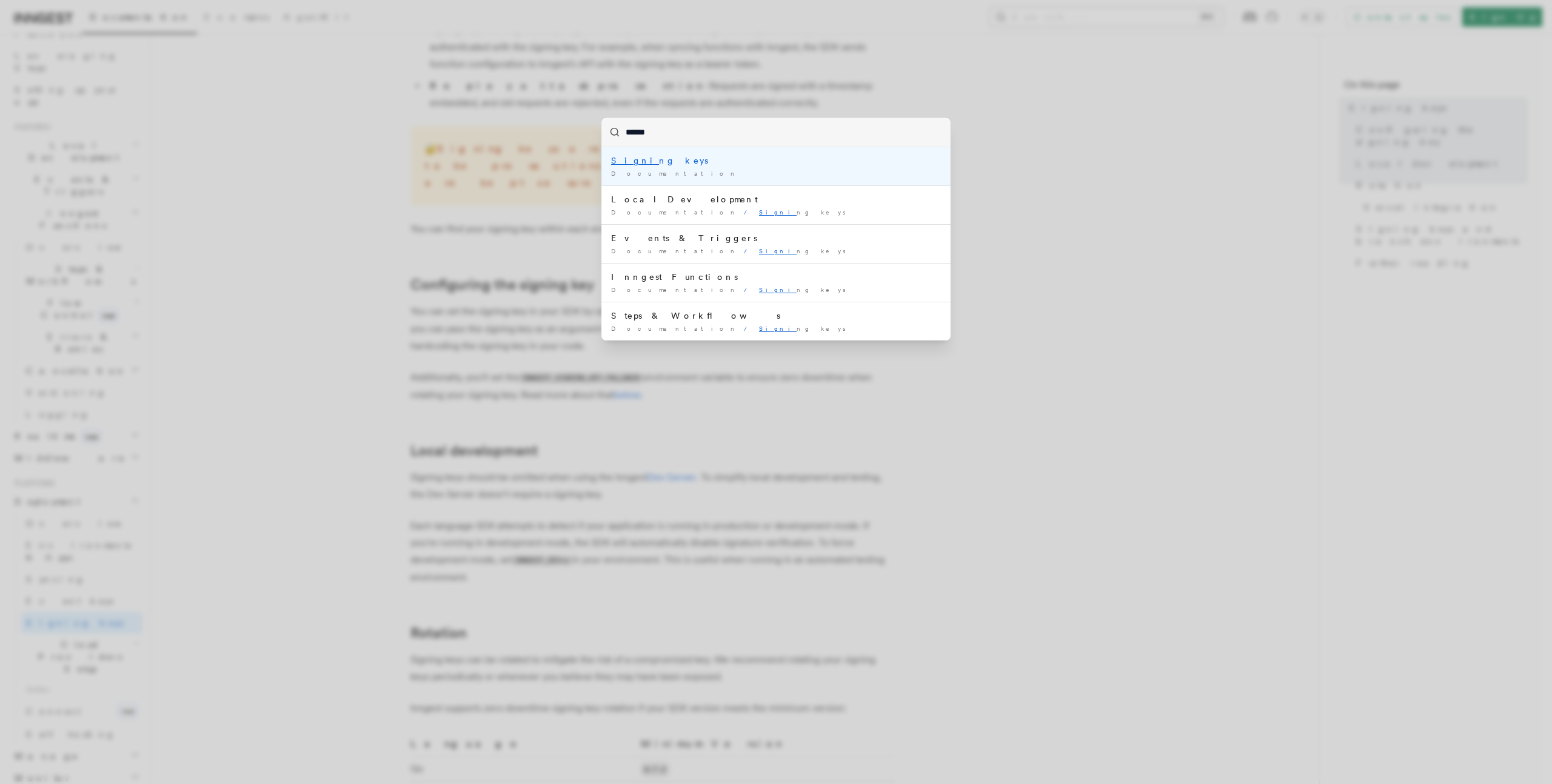
type input "*******"
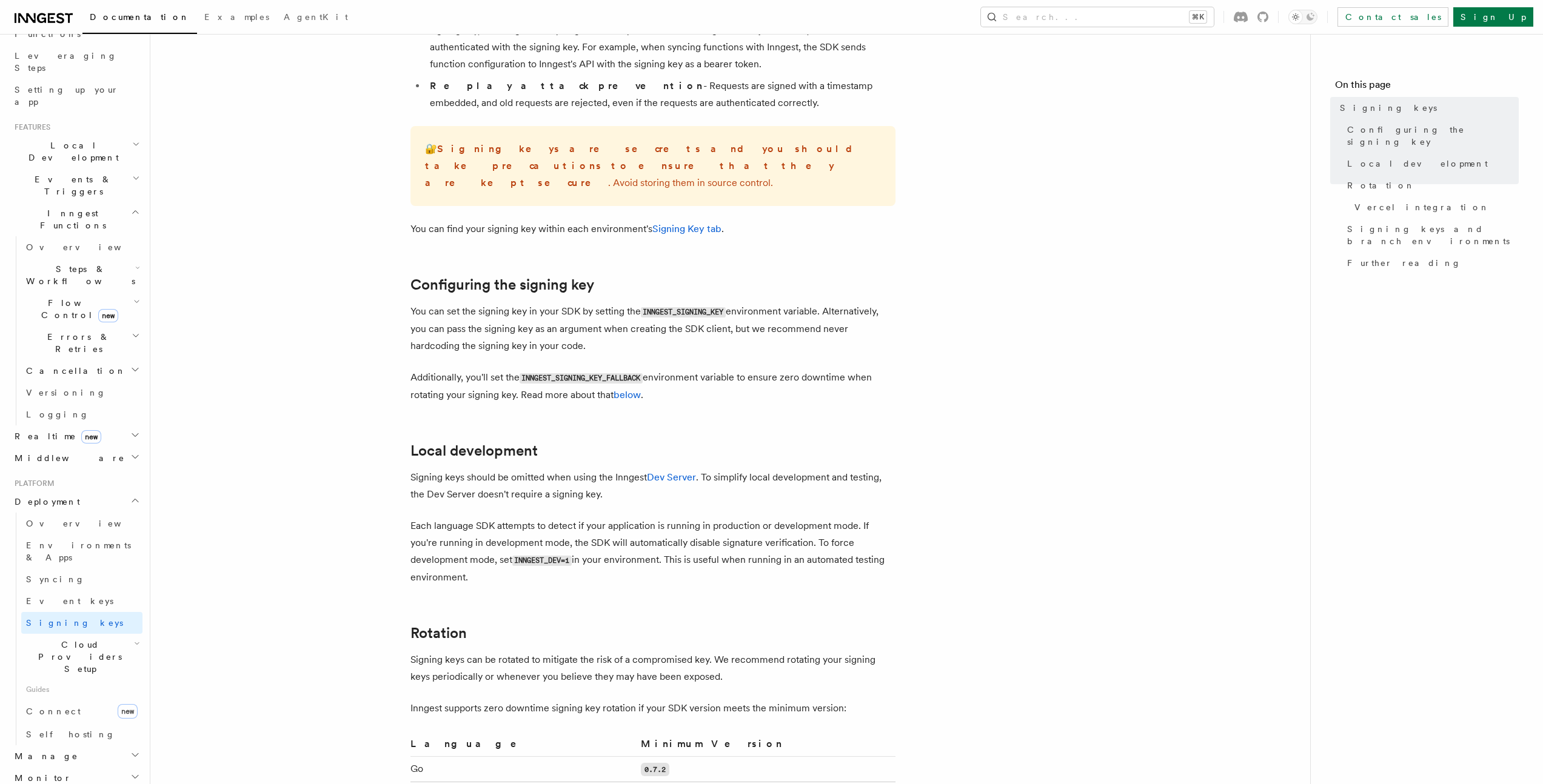
click at [1236, 6] on div "Documentation Examples AgentKit Search... ⌘K Contact sales Sign Up" at bounding box center [772, 17] width 1543 height 34
click at [1214, 17] on button "Search... ⌘K" at bounding box center [1097, 17] width 233 height 20
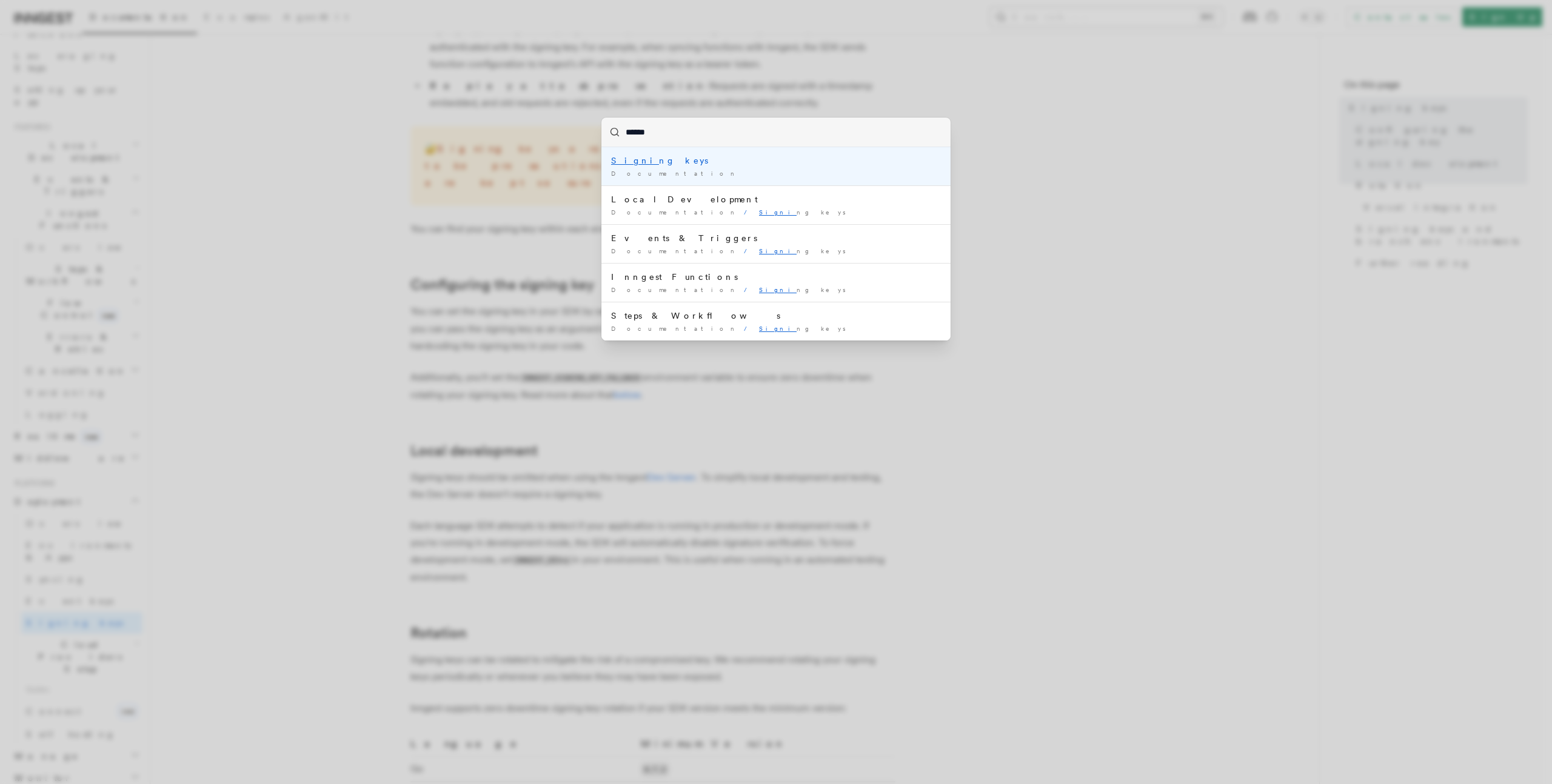
type input "*******"
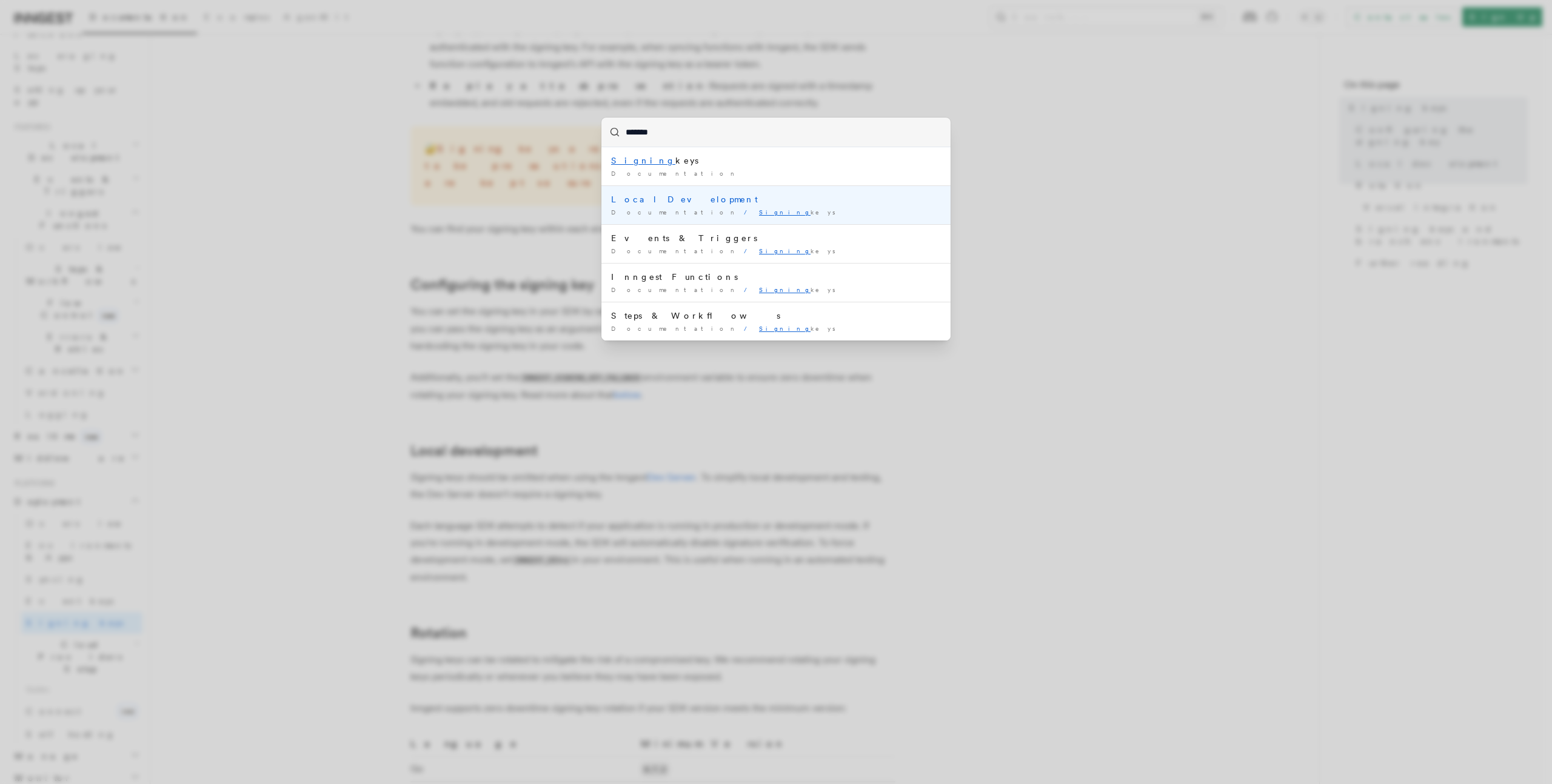
click at [759, 212] on span "Signing keys" at bounding box center [800, 212] width 84 height 8
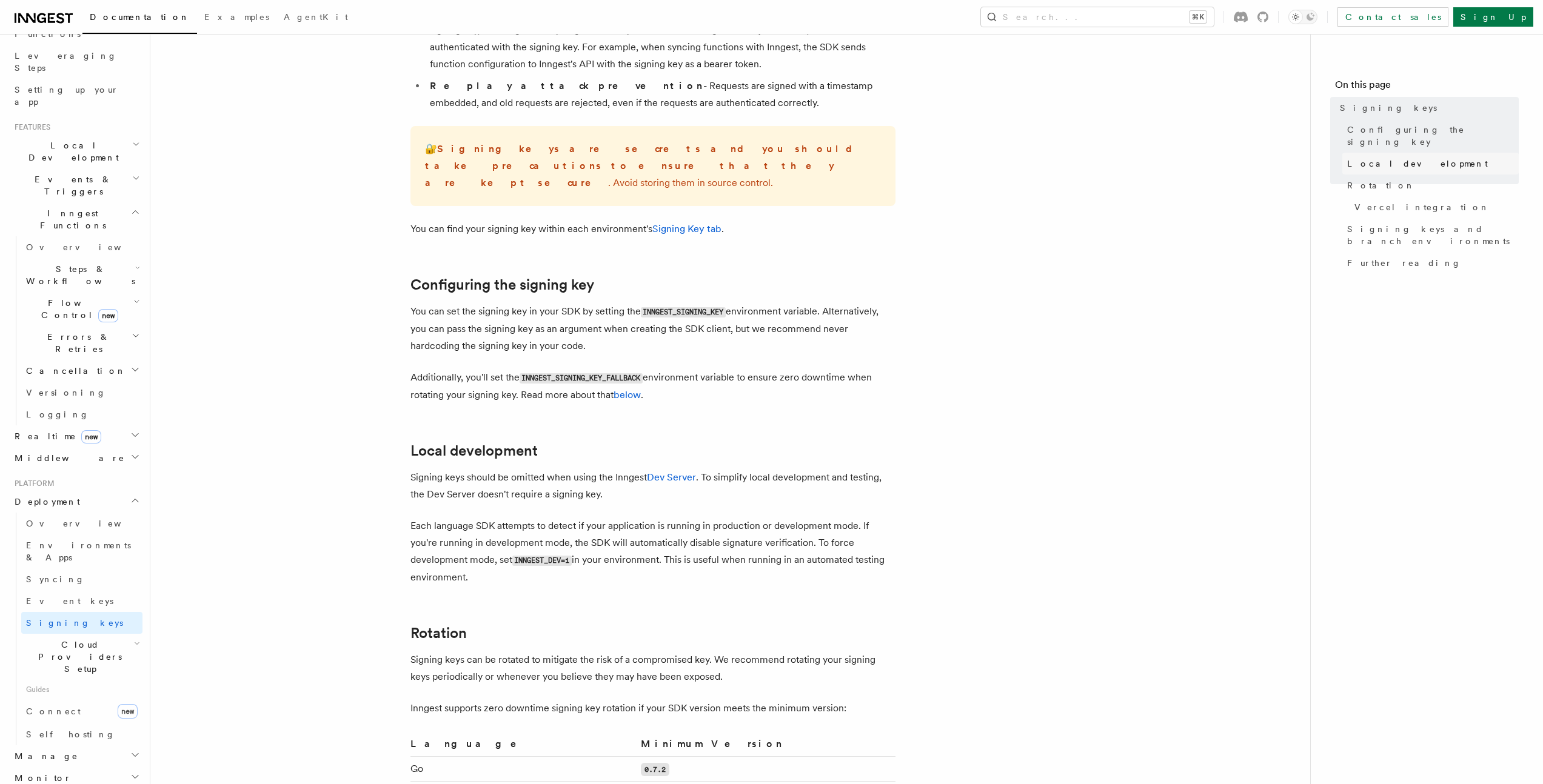
click at [1354, 157] on span "Local development" at bounding box center [1417, 163] width 141 height 12
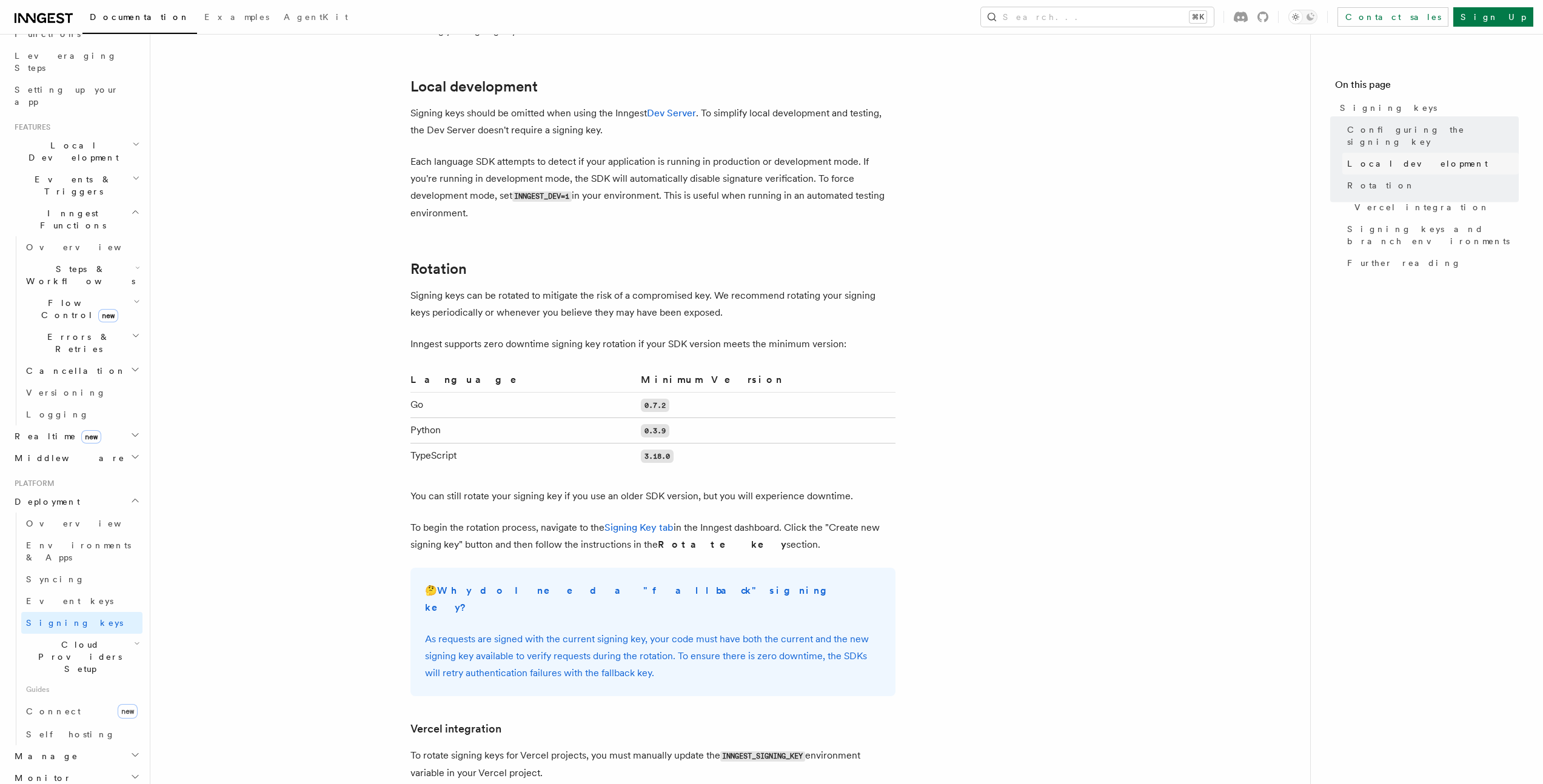
scroll to position [578, 0]
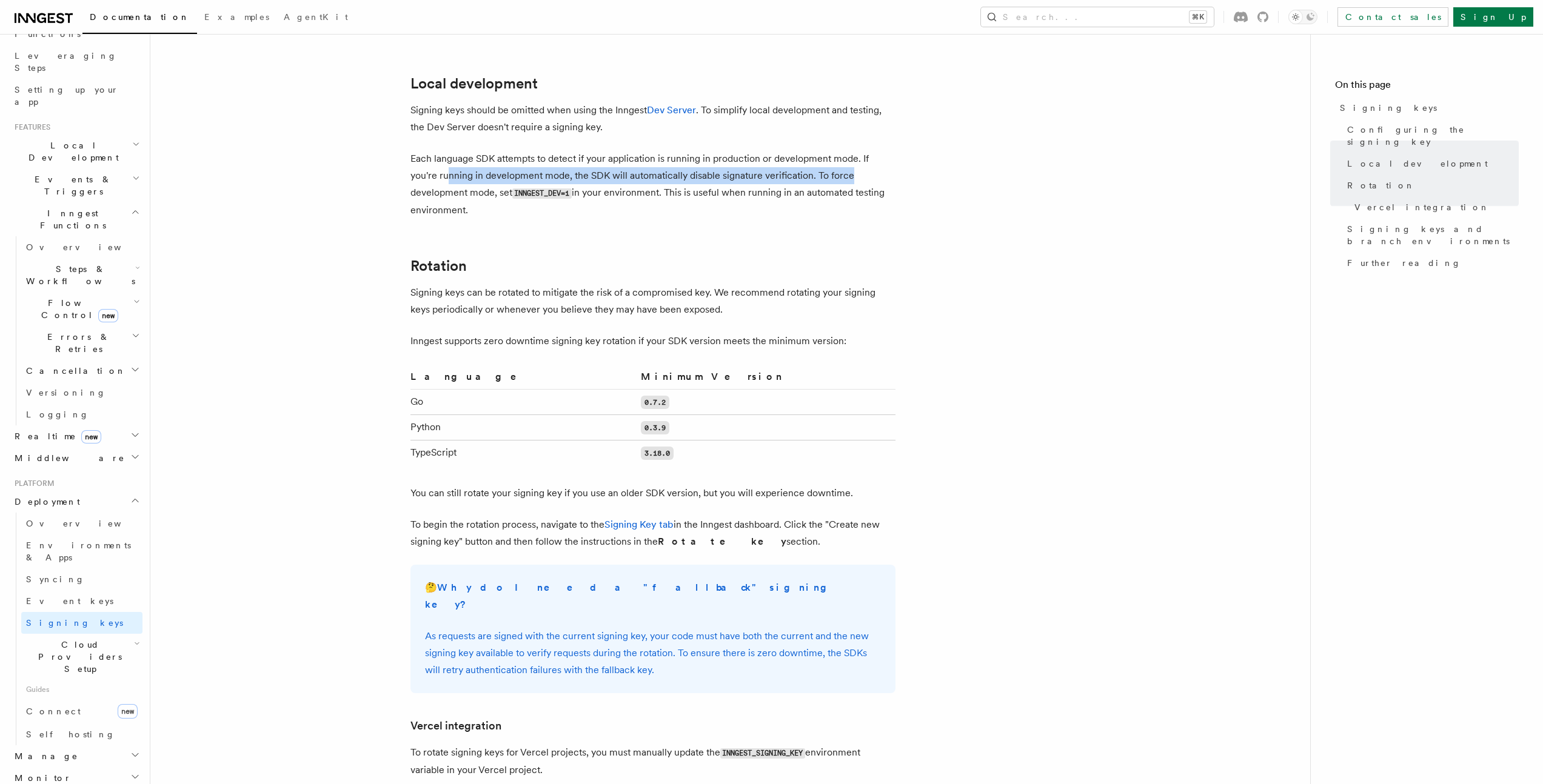
drag, startPoint x: 449, startPoint y: 157, endPoint x: 883, endPoint y: 166, distance: 434.1
click at [883, 166] on p "Each language SDK attempts to detect if your application is running in producti…" at bounding box center [653, 185] width 485 height 69
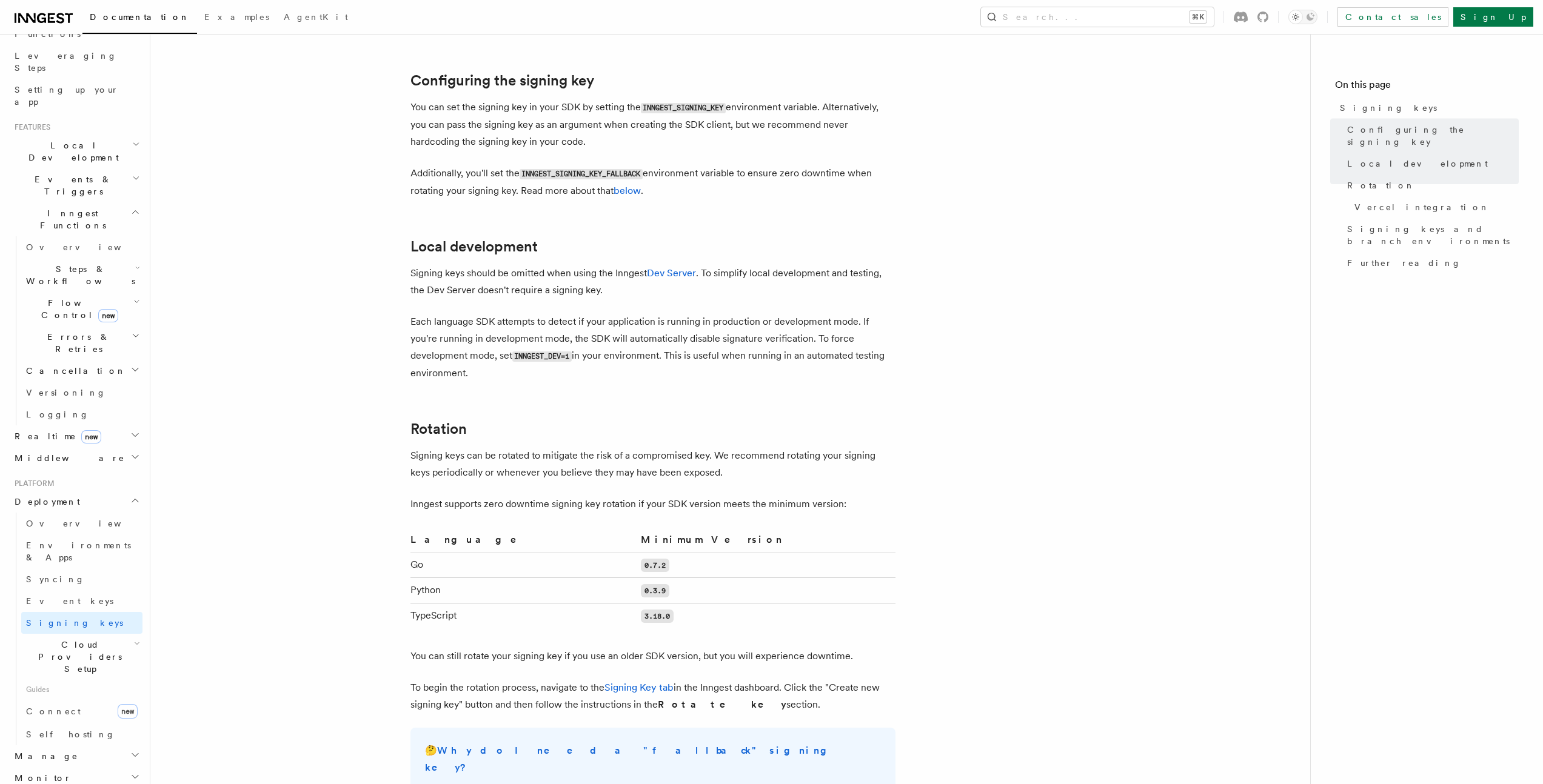
scroll to position [0, 0]
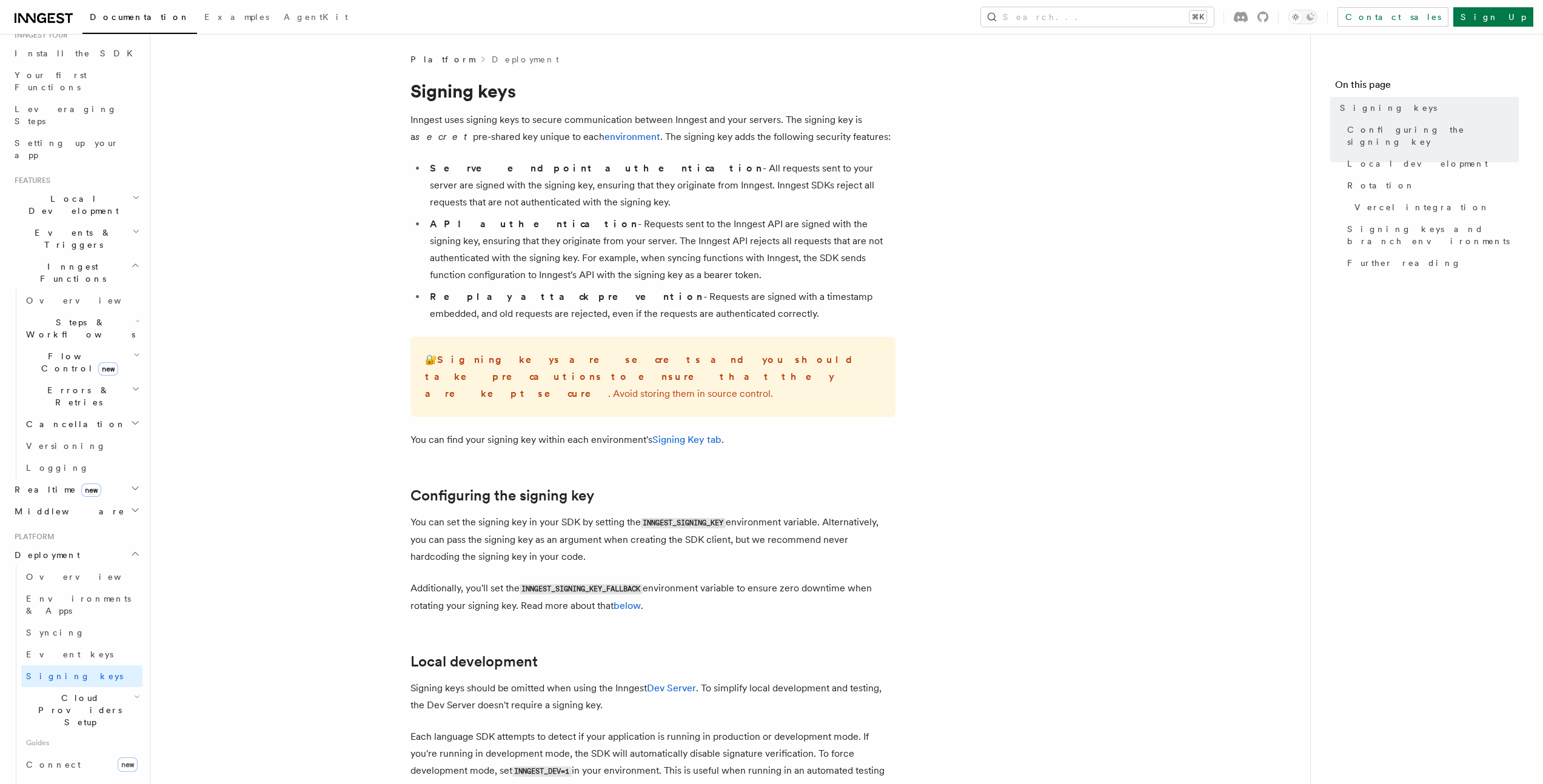
scroll to position [73, 0]
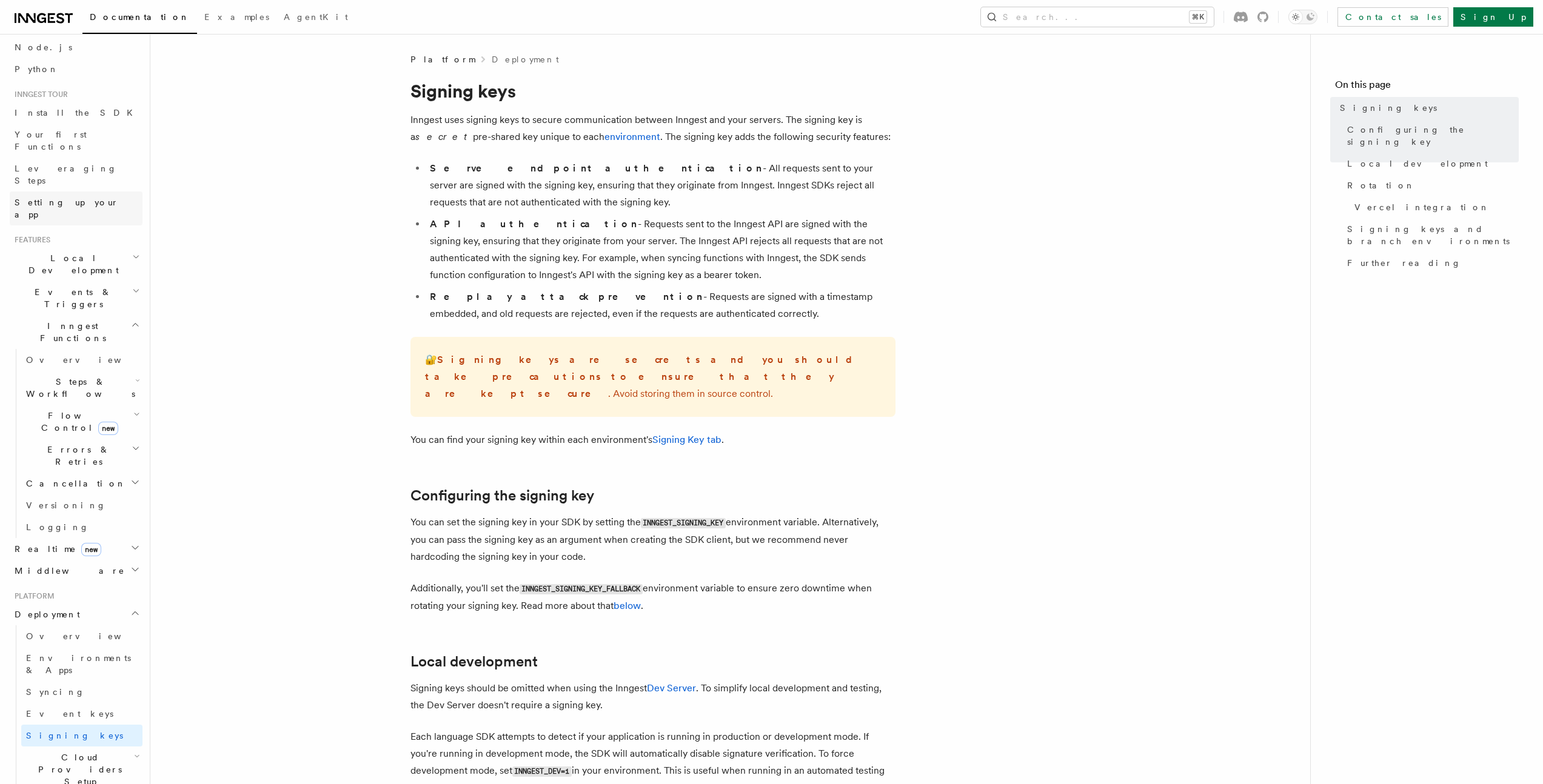
click at [69, 191] on link "Setting up your app" at bounding box center [76, 208] width 133 height 34
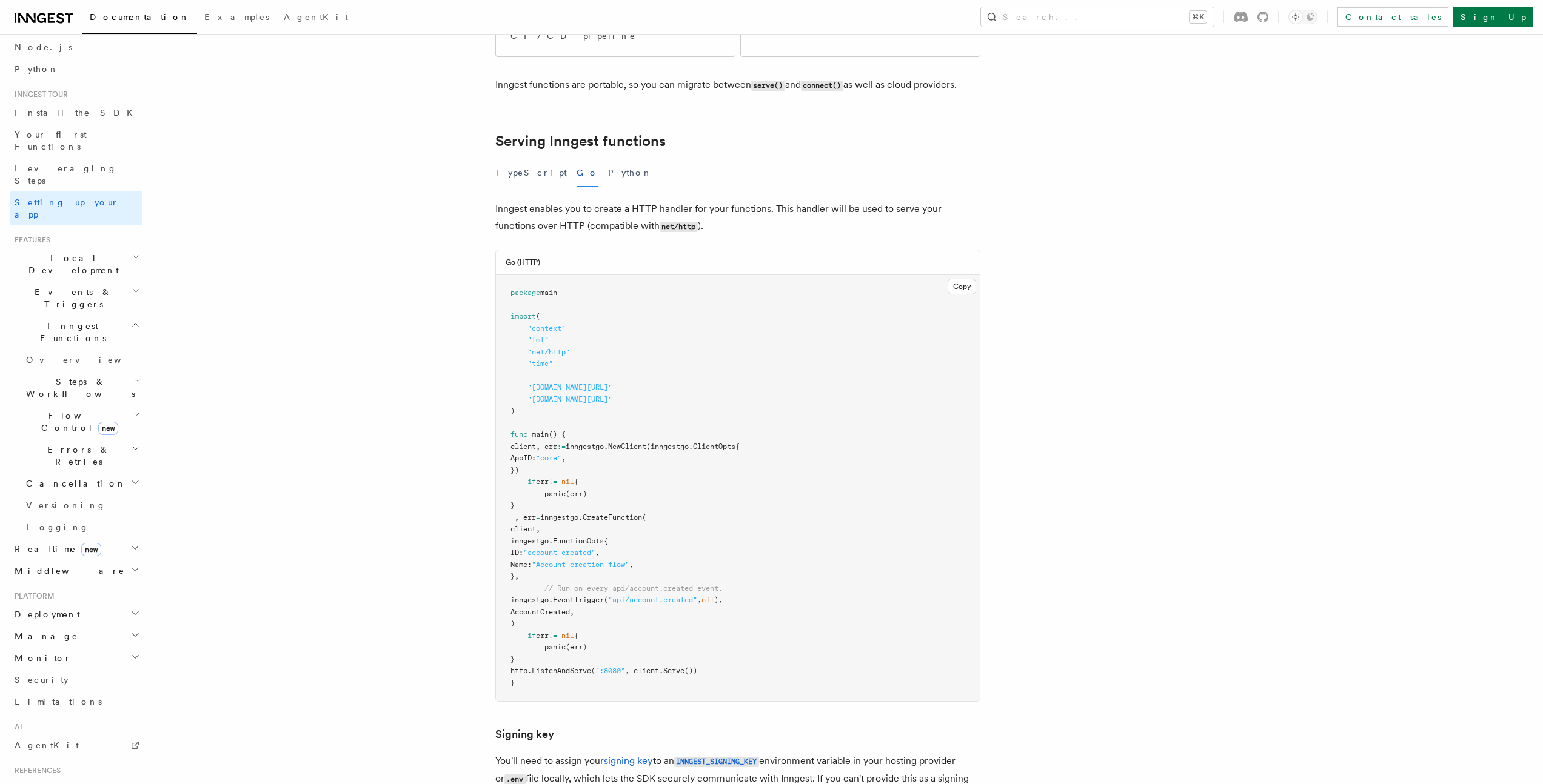
scroll to position [597, 0]
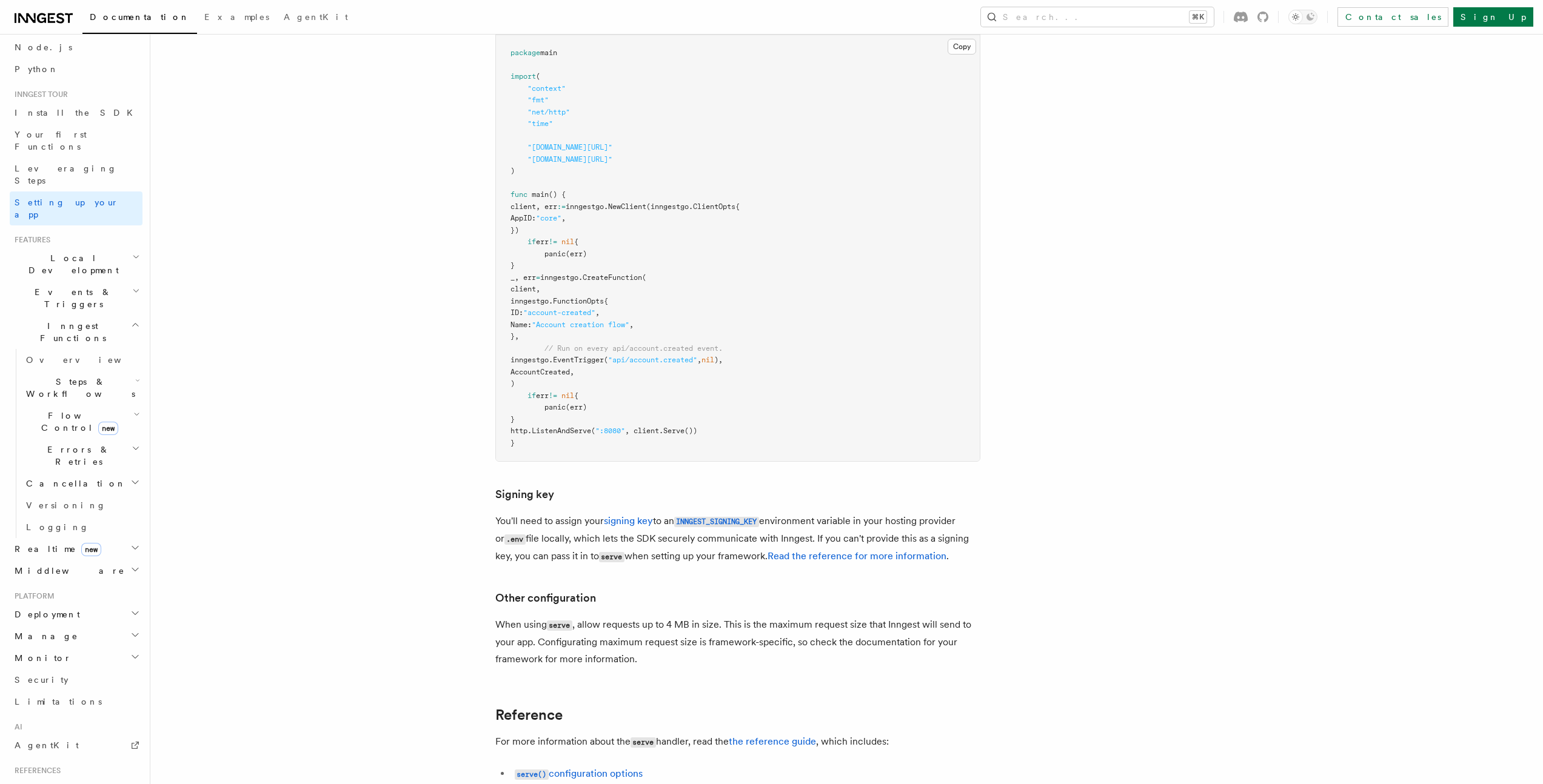
click at [301, 293] on article "Inngest tour Setting up your Inngest app With Inngest, you define functions or …" at bounding box center [814, 247] width 1291 height 1582
click at [38, 286] on span "Events & Triggers" at bounding box center [71, 298] width 123 height 24
click at [54, 286] on span "Events & Triggers" at bounding box center [71, 298] width 123 height 24
click at [49, 355] on span "Overview" at bounding box center [89, 360] width 125 height 10
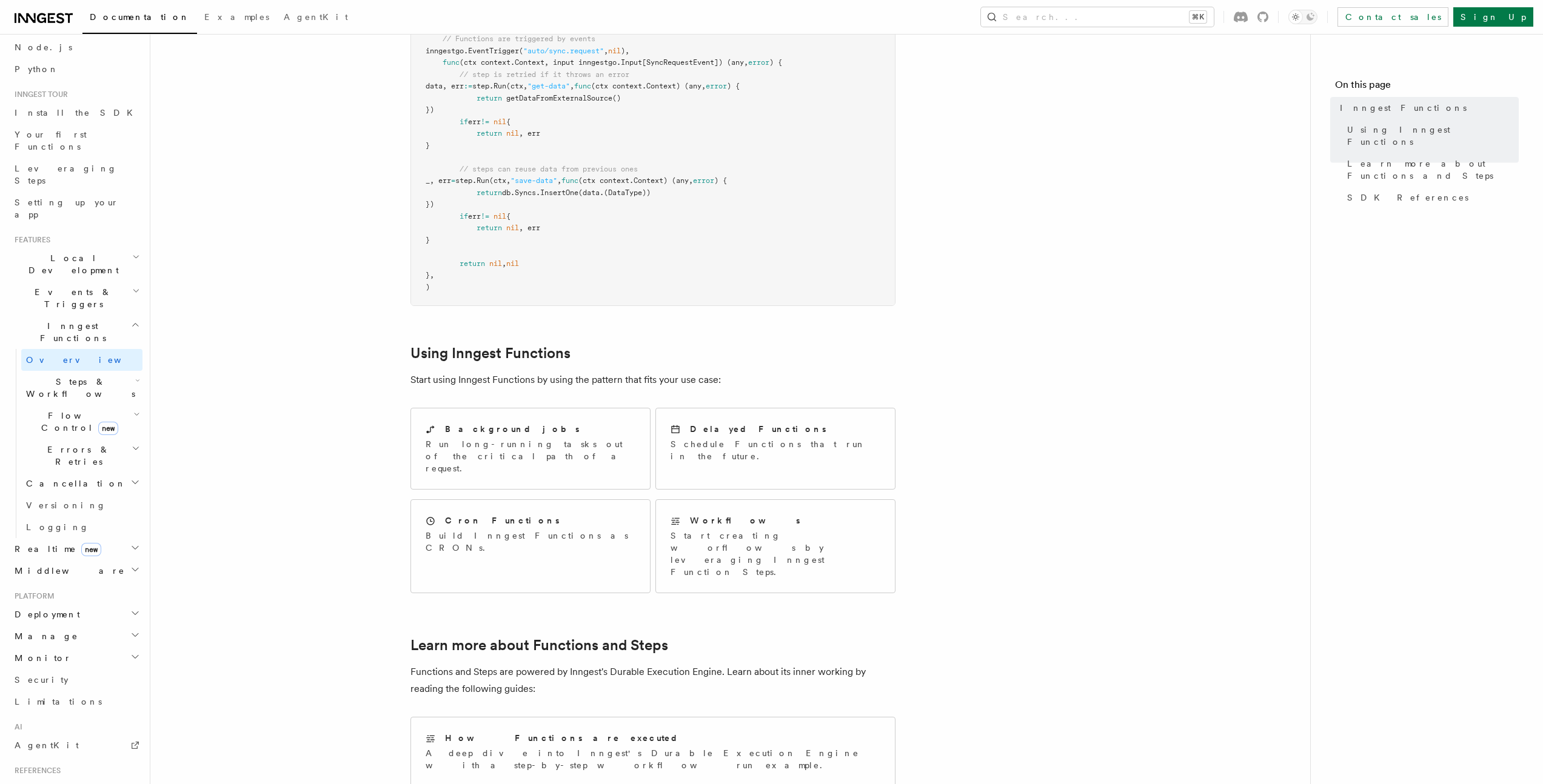
scroll to position [721, 0]
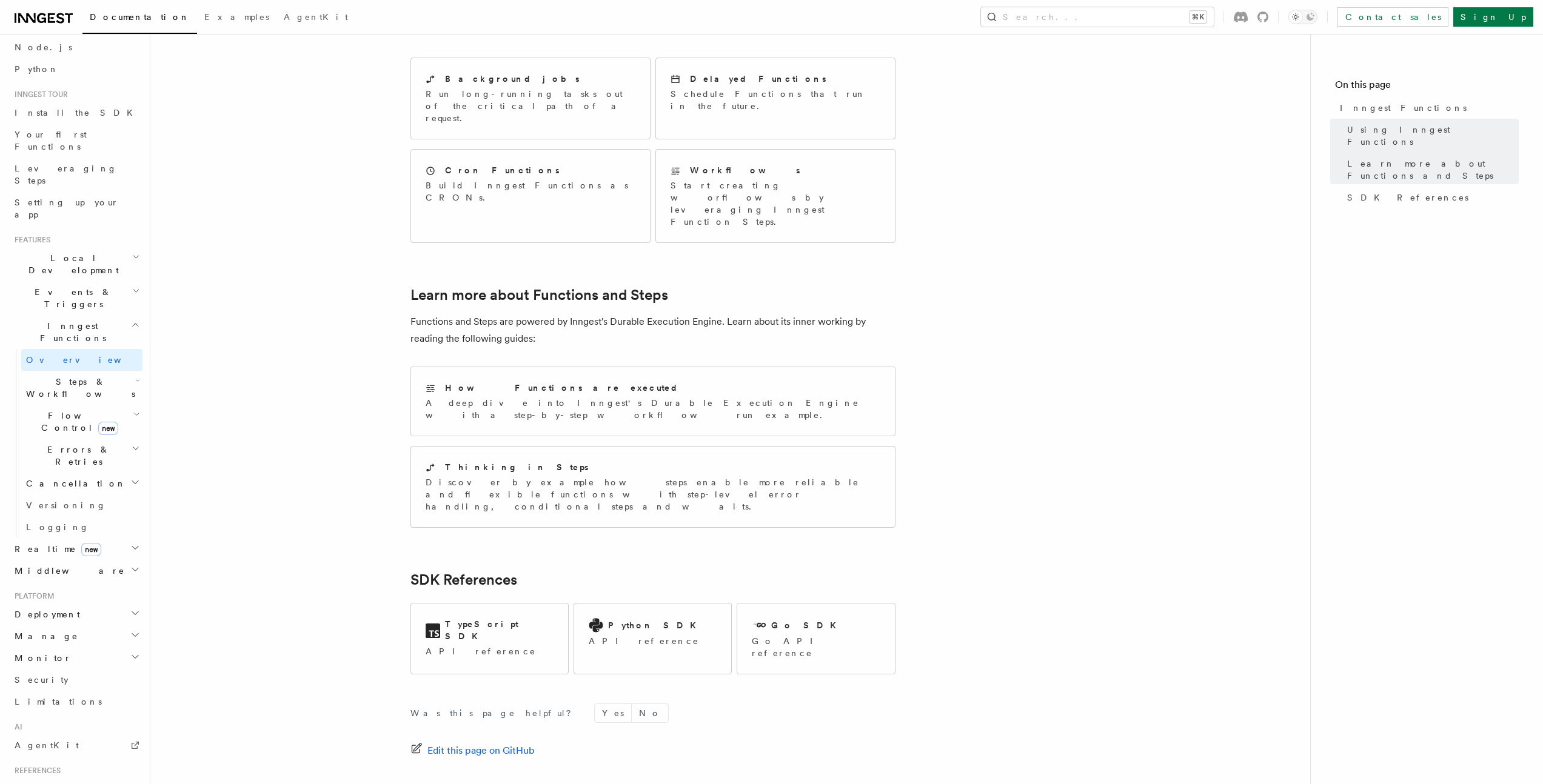
click at [38, 538] on h2 "Realtime new" at bounding box center [76, 549] width 133 height 22
click at [48, 621] on span "Middleware" at bounding box center [67, 627] width 115 height 12
click at [51, 664] on span "Deployment" at bounding box center [44, 670] width 70 height 12
click at [53, 687] on span "Overview" at bounding box center [89, 691] width 125 height 10
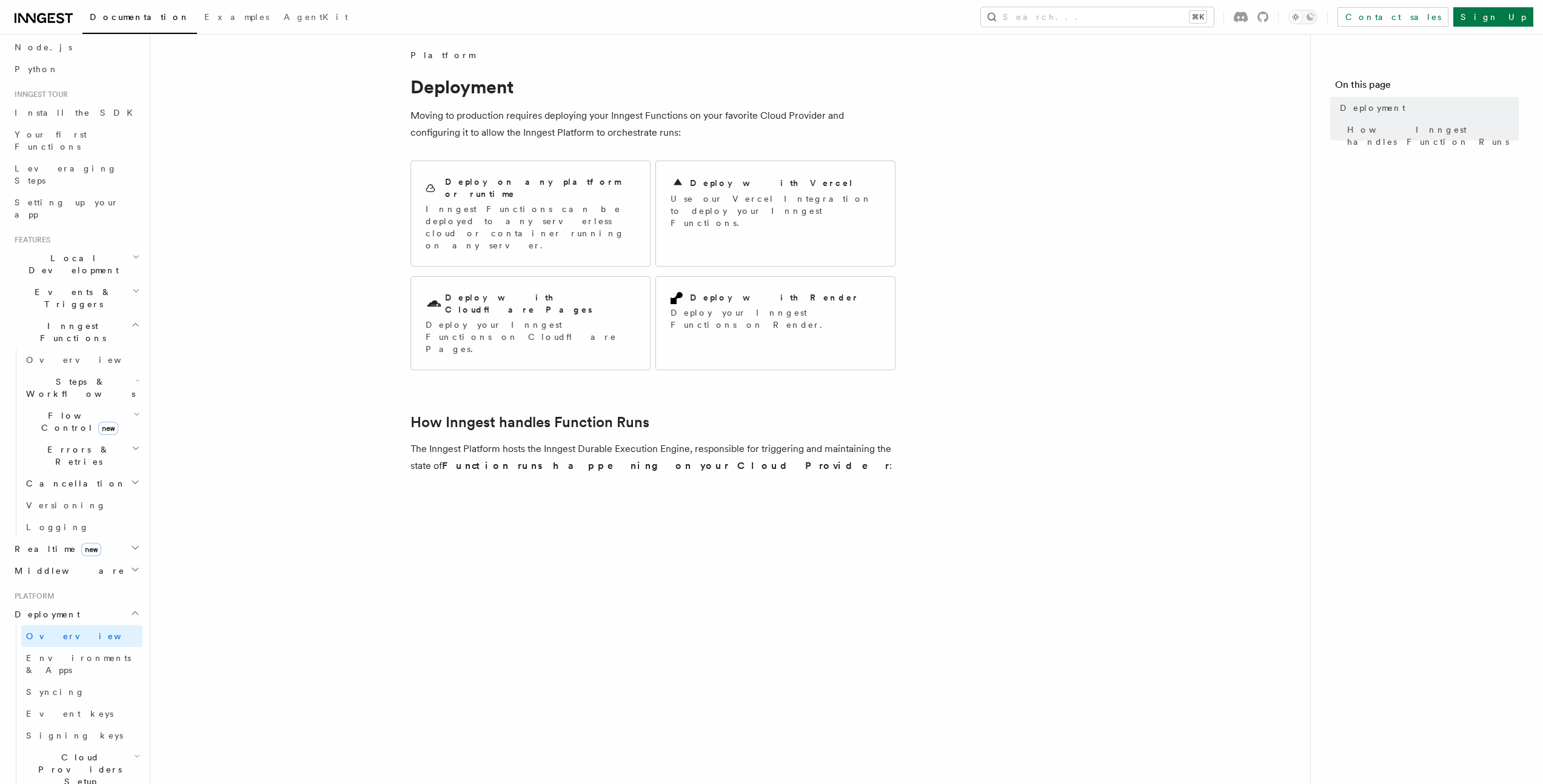
scroll to position [250, 0]
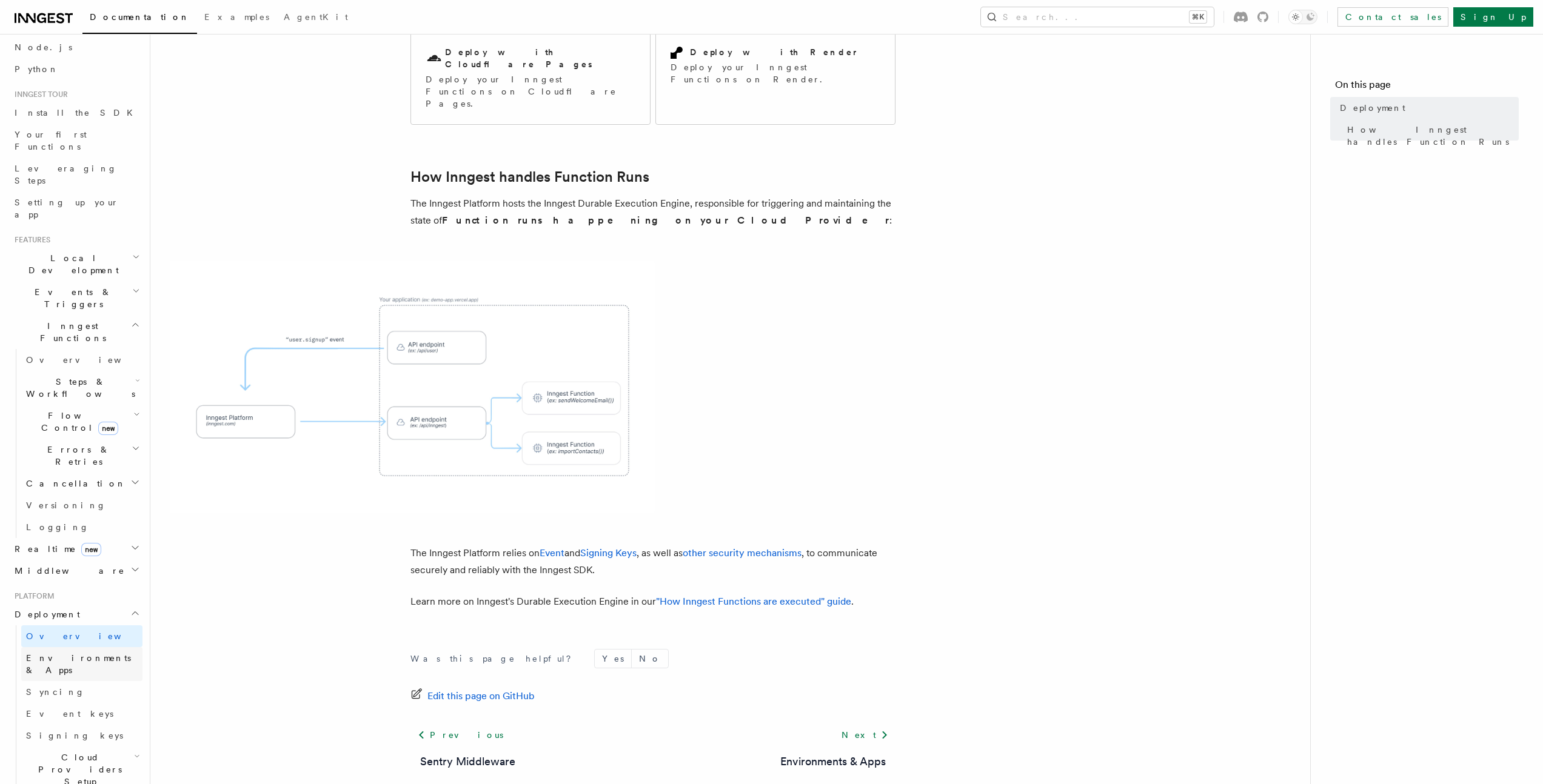
click at [62, 653] on span "Environments & Apps" at bounding box center [78, 664] width 105 height 22
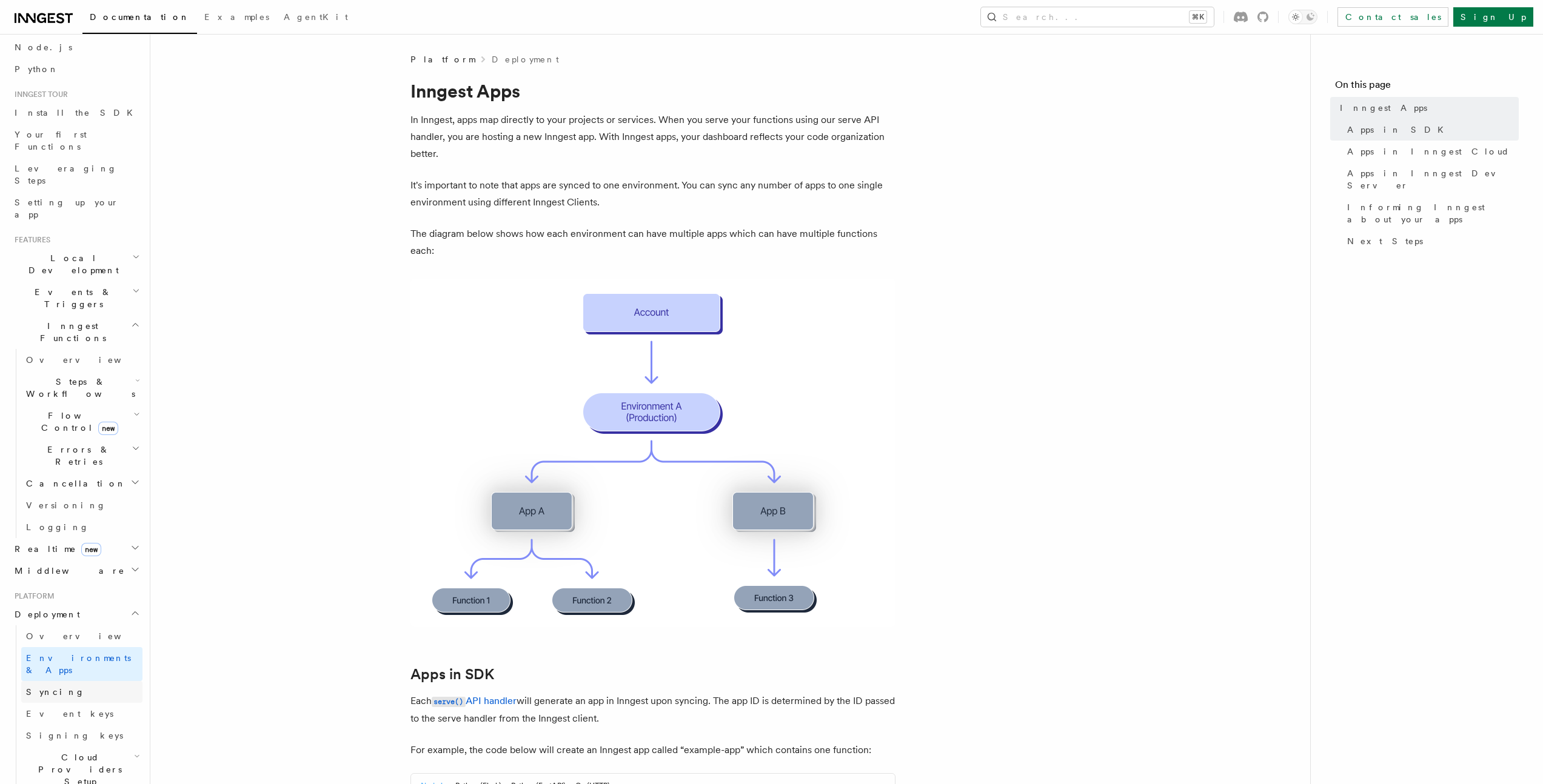
click at [59, 681] on link "Syncing" at bounding box center [81, 691] width 121 height 22
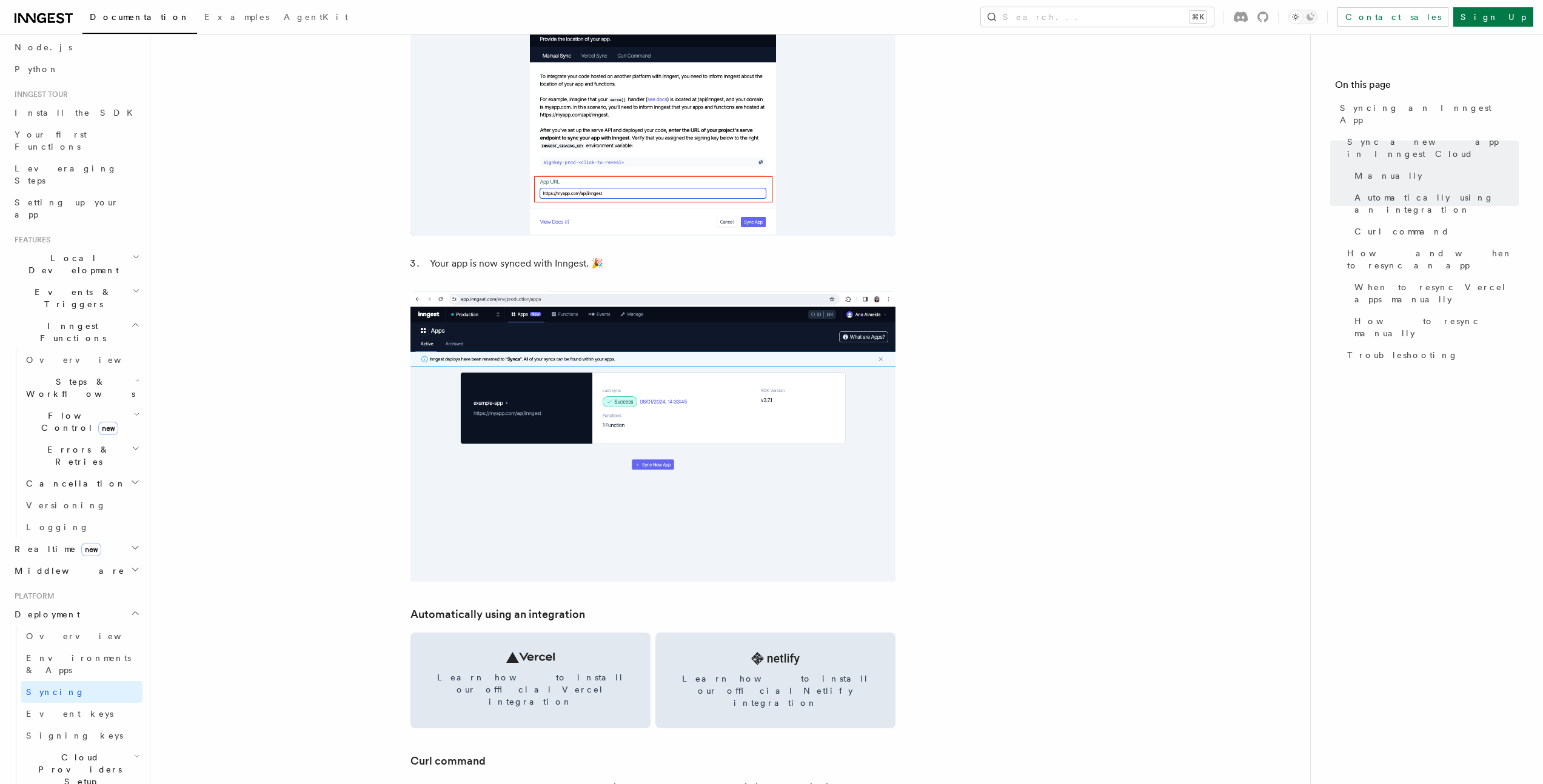
scroll to position [1555, 0]
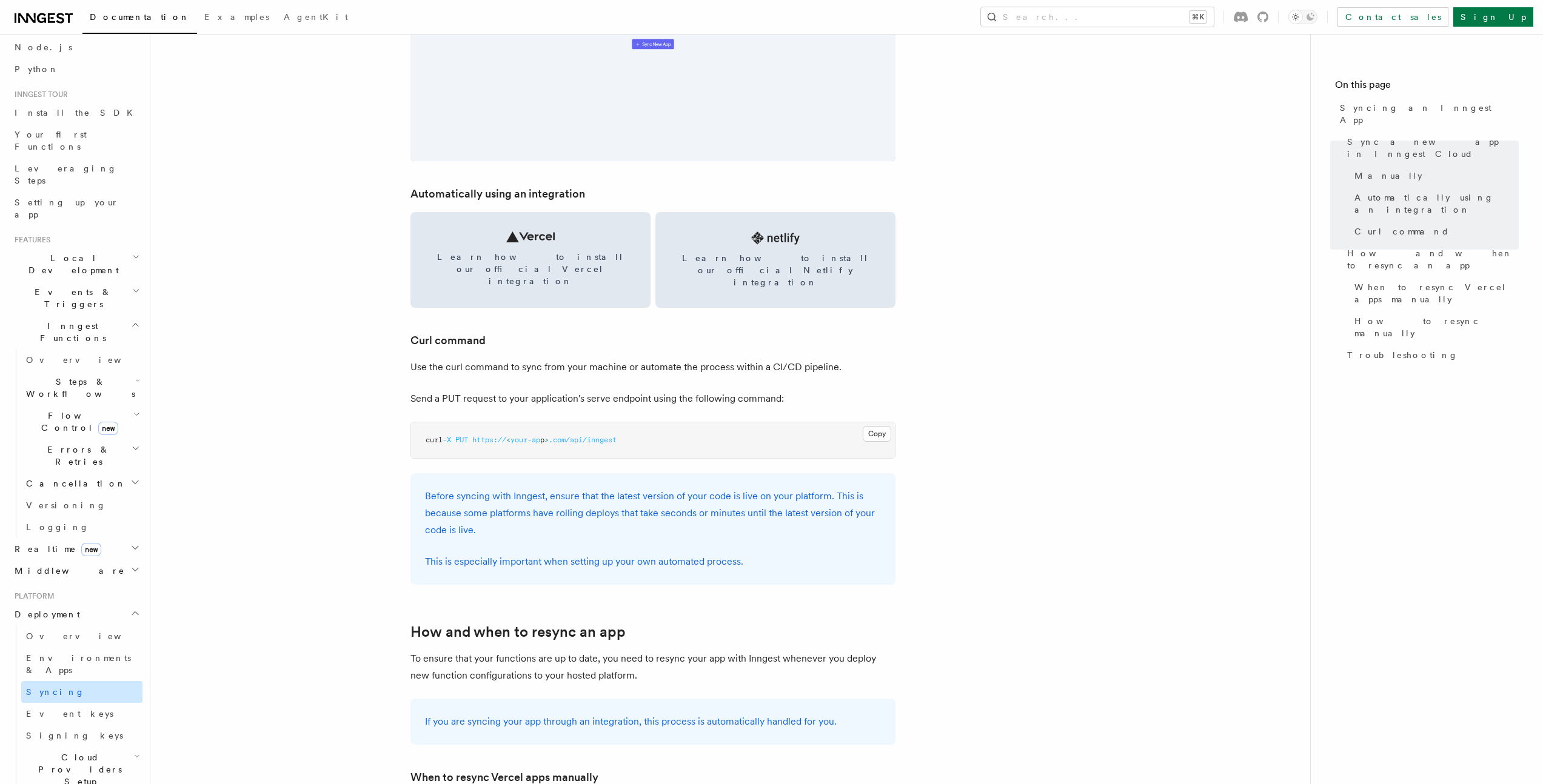
click at [85, 681] on link "Syncing" at bounding box center [81, 691] width 121 height 22
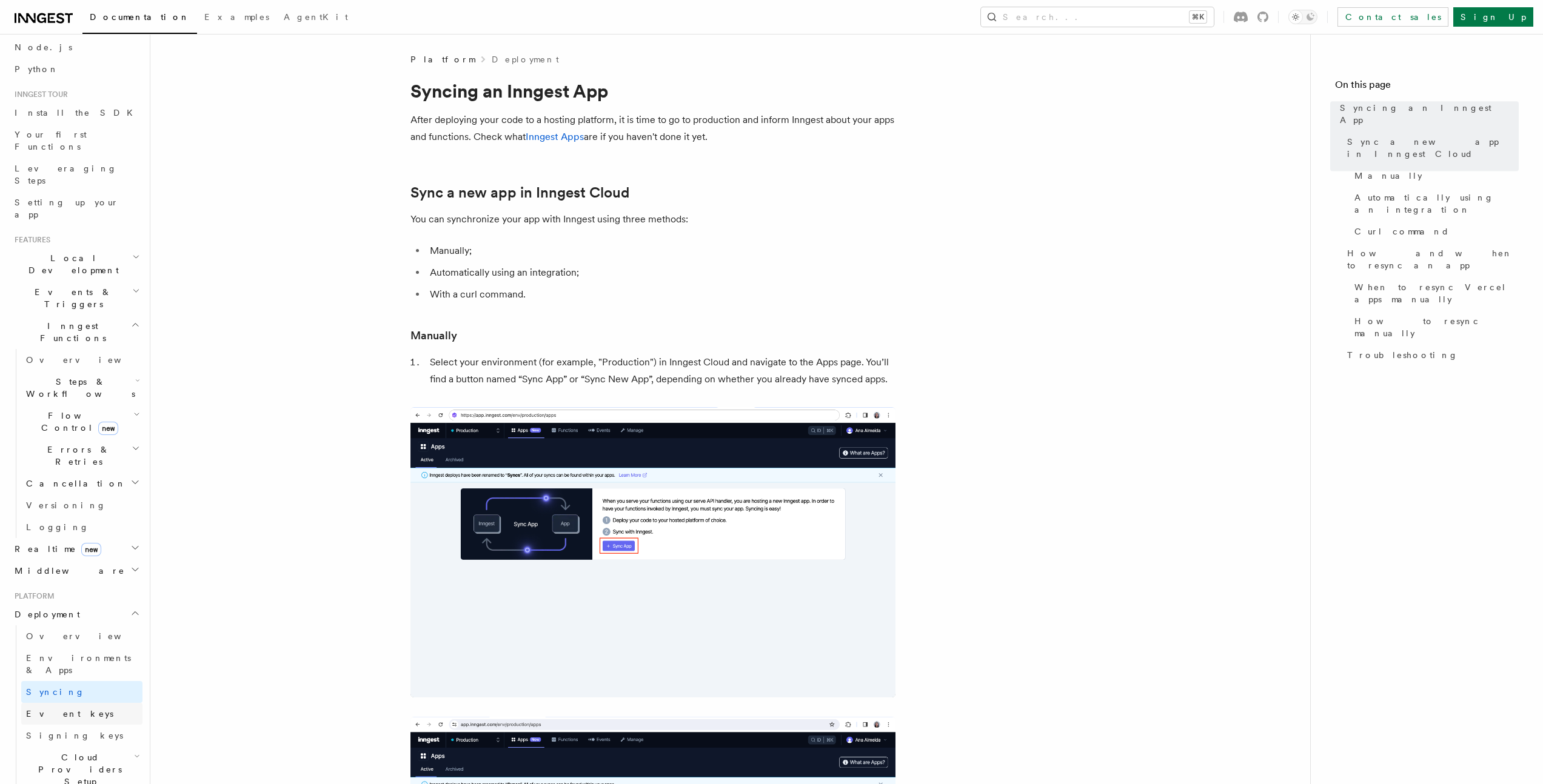
click at [78, 703] on link "Event keys" at bounding box center [81, 713] width 121 height 22
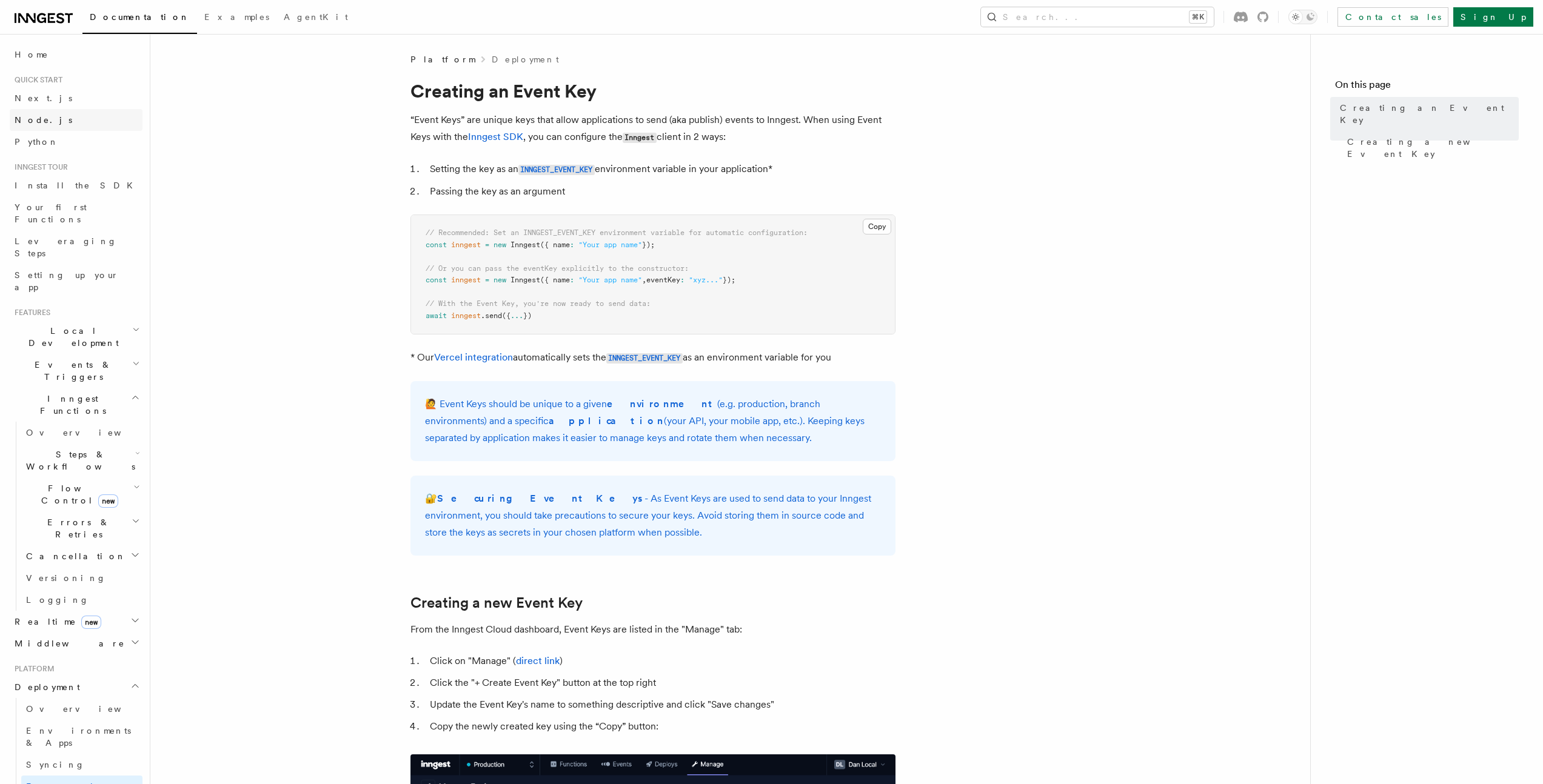
click at [48, 124] on link "Node.js" at bounding box center [76, 120] width 133 height 22
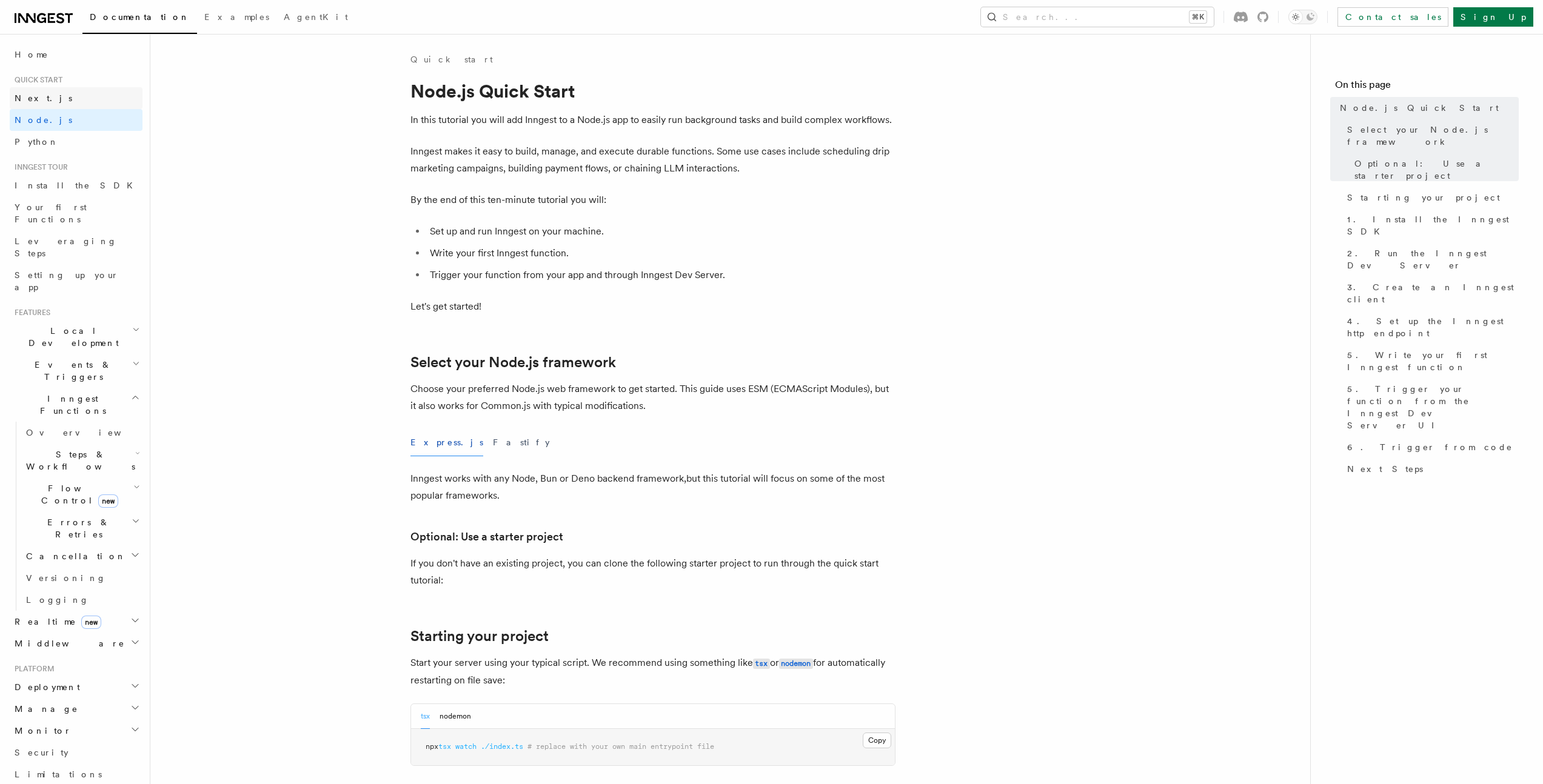
click at [52, 97] on link "Next.js" at bounding box center [76, 98] width 133 height 22
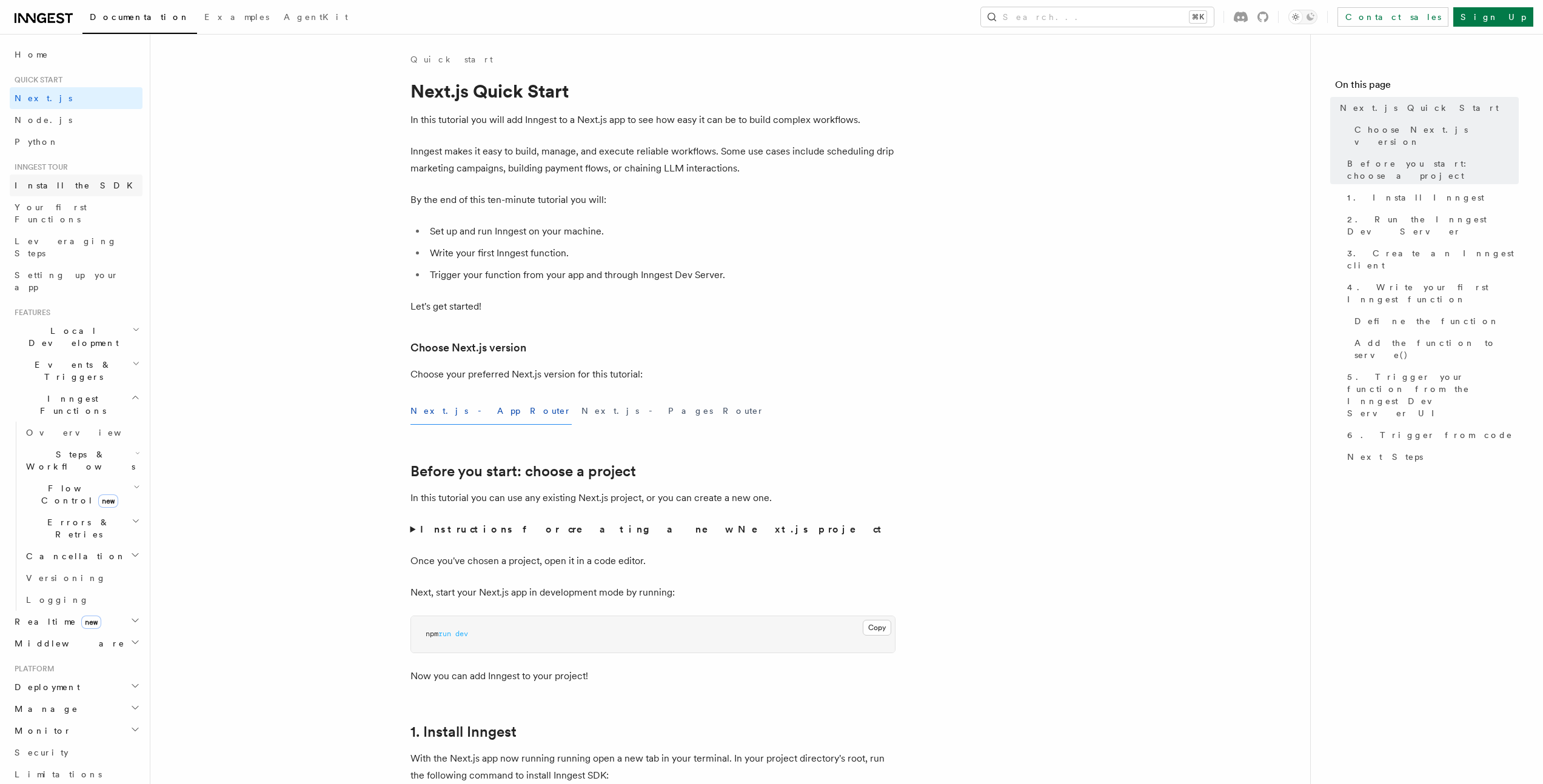
click at [53, 176] on link "Install the SDK" at bounding box center [76, 185] width 133 height 22
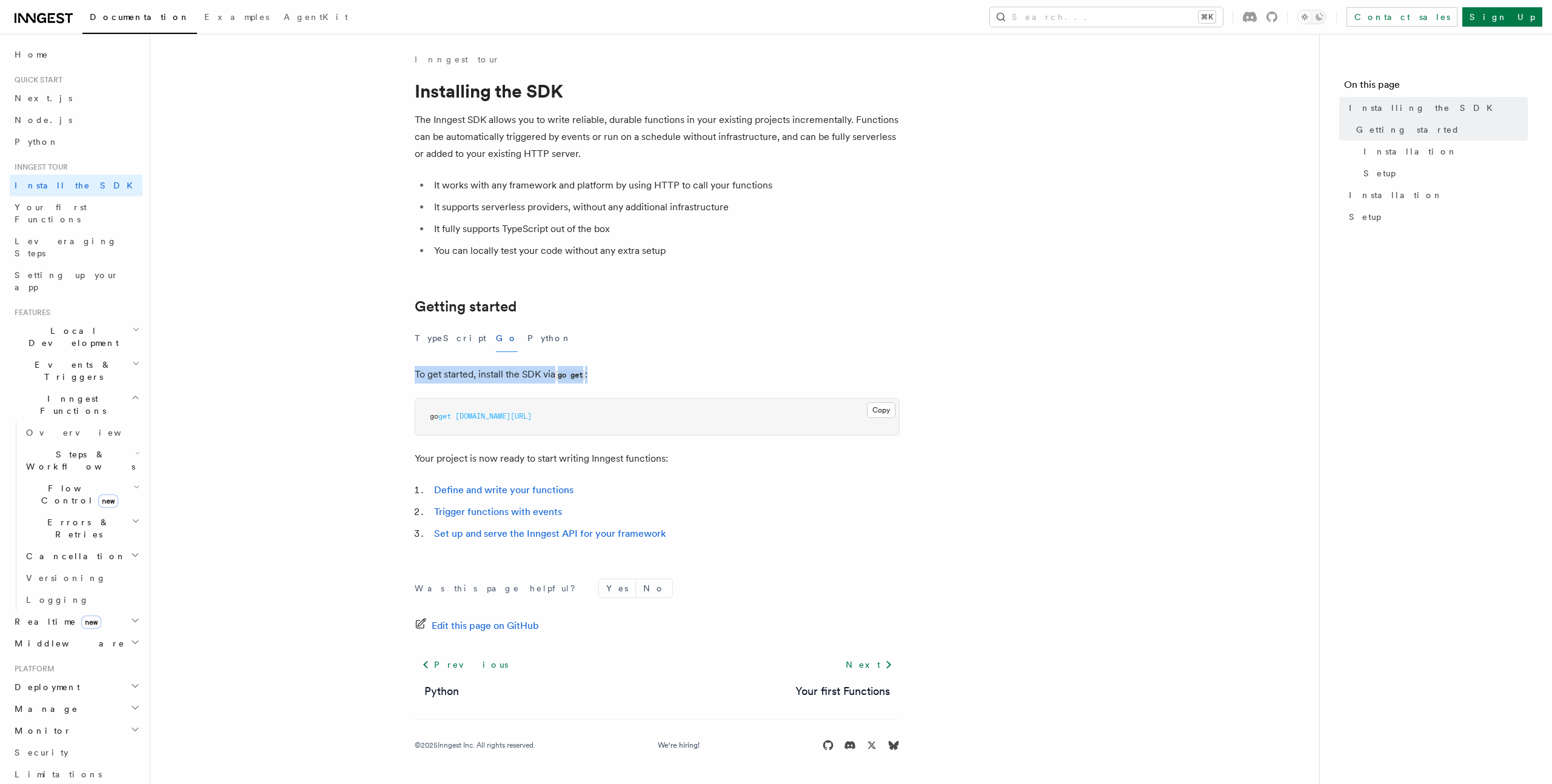
drag, startPoint x: 411, startPoint y: 383, endPoint x: 728, endPoint y: 377, distance: 317.1
click at [728, 377] on article "Inngest tour Installing the SDK The Inngest SDK allows you to write reliable, d…" at bounding box center [735, 417] width 1130 height 728
click at [728, 377] on p "To get started, install the SDK via go get :" at bounding box center [657, 374] width 485 height 17
drag, startPoint x: 448, startPoint y: 468, endPoint x: 726, endPoint y: 461, distance: 278.1
click at [726, 461] on article "Inngest tour Installing the SDK The Inngest SDK allows you to write reliable, d…" at bounding box center [735, 417] width 1130 height 728
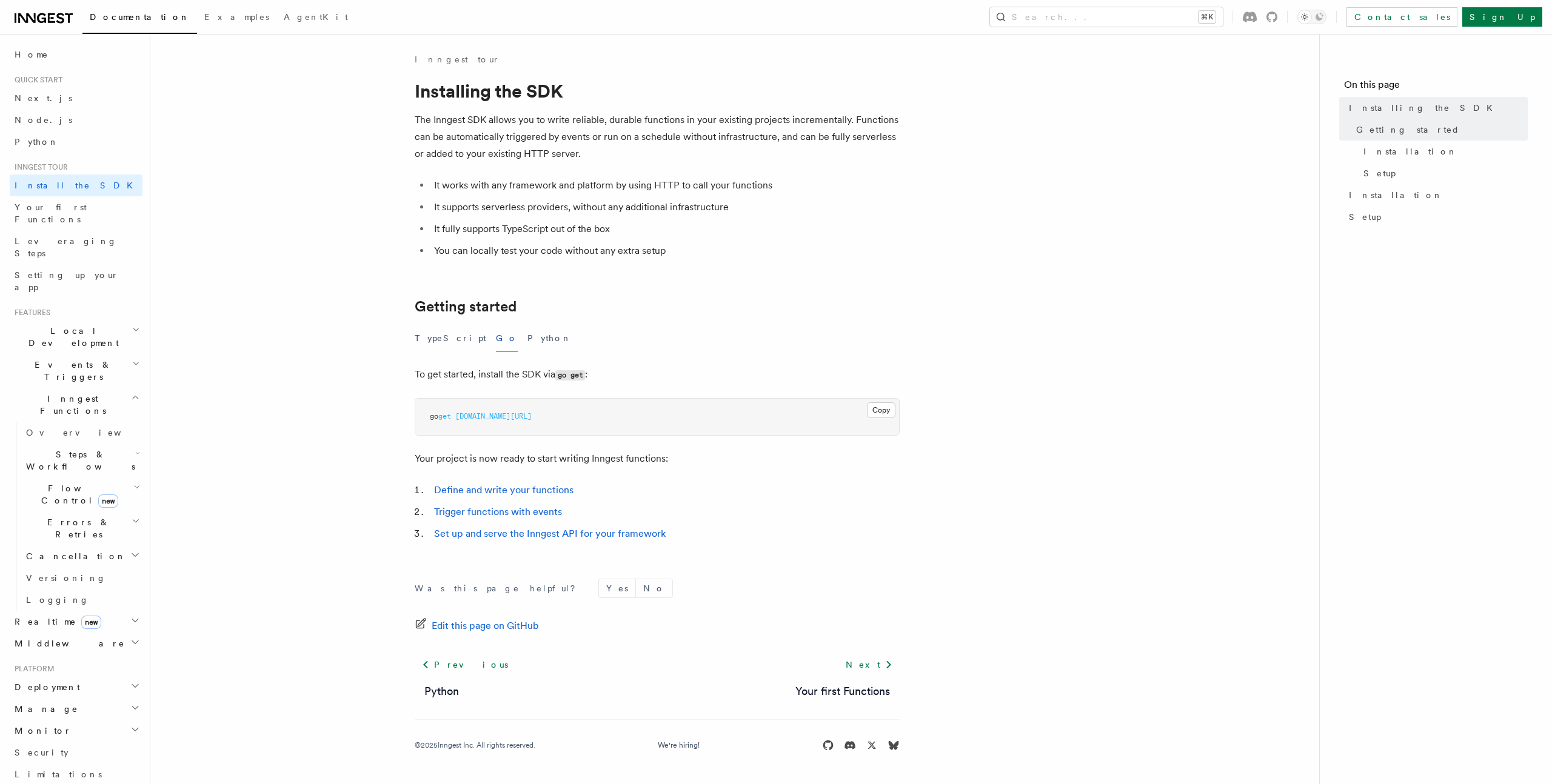
click at [726, 461] on p "Your project is now ready to start writing Inngest functions:" at bounding box center [657, 459] width 485 height 17
click at [520, 495] on li "Define and write your functions" at bounding box center [664, 490] width 469 height 17
click at [520, 493] on link "Define and write your functions" at bounding box center [503, 490] width 139 height 11
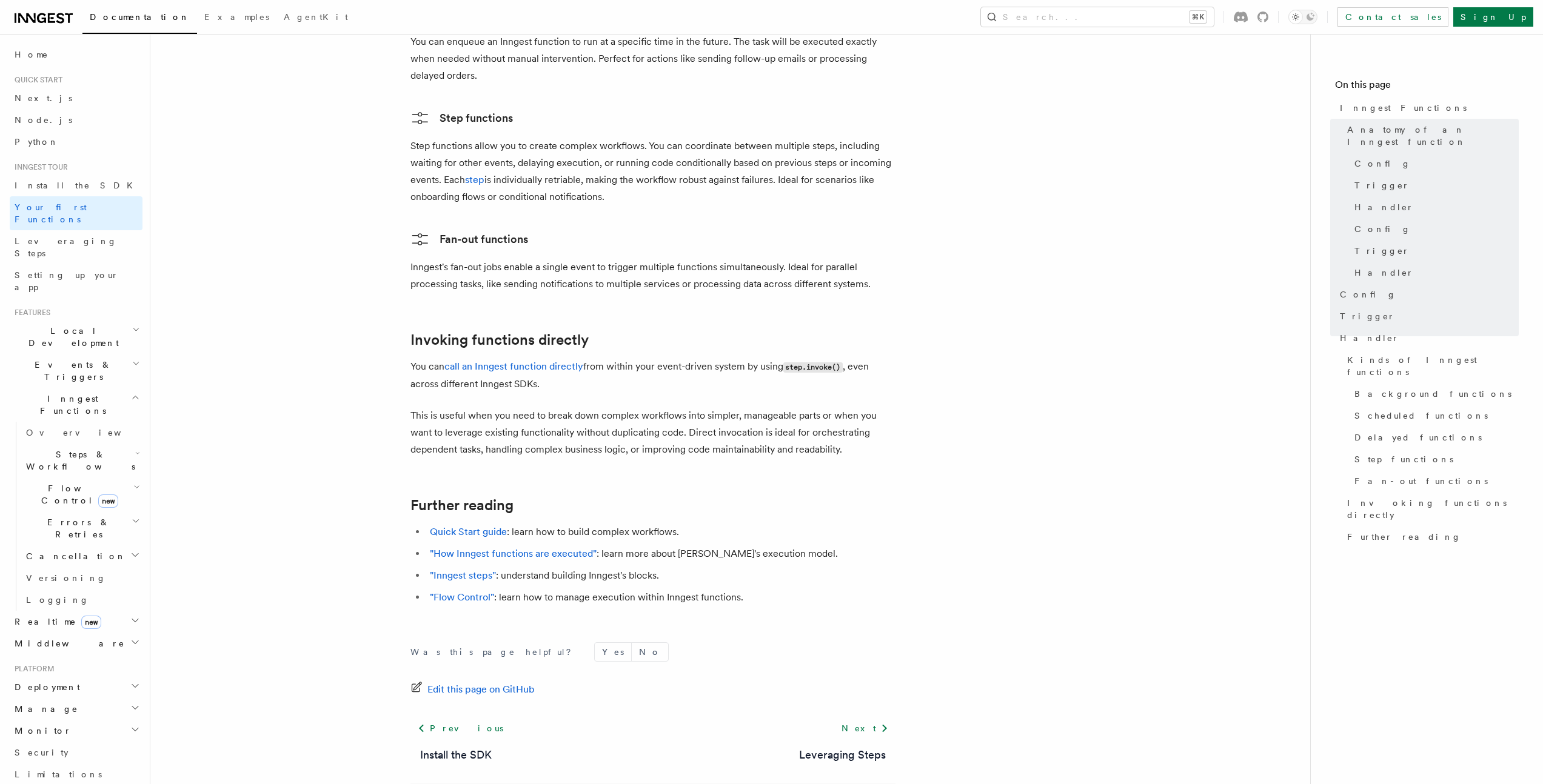
scroll to position [2393, 0]
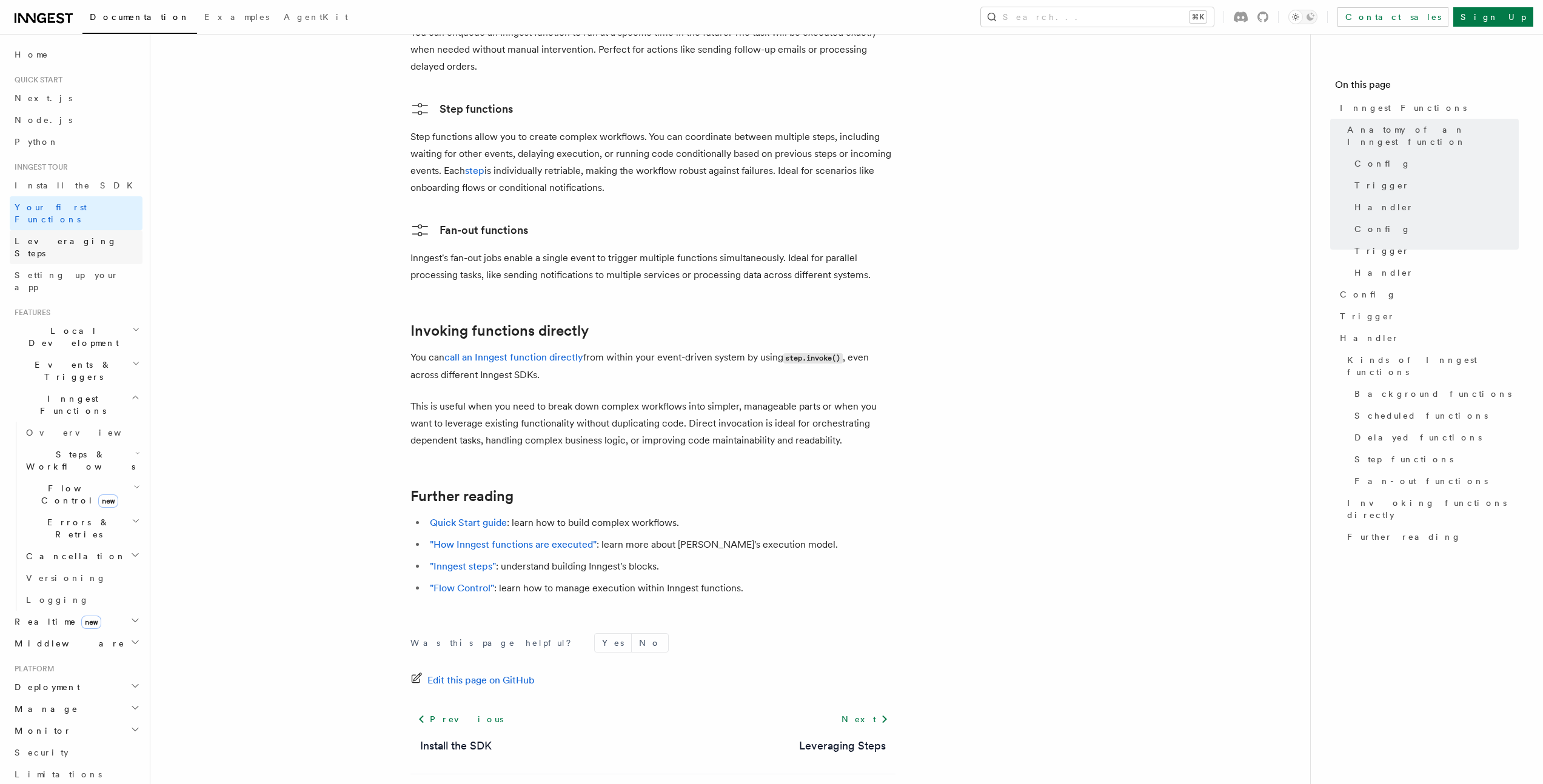
click at [66, 236] on span "Leveraging Steps" at bounding box center [66, 247] width 102 height 22
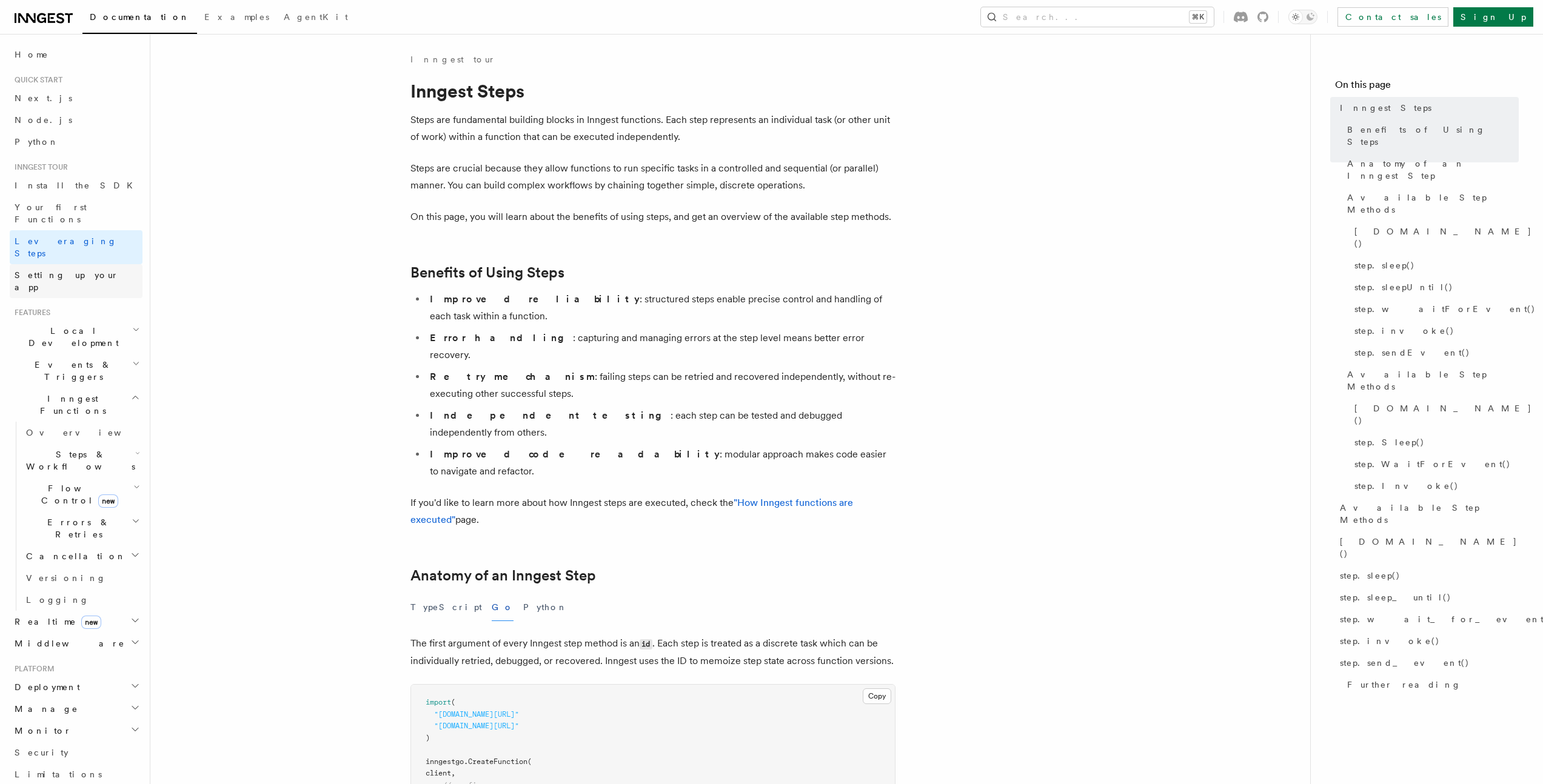
click at [67, 270] on span "Setting up your app" at bounding box center [66, 281] width 104 height 22
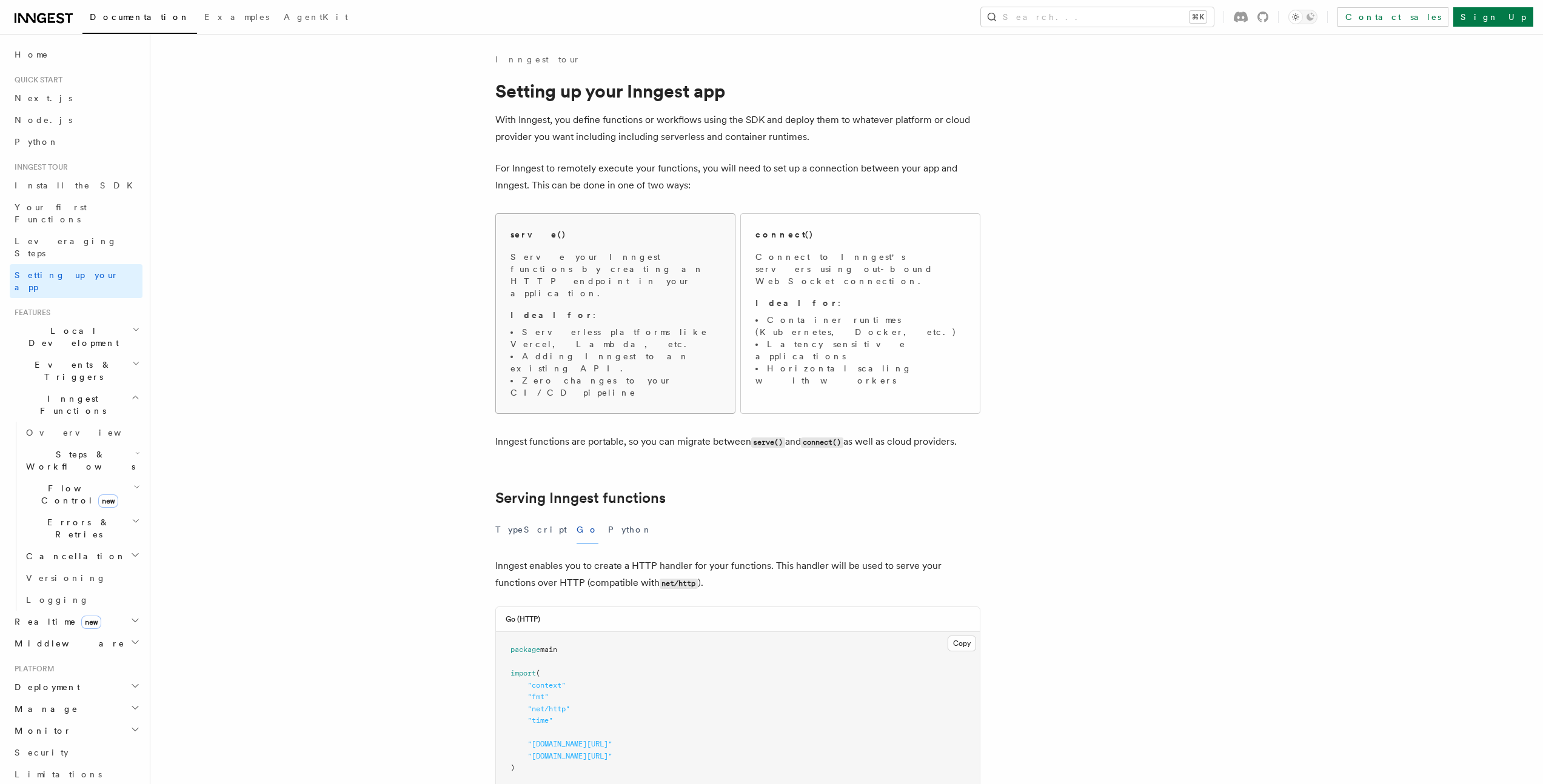
click at [593, 374] on li "Zero changes to your CI/CD pipeline" at bounding box center [615, 386] width 209 height 24
click at [792, 297] on p "Ideal for :" at bounding box center [860, 303] width 209 height 12
click at [641, 309] on p "Ideal for :" at bounding box center [615, 315] width 209 height 12
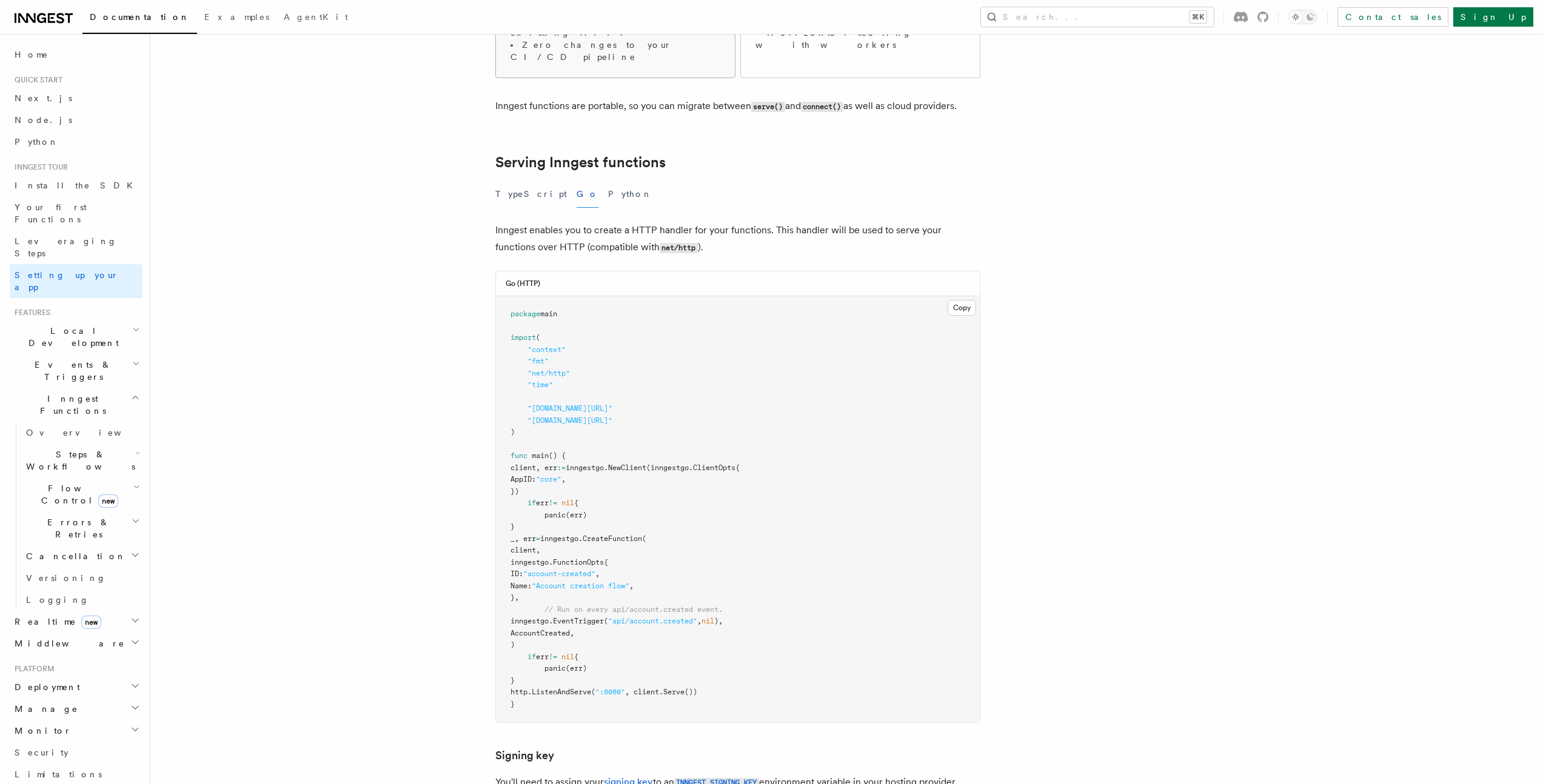
scroll to position [371, 0]
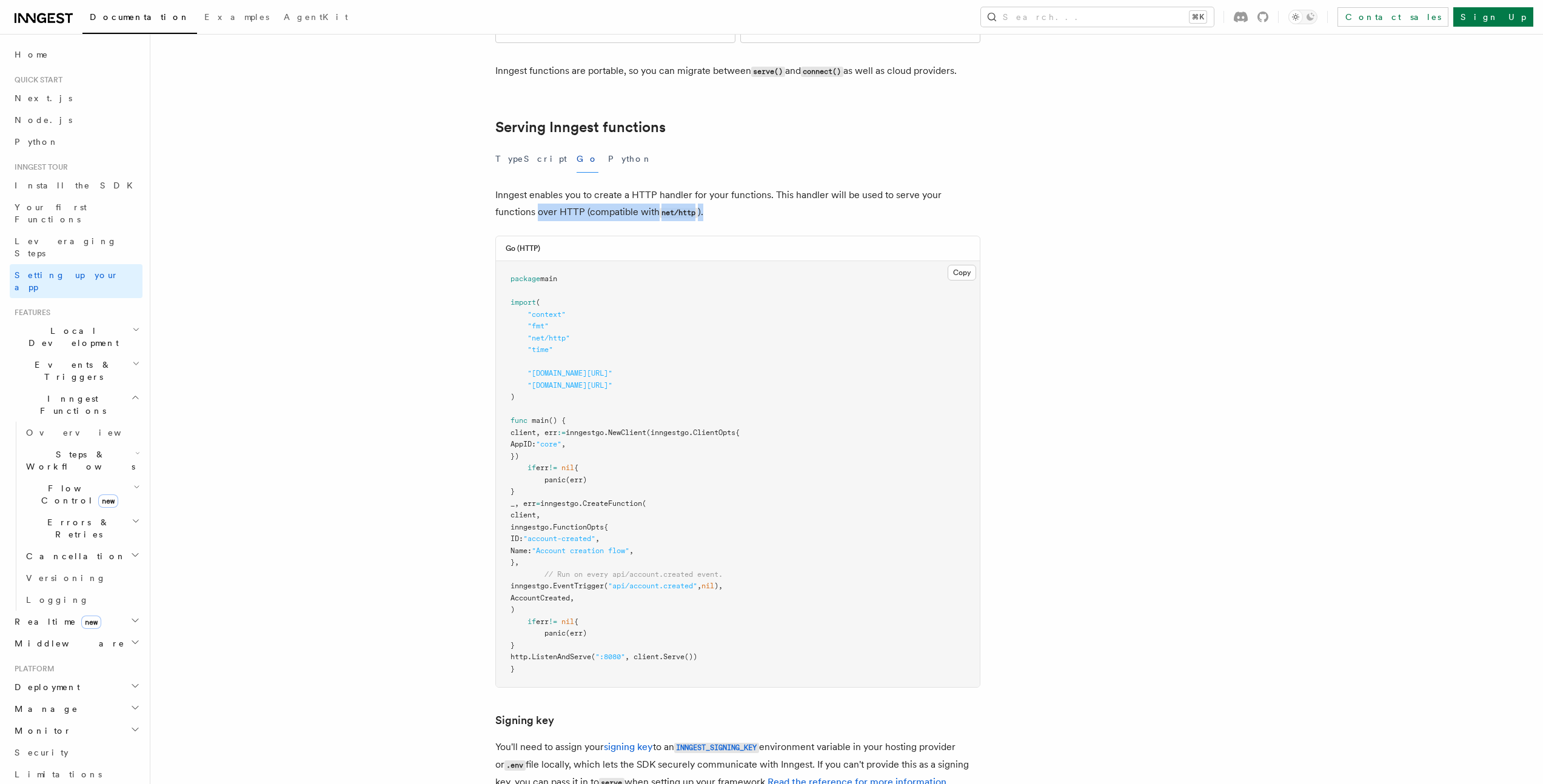
drag, startPoint x: 549, startPoint y: 139, endPoint x: 775, endPoint y: 158, distance: 226.8
click at [775, 187] on p "Inngest enables you to create a HTTP handler for your functions. This handler w…" at bounding box center [738, 204] width 485 height 35
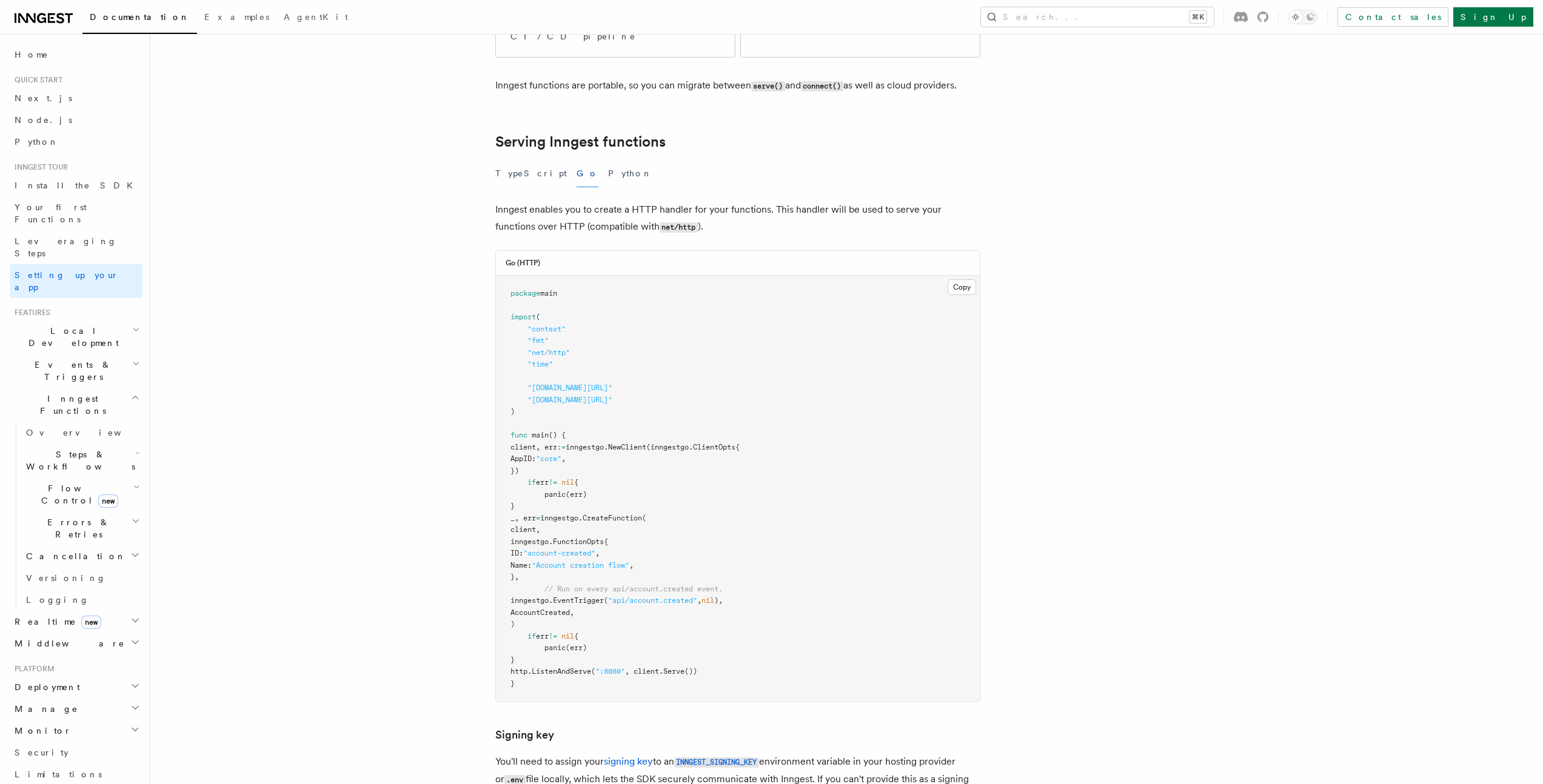
scroll to position [485, 0]
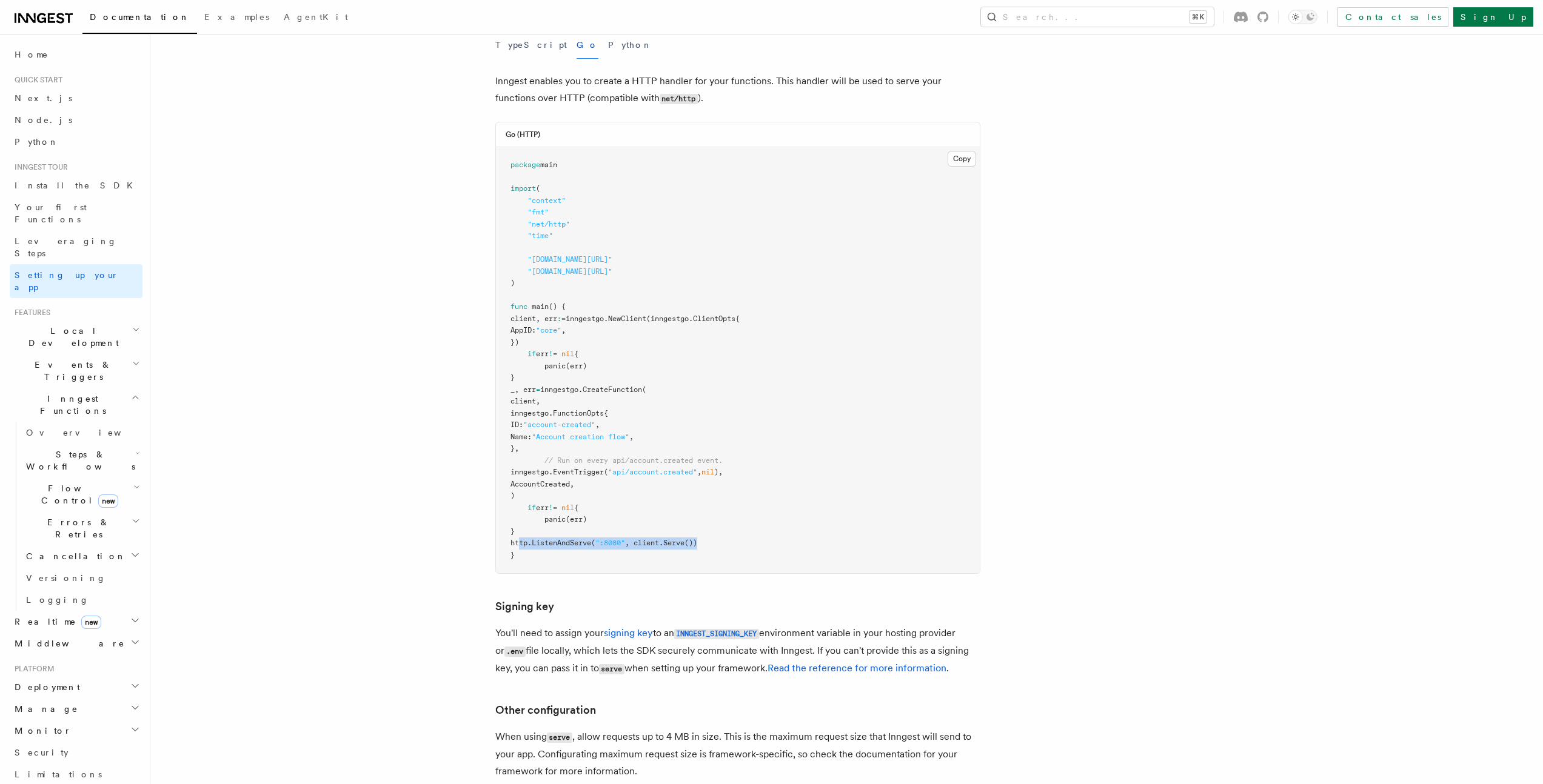
drag, startPoint x: 530, startPoint y: 483, endPoint x: 746, endPoint y: 480, distance: 216.0
click at [746, 480] on pre "package main import ( "context" "fmt" "net/http" "time" "github.com/inngest/inn…" at bounding box center [738, 361] width 484 height 426
